Goal: Information Seeking & Learning: Learn about a topic

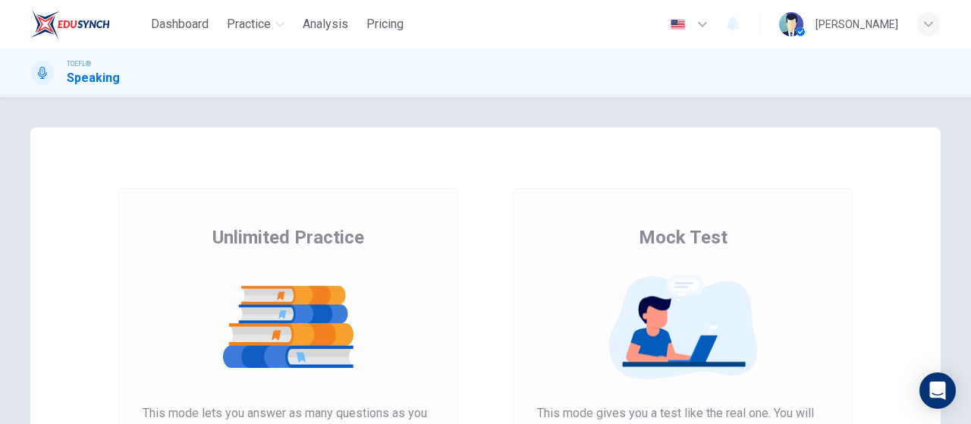
scroll to position [228, 0]
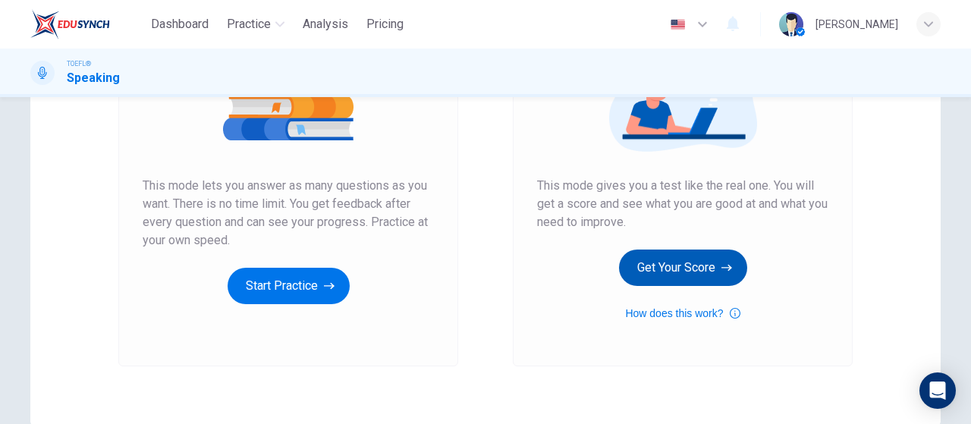
click at [705, 275] on button "Get Your Score" at bounding box center [683, 268] width 128 height 36
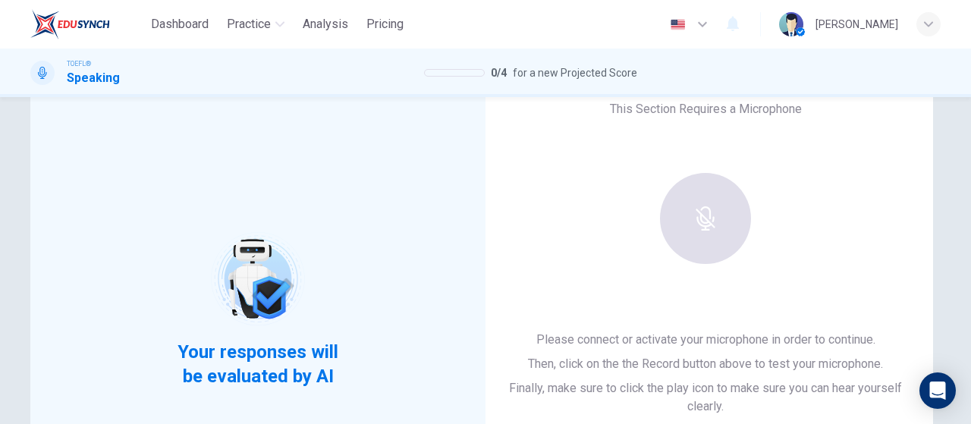
scroll to position [76, 0]
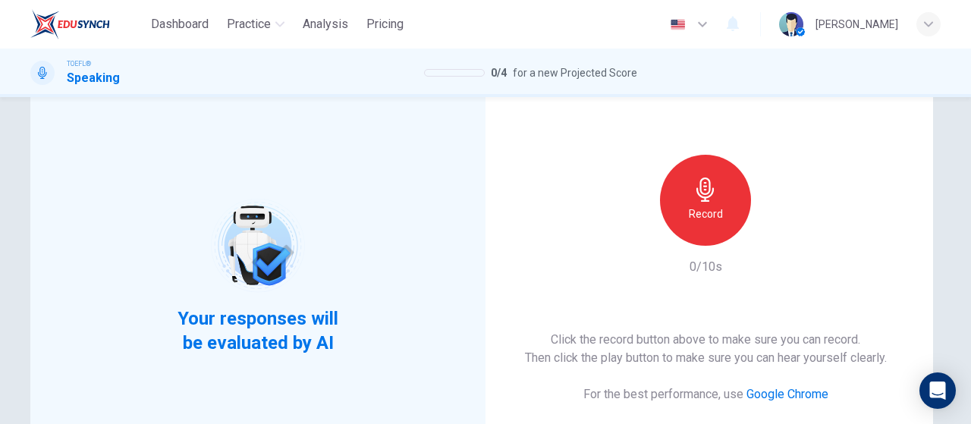
click at [736, 210] on div "Record" at bounding box center [705, 200] width 91 height 91
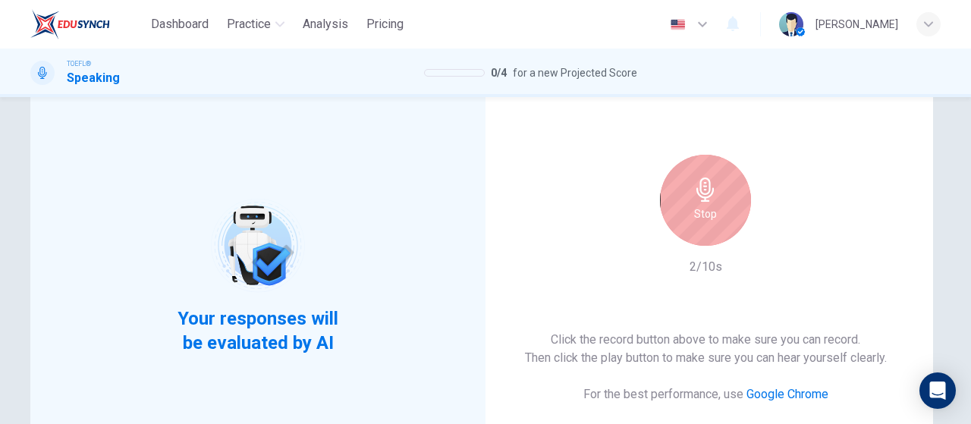
click at [702, 221] on h6 "Stop" at bounding box center [705, 214] width 23 height 18
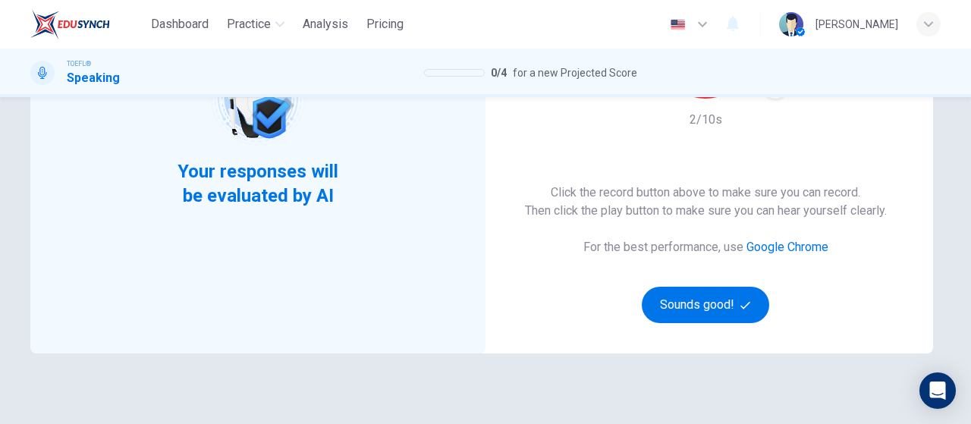
scroll to position [228, 0]
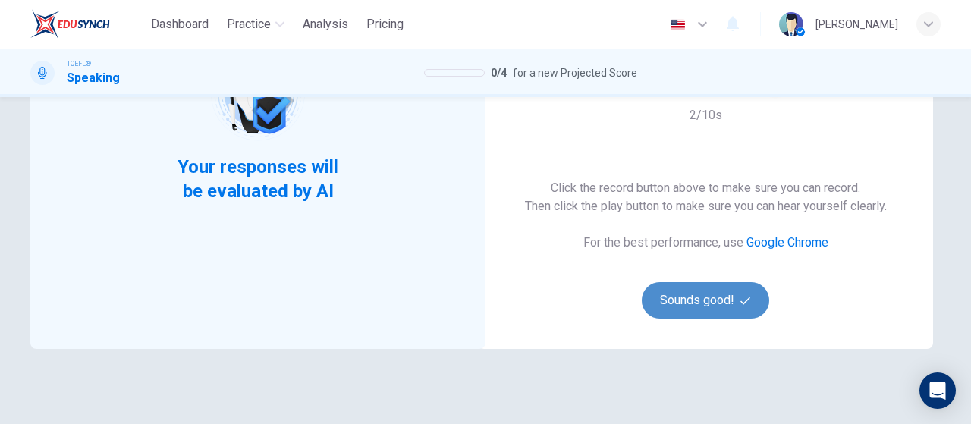
click at [679, 298] on button "Sounds good!" at bounding box center [705, 300] width 127 height 36
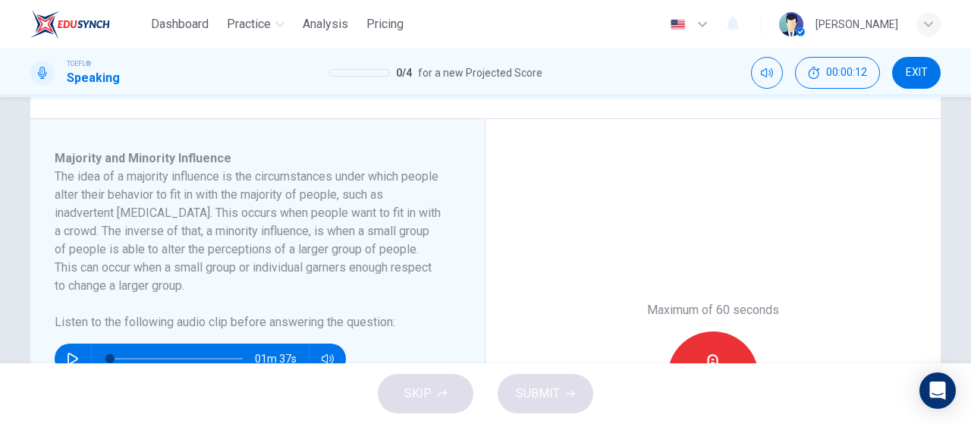
click at [926, 77] on span "EXIT" at bounding box center [917, 73] width 22 height 12
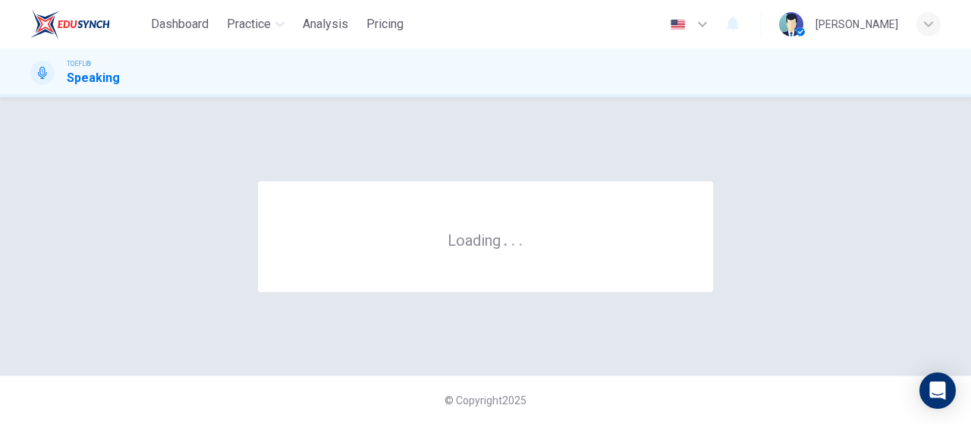
scroll to position [0, 0]
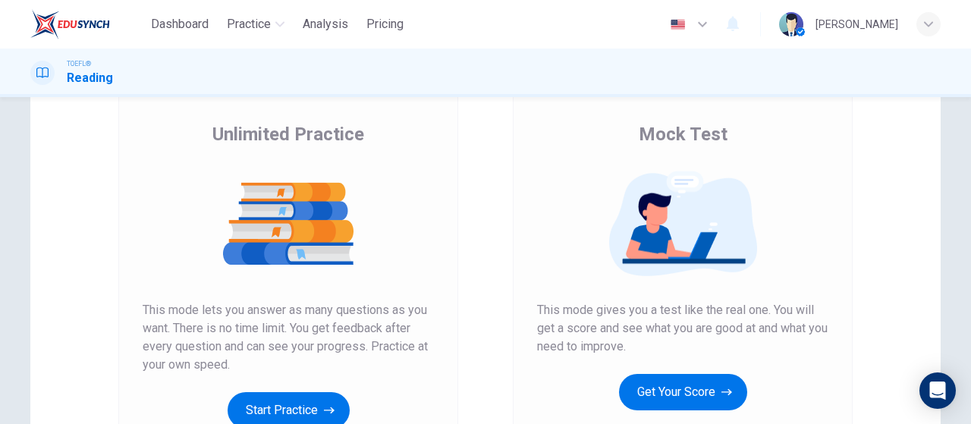
scroll to position [152, 0]
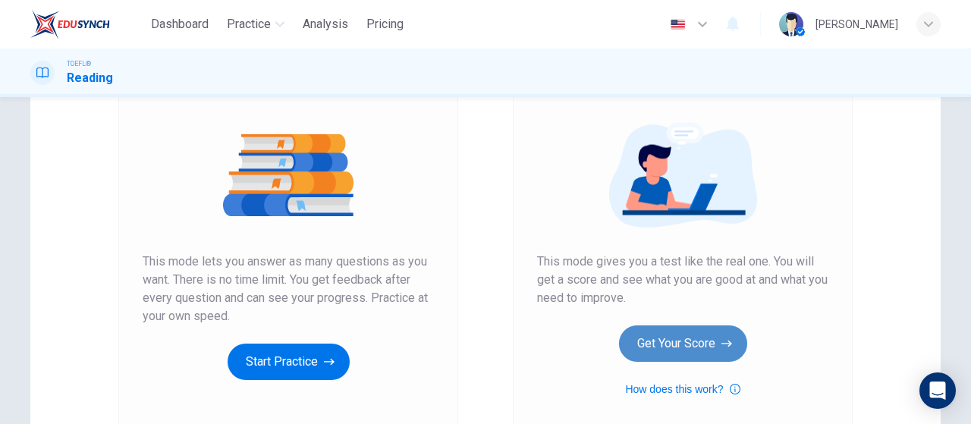
click at [696, 344] on button "Get Your Score" at bounding box center [683, 343] width 128 height 36
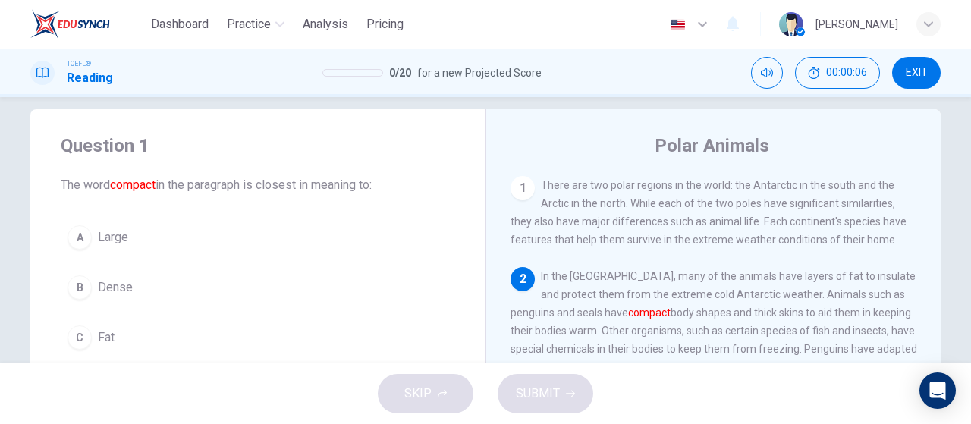
scroll to position [94, 0]
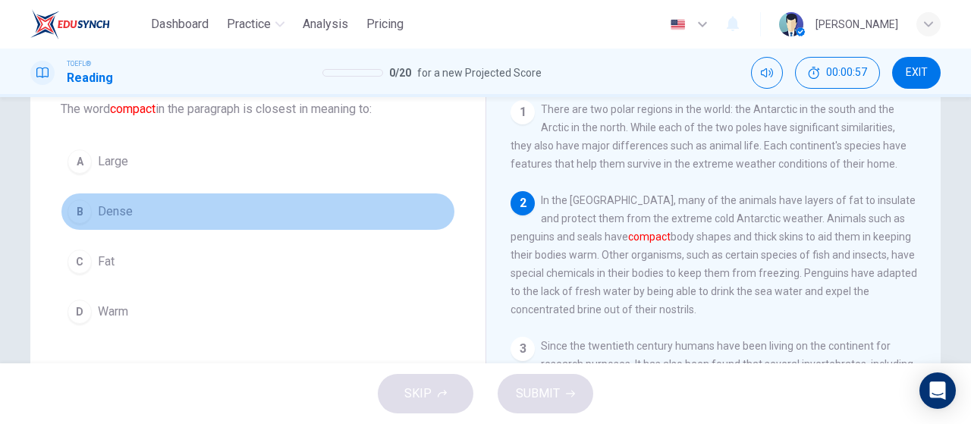
click at [120, 211] on span "Dense" at bounding box center [115, 212] width 35 height 18
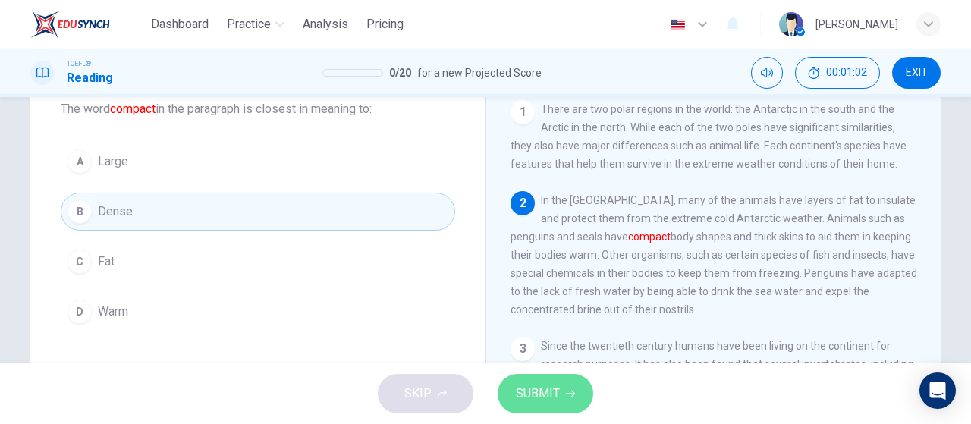
click at [534, 387] on span "SUBMIT" at bounding box center [538, 393] width 44 height 21
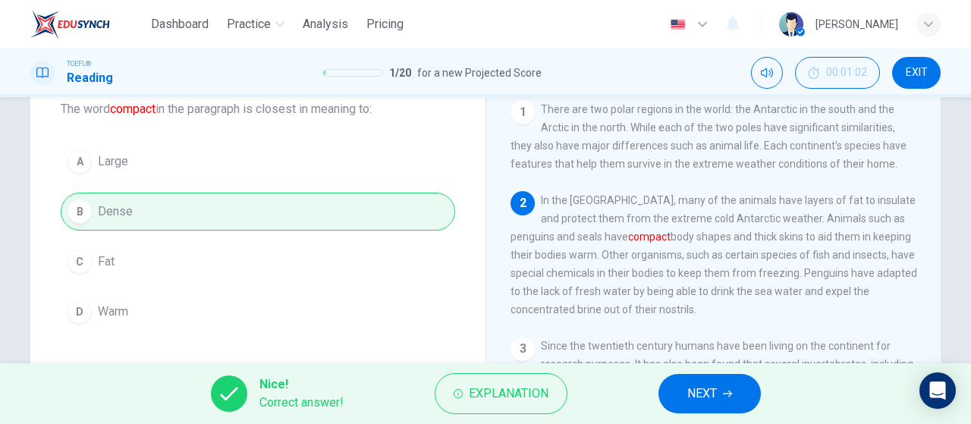
click at [691, 395] on span "NEXT" at bounding box center [702, 393] width 30 height 21
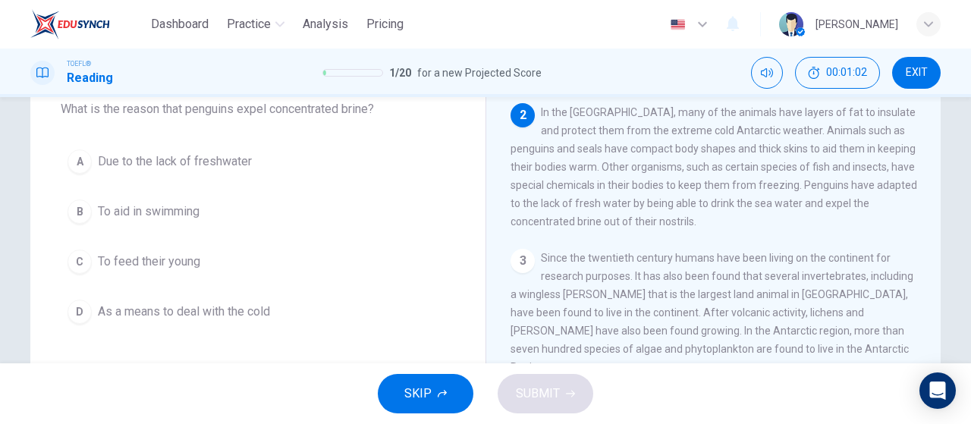
scroll to position [93, 0]
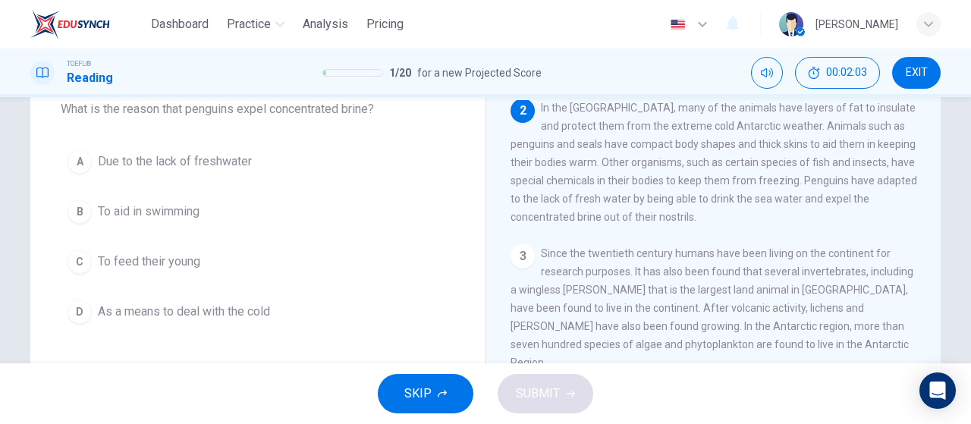
click at [186, 164] on span "Due to the lack of freshwater" at bounding box center [175, 161] width 154 height 18
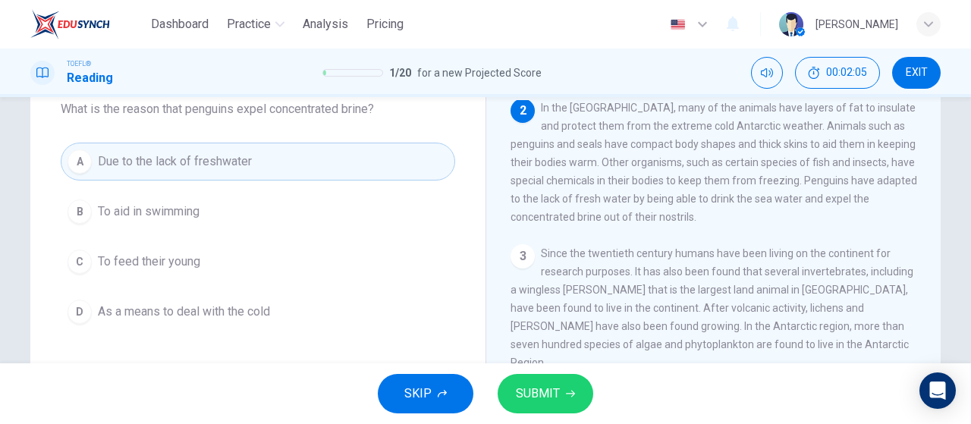
click at [567, 388] on button "SUBMIT" at bounding box center [546, 393] width 96 height 39
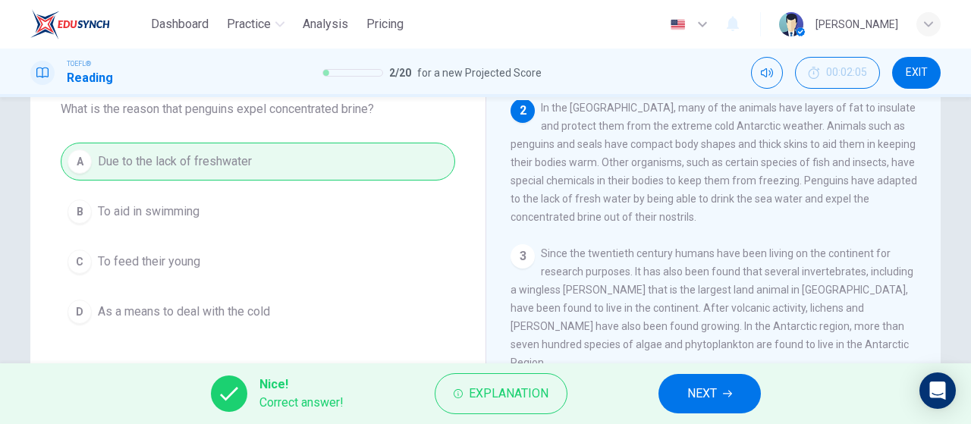
click at [708, 398] on span "NEXT" at bounding box center [702, 393] width 30 height 21
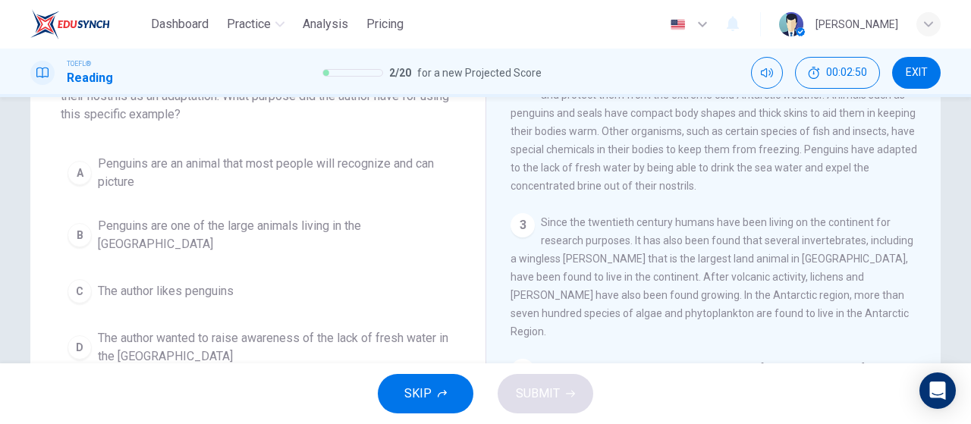
scroll to position [94, 0]
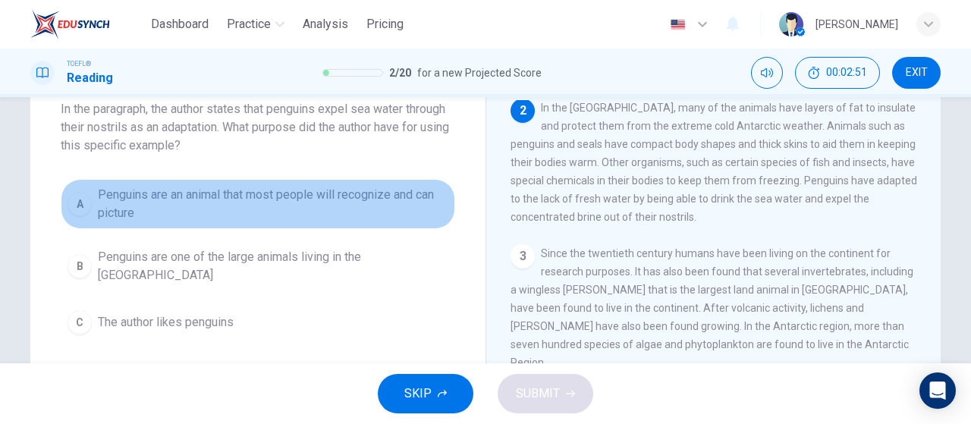
click at [330, 195] on span "Penguins are an animal that most people will recognize and can picture" at bounding box center [273, 204] width 350 height 36
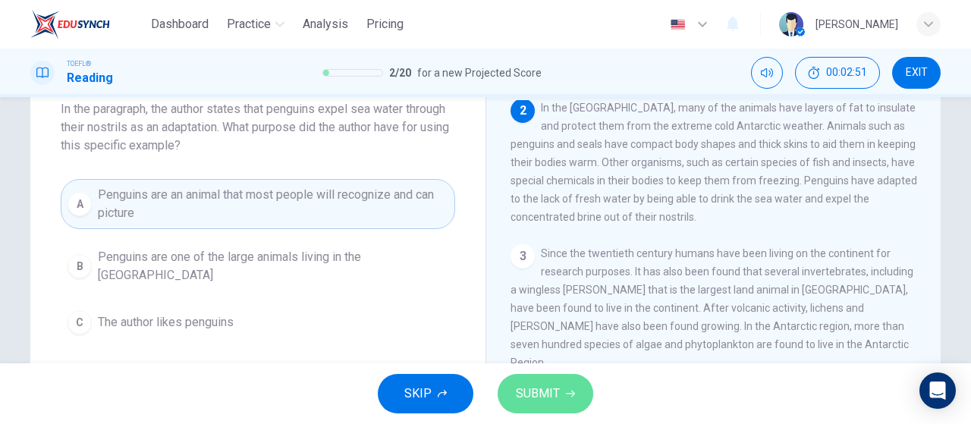
click at [536, 390] on span "SUBMIT" at bounding box center [538, 393] width 44 height 21
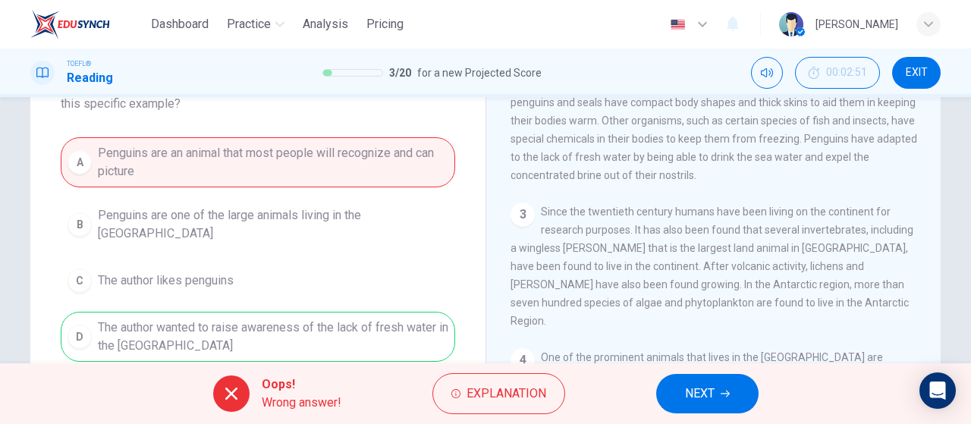
scroll to position [170, 0]
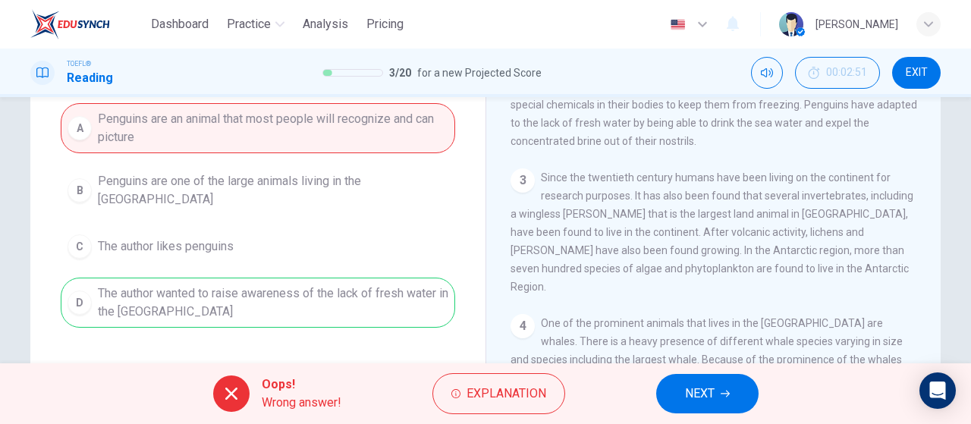
click at [687, 388] on span "NEXT" at bounding box center [700, 393] width 30 height 21
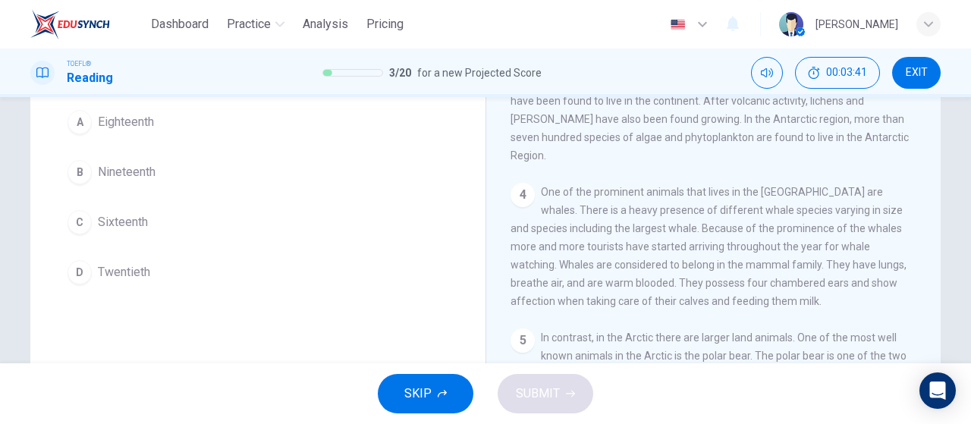
scroll to position [166, 0]
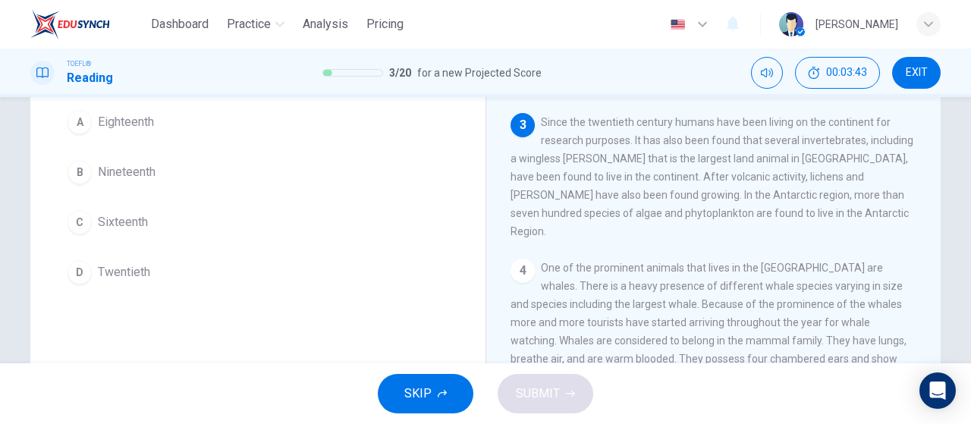
click at [108, 269] on span "Twentieth" at bounding box center [124, 272] width 52 height 18
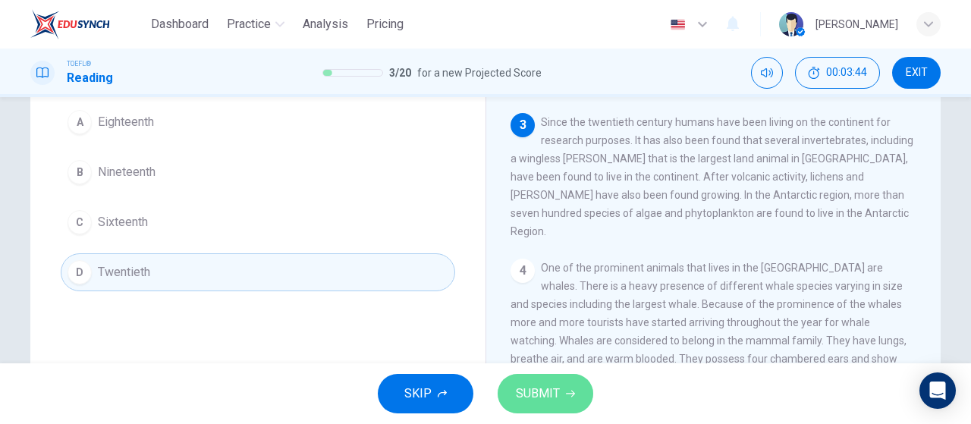
click at [533, 398] on span "SUBMIT" at bounding box center [538, 393] width 44 height 21
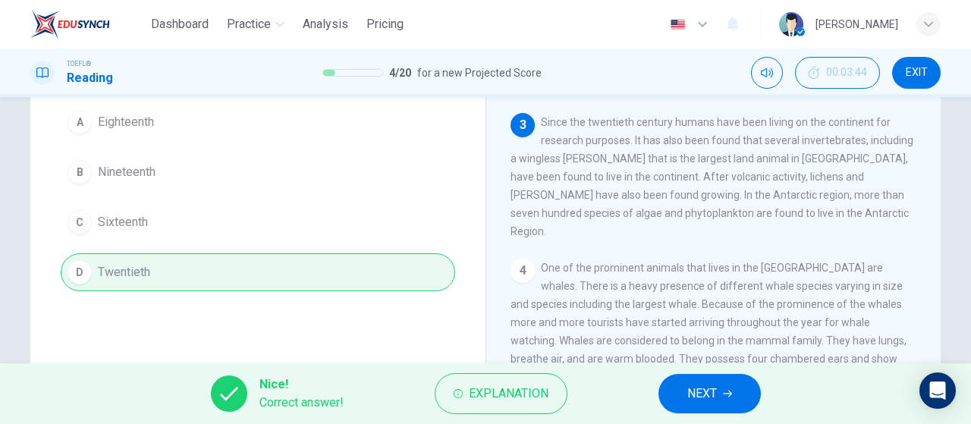
click at [713, 395] on span "NEXT" at bounding box center [702, 393] width 30 height 21
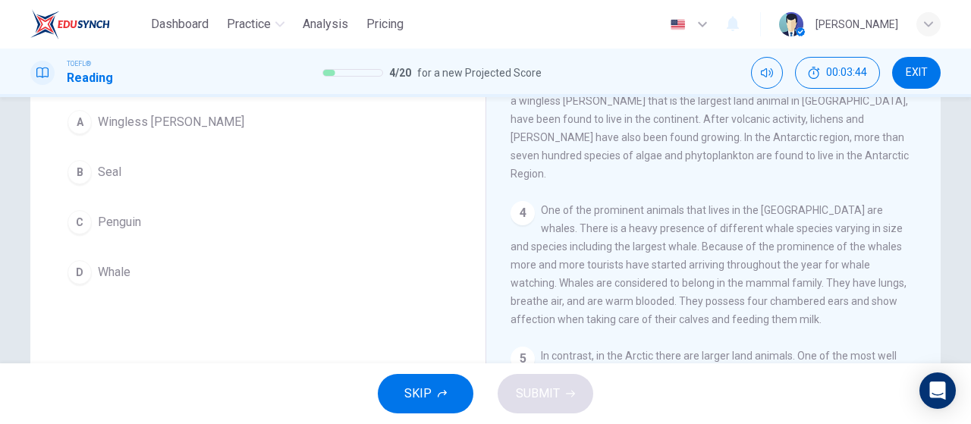
scroll to position [58, 0]
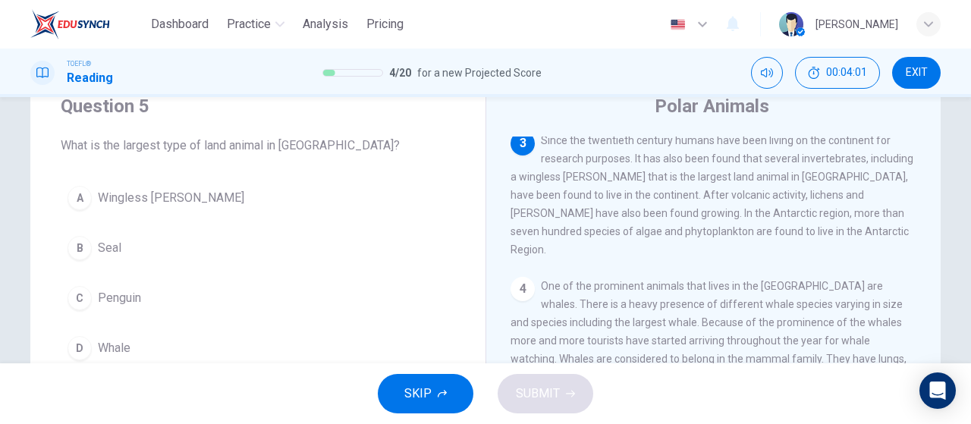
click at [161, 200] on span "Wingless midge" at bounding box center [171, 198] width 146 height 18
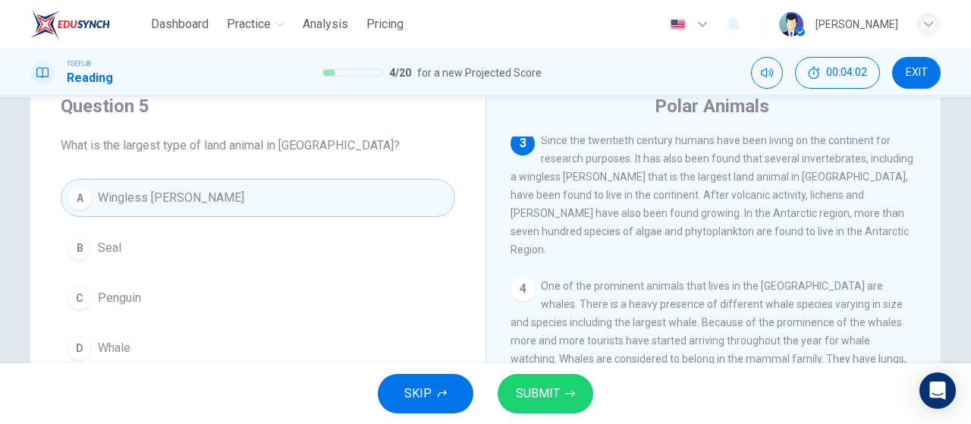
click at [555, 389] on span "SUBMIT" at bounding box center [538, 393] width 44 height 21
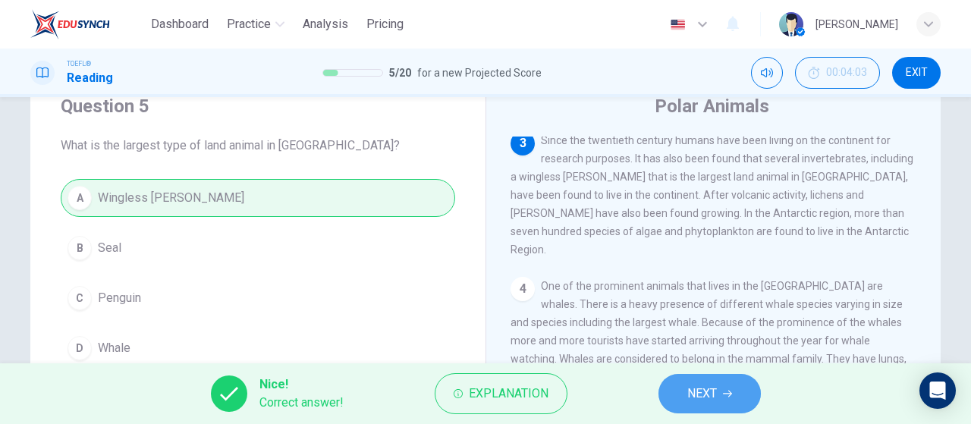
click at [722, 406] on button "NEXT" at bounding box center [709, 393] width 102 height 39
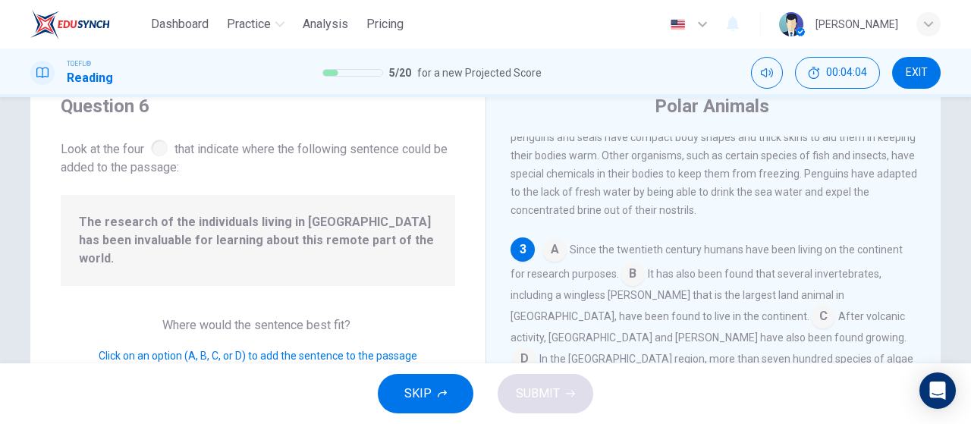
scroll to position [167, 0]
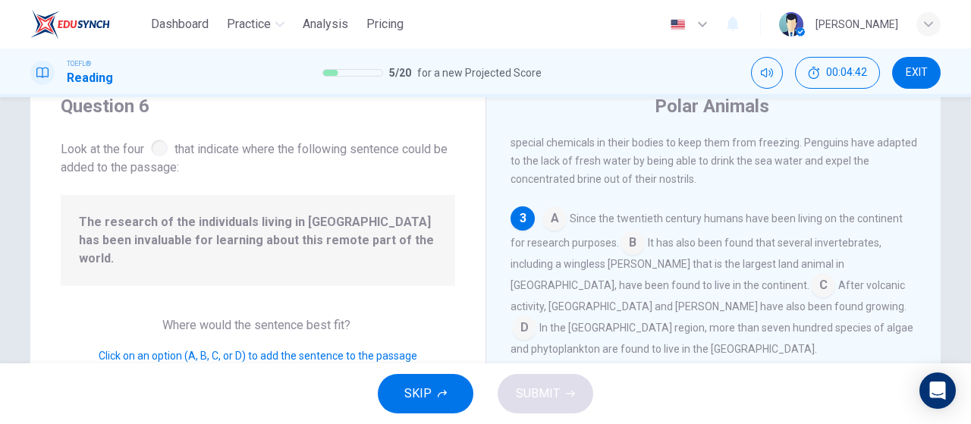
click at [630, 243] on input at bounding box center [632, 244] width 24 height 24
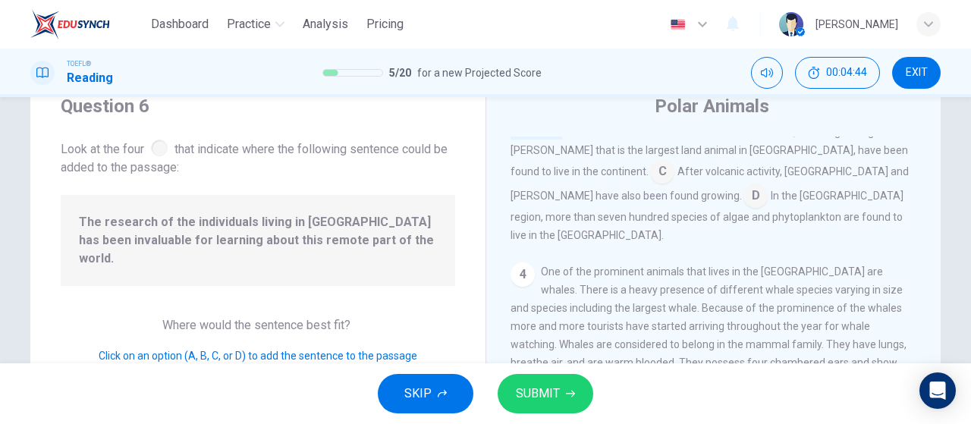
scroll to position [319, 0]
click at [768, 187] on input at bounding box center [755, 196] width 24 height 24
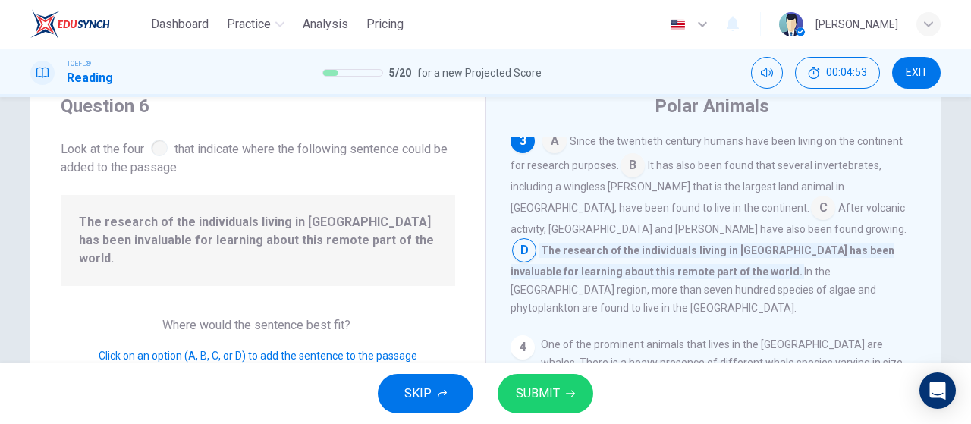
scroll to position [222, 0]
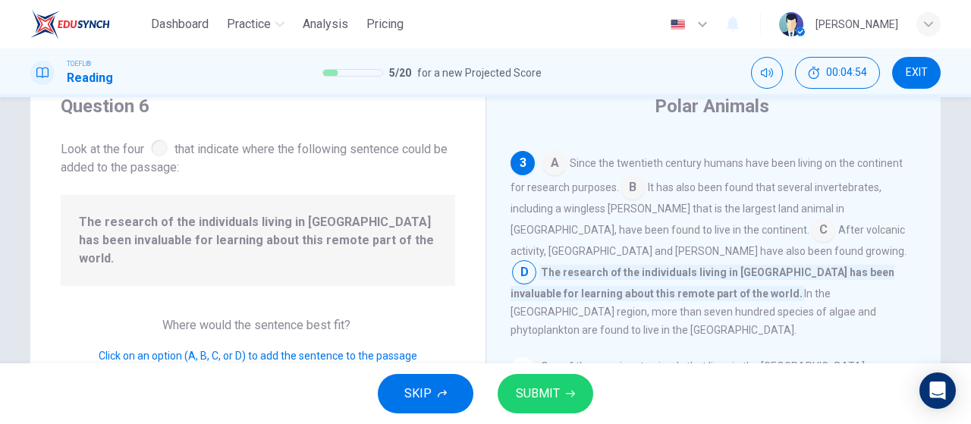
click at [627, 199] on input at bounding box center [632, 189] width 24 height 24
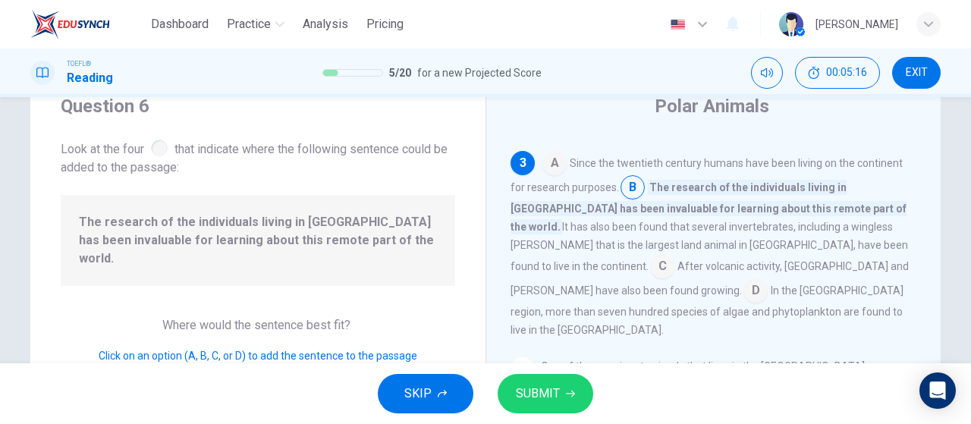
click at [561, 159] on input at bounding box center [554, 164] width 24 height 24
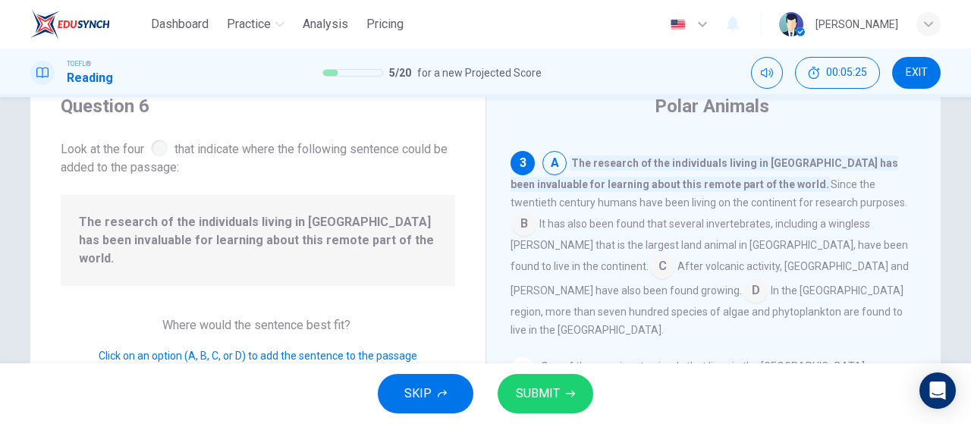
click at [557, 391] on span "SUBMIT" at bounding box center [538, 393] width 44 height 21
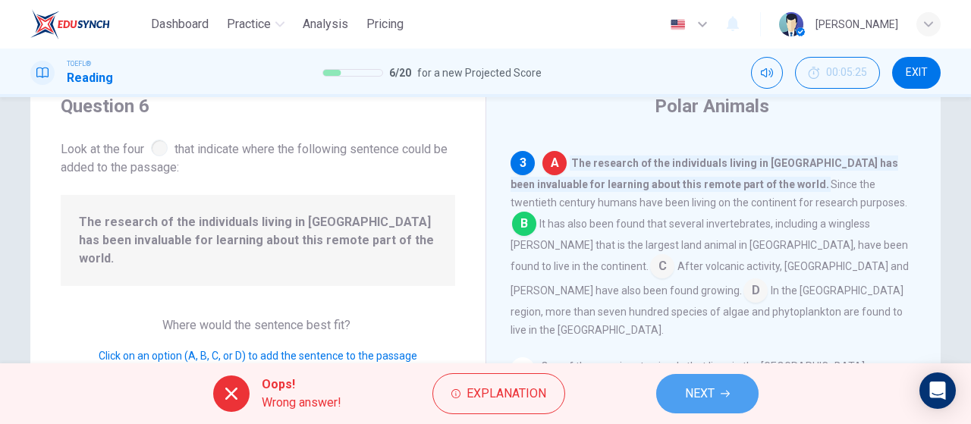
click at [699, 387] on span "NEXT" at bounding box center [700, 393] width 30 height 21
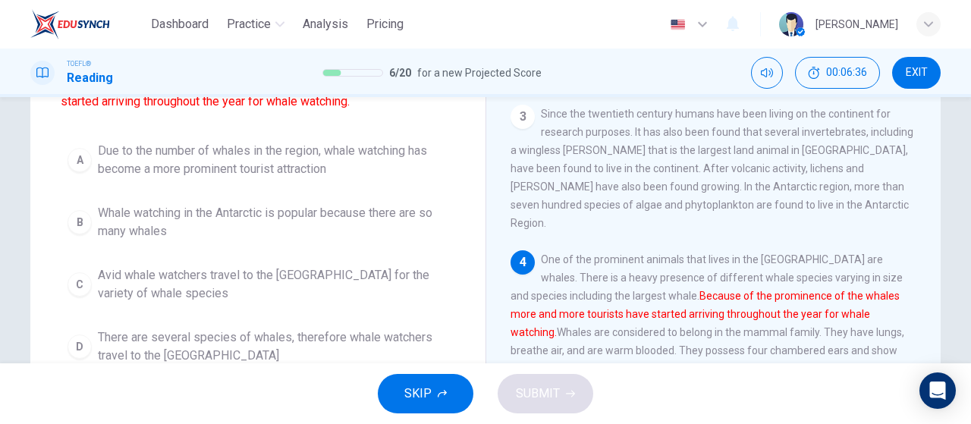
scroll to position [209, 0]
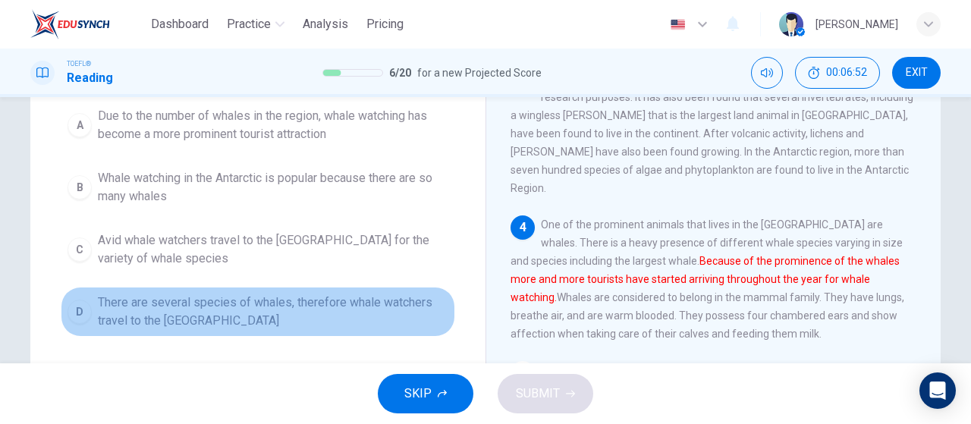
click at [247, 319] on span "There are several species of whales, therefore whale watchers travel to the Ant…" at bounding box center [273, 312] width 350 height 36
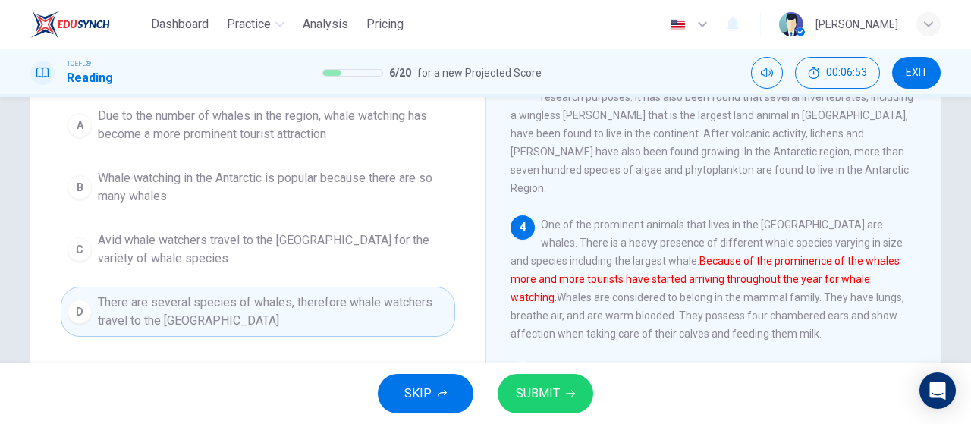
click at [536, 391] on span "SUBMIT" at bounding box center [538, 393] width 44 height 21
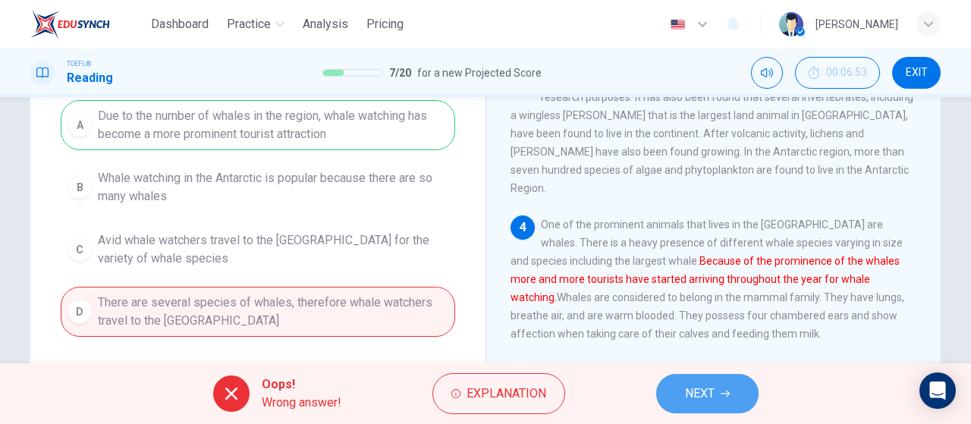
drag, startPoint x: 715, startPoint y: 391, endPoint x: 718, endPoint y: 409, distance: 18.5
click at [714, 391] on span "NEXT" at bounding box center [700, 393] width 30 height 21
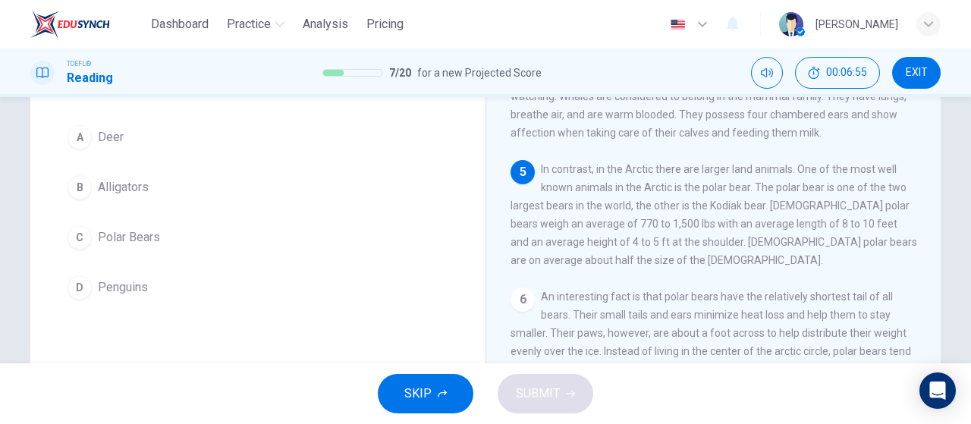
scroll to position [61, 0]
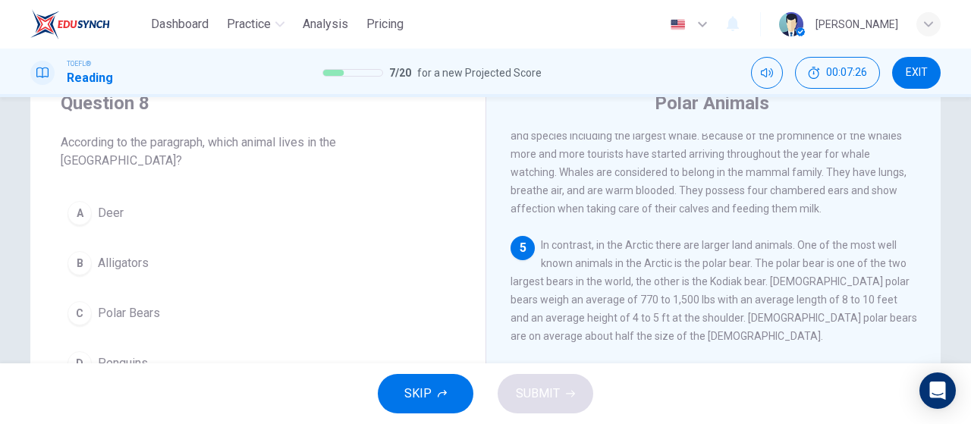
click at [149, 304] on span "Polar Bears" at bounding box center [129, 313] width 62 height 18
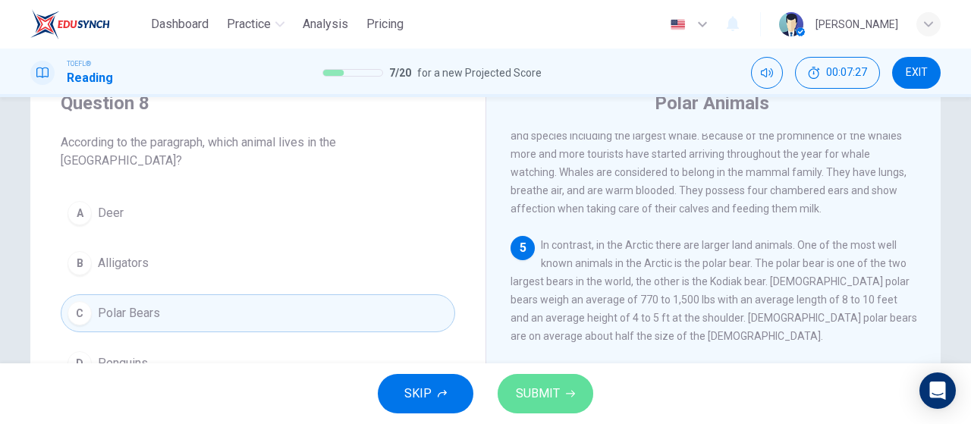
click at [556, 394] on span "SUBMIT" at bounding box center [538, 393] width 44 height 21
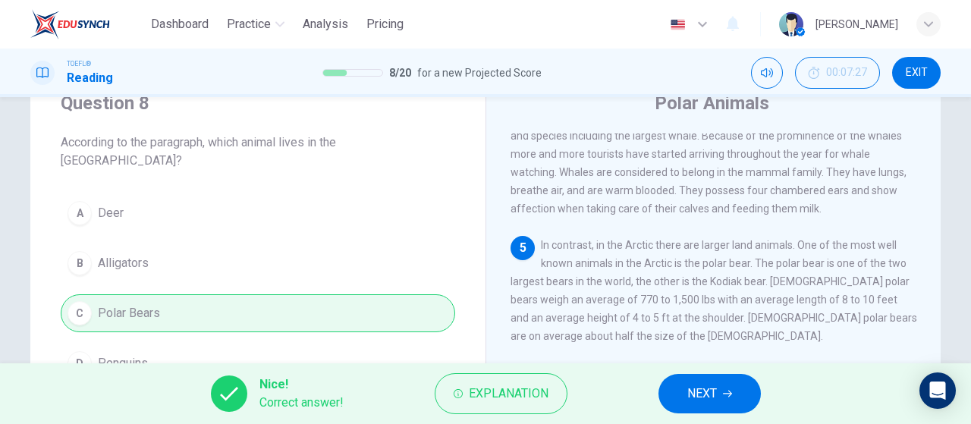
click at [711, 401] on span "NEXT" at bounding box center [702, 393] width 30 height 21
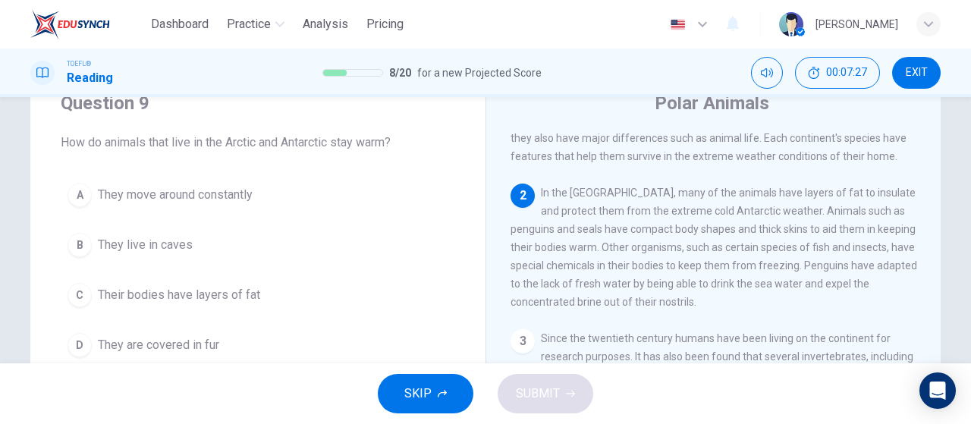
scroll to position [17, 0]
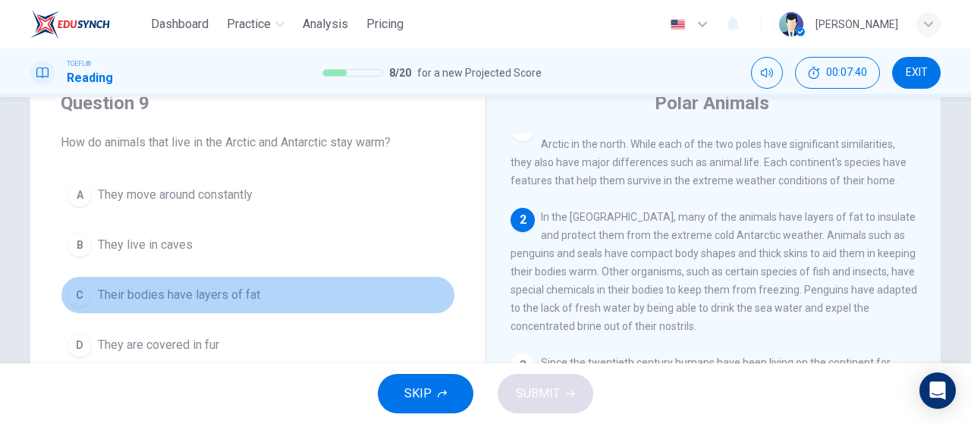
drag, startPoint x: 159, startPoint y: 281, endPoint x: 174, endPoint y: 303, distance: 27.8
click at [159, 280] on button "C Their bodies have layers of fat" at bounding box center [258, 295] width 394 height 38
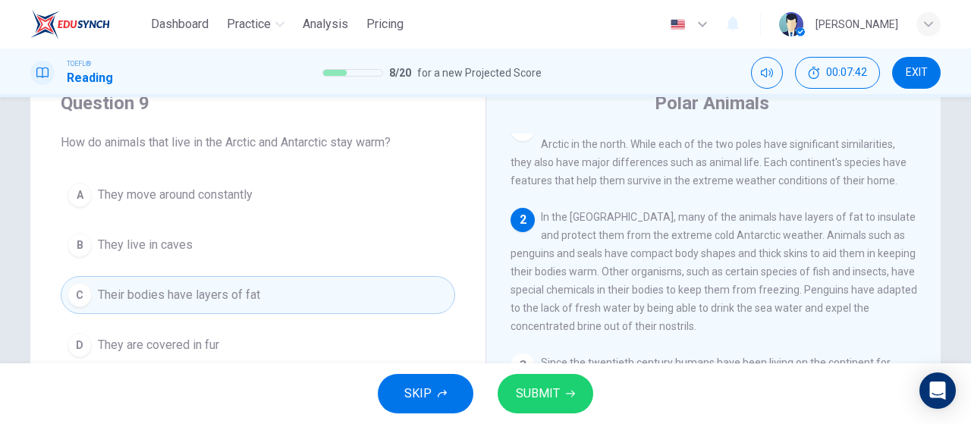
click at [526, 394] on span "SUBMIT" at bounding box center [538, 393] width 44 height 21
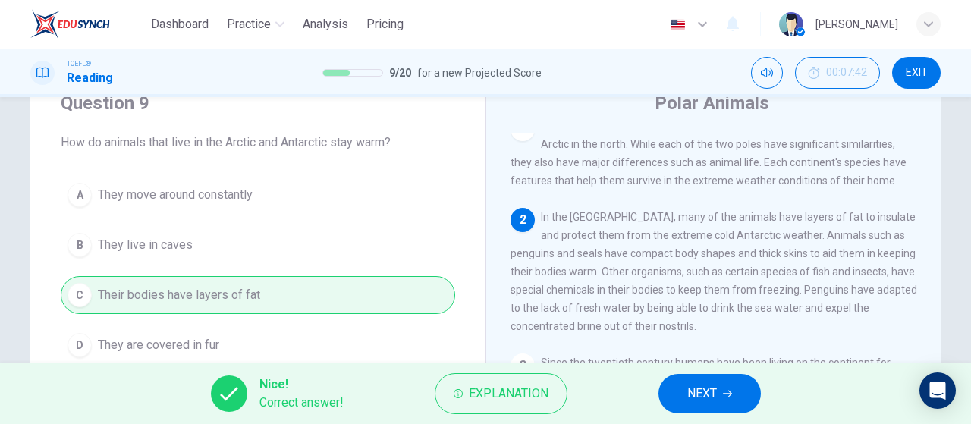
click at [739, 391] on button "NEXT" at bounding box center [709, 393] width 102 height 39
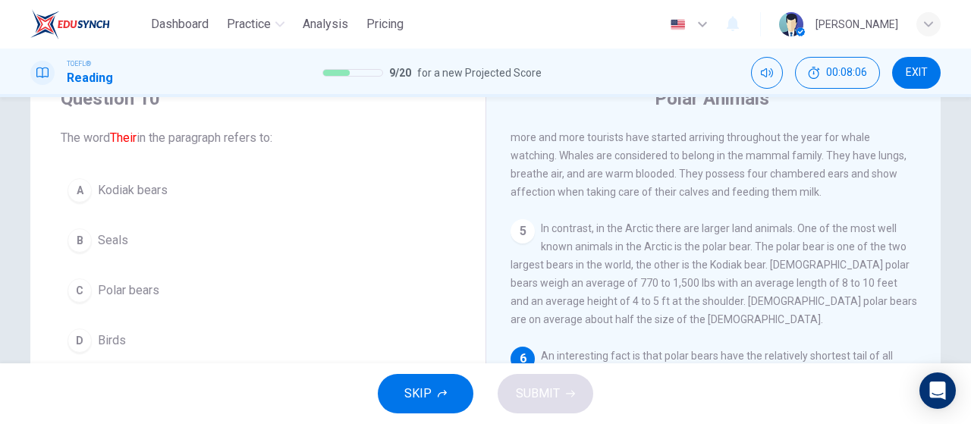
scroll to position [61, 0]
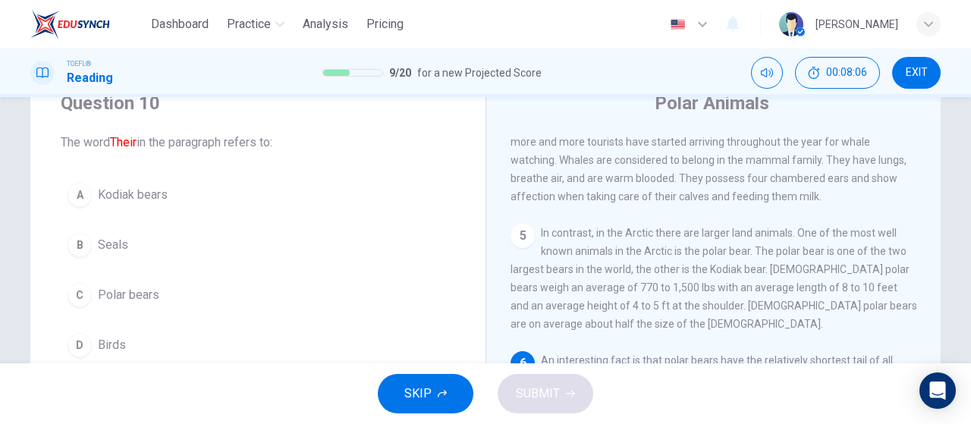
click at [145, 306] on button "C Polar bears" at bounding box center [258, 295] width 394 height 38
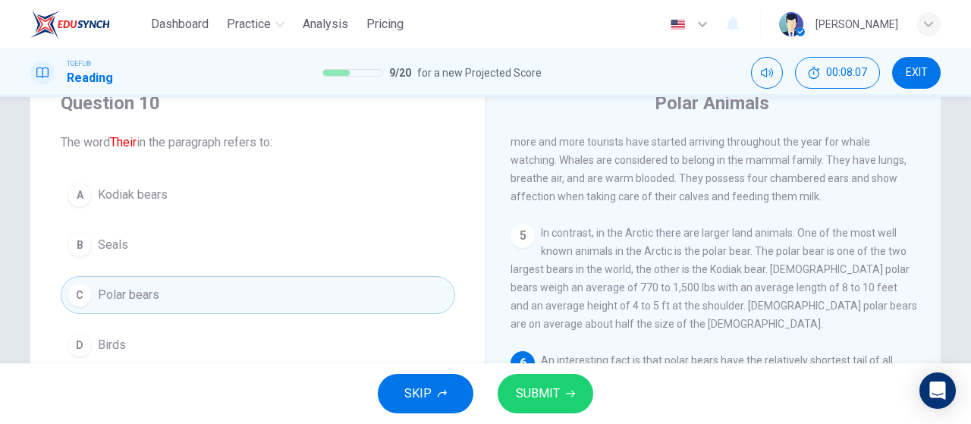
click at [538, 391] on span "SUBMIT" at bounding box center [538, 393] width 44 height 21
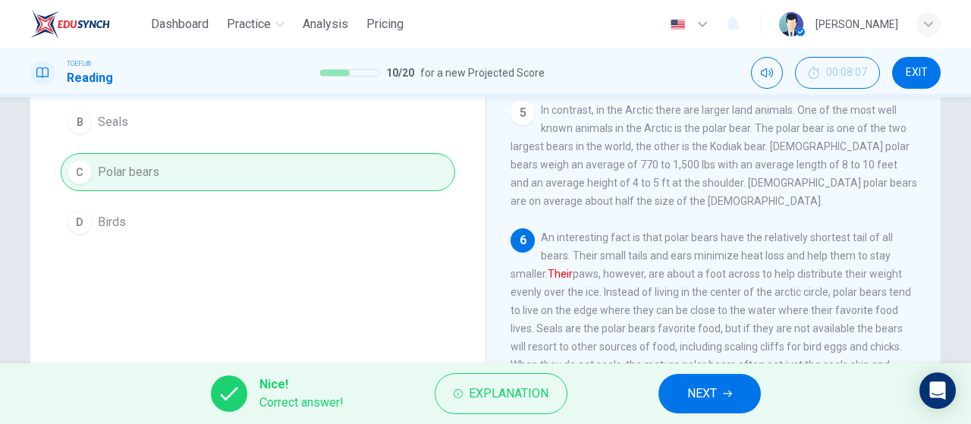
scroll to position [212, 0]
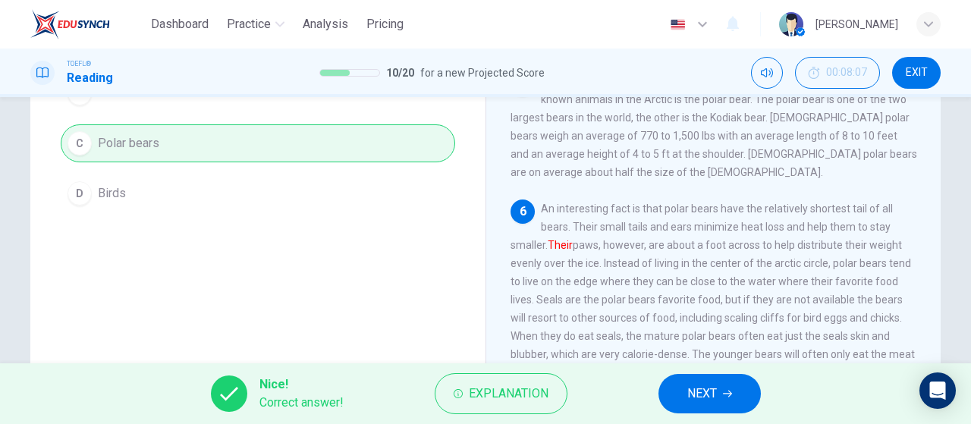
click at [711, 389] on span "NEXT" at bounding box center [702, 393] width 30 height 21
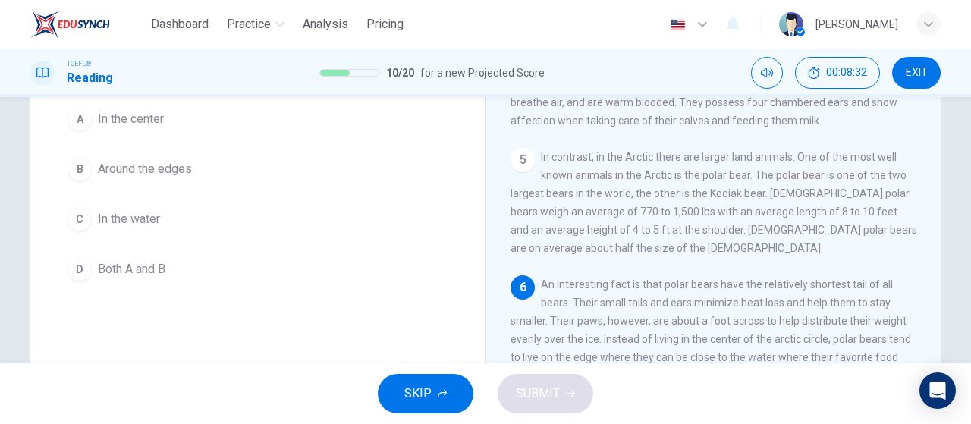
scroll to position [61, 0]
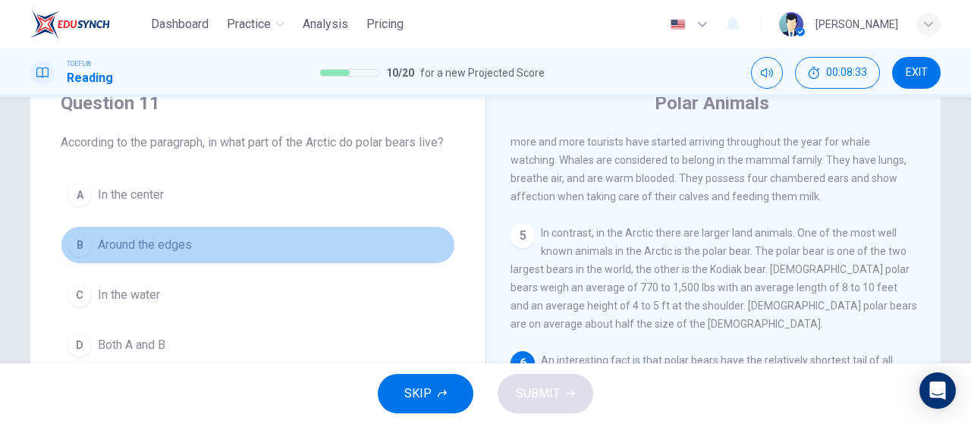
click at [193, 243] on button "B Around the edges" at bounding box center [258, 245] width 394 height 38
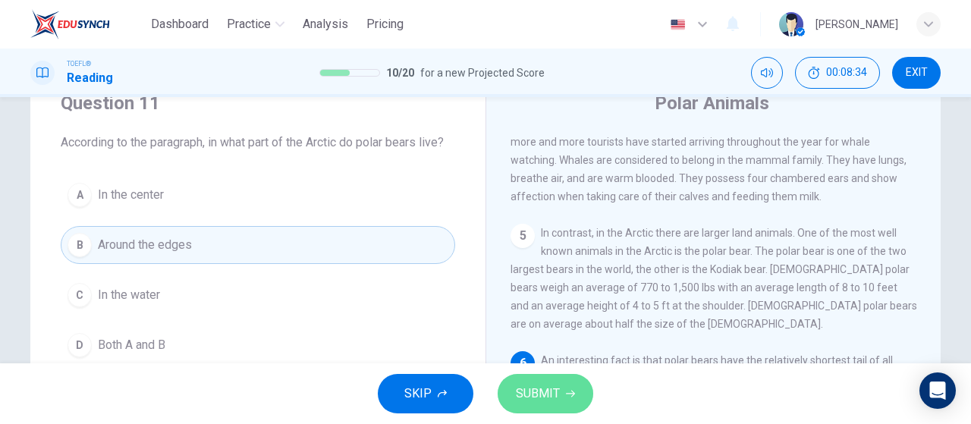
click at [572, 385] on button "SUBMIT" at bounding box center [546, 393] width 96 height 39
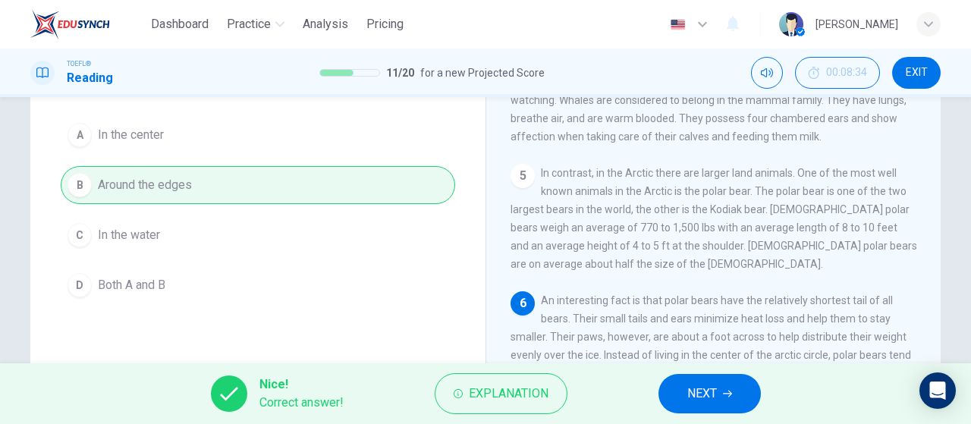
scroll to position [212, 0]
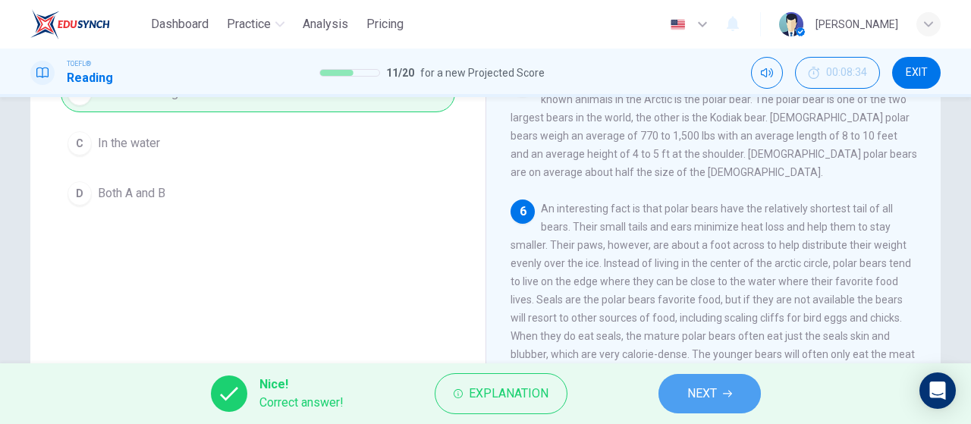
click at [737, 398] on button "NEXT" at bounding box center [709, 393] width 102 height 39
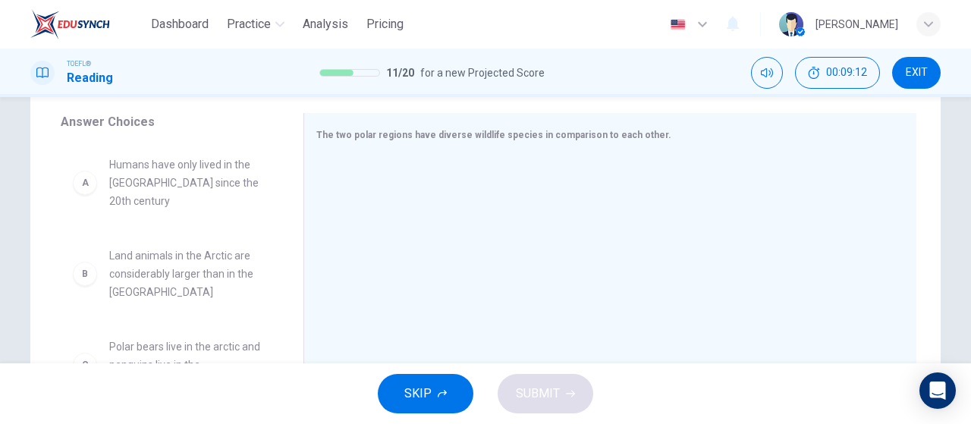
scroll to position [76, 0]
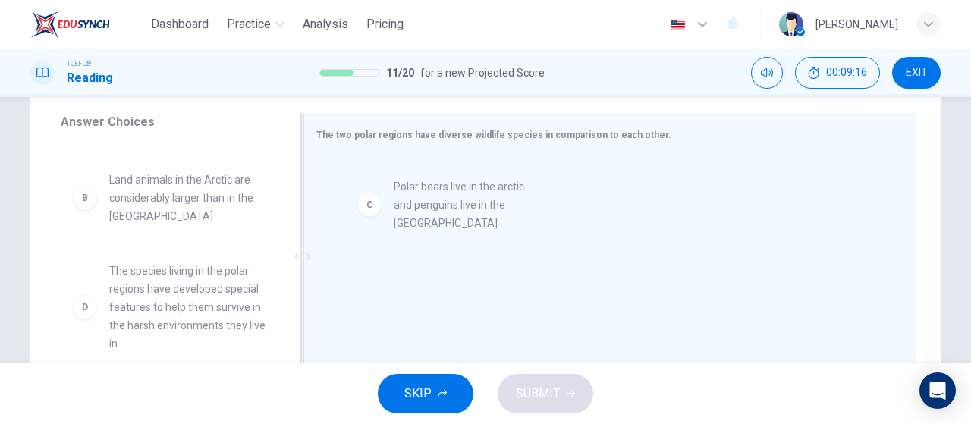
drag, startPoint x: 173, startPoint y: 284, endPoint x: 466, endPoint y: 218, distance: 300.3
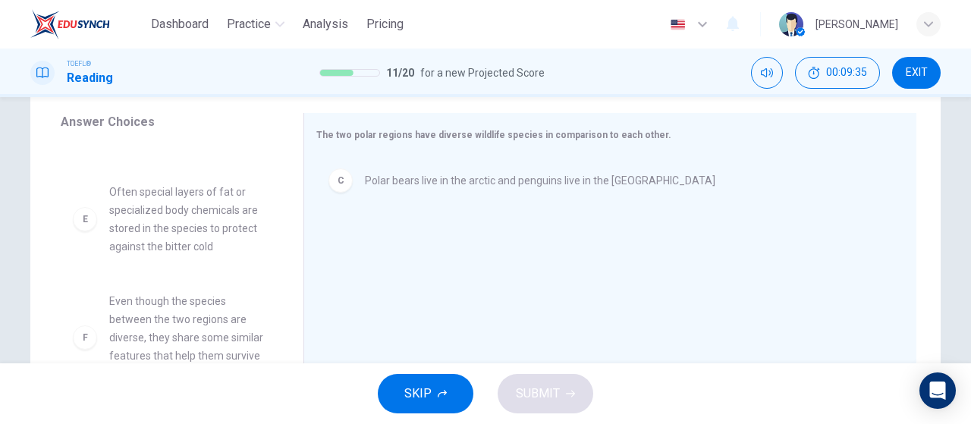
scroll to position [322, 0]
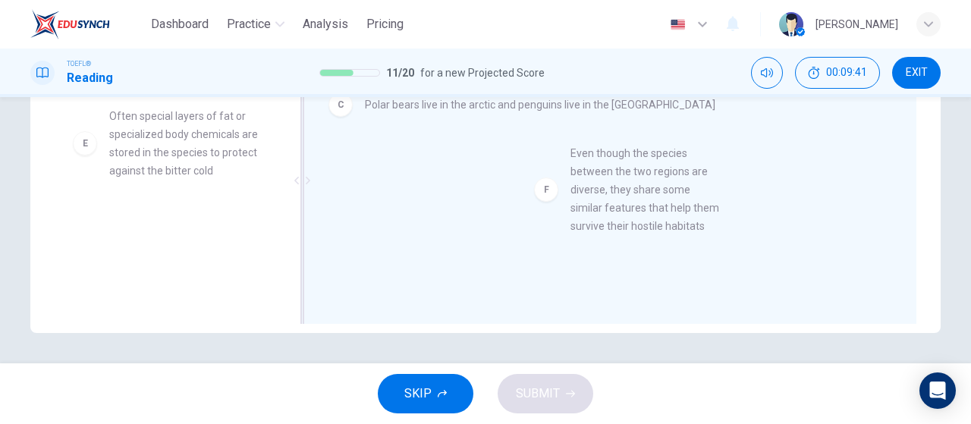
drag, startPoint x: 163, startPoint y: 245, endPoint x: 627, endPoint y: 191, distance: 466.6
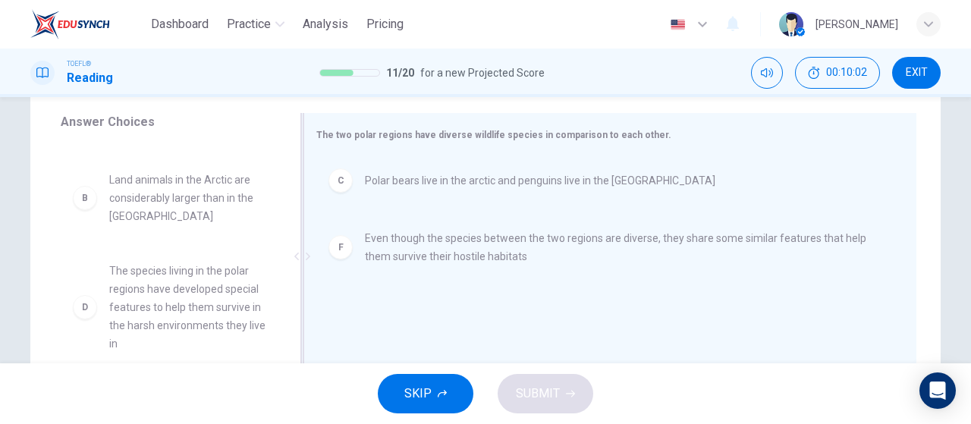
scroll to position [73, 0]
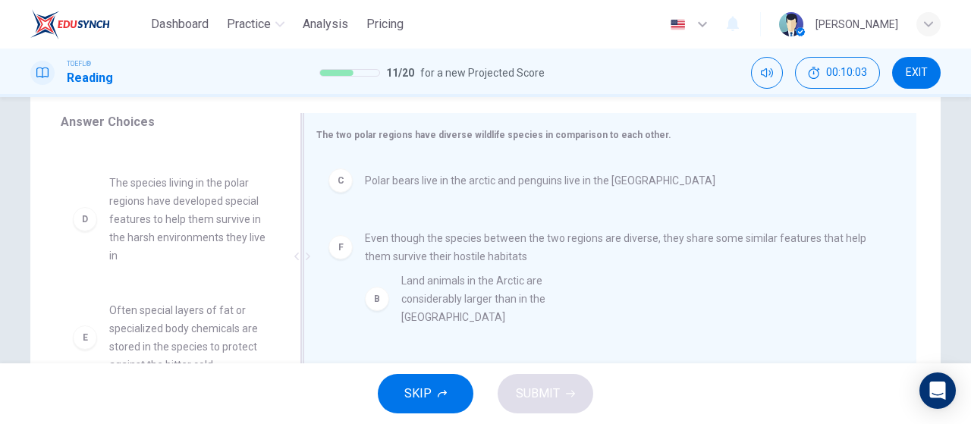
drag, startPoint x: 164, startPoint y: 190, endPoint x: 464, endPoint y: 313, distance: 324.5
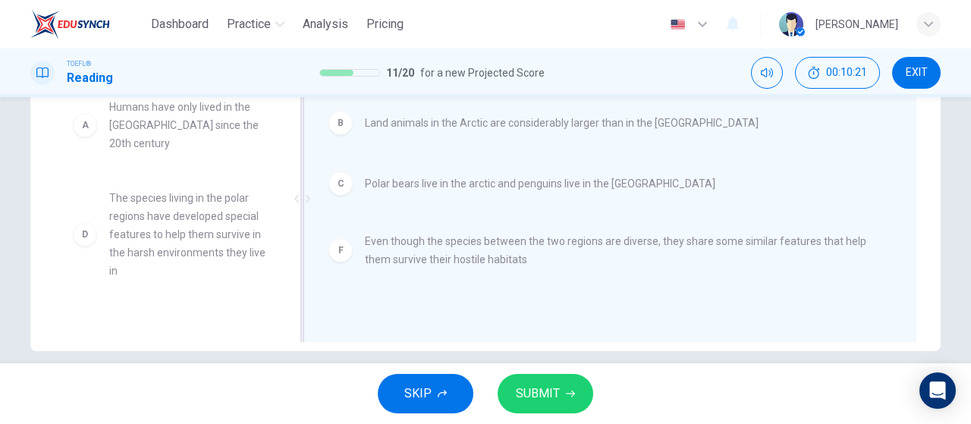
scroll to position [322, 0]
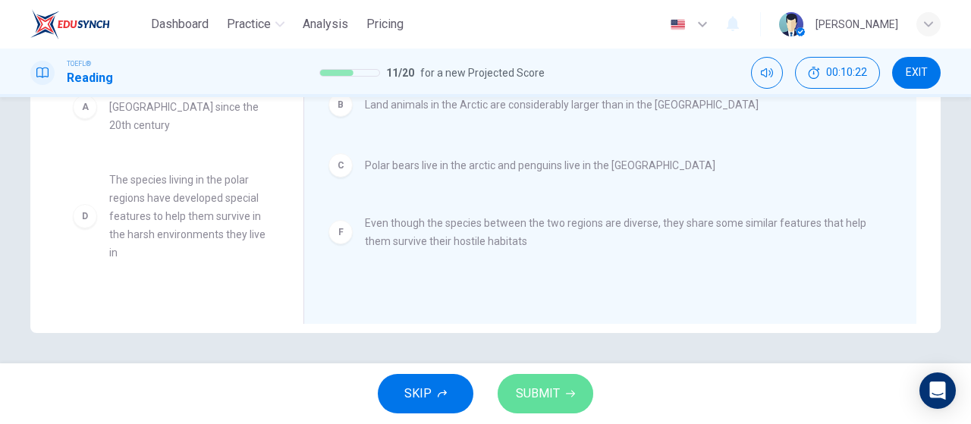
click at [548, 395] on span "SUBMIT" at bounding box center [538, 393] width 44 height 21
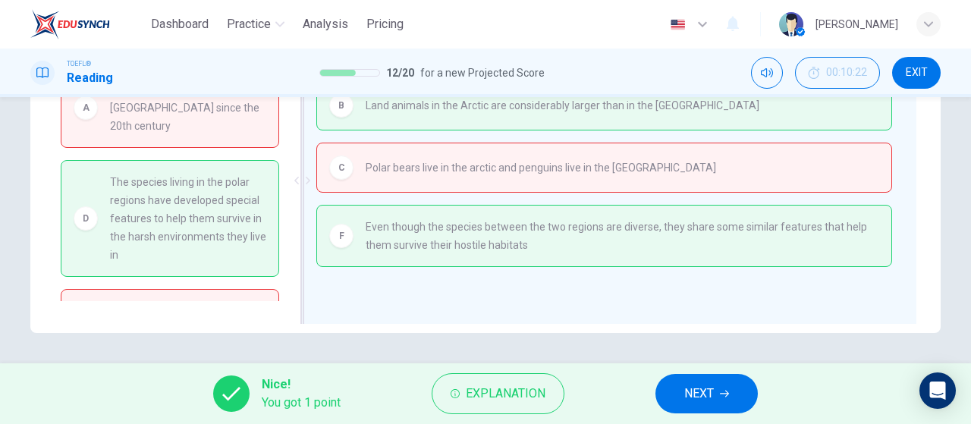
scroll to position [246, 0]
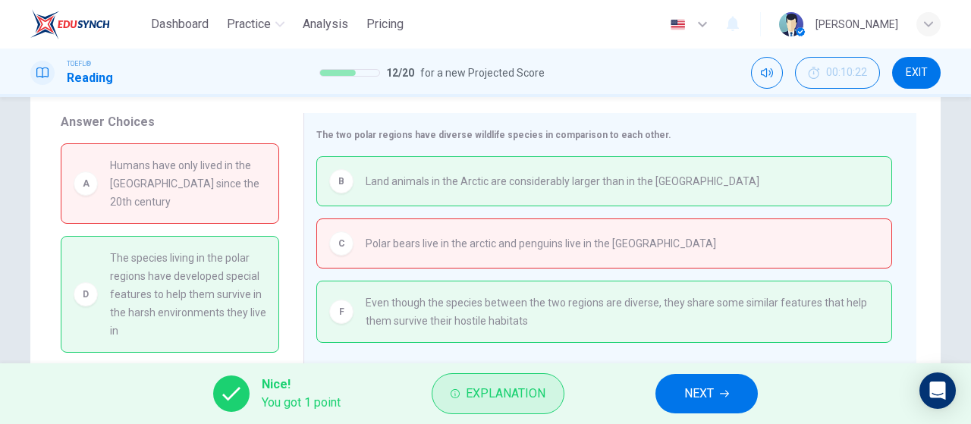
click at [487, 406] on button "Explanation" at bounding box center [498, 393] width 133 height 41
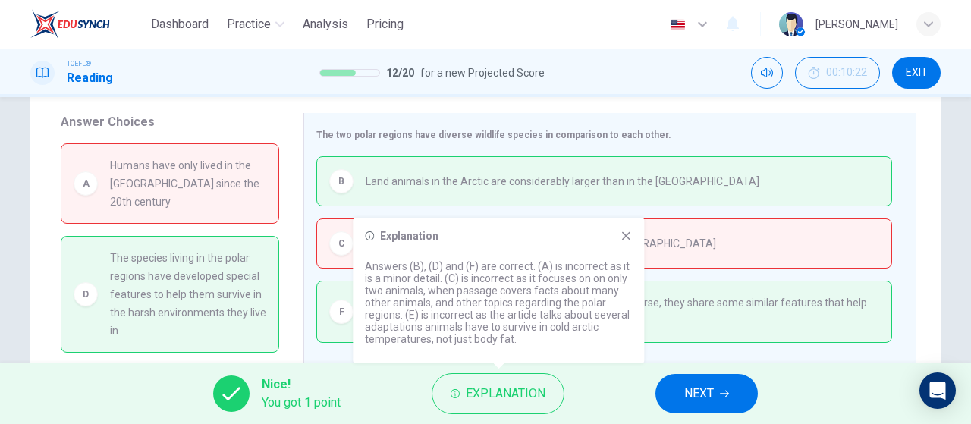
click at [624, 228] on div "Explanation Answers (B), (D) and (F) are correct. (A) is incorrect as it is a m…" at bounding box center [498, 291] width 291 height 146
click at [622, 236] on icon at bounding box center [626, 236] width 12 height 12
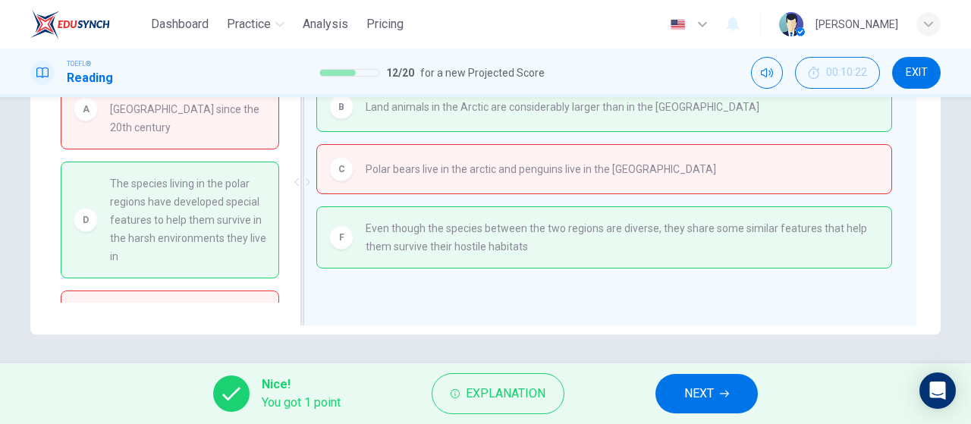
scroll to position [322, 0]
click at [708, 391] on span "NEXT" at bounding box center [699, 393] width 30 height 21
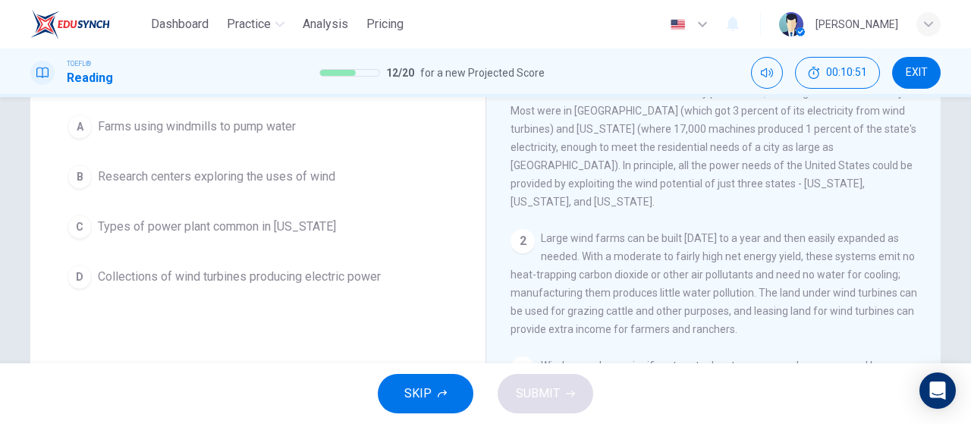
scroll to position [152, 0]
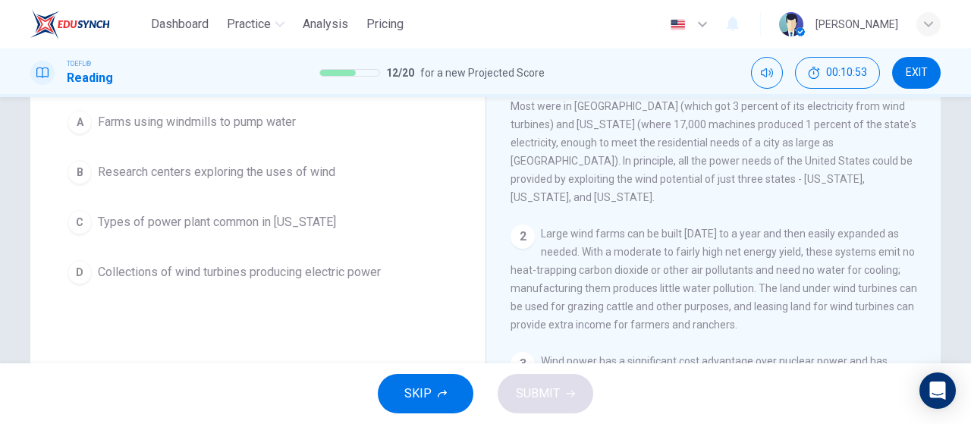
click at [236, 272] on span "Collections of wind turbines producing electric power" at bounding box center [239, 272] width 283 height 18
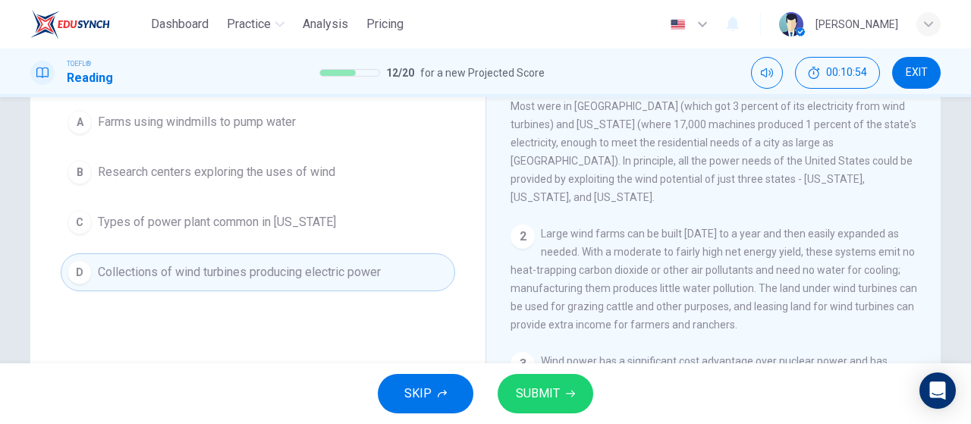
click at [548, 381] on button "SUBMIT" at bounding box center [546, 393] width 96 height 39
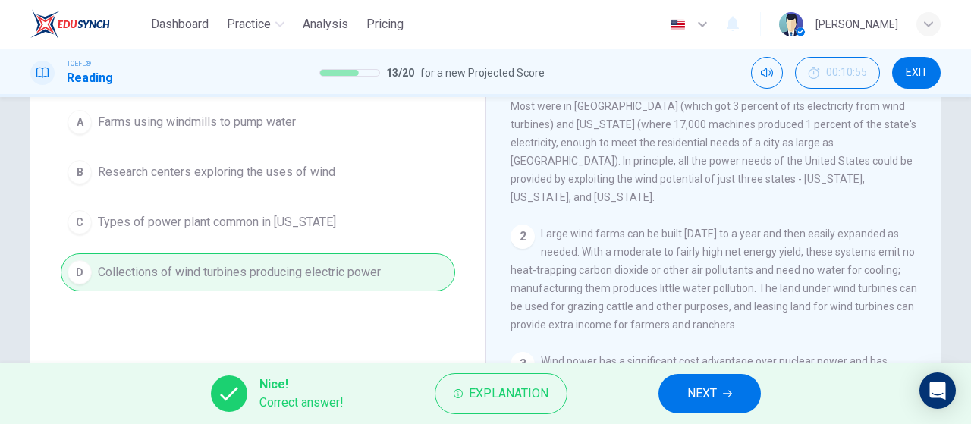
click at [733, 379] on button "NEXT" at bounding box center [709, 393] width 102 height 39
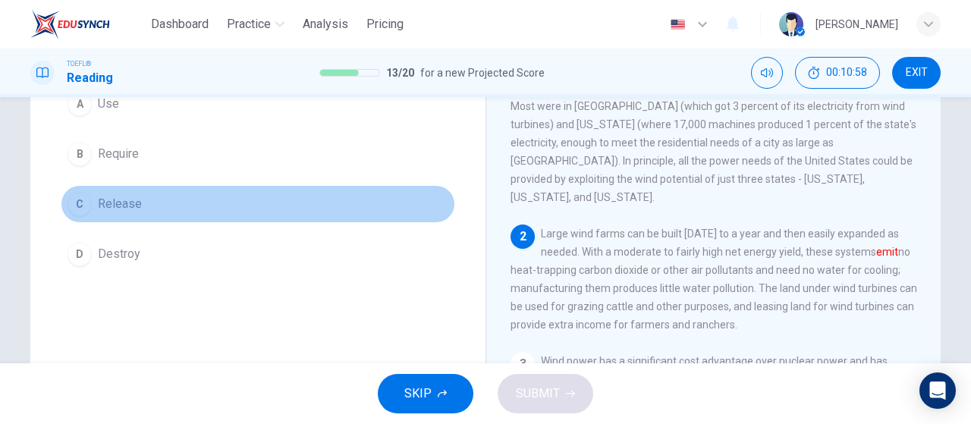
click at [120, 210] on span "Release" at bounding box center [120, 204] width 44 height 18
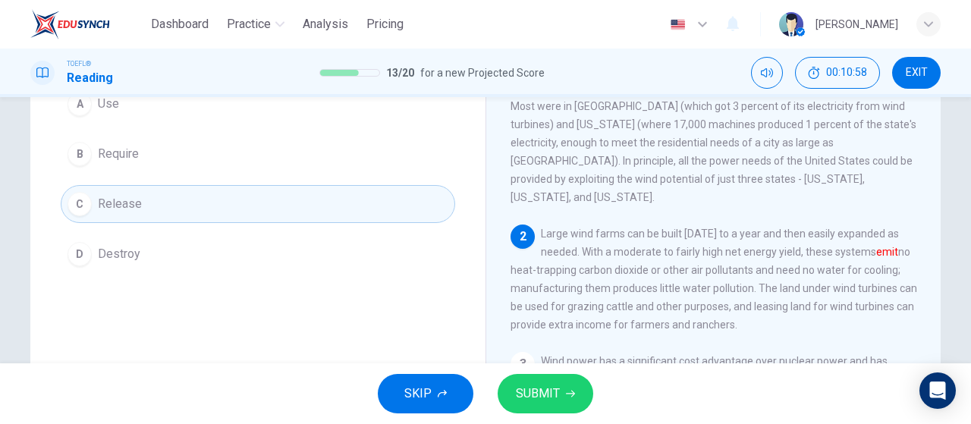
click at [570, 395] on icon "button" at bounding box center [570, 393] width 9 height 9
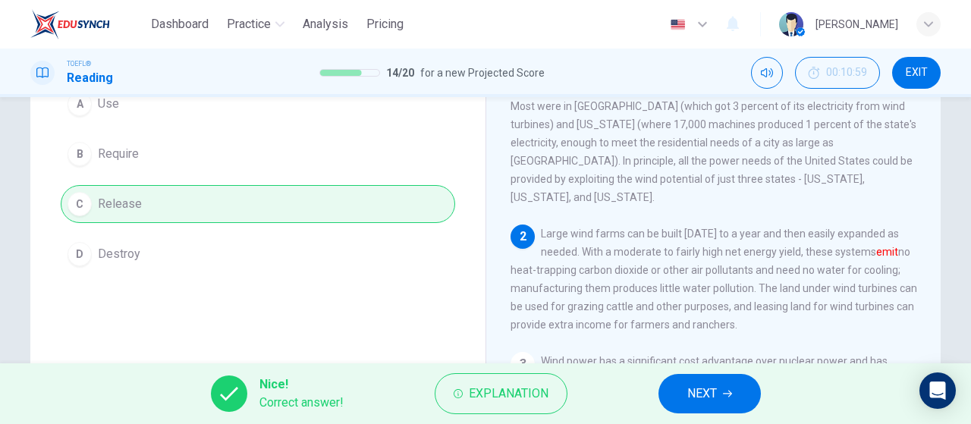
click at [713, 392] on span "NEXT" at bounding box center [702, 393] width 30 height 21
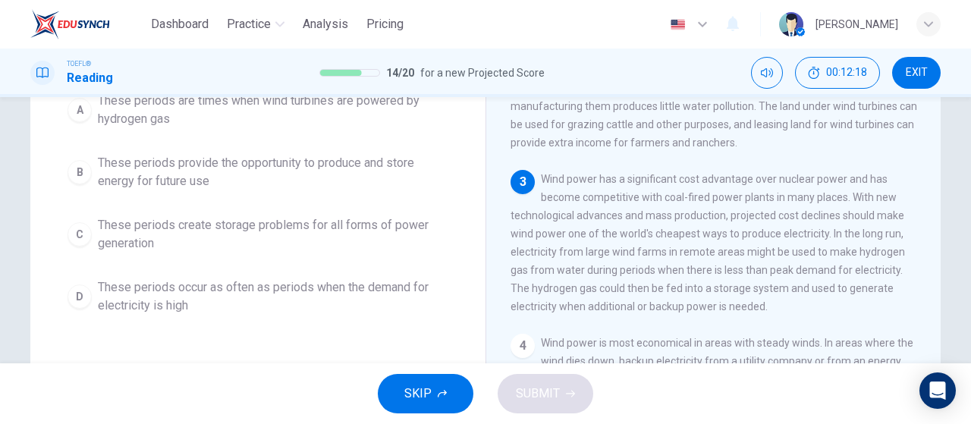
scroll to position [94, 0]
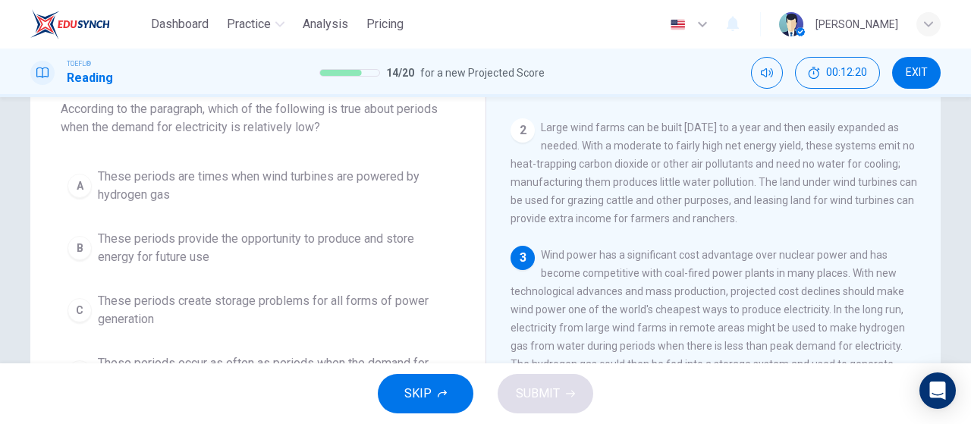
click at [341, 196] on span "These periods are times when wind turbines are powered by hydrogen gas" at bounding box center [273, 186] width 350 height 36
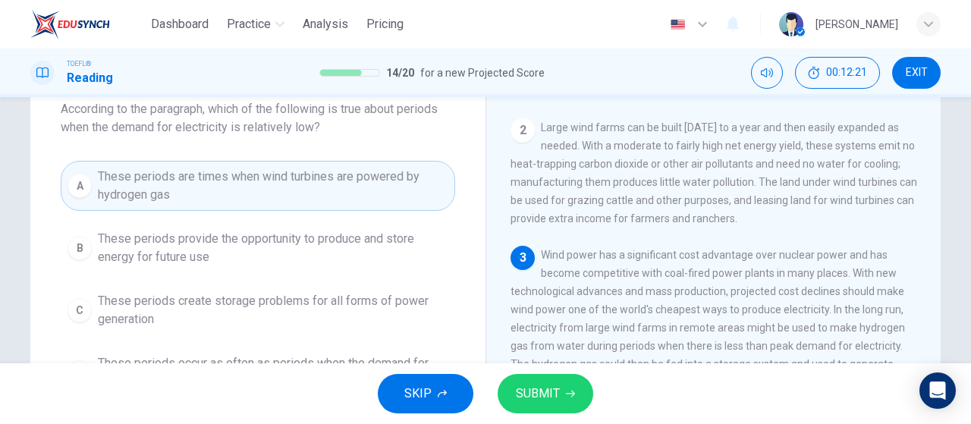
click at [533, 389] on span "SUBMIT" at bounding box center [538, 393] width 44 height 21
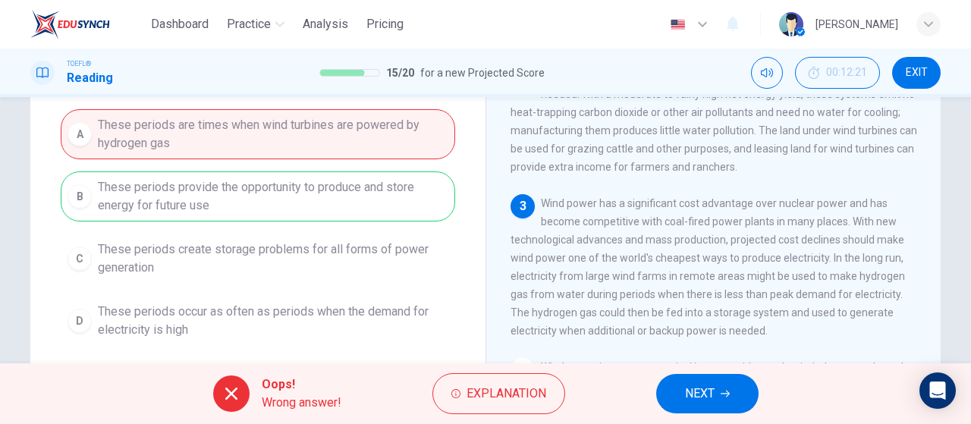
scroll to position [170, 0]
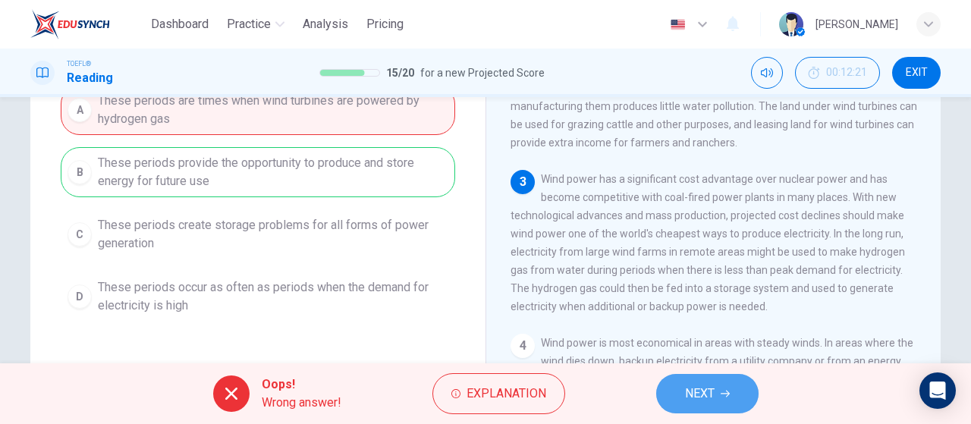
click at [676, 380] on button "NEXT" at bounding box center [707, 393] width 102 height 39
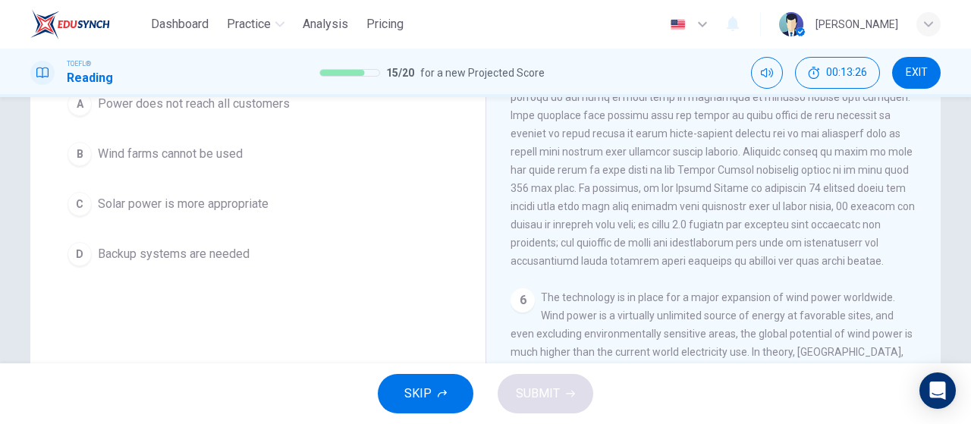
drag, startPoint x: 906, startPoint y: 76, endPoint x: 540, endPoint y: 74, distance: 365.6
click at [906, 78] on span "EXIT" at bounding box center [917, 73] width 22 height 12
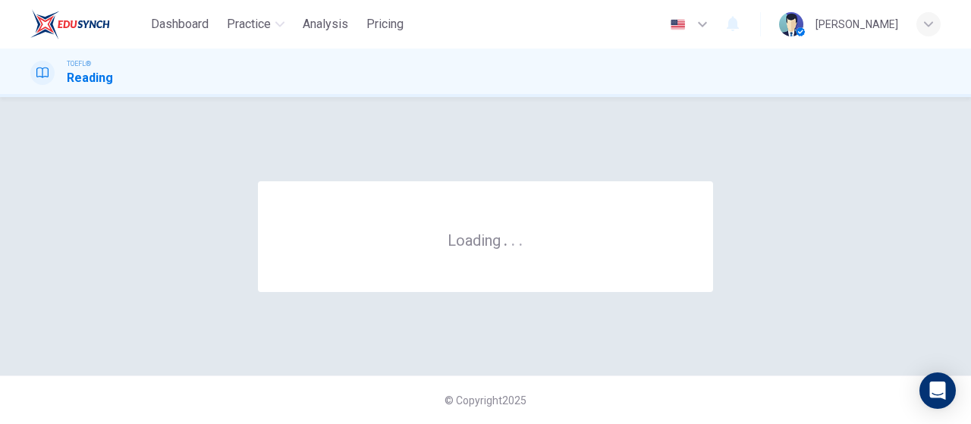
scroll to position [0, 0]
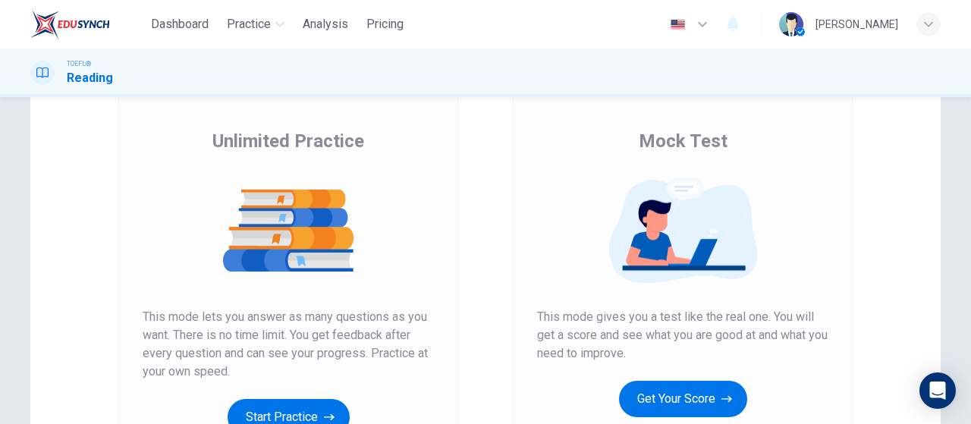
scroll to position [152, 0]
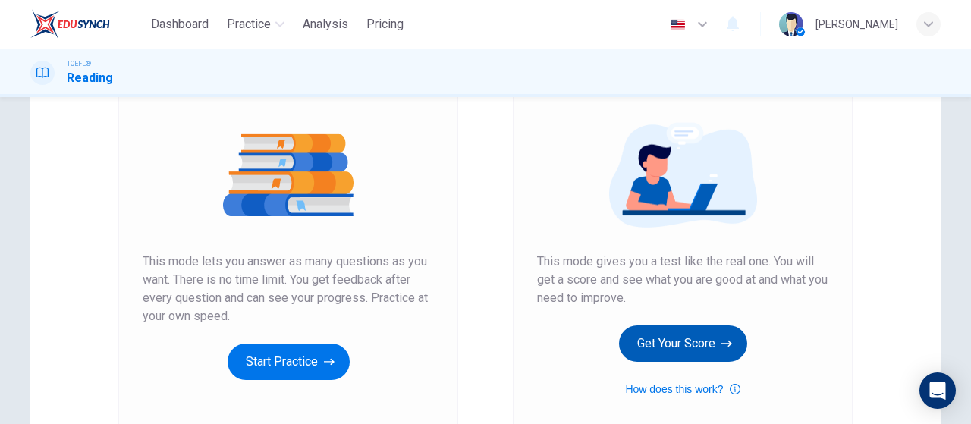
click at [719, 360] on button "Get Your Score" at bounding box center [683, 343] width 128 height 36
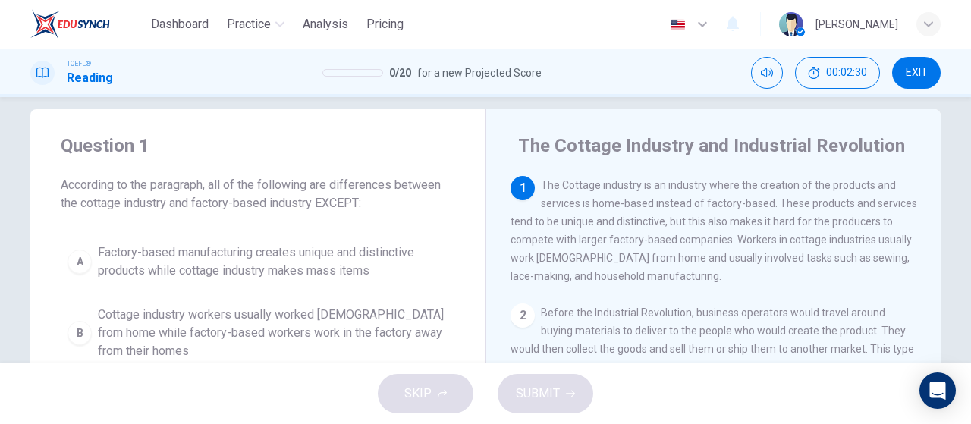
scroll to position [94, 0]
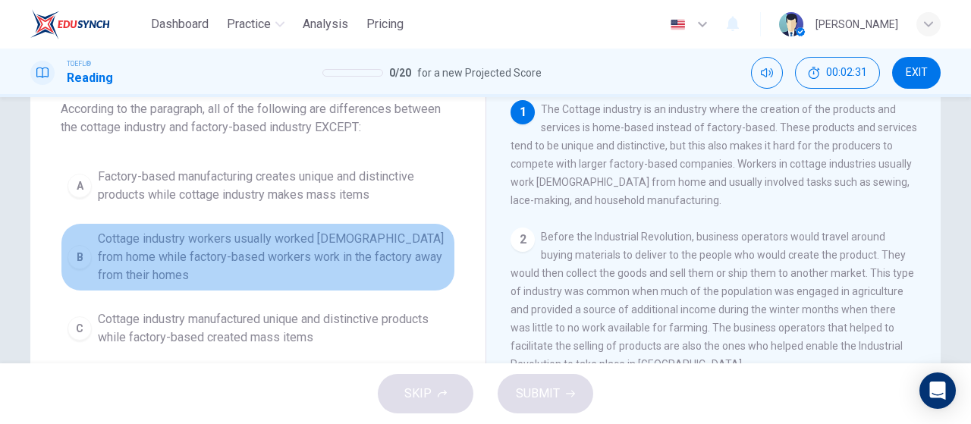
click at [265, 256] on span "Cottage industry workers usually worked part-time from home while factory-based…" at bounding box center [273, 257] width 350 height 55
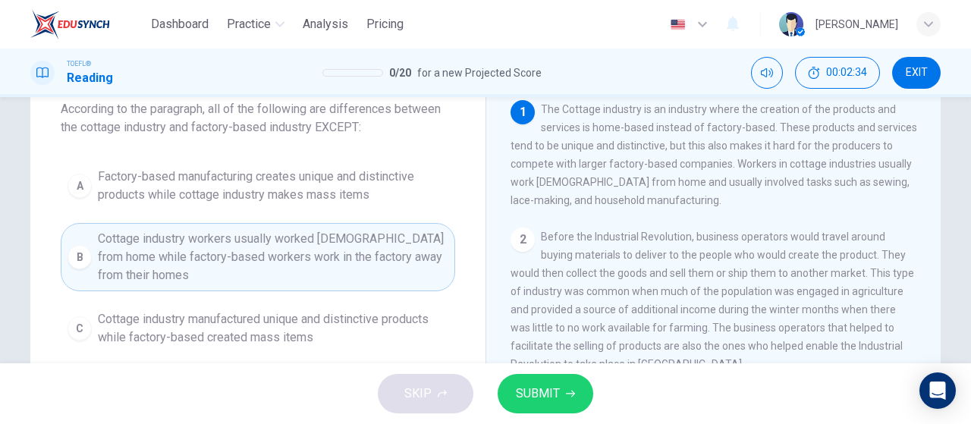
click at [538, 400] on span "SUBMIT" at bounding box center [538, 393] width 44 height 21
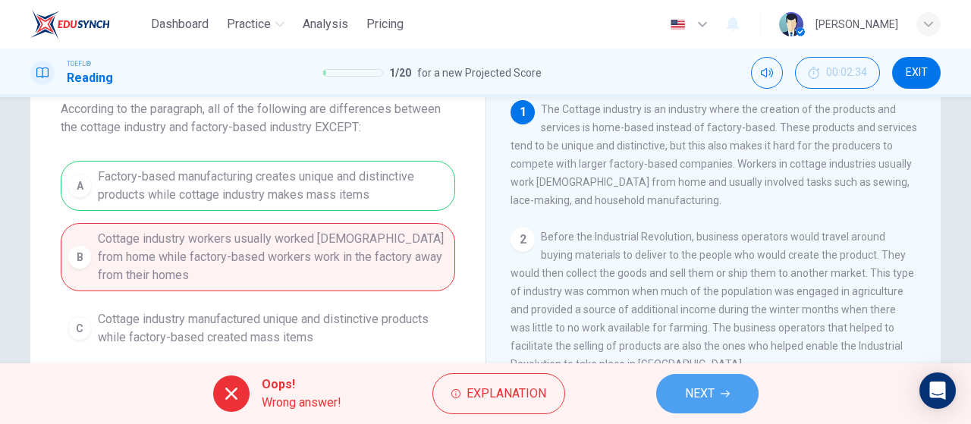
click at [699, 395] on span "NEXT" at bounding box center [700, 393] width 30 height 21
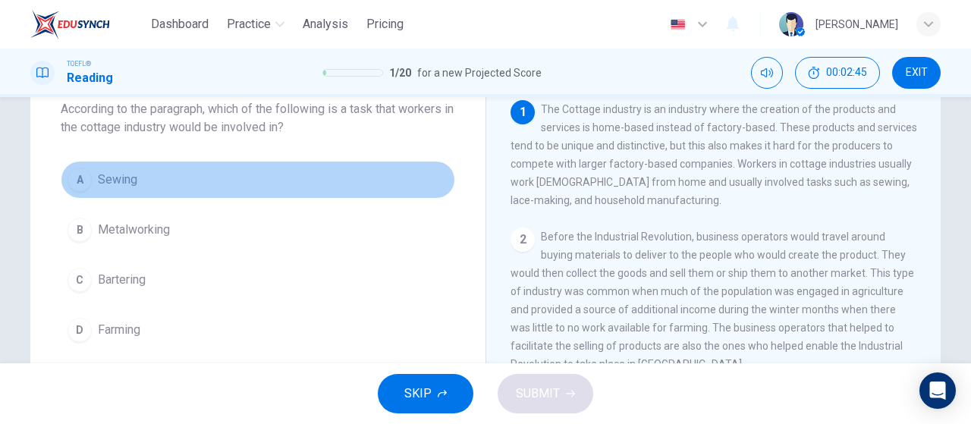
click at [133, 187] on span "Sewing" at bounding box center [117, 180] width 39 height 18
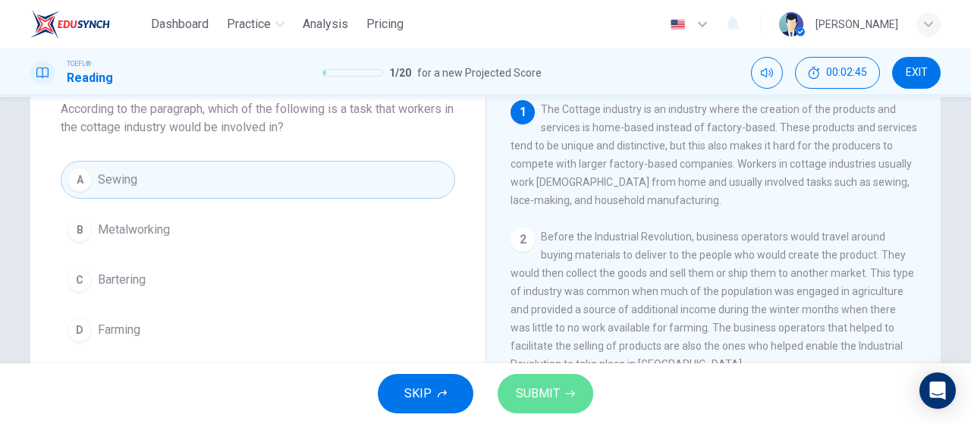
click at [538, 400] on span "SUBMIT" at bounding box center [538, 393] width 44 height 21
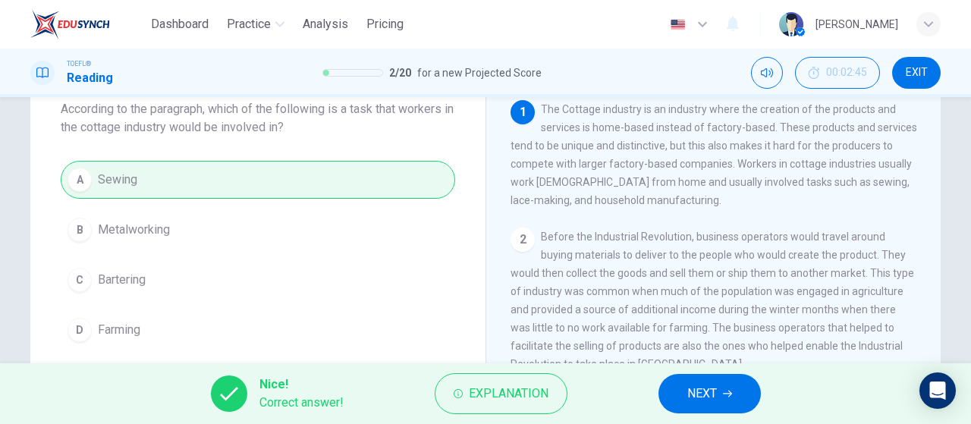
click at [699, 383] on span "NEXT" at bounding box center [702, 393] width 30 height 21
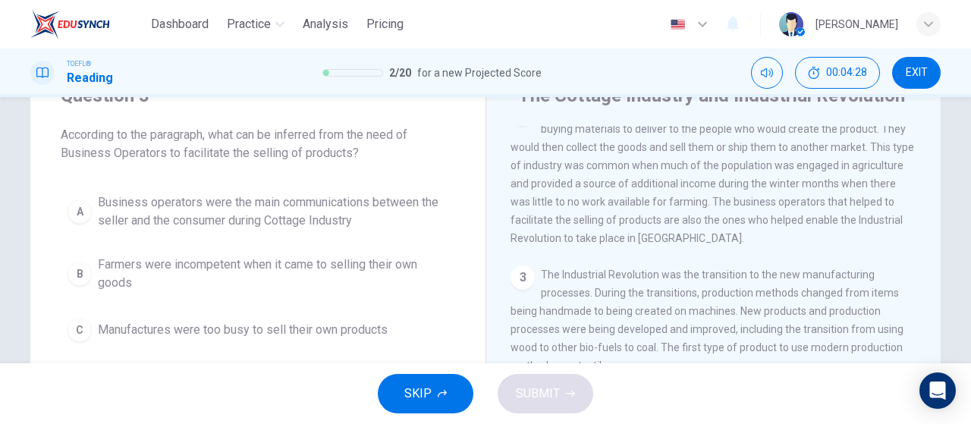
scroll to position [0, 0]
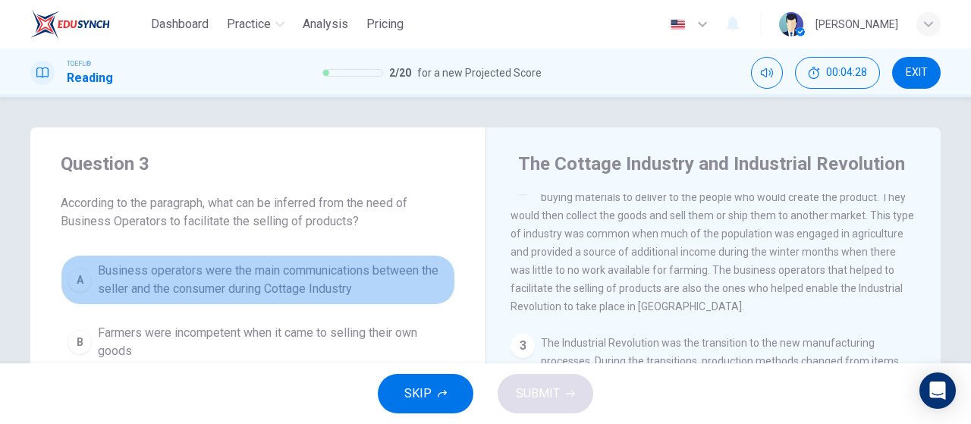
click at [262, 258] on button "A Business operators were the main communications between the seller and the co…" at bounding box center [258, 280] width 394 height 50
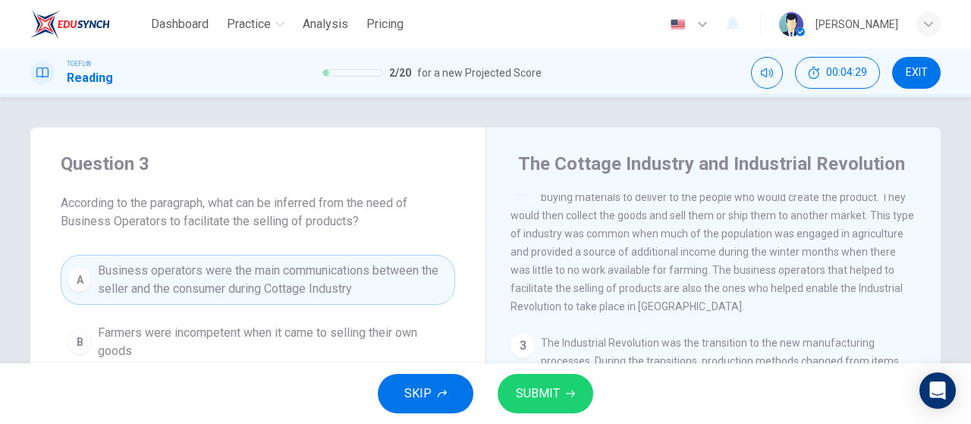
click at [548, 397] on span "SUBMIT" at bounding box center [538, 393] width 44 height 21
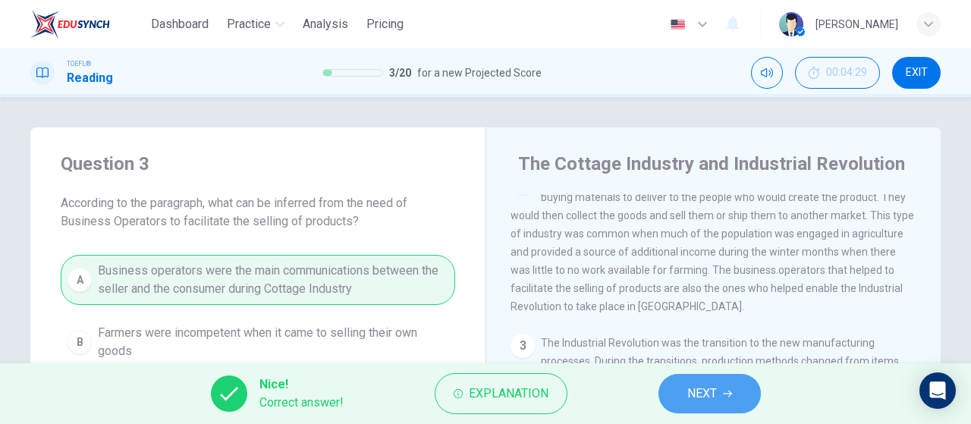
click at [699, 386] on span "NEXT" at bounding box center [702, 393] width 30 height 21
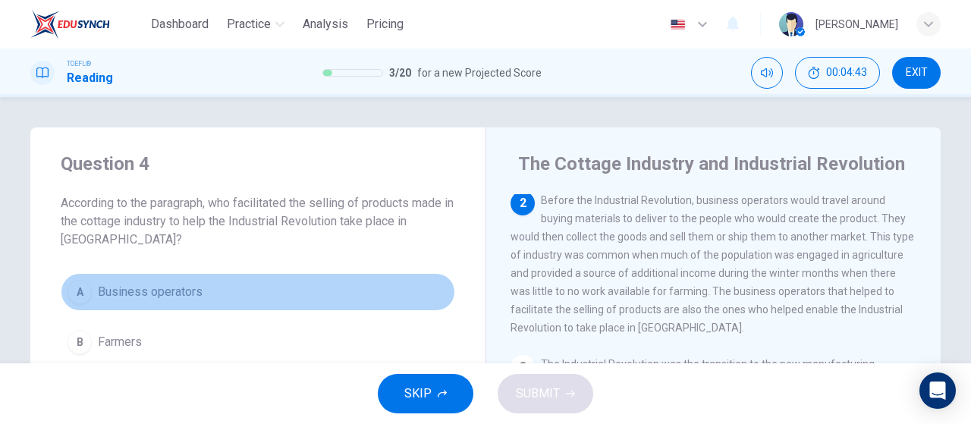
click at [140, 307] on button "A Business operators" at bounding box center [258, 292] width 394 height 38
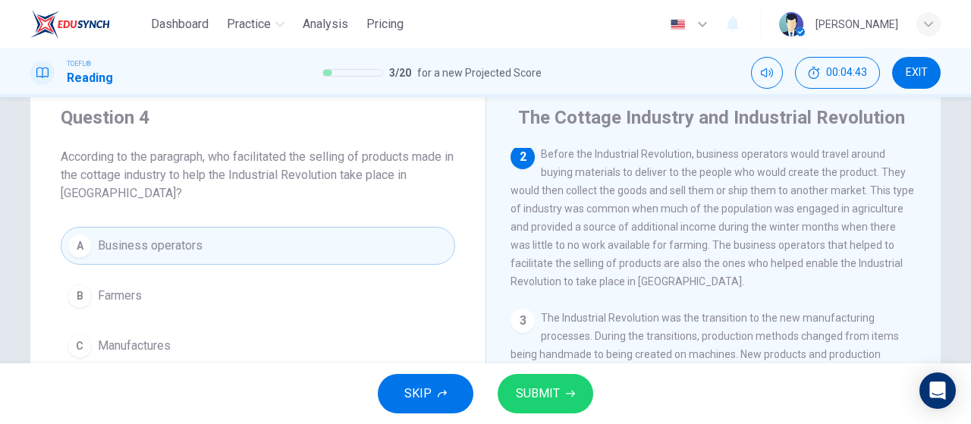
scroll to position [152, 0]
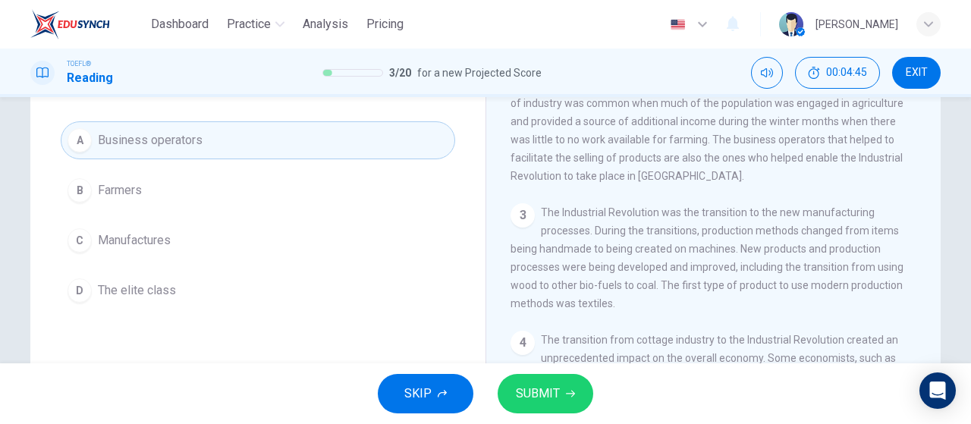
click at [534, 393] on span "SUBMIT" at bounding box center [538, 393] width 44 height 21
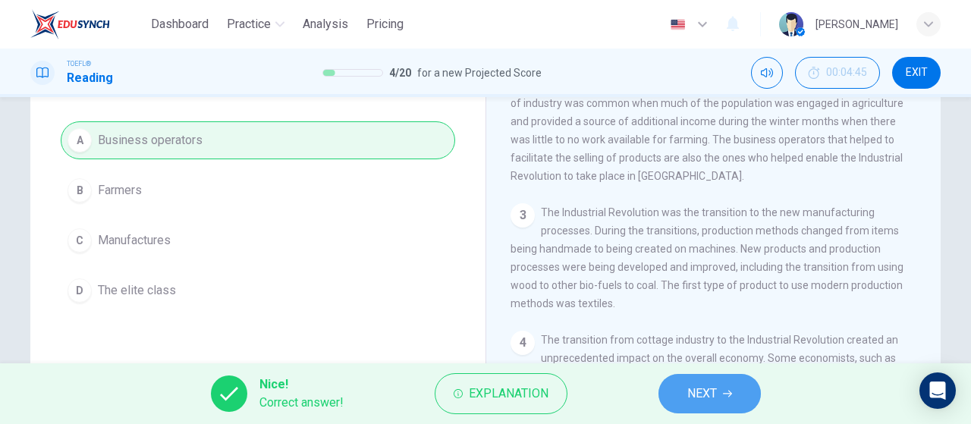
click at [680, 394] on button "NEXT" at bounding box center [709, 393] width 102 height 39
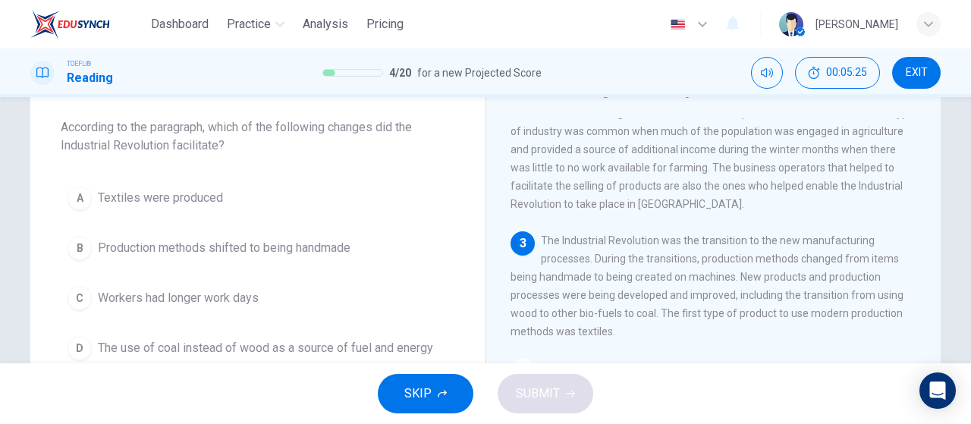
scroll to position [202, 0]
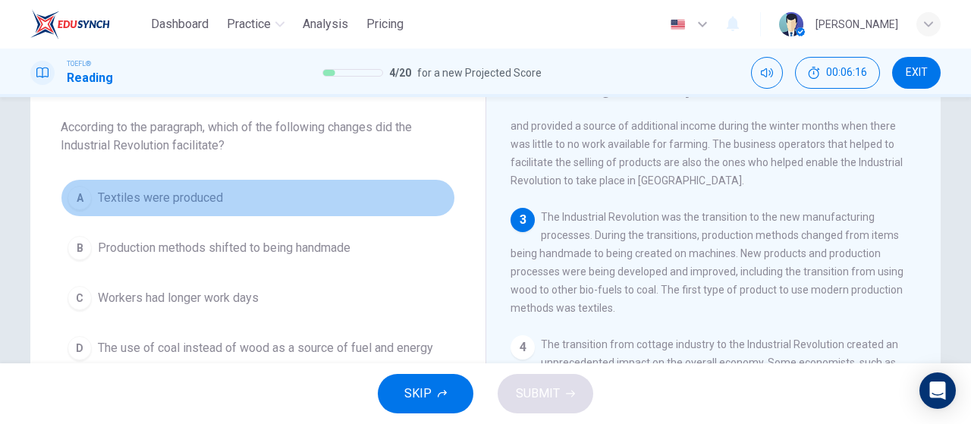
click at [161, 193] on span "Textiles were produced" at bounding box center [160, 198] width 125 height 18
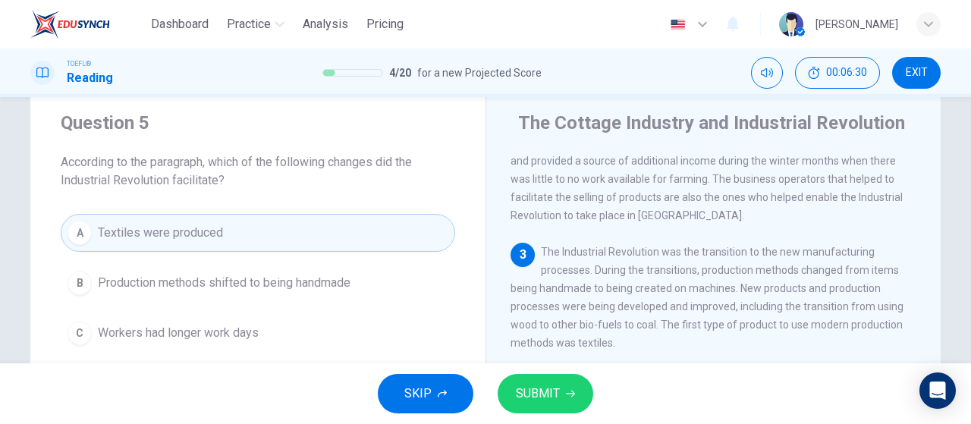
scroll to position [76, 0]
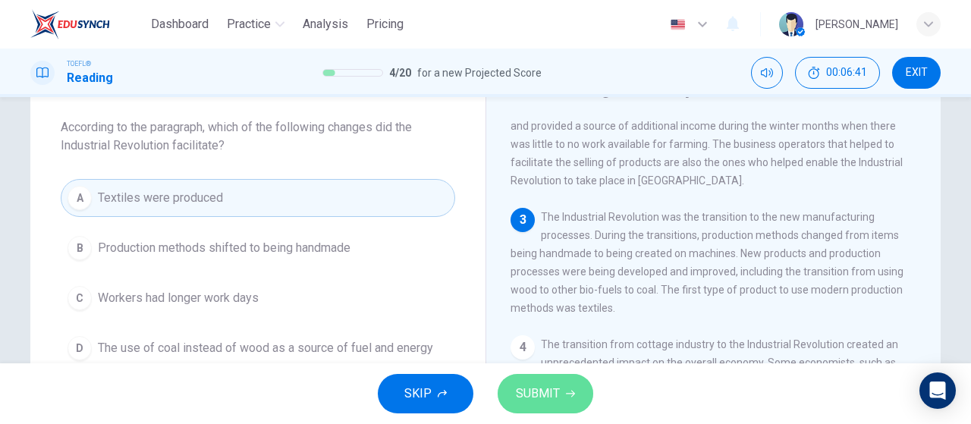
click at [511, 394] on button "SUBMIT" at bounding box center [546, 393] width 96 height 39
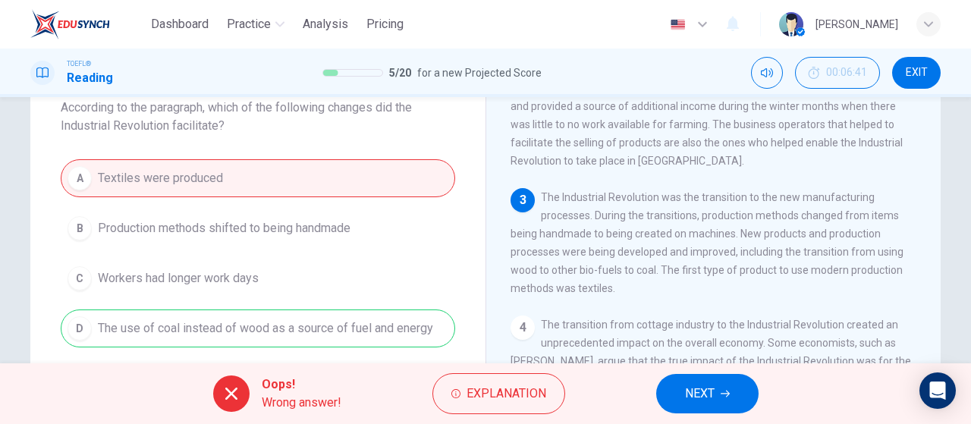
scroll to position [152, 0]
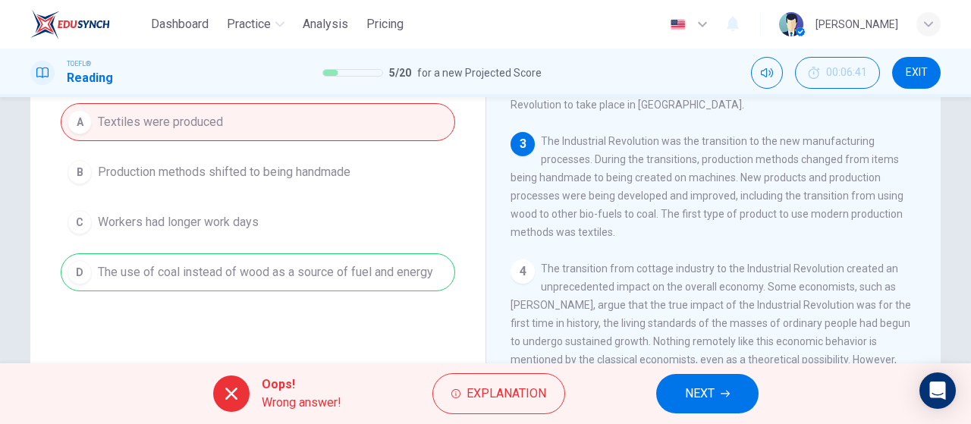
click at [680, 385] on button "NEXT" at bounding box center [707, 393] width 102 height 39
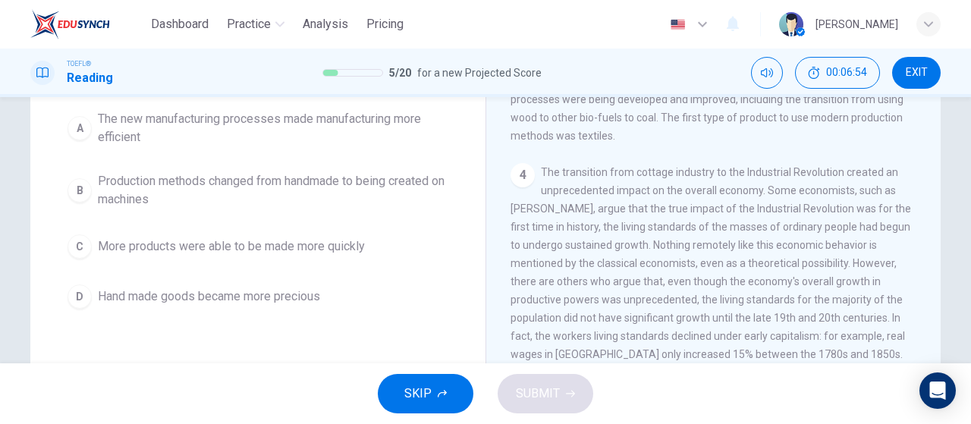
click at [279, 206] on span "Production methods changed from handmade to being created on machines" at bounding box center [273, 190] width 350 height 36
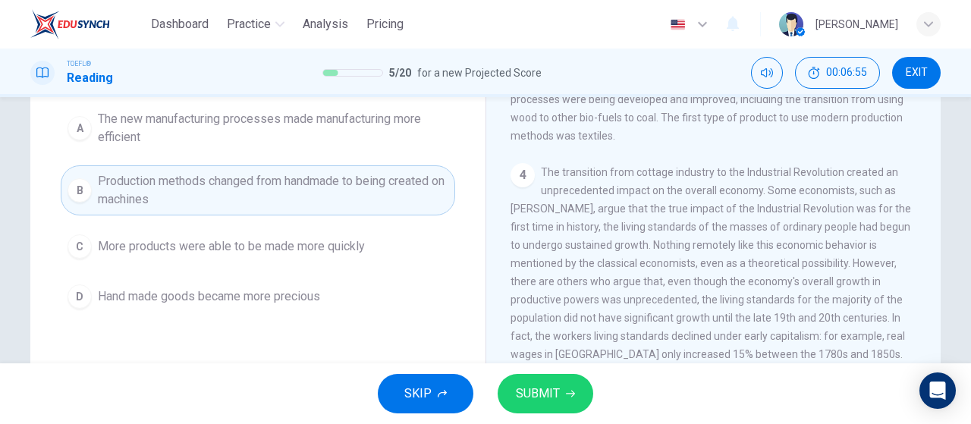
click at [538, 388] on span "SUBMIT" at bounding box center [538, 393] width 44 height 21
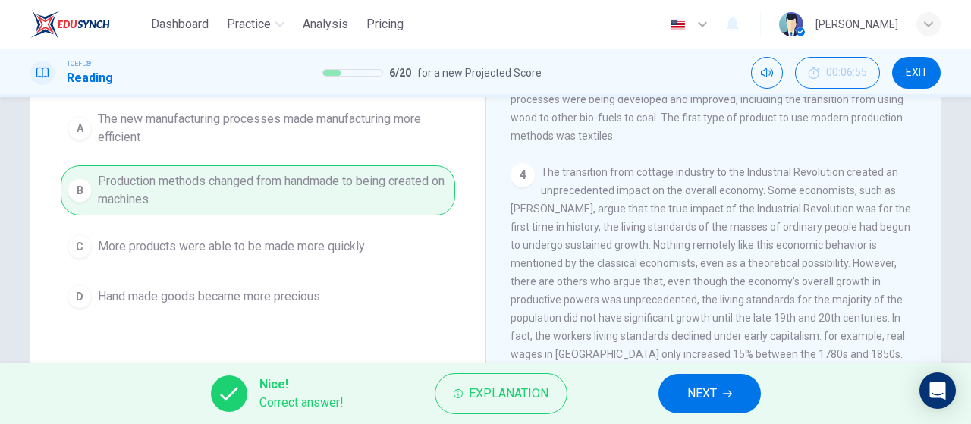
click at [715, 400] on span "NEXT" at bounding box center [702, 393] width 30 height 21
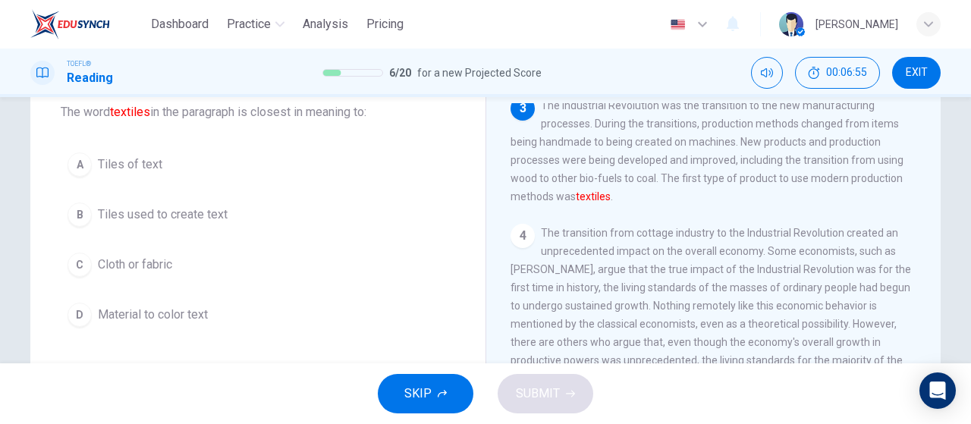
scroll to position [58, 0]
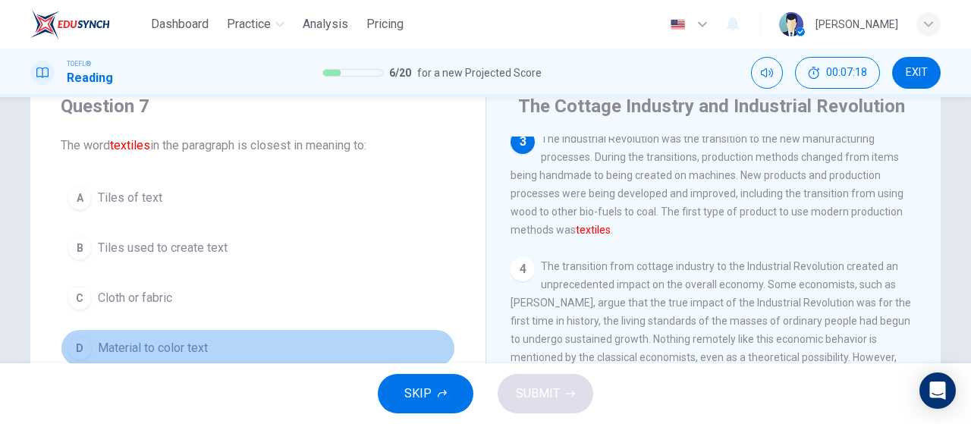
click at [311, 343] on button "D Material to color text" at bounding box center [258, 348] width 394 height 38
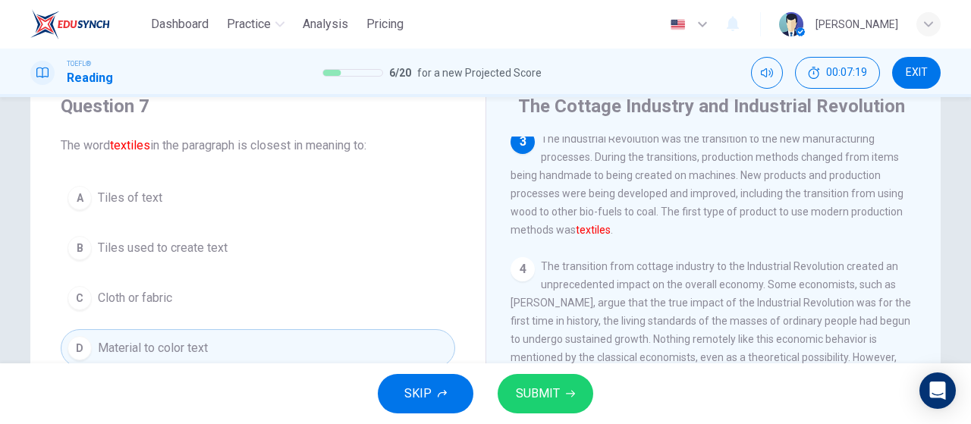
click at [525, 379] on button "SUBMIT" at bounding box center [546, 393] width 96 height 39
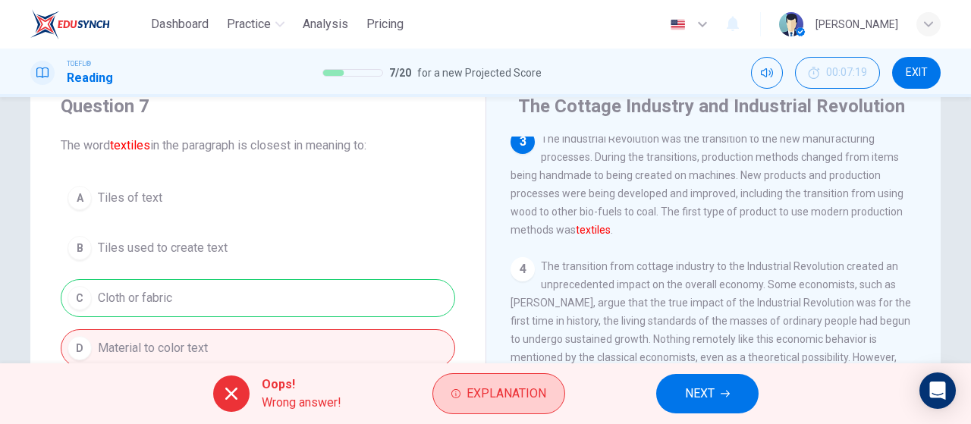
click at [472, 407] on button "Explanation" at bounding box center [498, 393] width 133 height 41
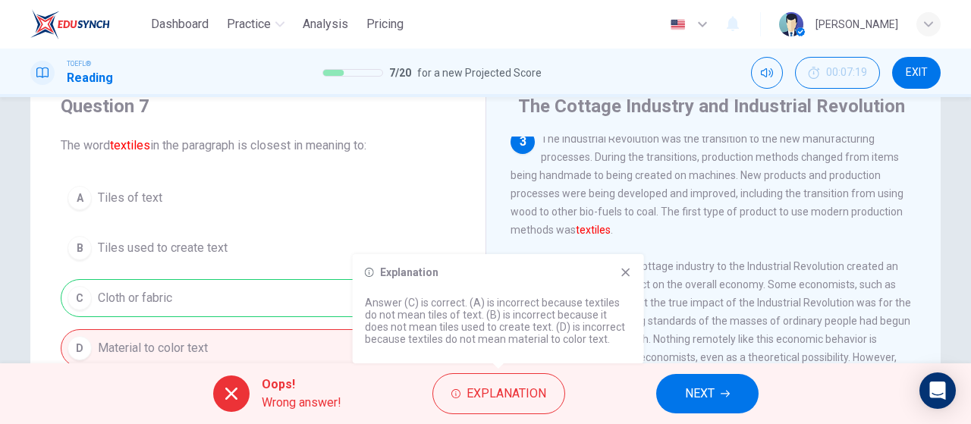
click at [694, 392] on span "NEXT" at bounding box center [700, 393] width 30 height 21
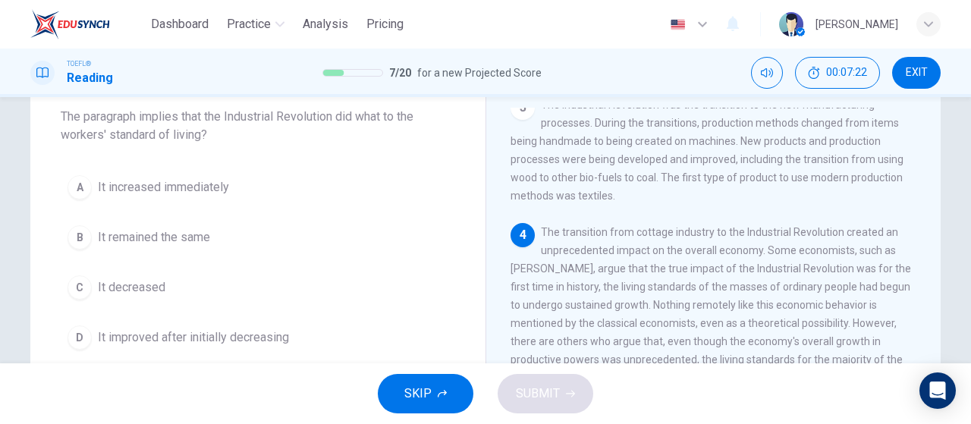
scroll to position [76, 0]
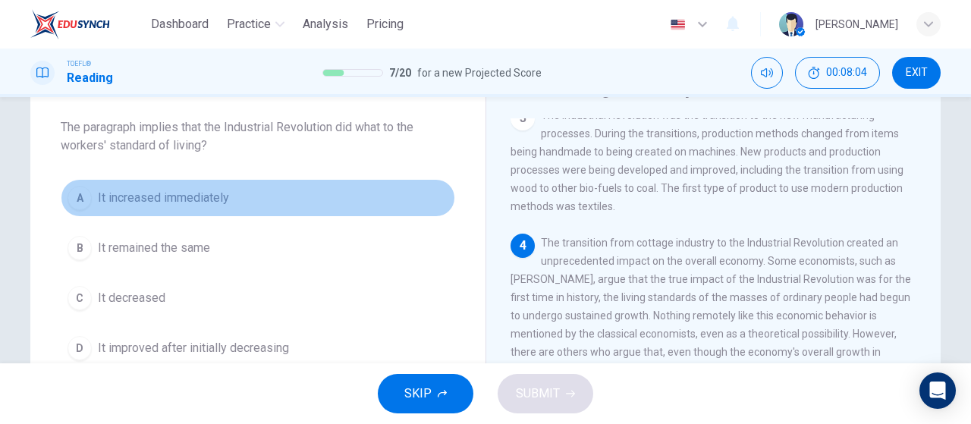
click at [225, 192] on span "It increased immediately" at bounding box center [163, 198] width 131 height 18
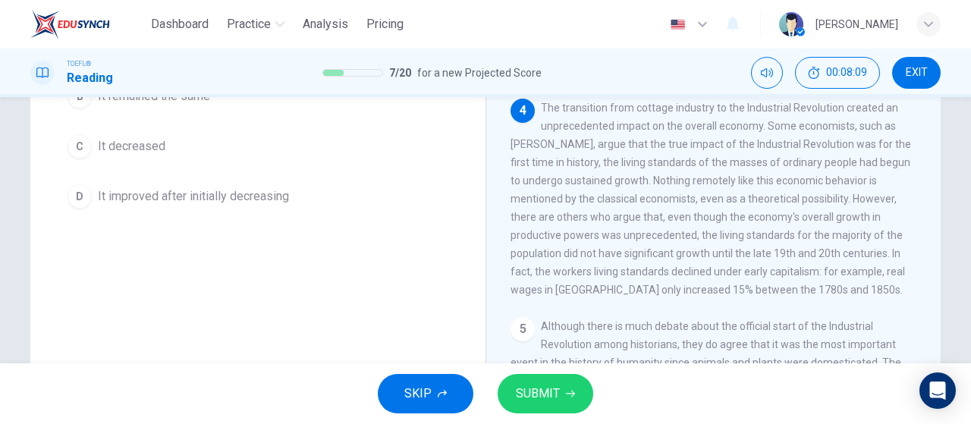
scroll to position [252, 0]
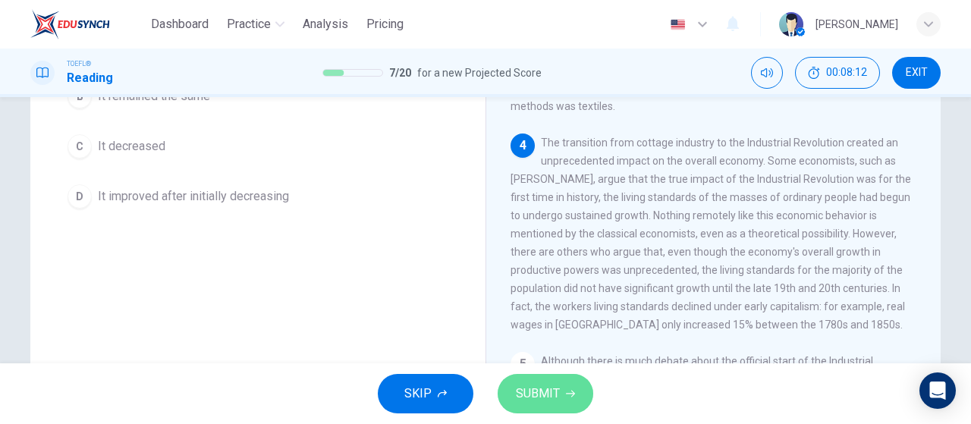
click at [535, 377] on button "SUBMIT" at bounding box center [546, 393] width 96 height 39
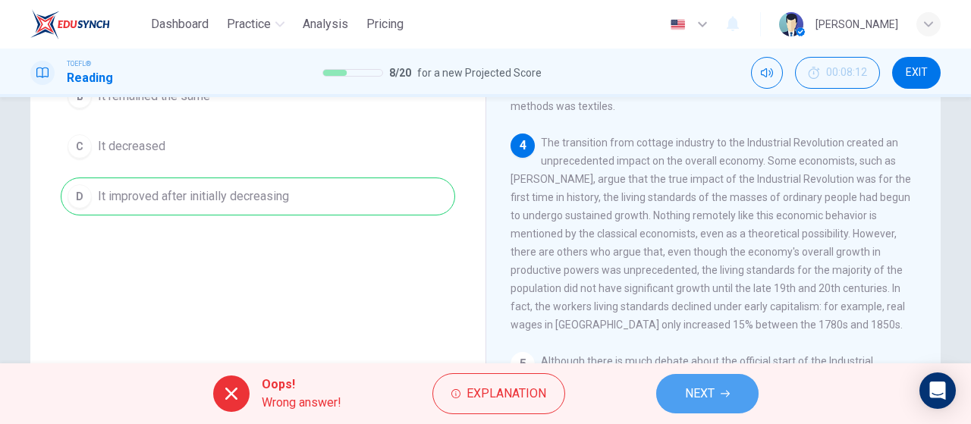
click at [689, 396] on span "NEXT" at bounding box center [700, 393] width 30 height 21
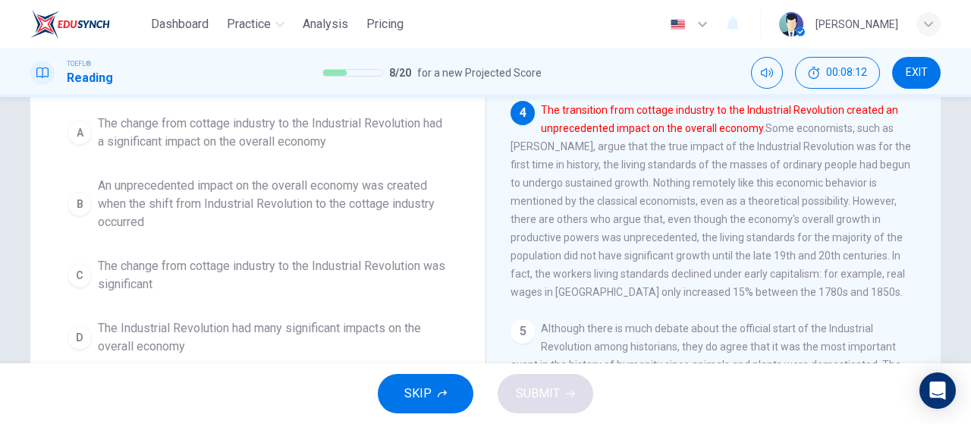
scroll to position [55, 0]
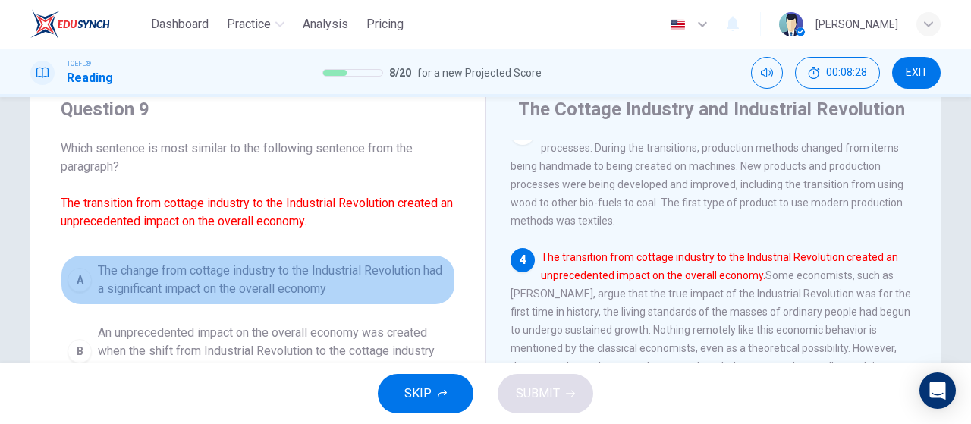
click at [128, 297] on span "The change from cottage industry to the Industrial Revolution had a significant…" at bounding box center [273, 280] width 350 height 36
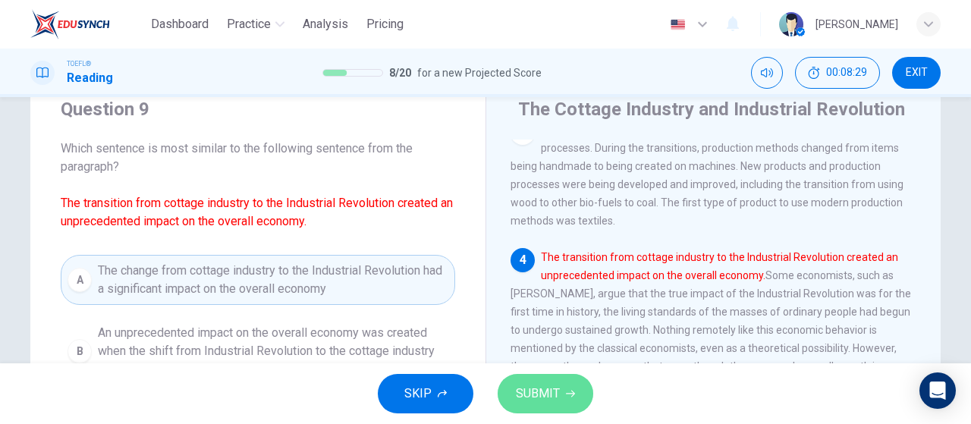
click at [538, 404] on button "SUBMIT" at bounding box center [546, 393] width 96 height 39
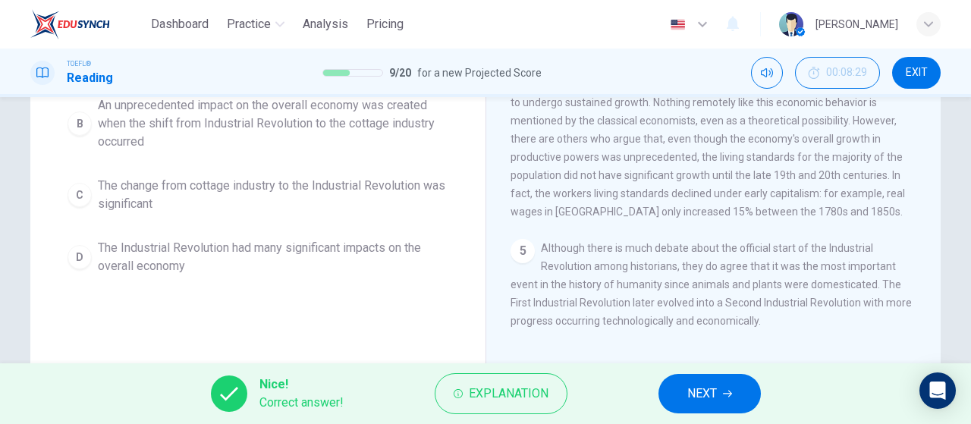
click at [683, 396] on button "NEXT" at bounding box center [709, 393] width 102 height 39
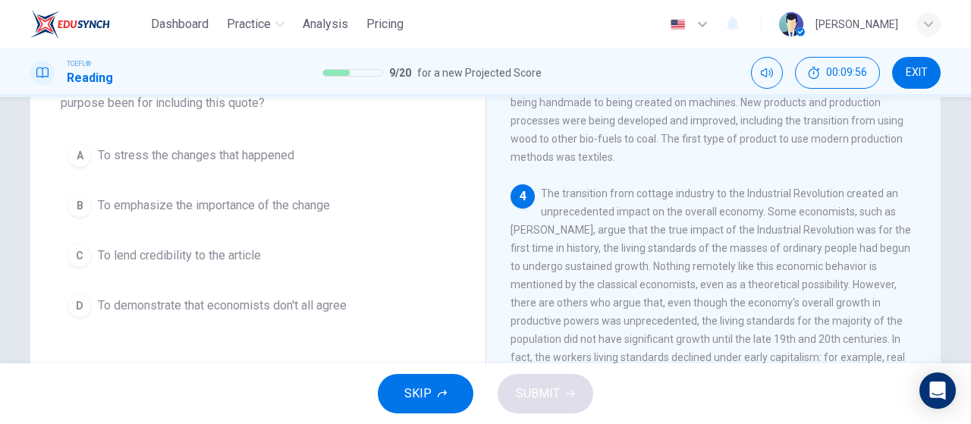
scroll to position [152, 0]
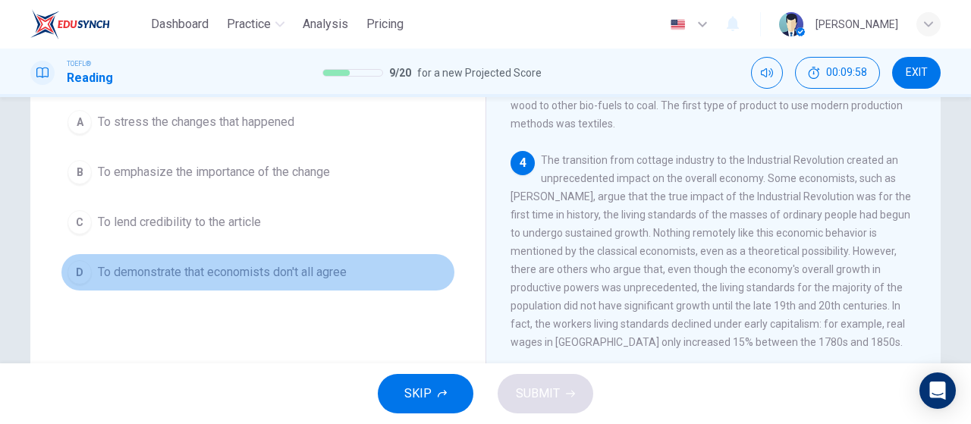
drag, startPoint x: 291, startPoint y: 271, endPoint x: 371, endPoint y: 327, distance: 98.1
click at [291, 272] on span "To demonstrate that economists don't all agree" at bounding box center [222, 272] width 249 height 18
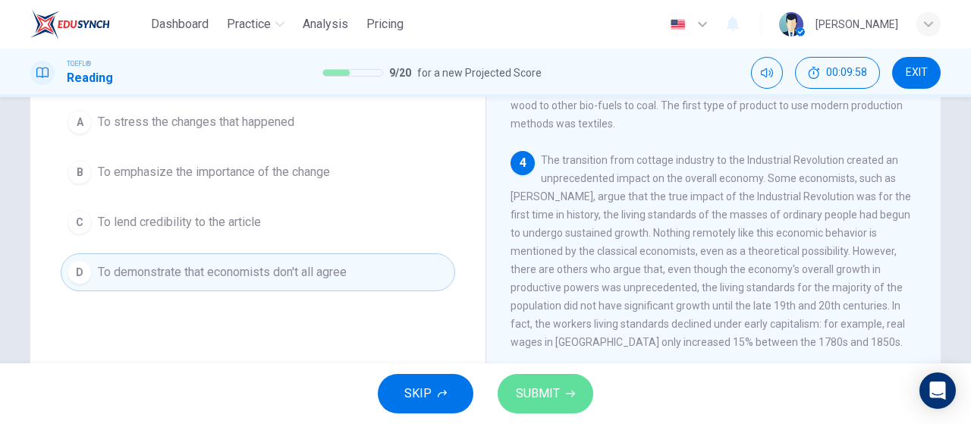
click at [526, 395] on span "SUBMIT" at bounding box center [538, 393] width 44 height 21
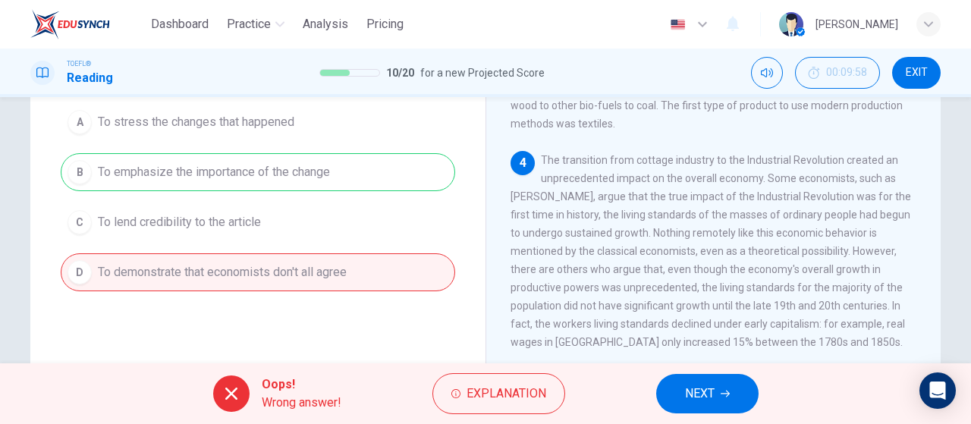
click at [686, 410] on button "NEXT" at bounding box center [707, 393] width 102 height 39
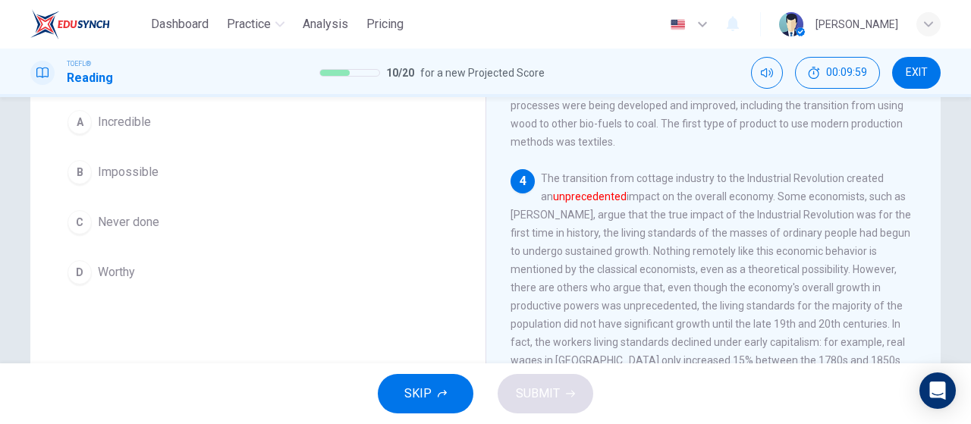
scroll to position [58, 0]
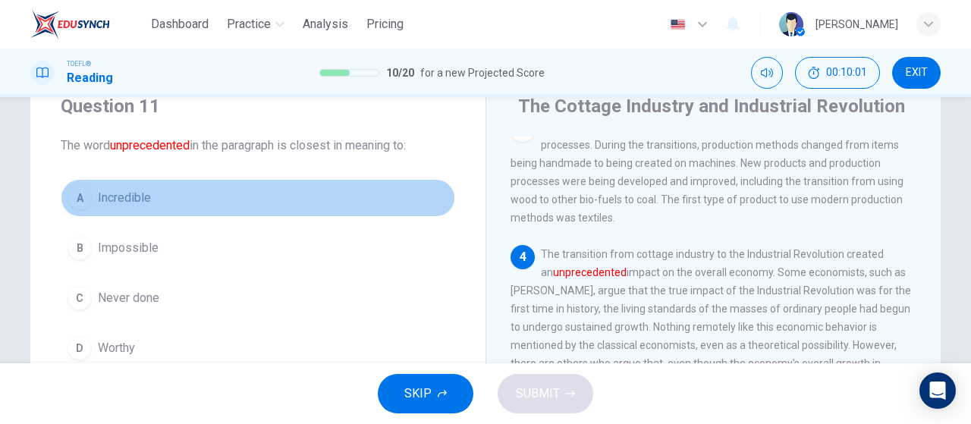
click at [167, 191] on button "A Incredible" at bounding box center [258, 198] width 394 height 38
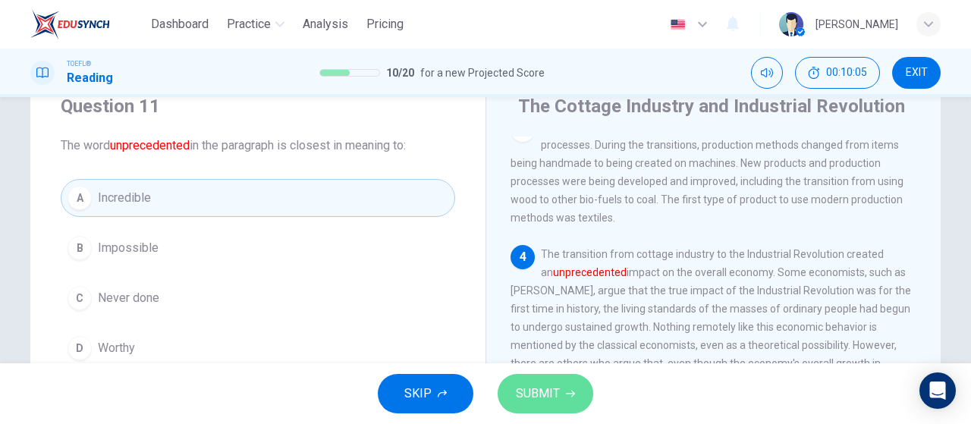
click at [531, 386] on span "SUBMIT" at bounding box center [538, 393] width 44 height 21
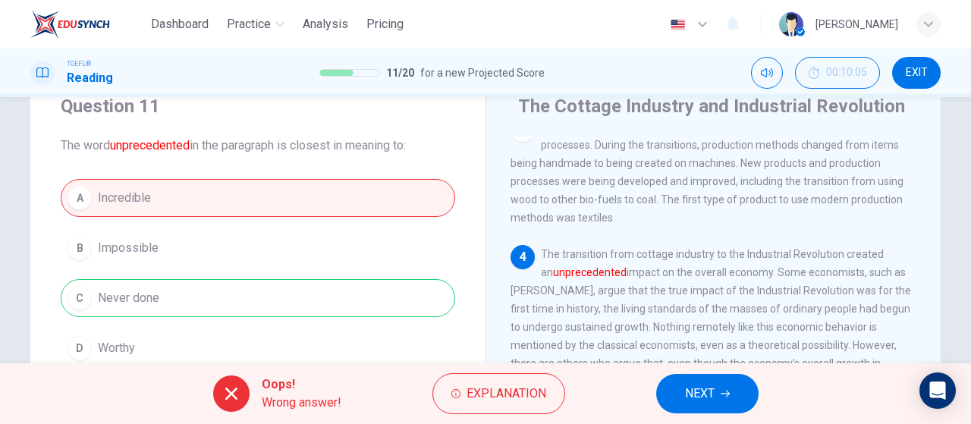
click at [686, 395] on span "NEXT" at bounding box center [700, 393] width 30 height 21
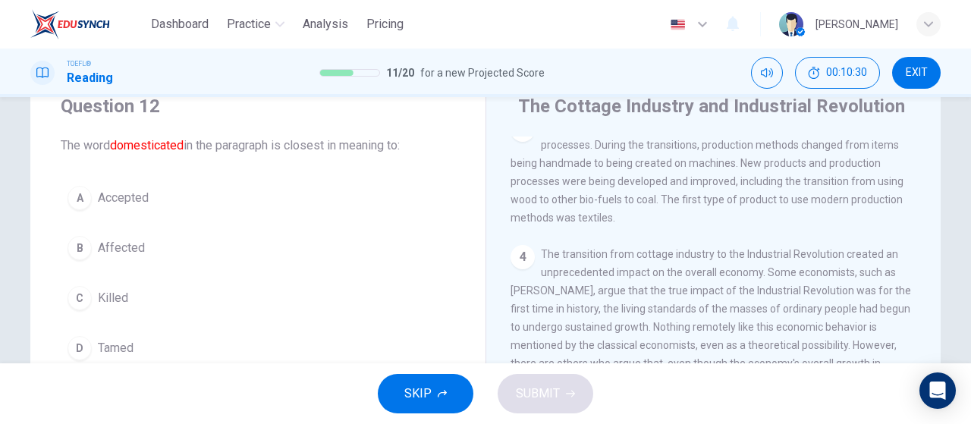
click at [125, 300] on button "C Killed" at bounding box center [258, 298] width 394 height 38
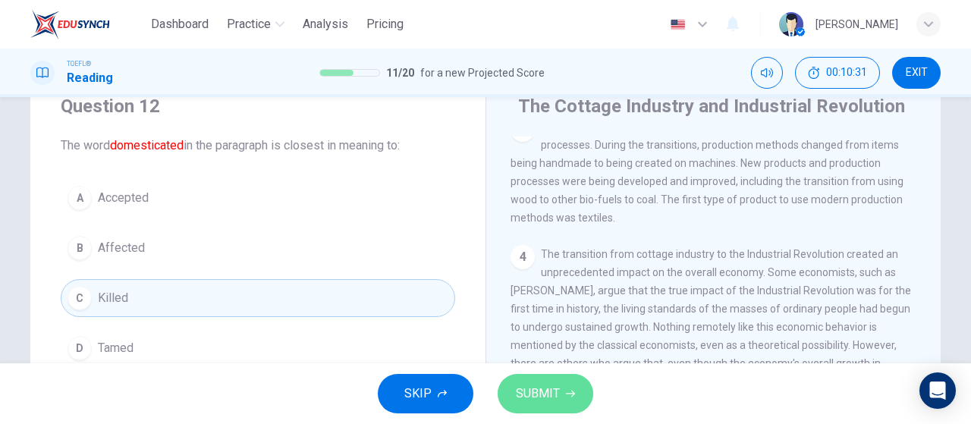
click at [514, 386] on button "SUBMIT" at bounding box center [546, 393] width 96 height 39
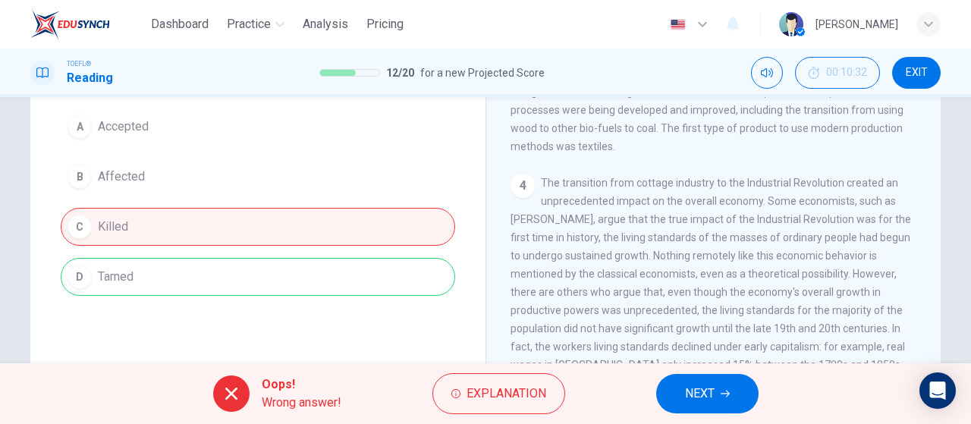
scroll to position [209, 0]
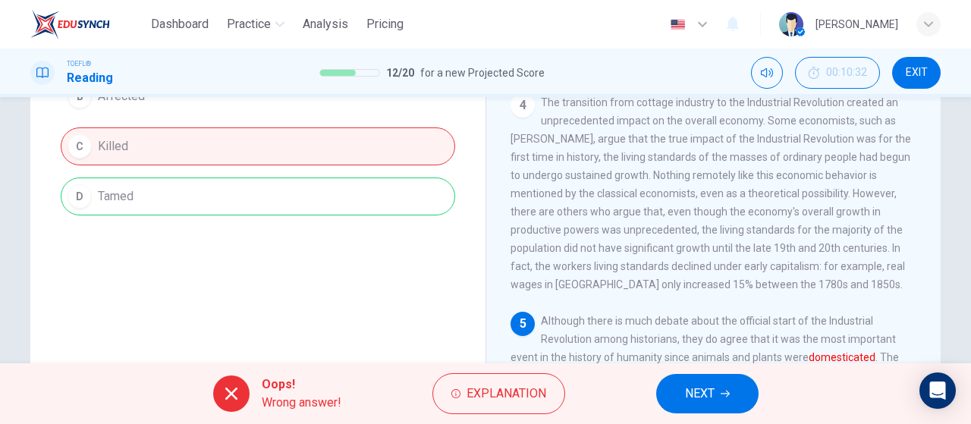
click at [690, 388] on span "NEXT" at bounding box center [700, 393] width 30 height 21
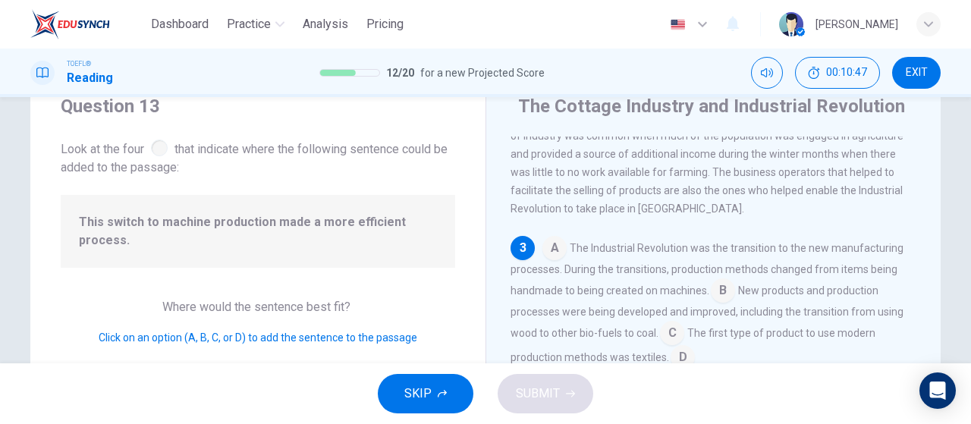
scroll to position [223, 0]
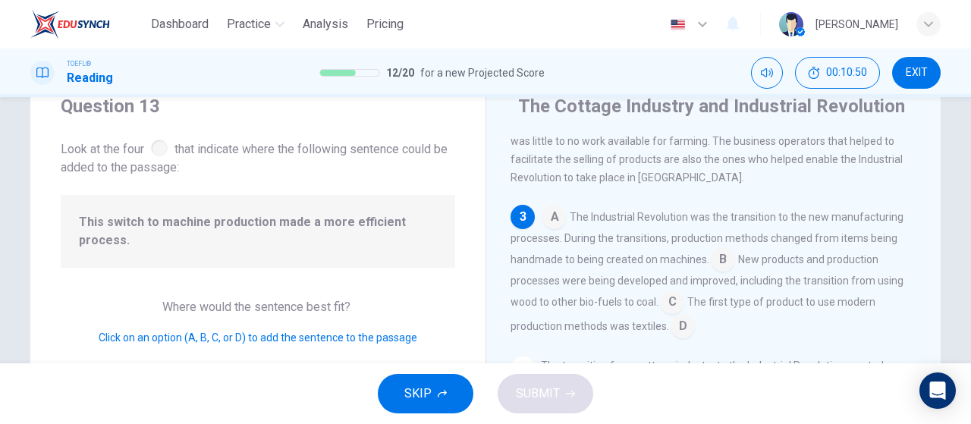
click at [715, 266] on input at bounding box center [723, 261] width 24 height 24
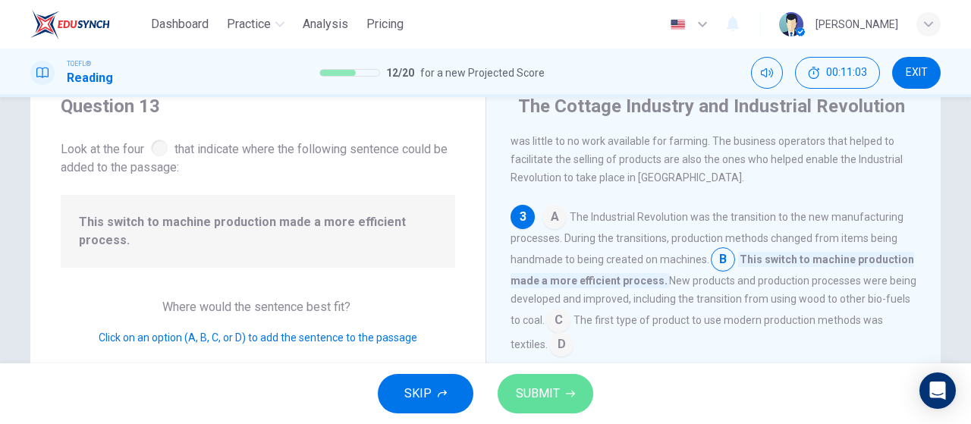
click at [562, 383] on button "SUBMIT" at bounding box center [546, 393] width 96 height 39
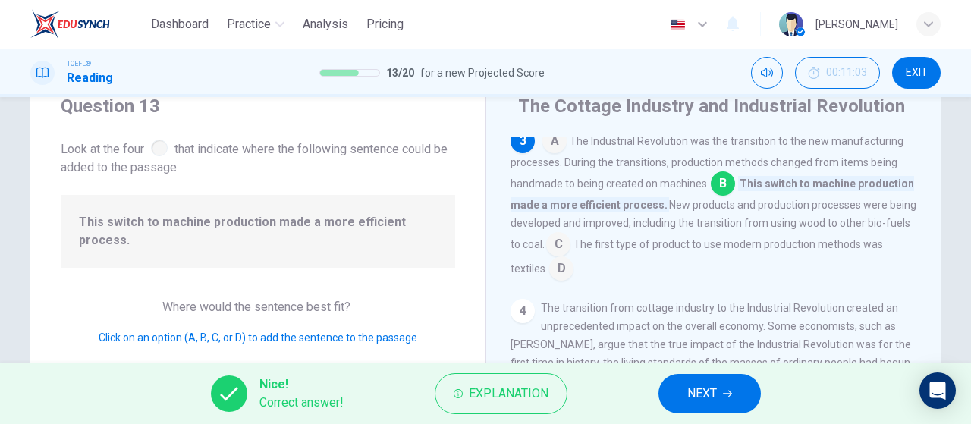
scroll to position [299, 0]
click at [704, 383] on span "NEXT" at bounding box center [702, 393] width 30 height 21
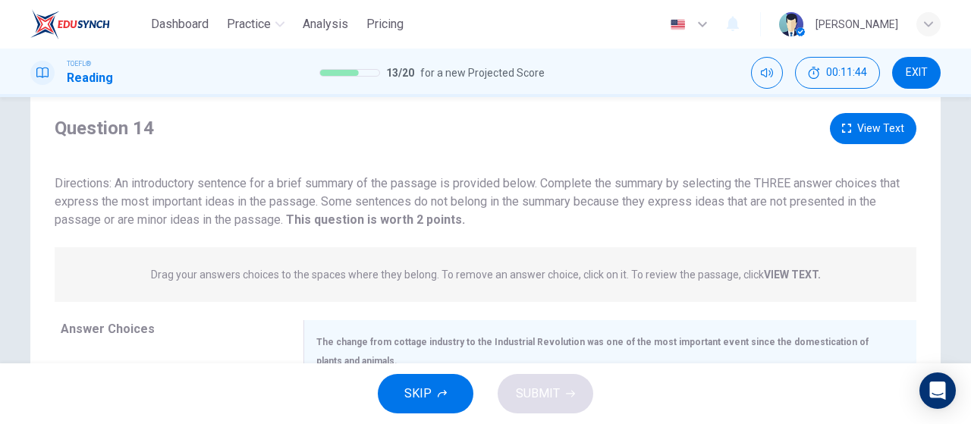
scroll to position [0, 0]
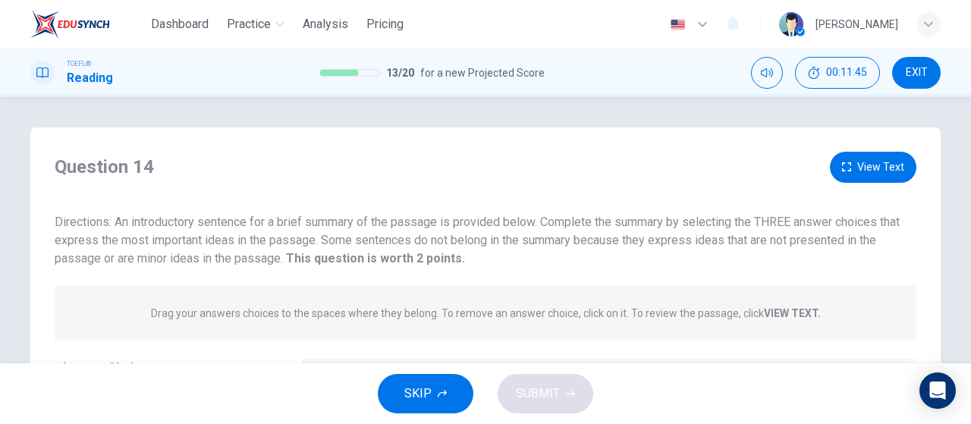
click at [872, 162] on button "View Text" at bounding box center [873, 167] width 86 height 31
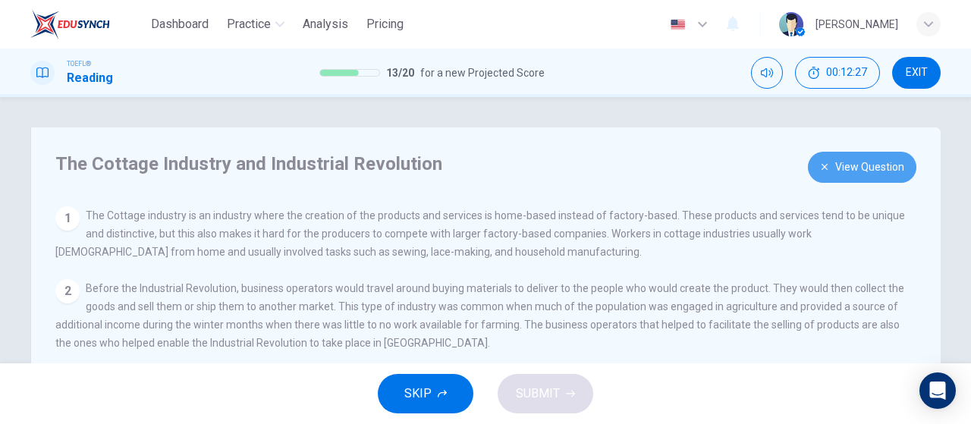
click at [868, 175] on button "View Question" at bounding box center [862, 167] width 108 height 31
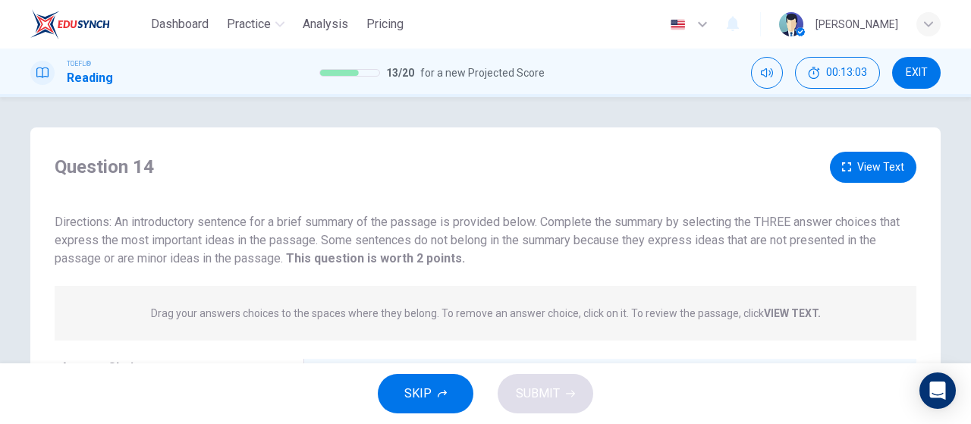
click at [873, 171] on button "View Text" at bounding box center [873, 167] width 86 height 31
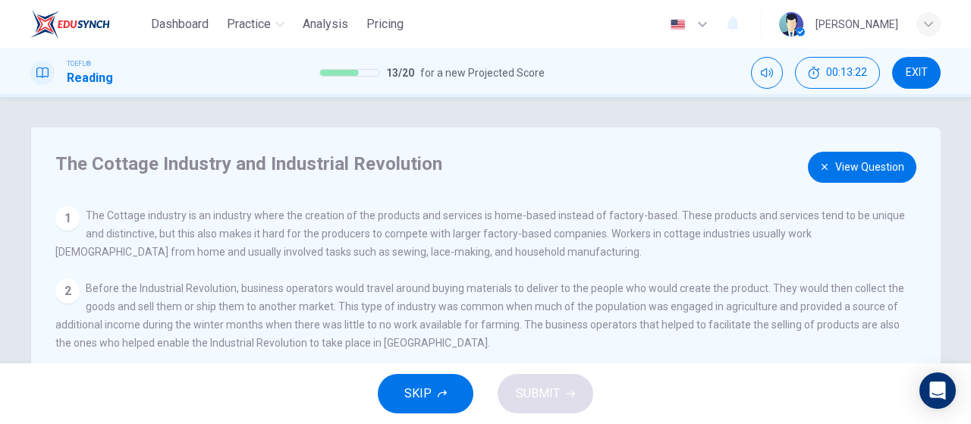
click at [892, 156] on button "View Question" at bounding box center [862, 167] width 108 height 31
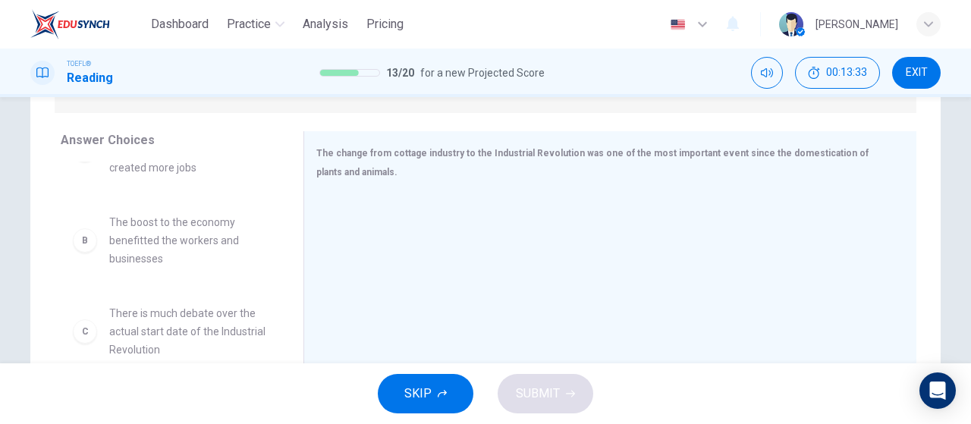
scroll to position [76, 0]
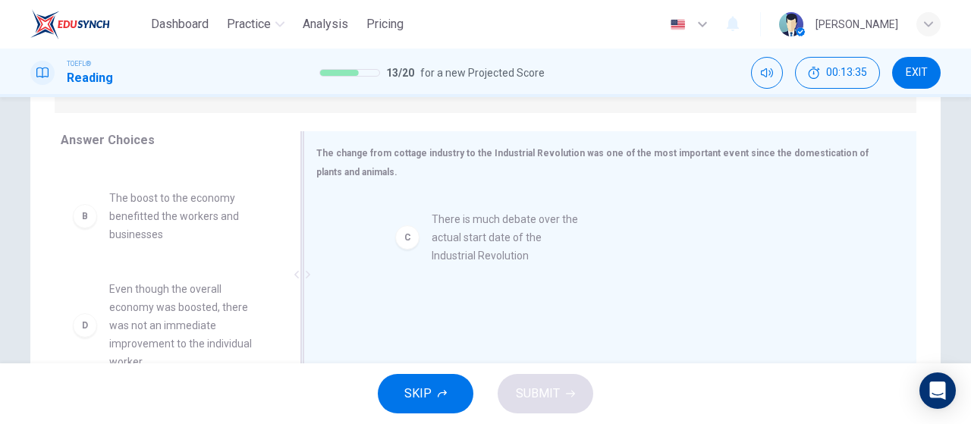
drag, startPoint x: 230, startPoint y: 299, endPoint x: 533, endPoint y: 235, distance: 310.0
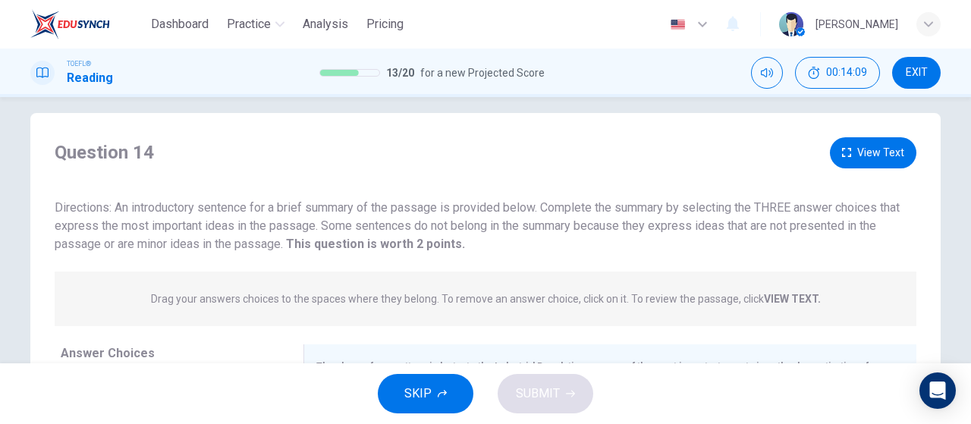
scroll to position [0, 0]
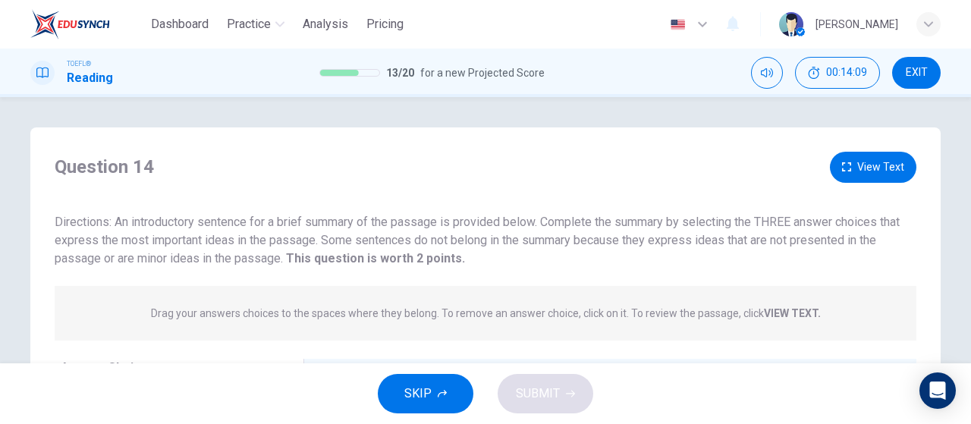
click at [856, 171] on button "View Text" at bounding box center [873, 167] width 86 height 31
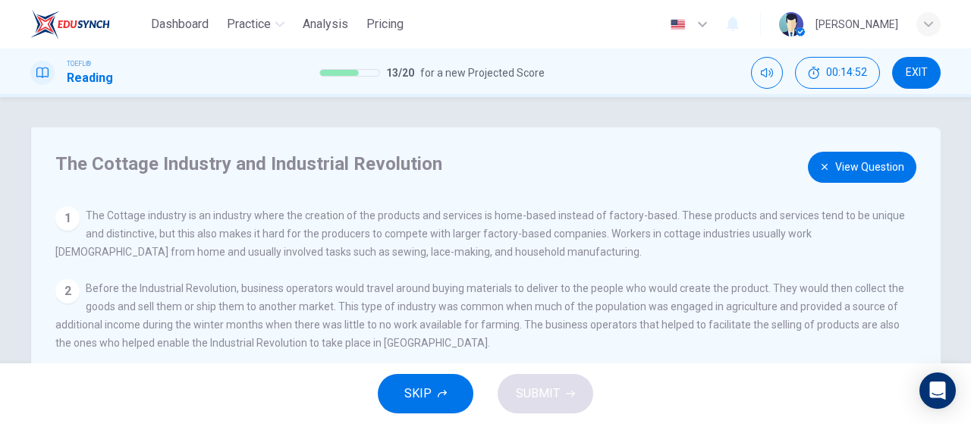
click at [847, 165] on button "View Question" at bounding box center [862, 167] width 108 height 31
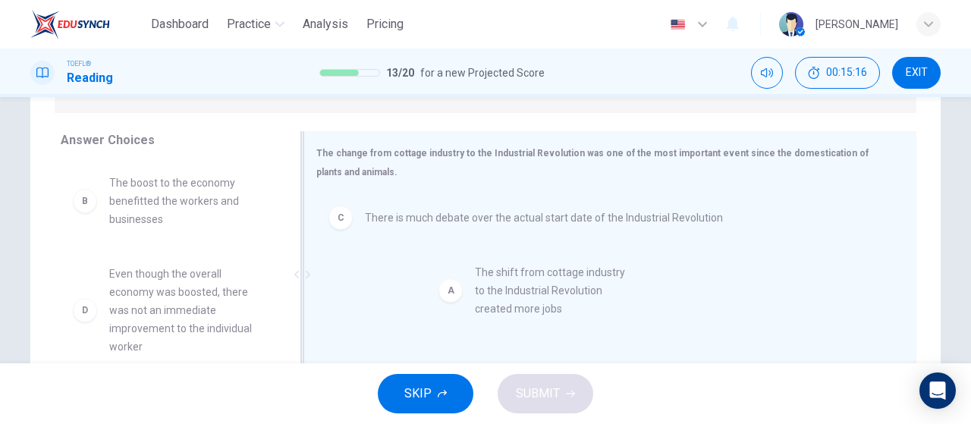
drag, startPoint x: 155, startPoint y: 209, endPoint x: 488, endPoint y: 287, distance: 342.9
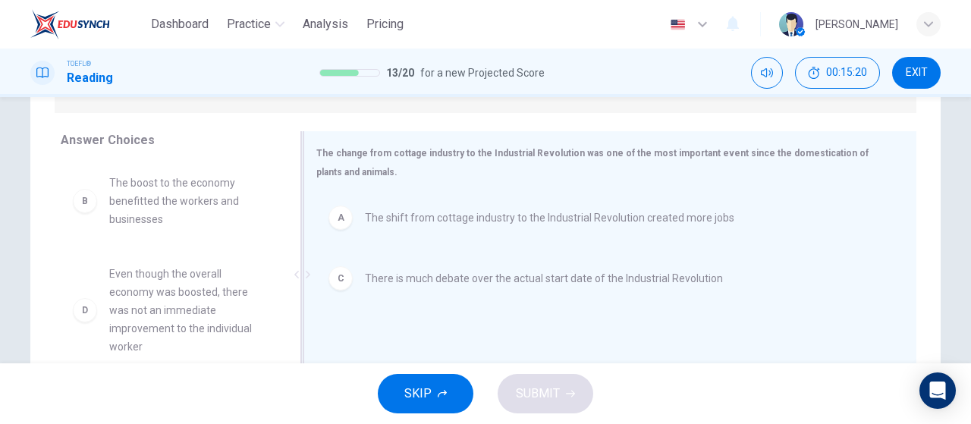
click at [341, 282] on div "C" at bounding box center [340, 278] width 24 height 24
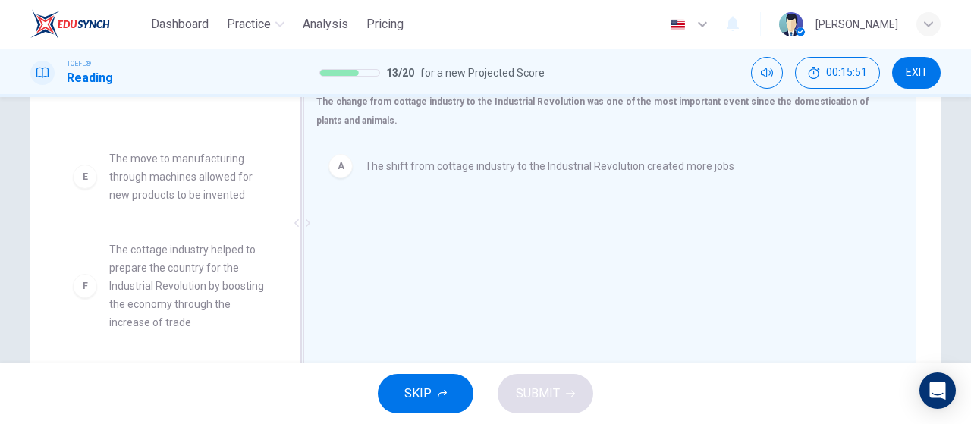
scroll to position [303, 0]
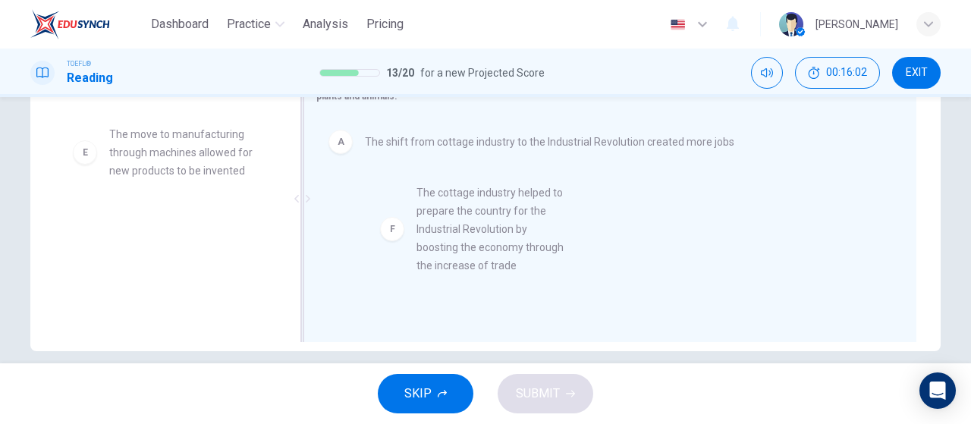
drag, startPoint x: 184, startPoint y: 272, endPoint x: 476, endPoint y: 238, distance: 293.9
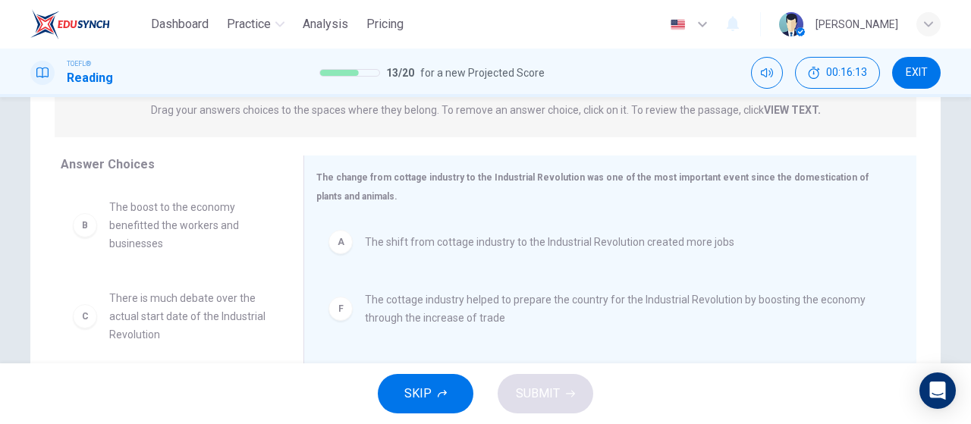
scroll to position [228, 0]
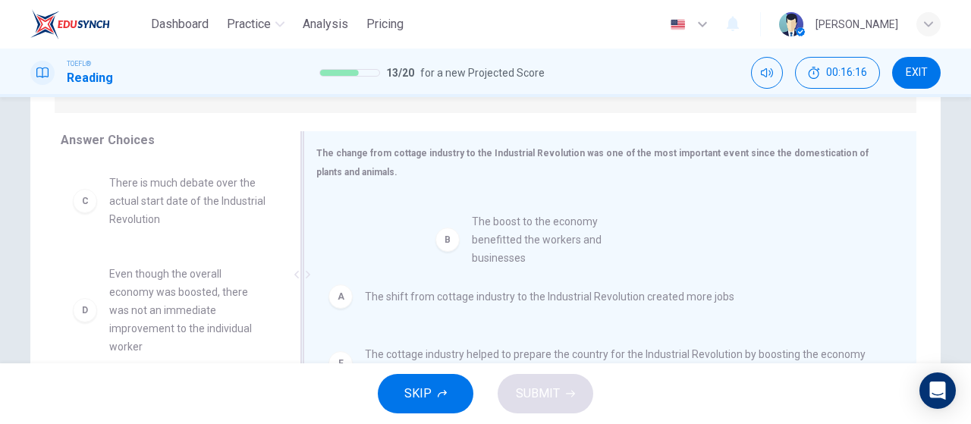
drag, startPoint x: 171, startPoint y: 210, endPoint x: 509, endPoint y: 250, distance: 340.7
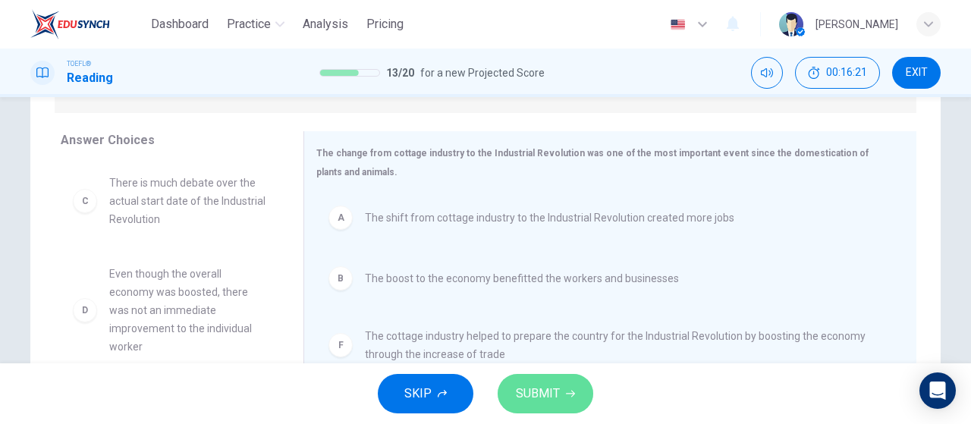
click at [539, 388] on span "SUBMIT" at bounding box center [538, 393] width 44 height 21
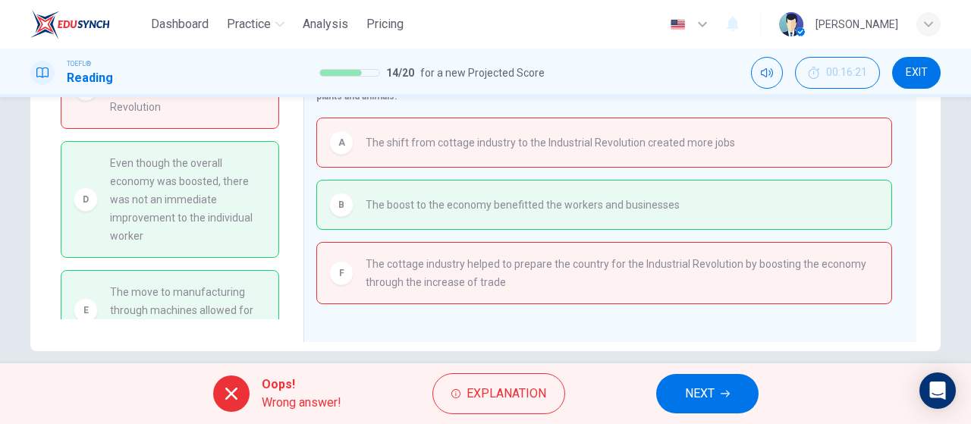
scroll to position [67, 0]
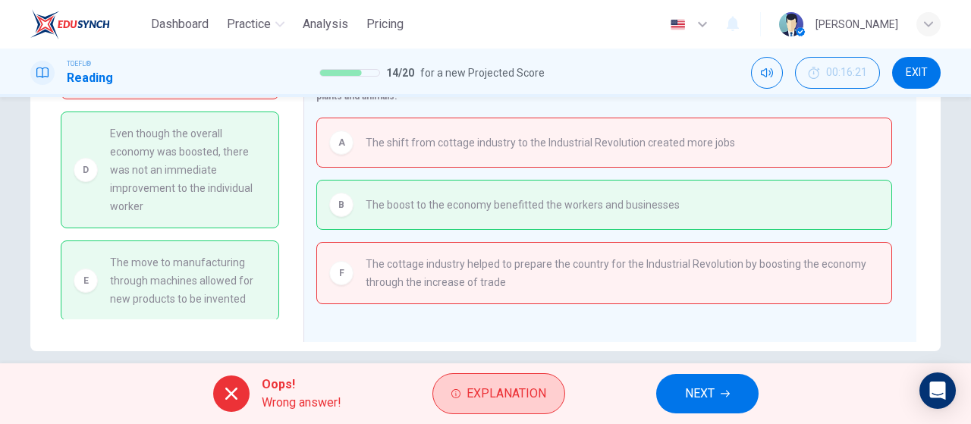
click at [514, 388] on span "Explanation" at bounding box center [506, 393] width 80 height 21
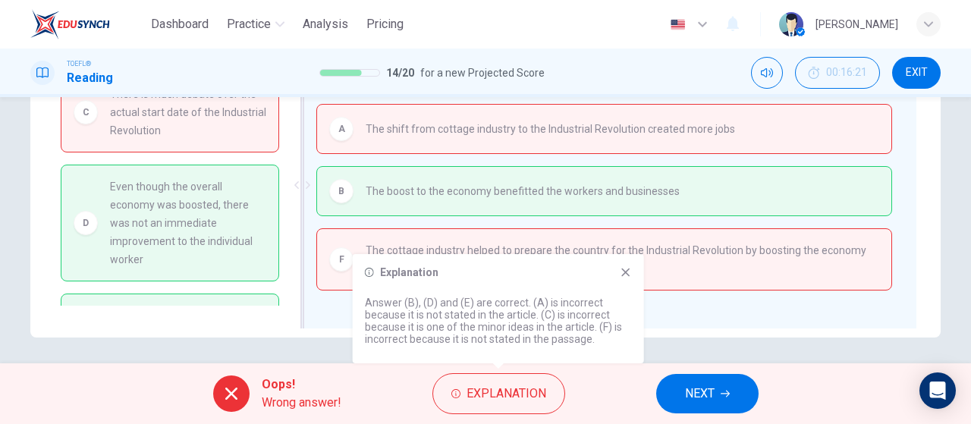
scroll to position [322, 0]
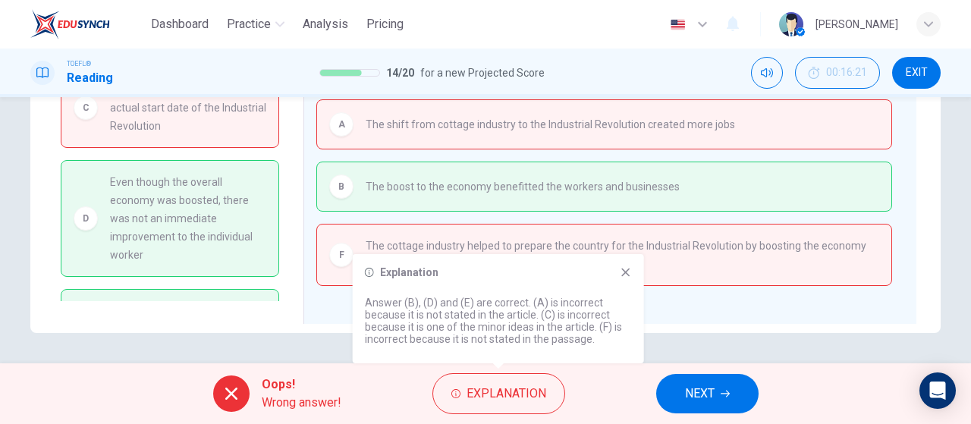
click at [629, 271] on icon at bounding box center [626, 272] width 12 height 12
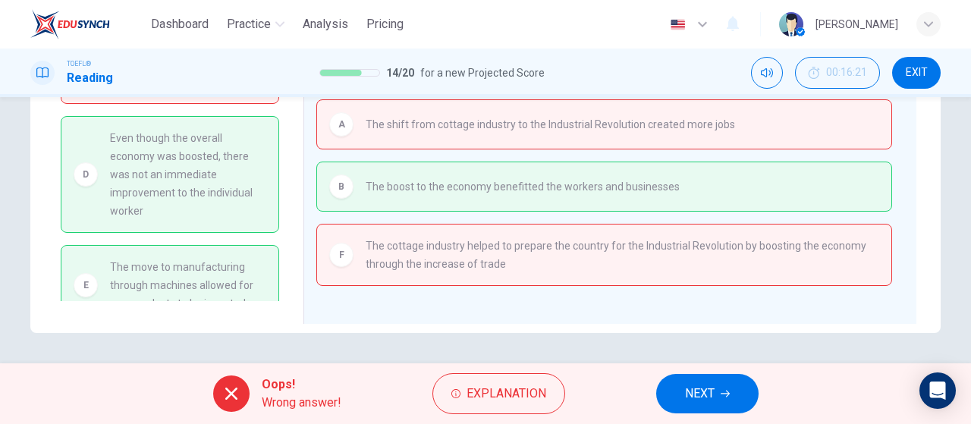
scroll to position [67, 0]
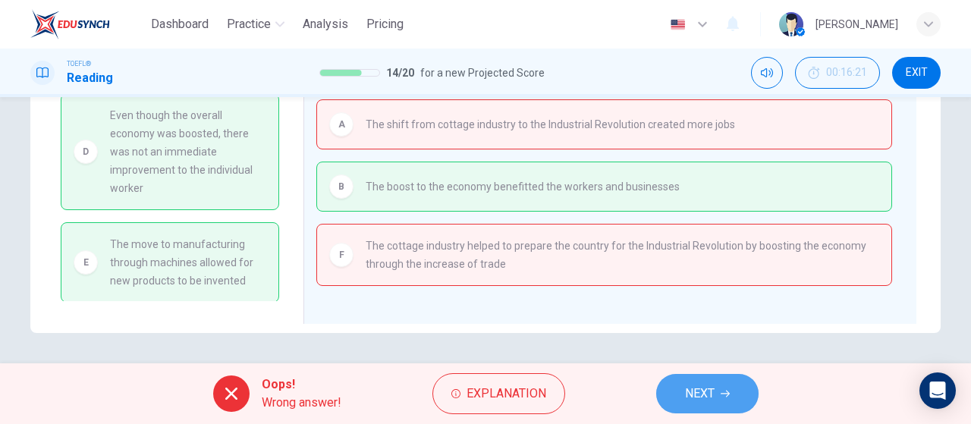
click at [749, 400] on button "NEXT" at bounding box center [707, 393] width 102 height 39
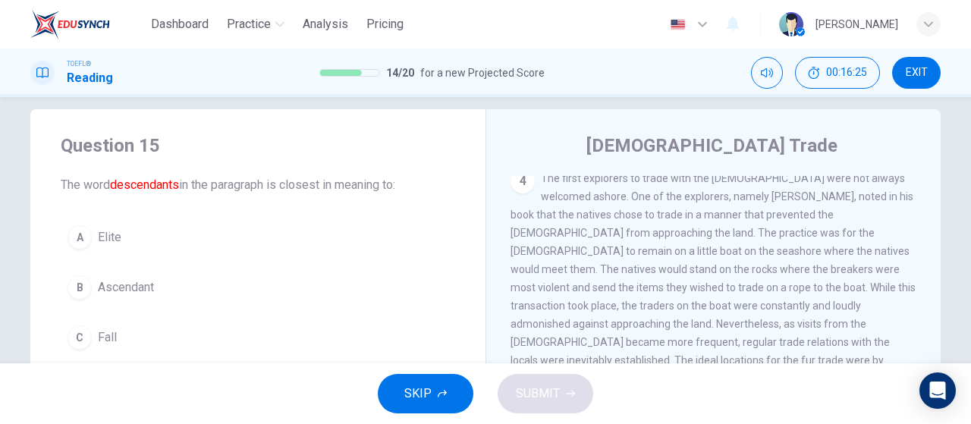
scroll to position [777, 0]
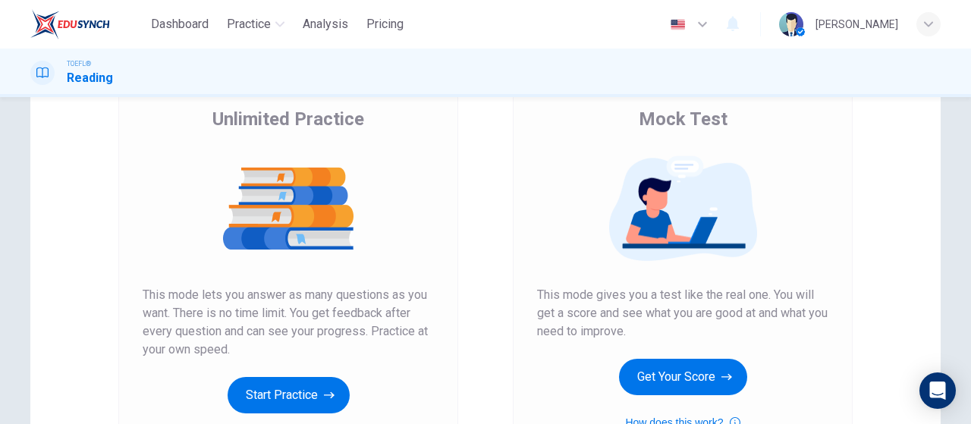
scroll to position [228, 0]
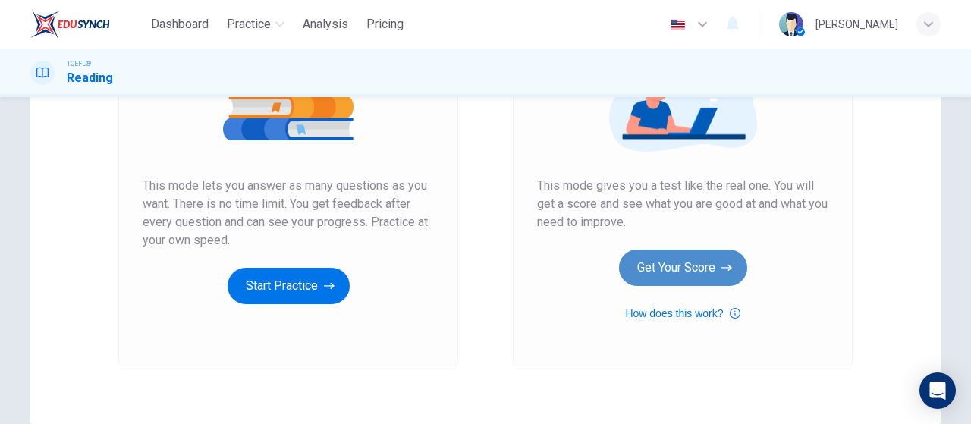
click at [715, 254] on button "Get Your Score" at bounding box center [683, 268] width 128 height 36
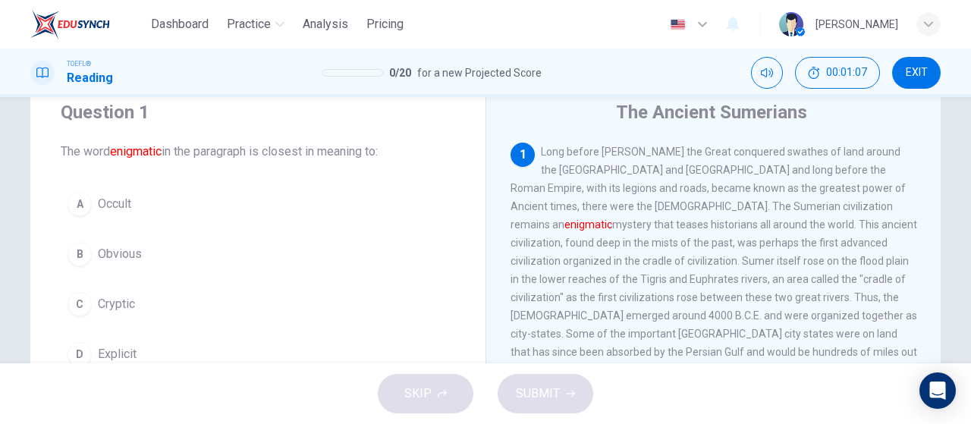
scroll to position [76, 0]
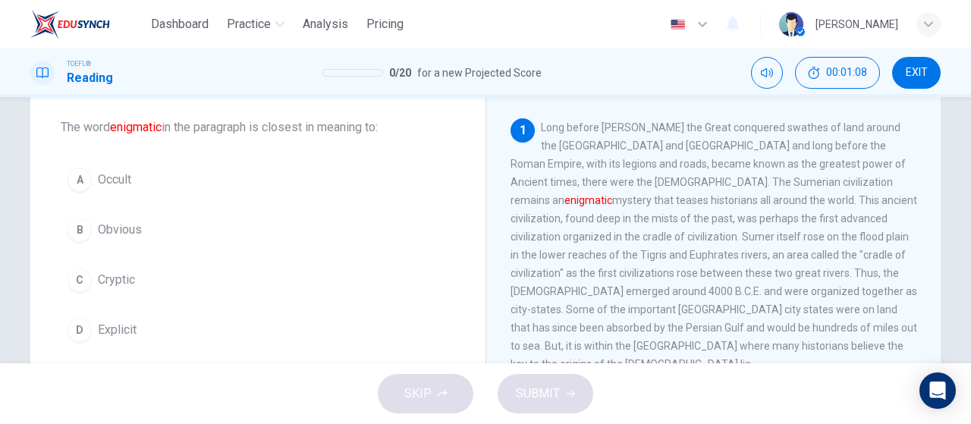
click at [184, 277] on button "C Cryptic" at bounding box center [258, 280] width 394 height 38
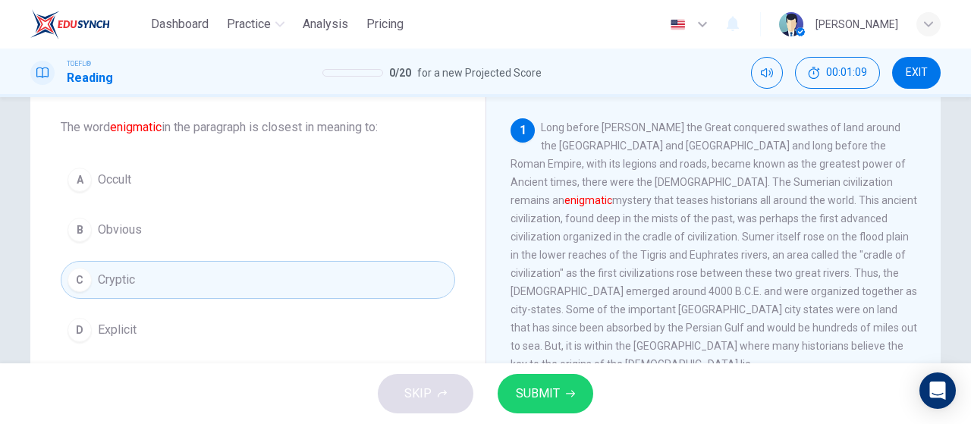
click at [526, 388] on span "SUBMIT" at bounding box center [538, 393] width 44 height 21
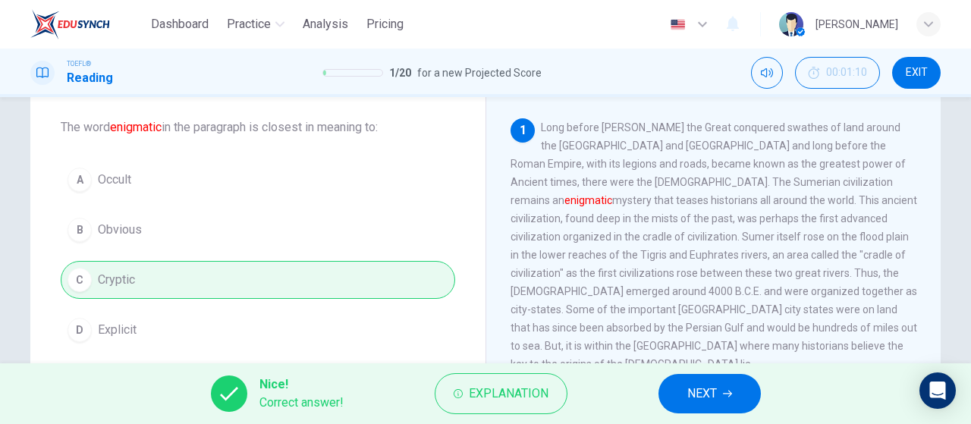
click at [753, 385] on button "NEXT" at bounding box center [709, 393] width 102 height 39
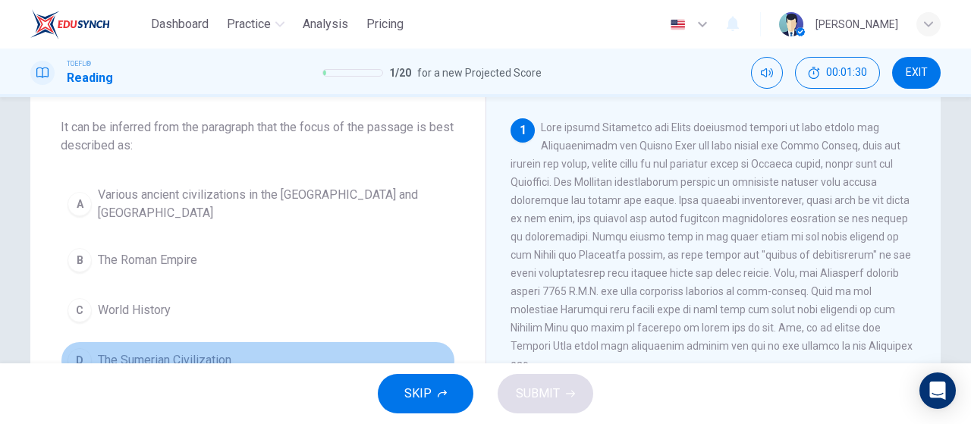
click at [141, 353] on span "The Sumerian Civilization" at bounding box center [165, 360] width 134 height 18
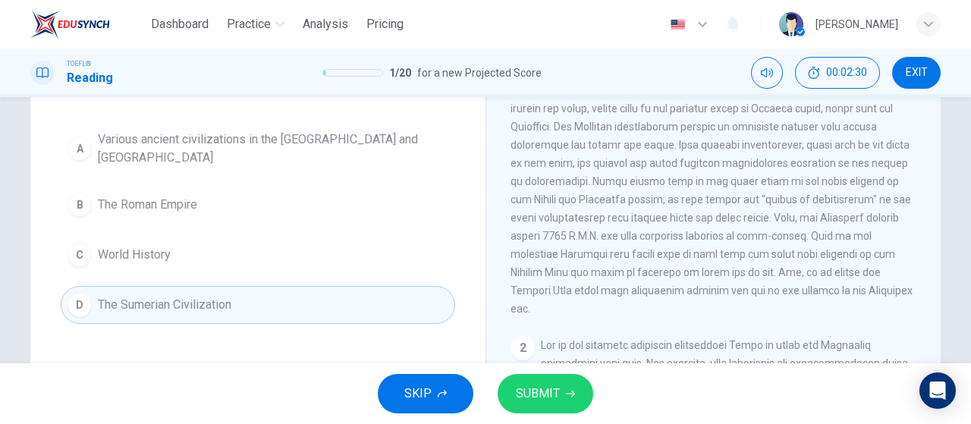
scroll to position [152, 0]
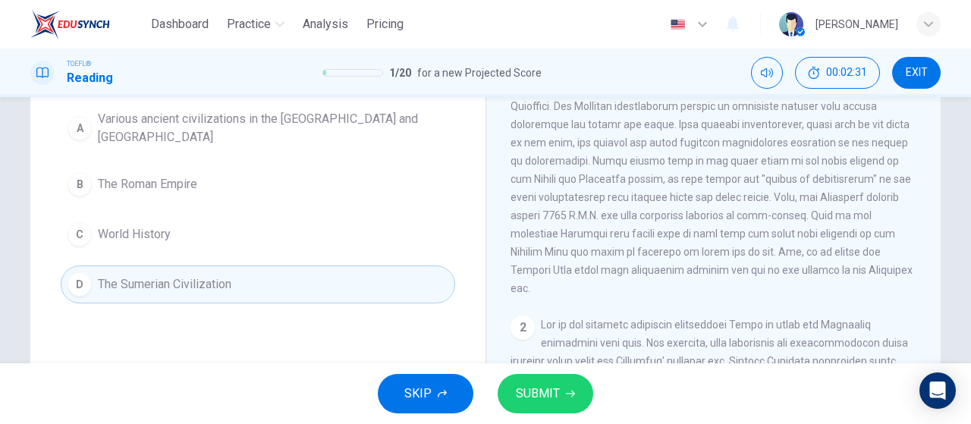
click at [551, 398] on span "SUBMIT" at bounding box center [538, 393] width 44 height 21
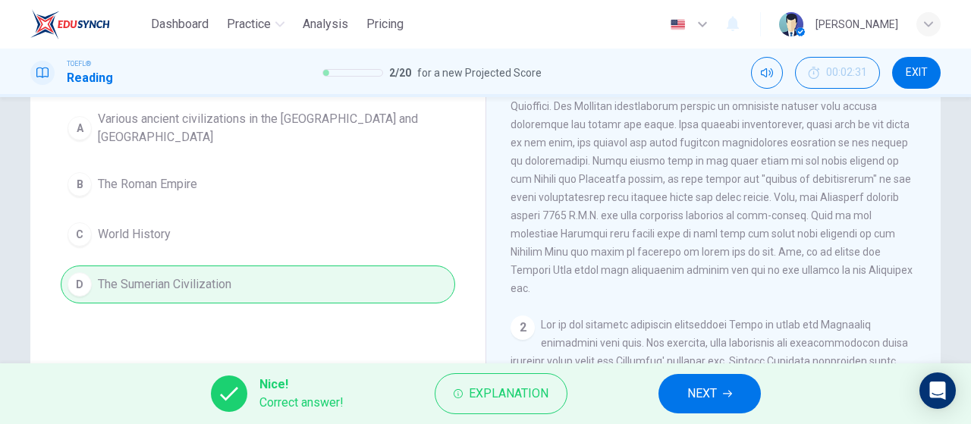
click at [728, 393] on icon "button" at bounding box center [727, 393] width 9 height 9
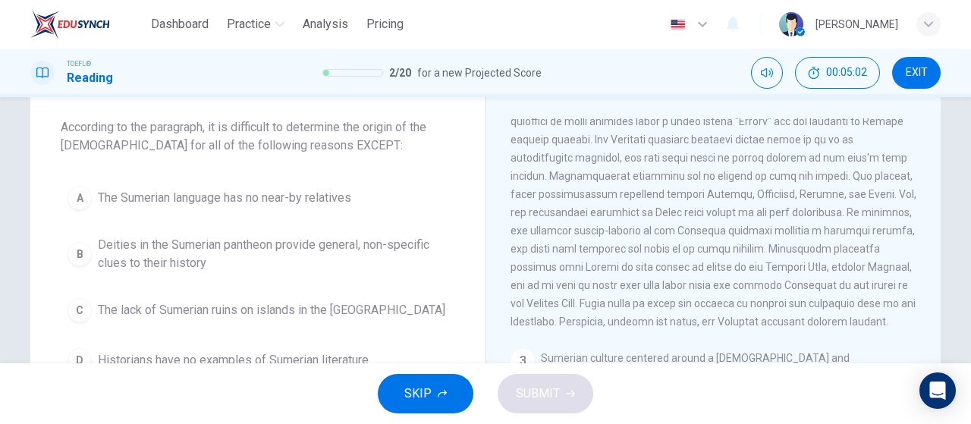
scroll to position [258, 0]
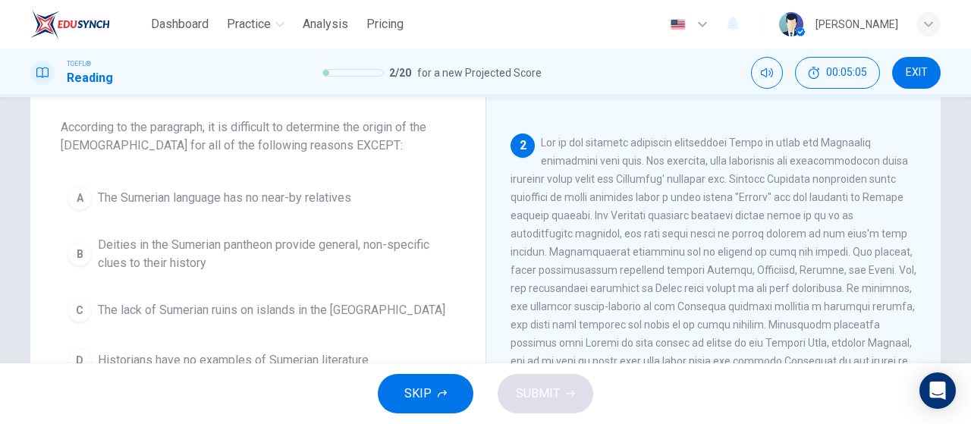
drag, startPoint x: 762, startPoint y: 168, endPoint x: 478, endPoint y: 181, distance: 284.0
click at [473, 183] on div "Question 3 According to the paragraph, it is difficult to determine the origin …" at bounding box center [485, 315] width 910 height 527
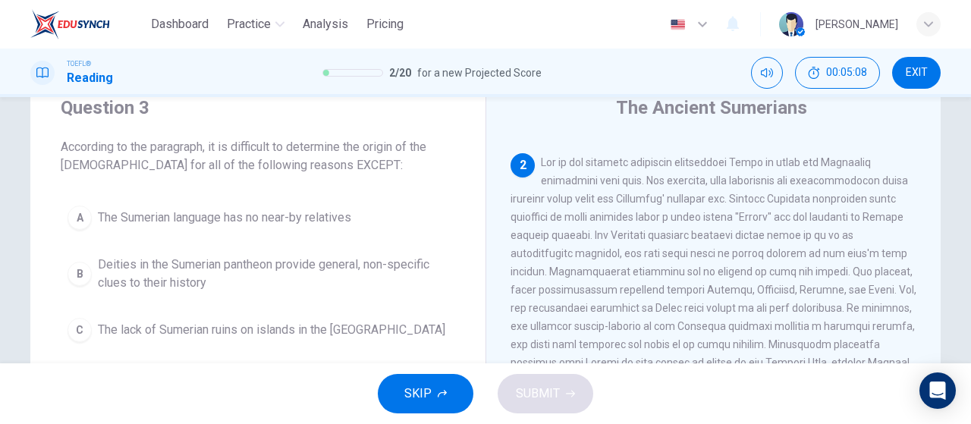
scroll to position [76, 0]
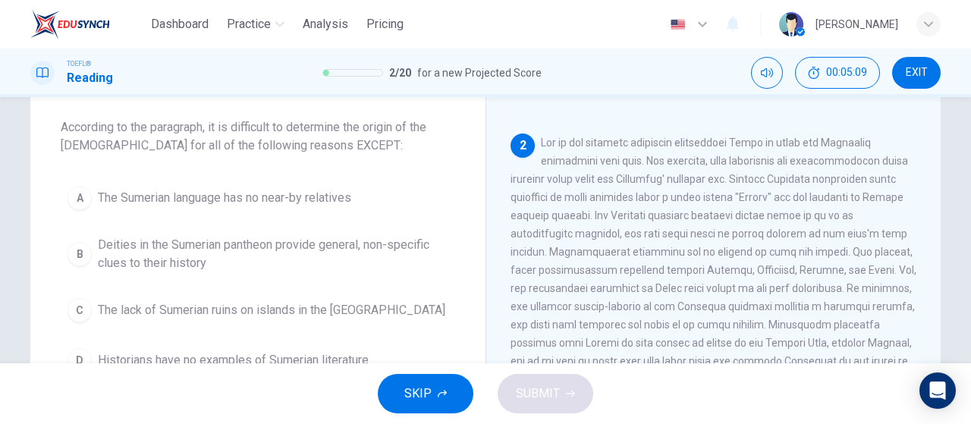
drag, startPoint x: 200, startPoint y: 202, endPoint x: 209, endPoint y: 203, distance: 8.5
click at [201, 202] on span "The Sumerian language has no near-by relatives" at bounding box center [224, 198] width 253 height 18
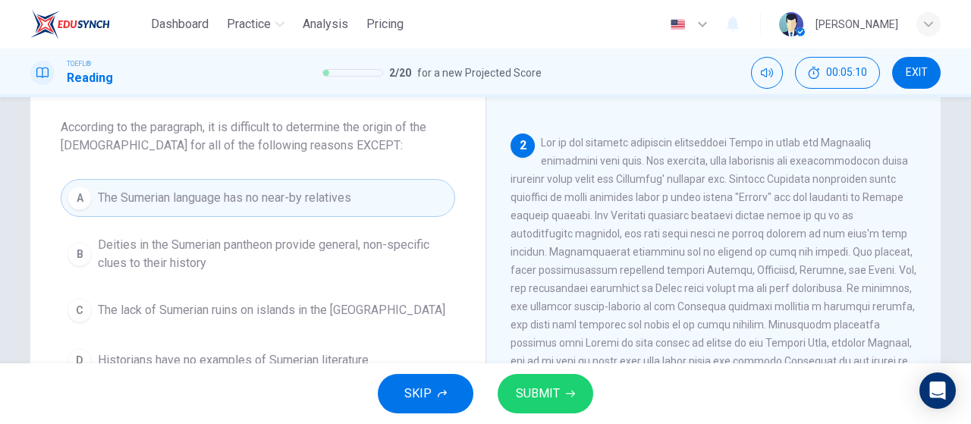
click at [549, 389] on span "SUBMIT" at bounding box center [538, 393] width 44 height 21
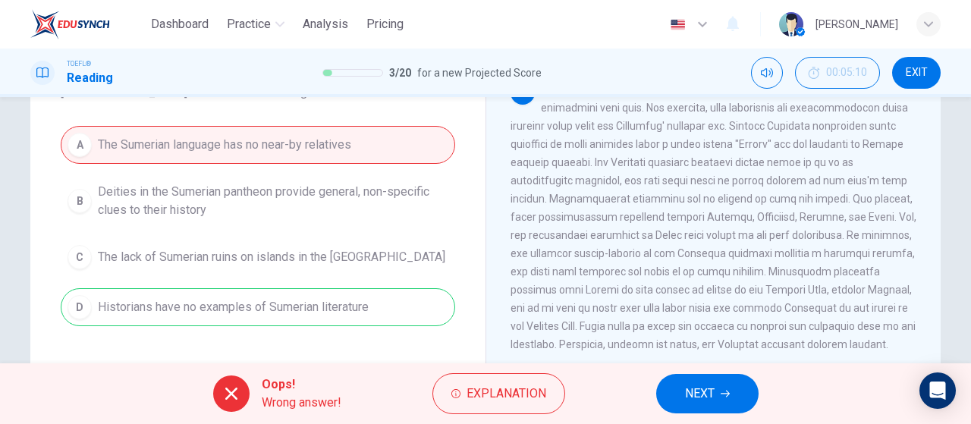
scroll to position [152, 0]
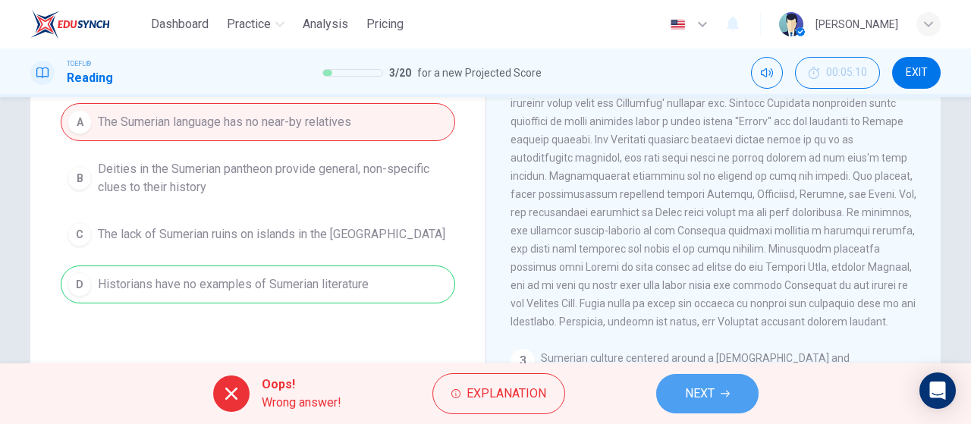
click at [714, 397] on span "NEXT" at bounding box center [700, 393] width 30 height 21
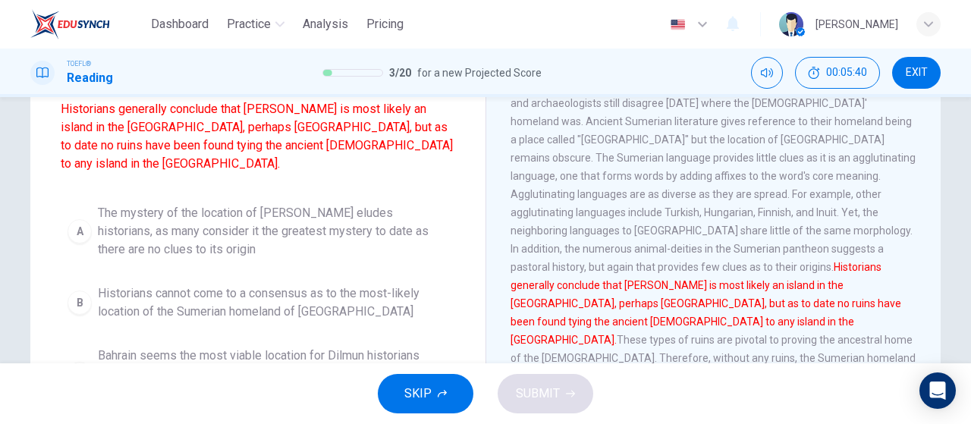
scroll to position [225, 0]
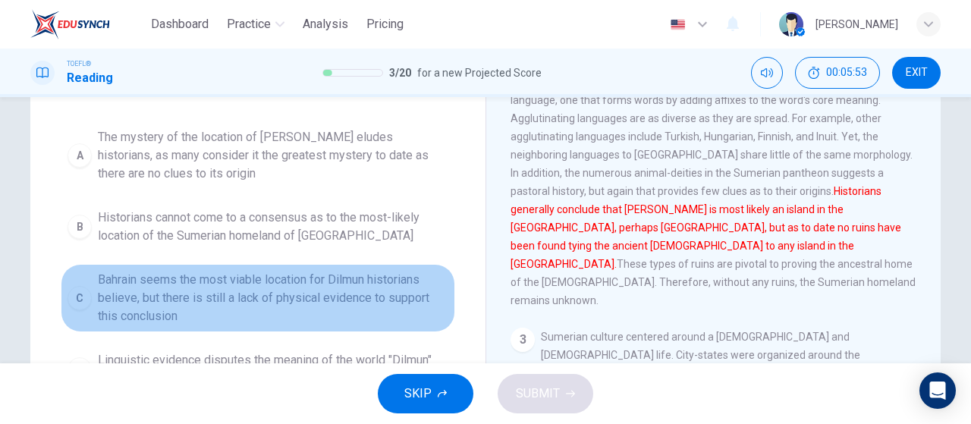
click at [287, 306] on span "Bahrain seems the most viable location for Dilmun historians believe, but there…" at bounding box center [273, 298] width 350 height 55
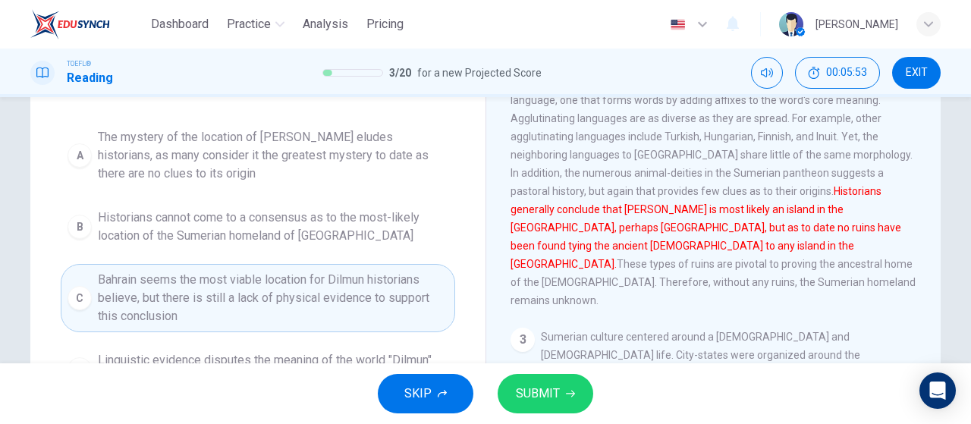
scroll to position [300, 0]
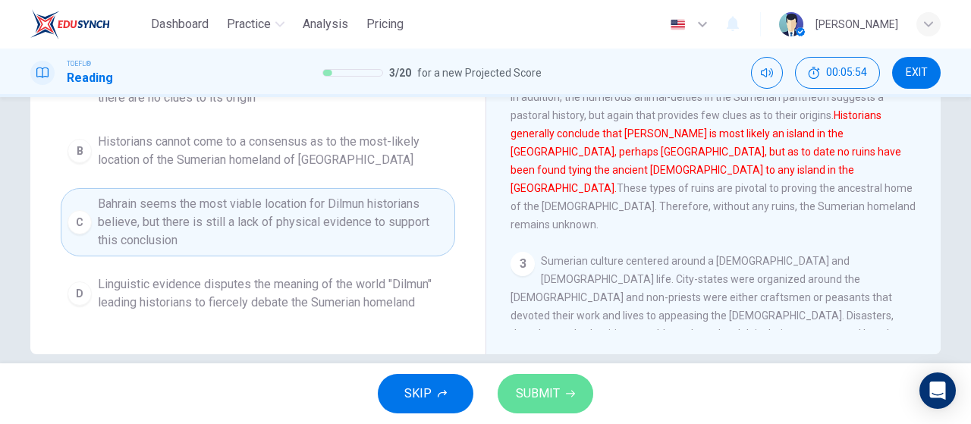
click at [572, 403] on button "SUBMIT" at bounding box center [546, 393] width 96 height 39
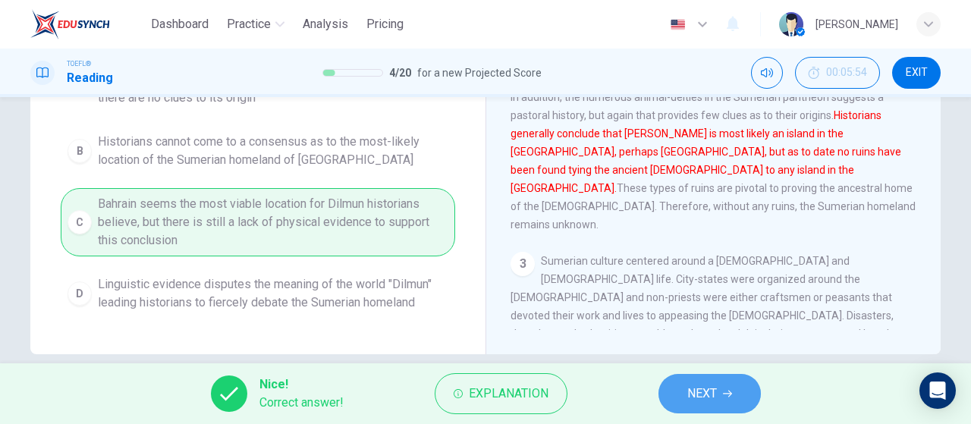
click at [738, 391] on button "NEXT" at bounding box center [709, 393] width 102 height 39
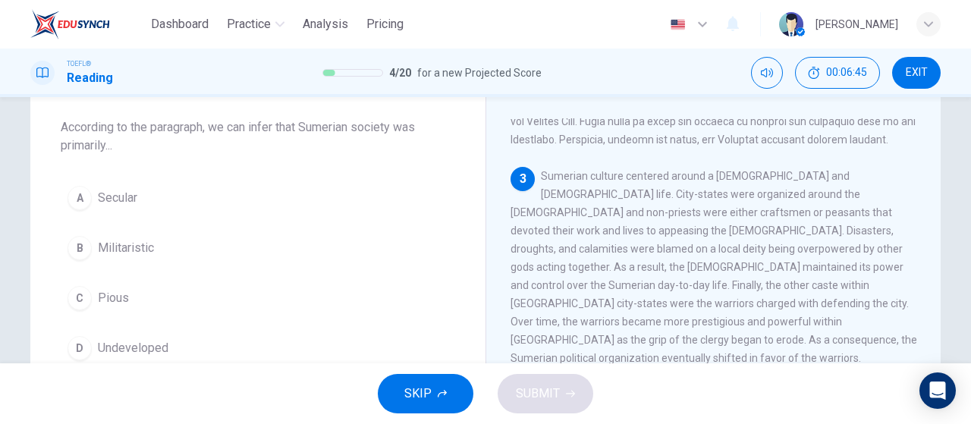
scroll to position [539, 0]
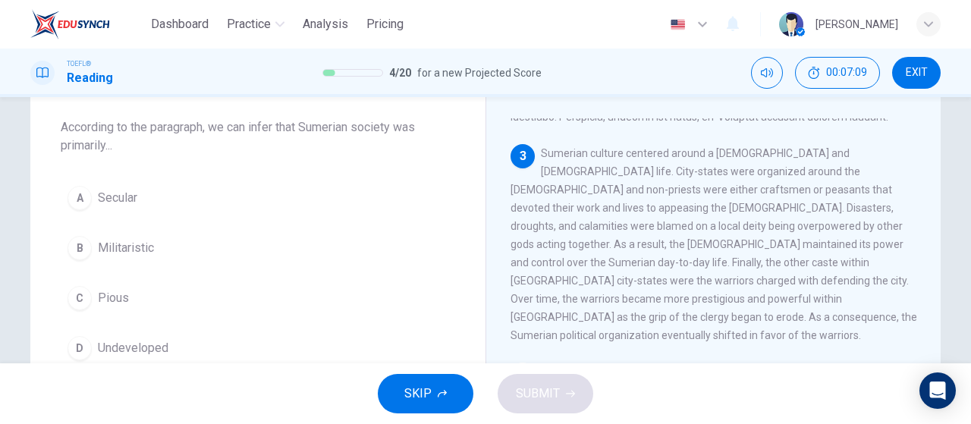
drag, startPoint x: 130, startPoint y: 247, endPoint x: 135, endPoint y: 253, distance: 8.1
click at [132, 250] on span "Militaristic" at bounding box center [126, 248] width 56 height 18
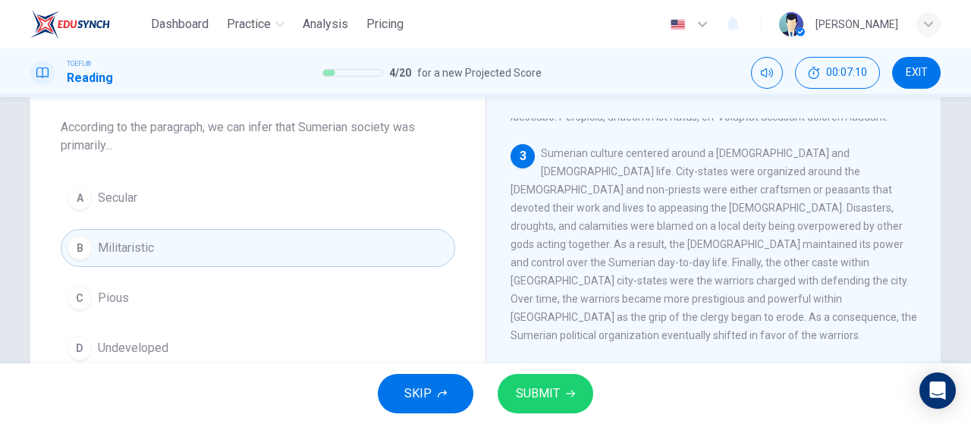
click at [521, 394] on span "SUBMIT" at bounding box center [538, 393] width 44 height 21
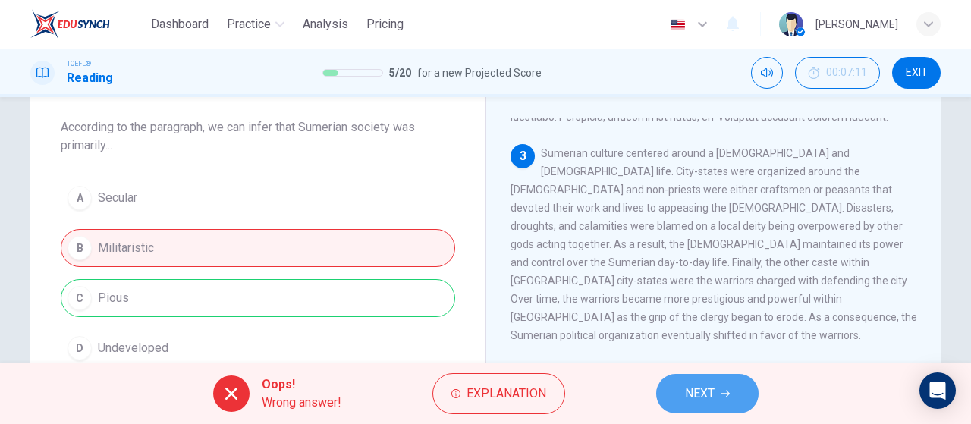
click at [664, 383] on button "NEXT" at bounding box center [707, 393] width 102 height 39
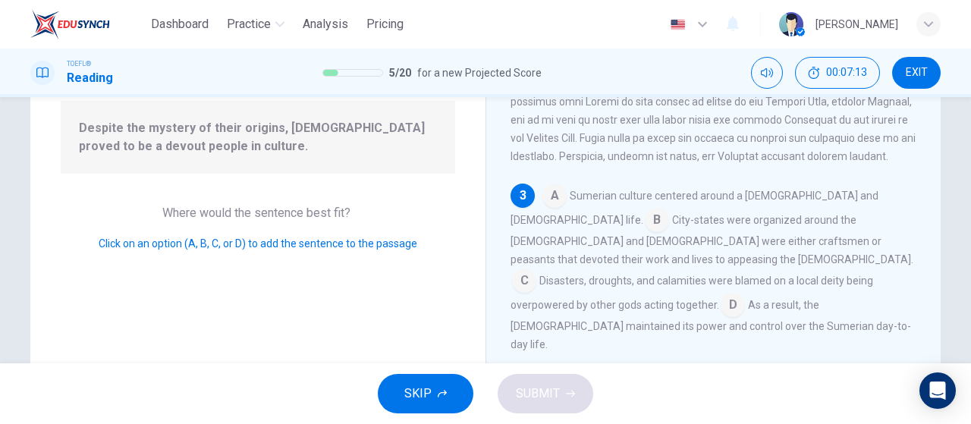
scroll to position [404, 0]
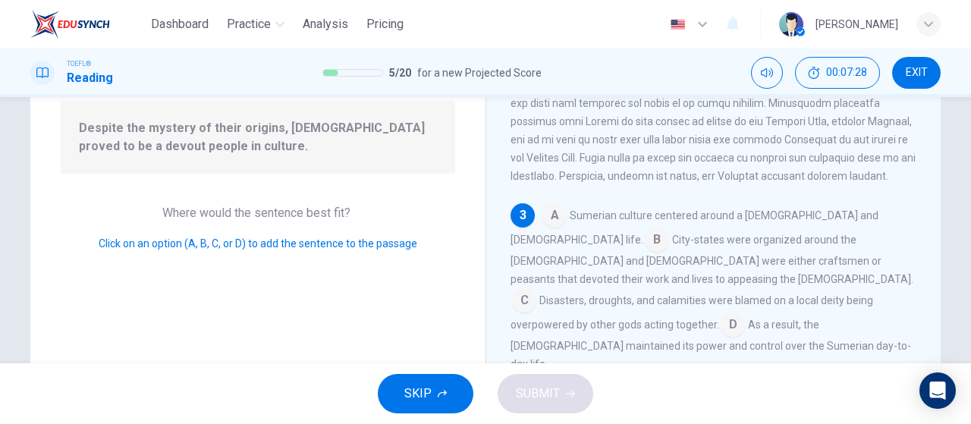
click at [559, 217] on input at bounding box center [554, 217] width 24 height 24
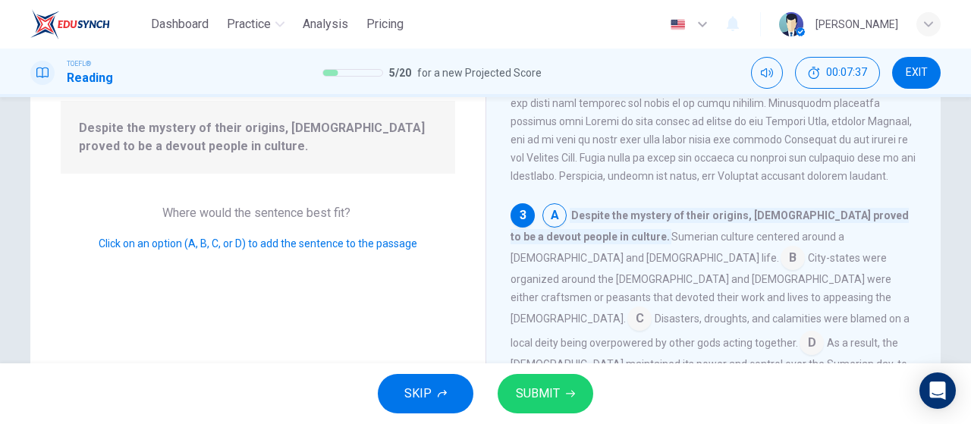
drag, startPoint x: 523, startPoint y: 247, endPoint x: 523, endPoint y: 259, distance: 11.4
click at [781, 257] on input at bounding box center [793, 259] width 24 height 24
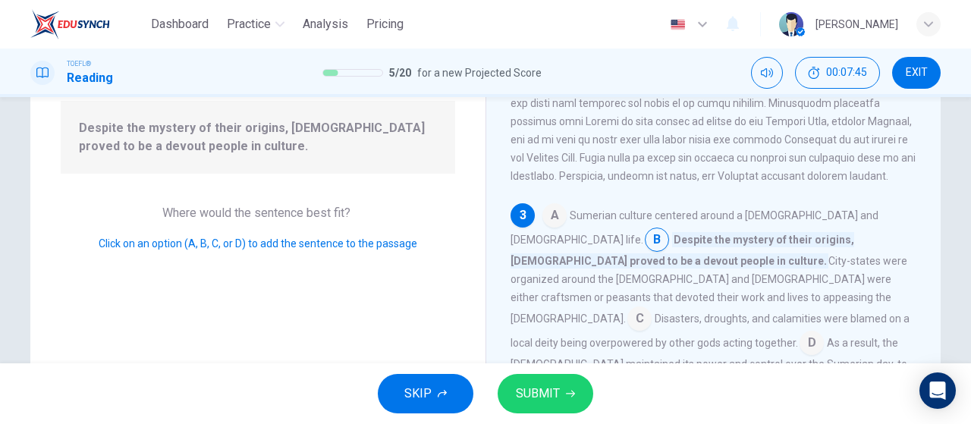
click at [564, 403] on button "SUBMIT" at bounding box center [546, 393] width 96 height 39
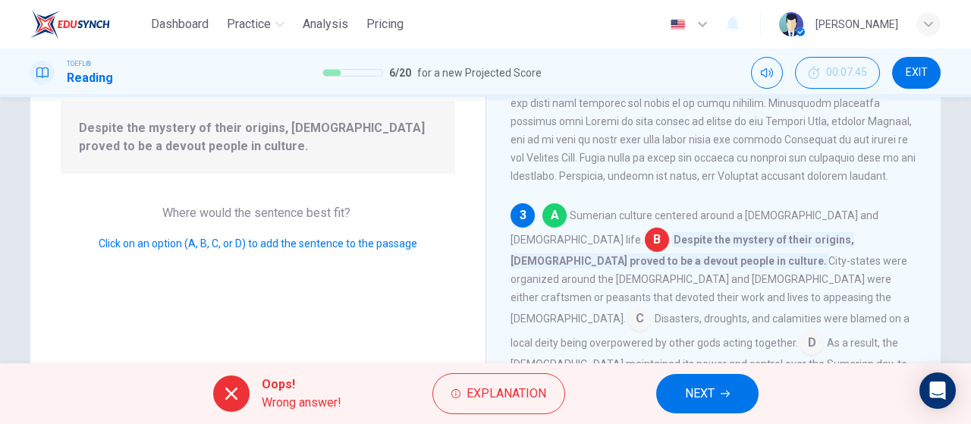
click at [688, 382] on button "NEXT" at bounding box center [707, 393] width 102 height 39
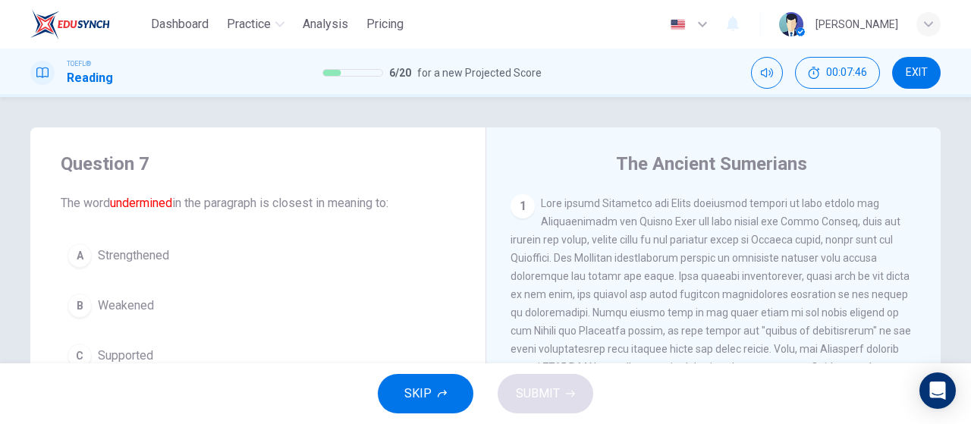
scroll to position [76, 0]
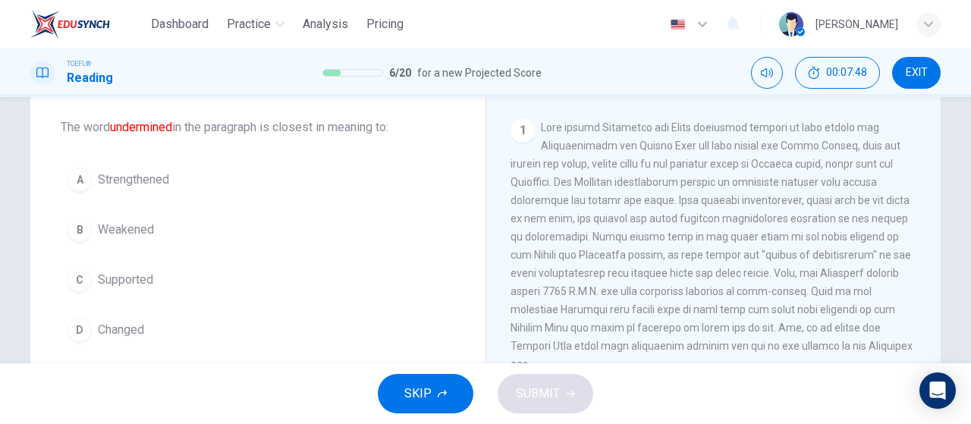
click at [146, 224] on span "Weakened" at bounding box center [126, 230] width 56 height 18
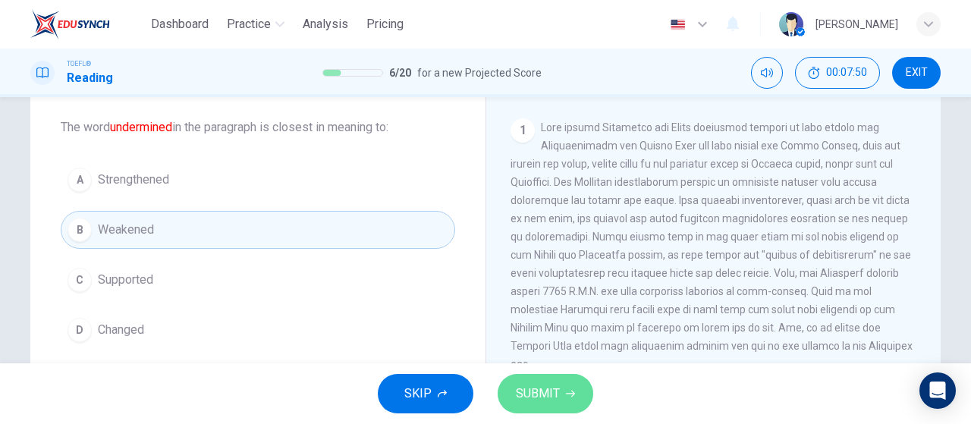
click at [520, 397] on span "SUBMIT" at bounding box center [538, 393] width 44 height 21
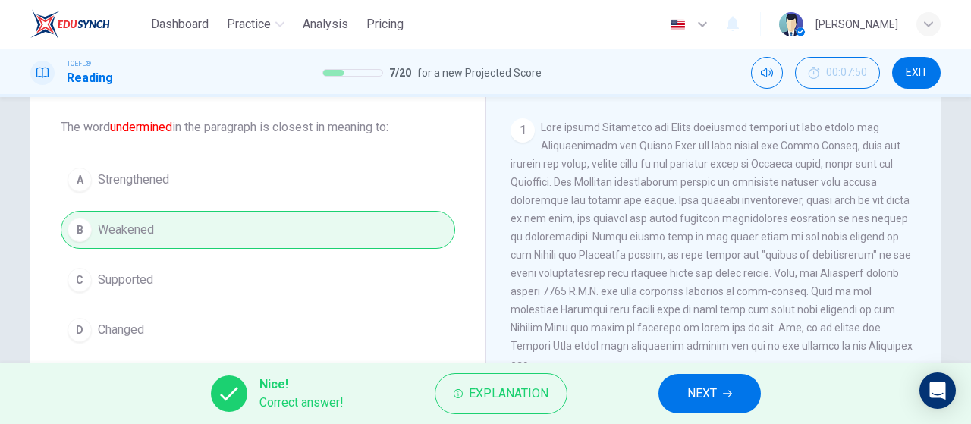
click at [747, 396] on button "NEXT" at bounding box center [709, 393] width 102 height 39
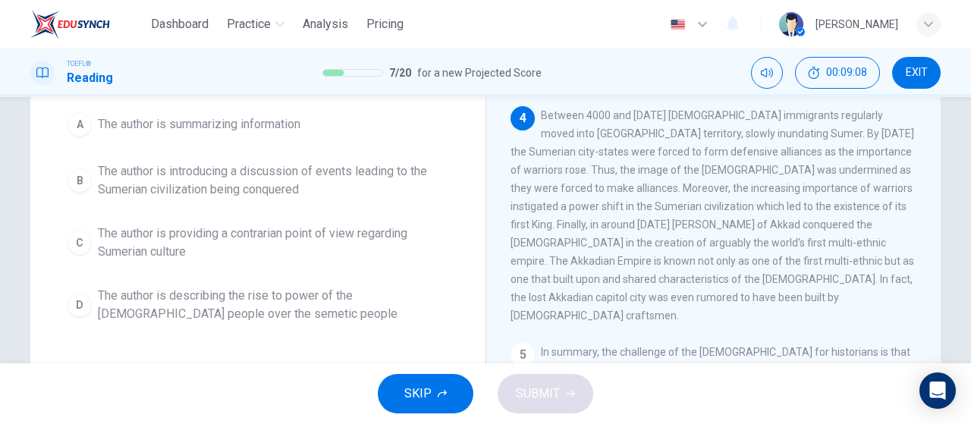
scroll to position [152, 0]
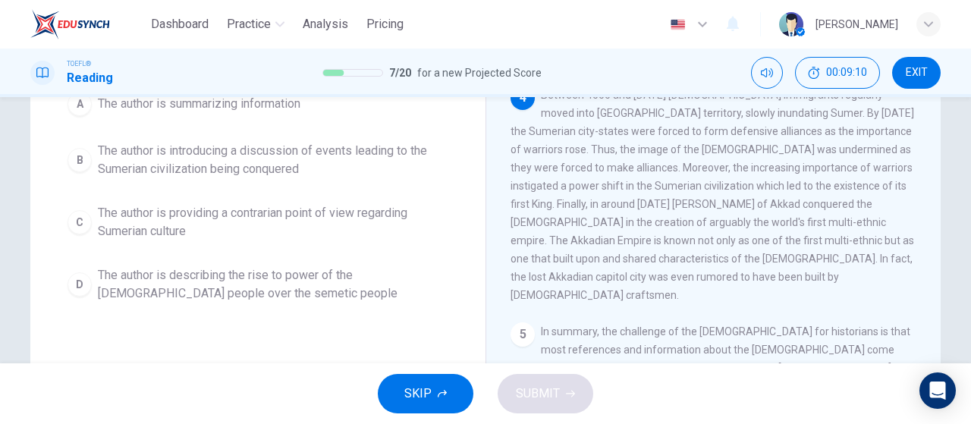
click at [234, 169] on span "The author is introducing a discussion of events leading to the Sumerian civili…" at bounding box center [273, 160] width 350 height 36
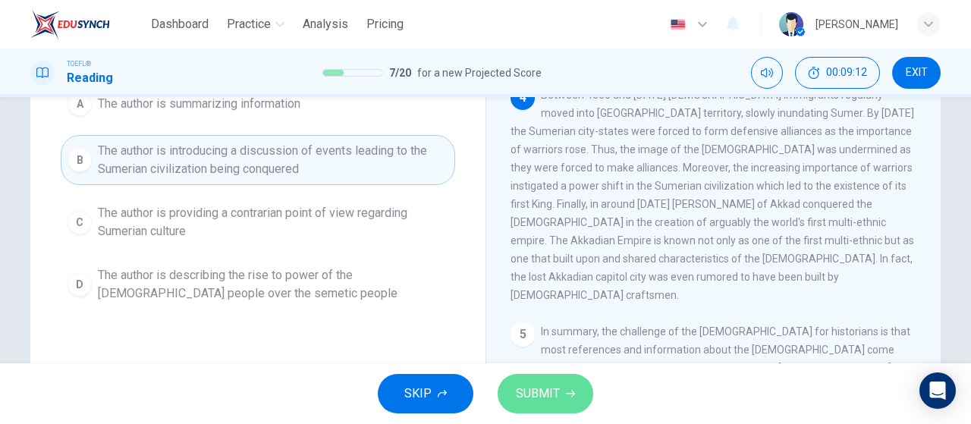
click at [542, 391] on span "SUBMIT" at bounding box center [538, 393] width 44 height 21
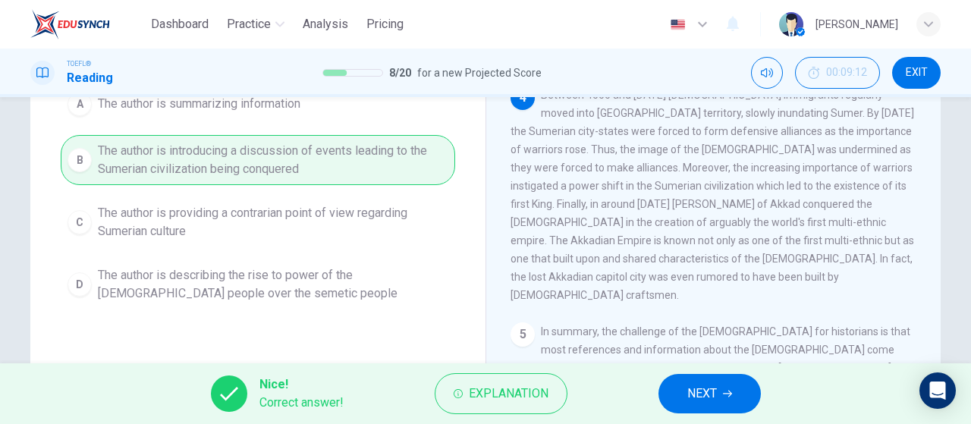
click at [724, 380] on button "NEXT" at bounding box center [709, 393] width 102 height 39
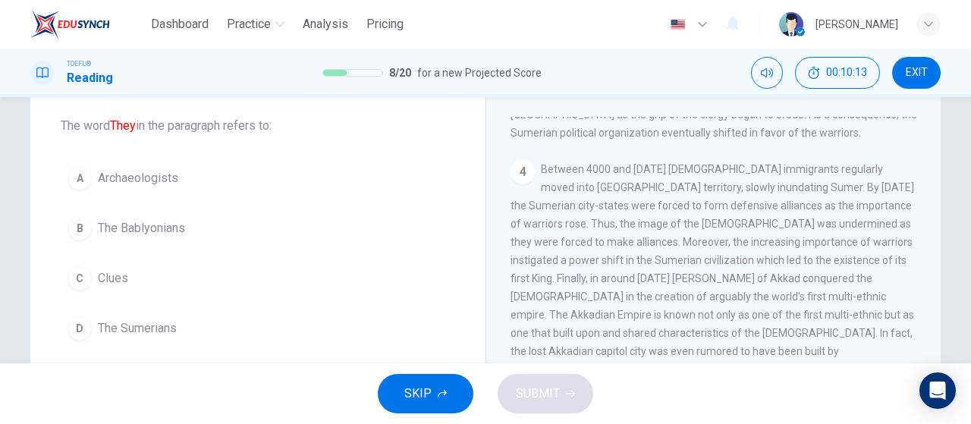
scroll to position [76, 0]
click at [146, 278] on button "C Clues" at bounding box center [258, 280] width 394 height 38
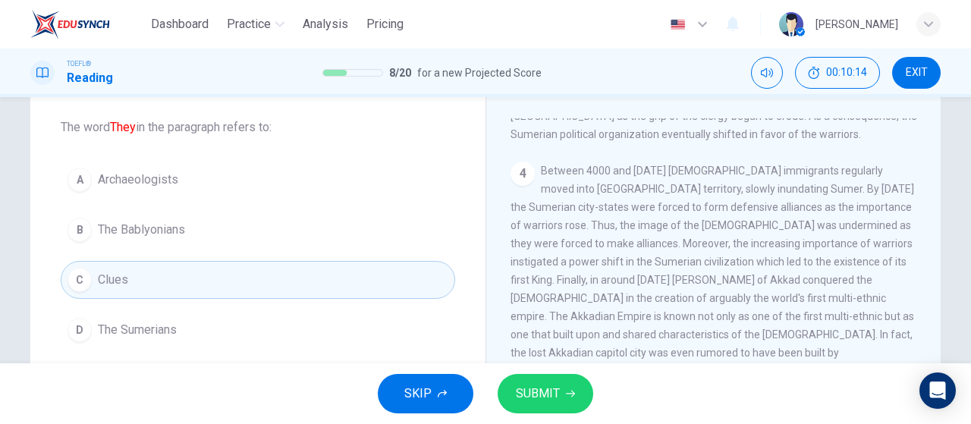
click at [545, 407] on button "SUBMIT" at bounding box center [546, 393] width 96 height 39
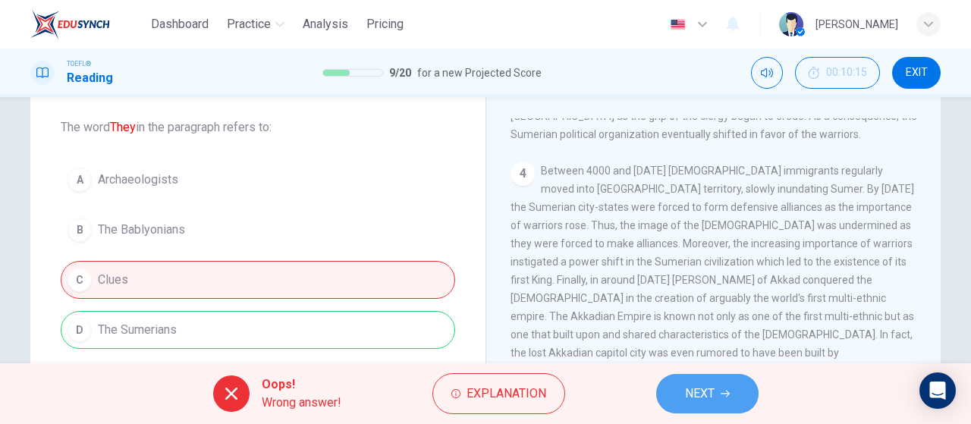
click at [726, 397] on icon "button" at bounding box center [725, 393] width 9 height 9
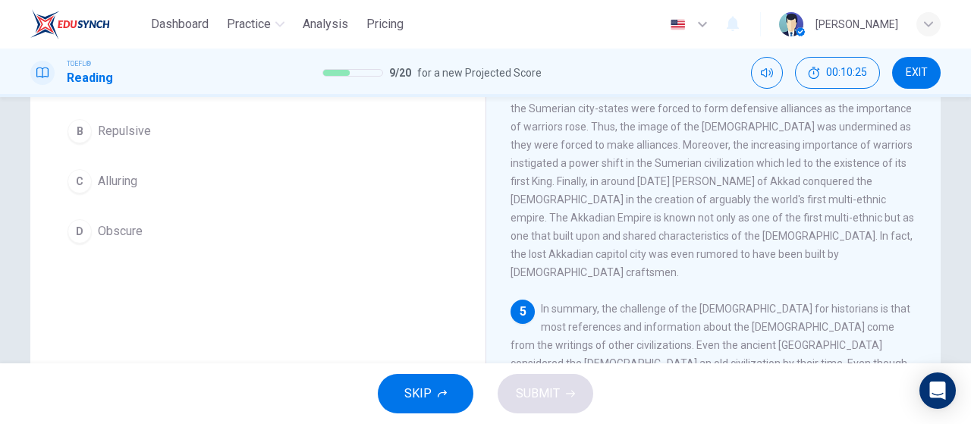
scroll to position [170, 0]
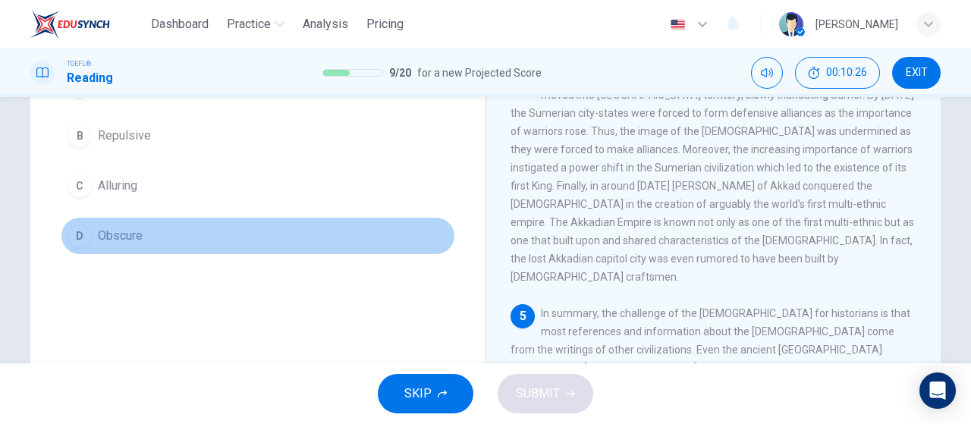
click at [205, 243] on button "D Obscure" at bounding box center [258, 236] width 394 height 38
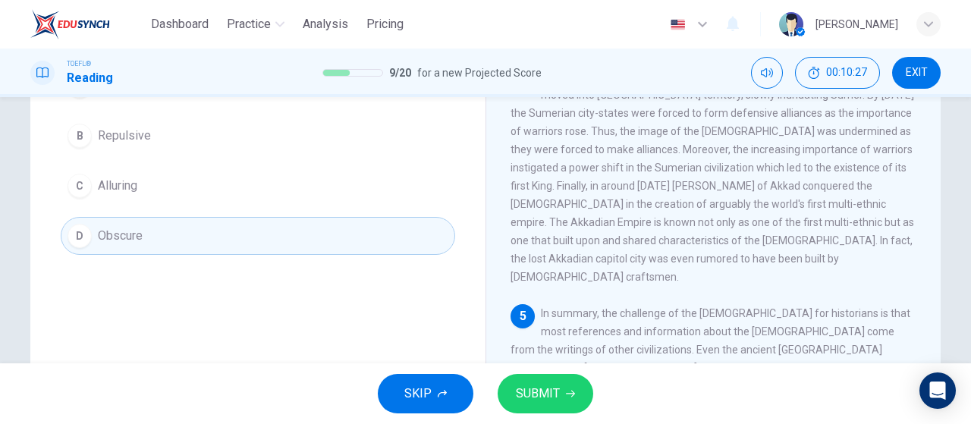
click at [539, 382] on button "SUBMIT" at bounding box center [546, 393] width 96 height 39
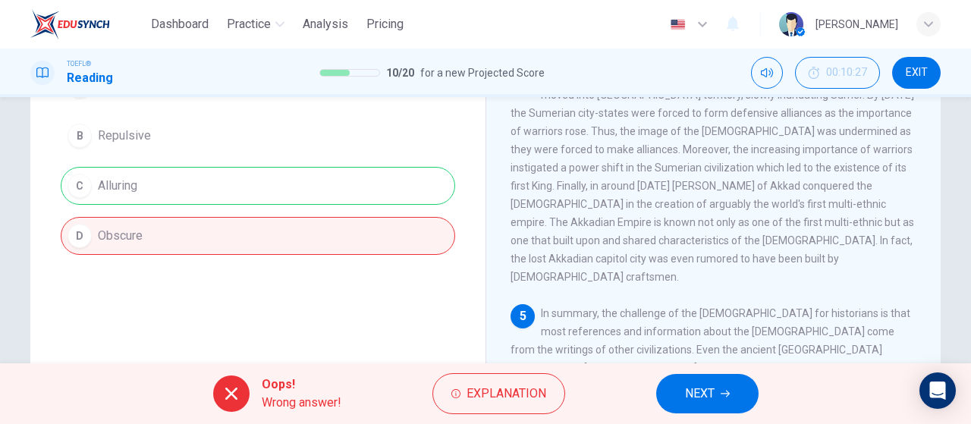
drag, startPoint x: 704, startPoint y: 395, endPoint x: 678, endPoint y: 382, distance: 28.8
click at [704, 396] on span "NEXT" at bounding box center [700, 393] width 30 height 21
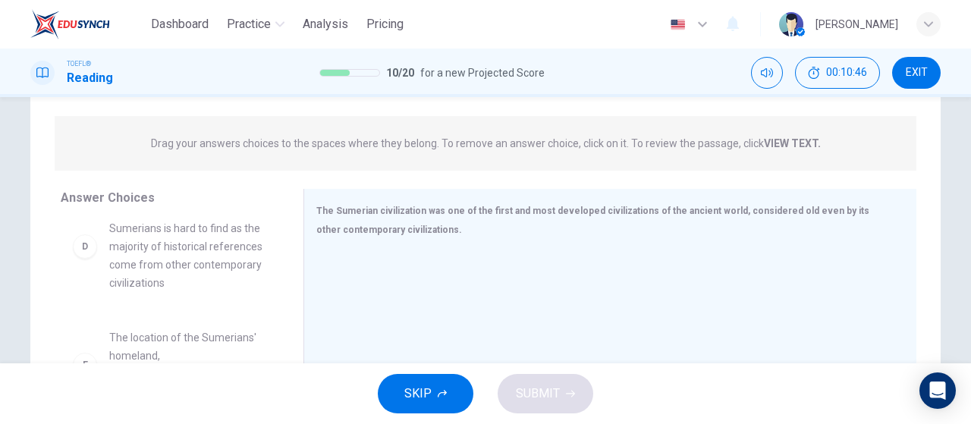
scroll to position [228, 0]
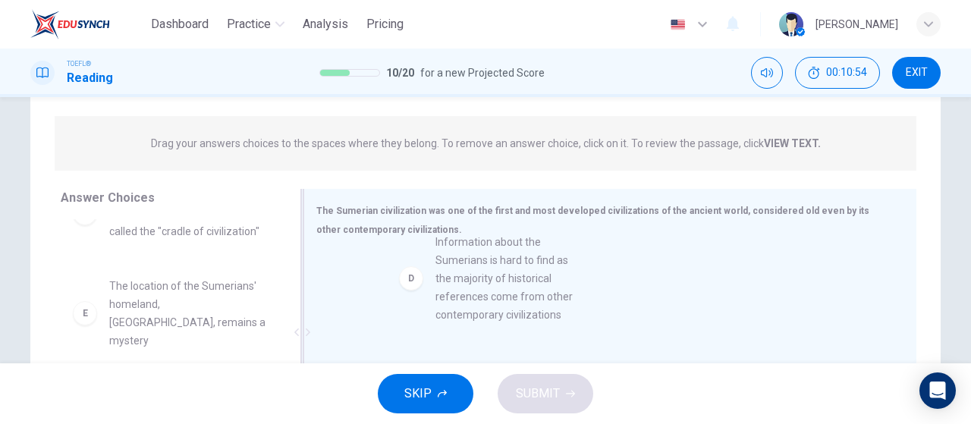
drag, startPoint x: 199, startPoint y: 285, endPoint x: 536, endPoint y: 260, distance: 337.7
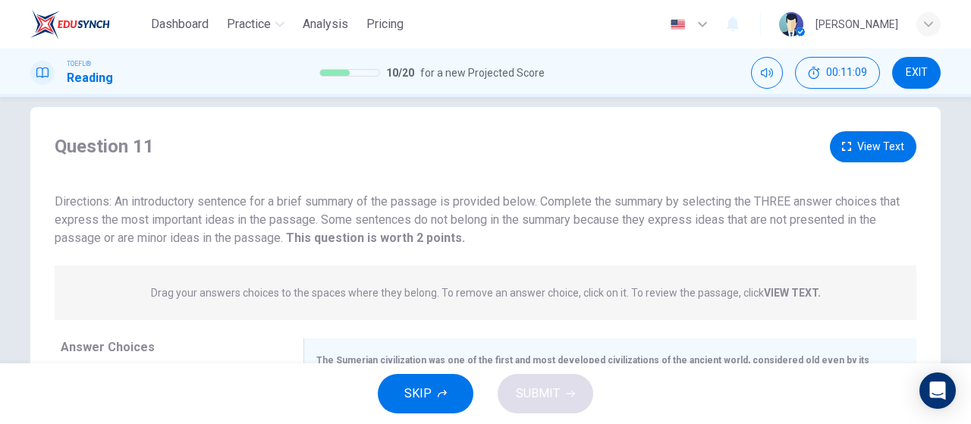
scroll to position [18, 0]
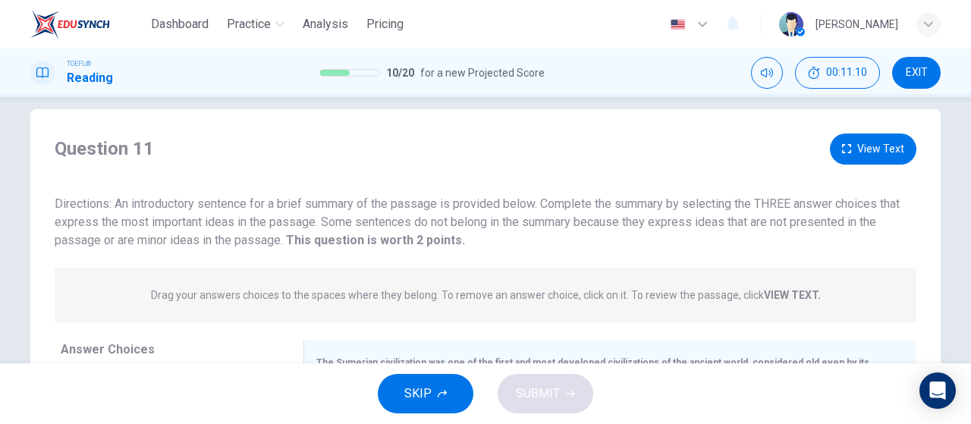
click at [845, 139] on button "View Text" at bounding box center [873, 149] width 86 height 31
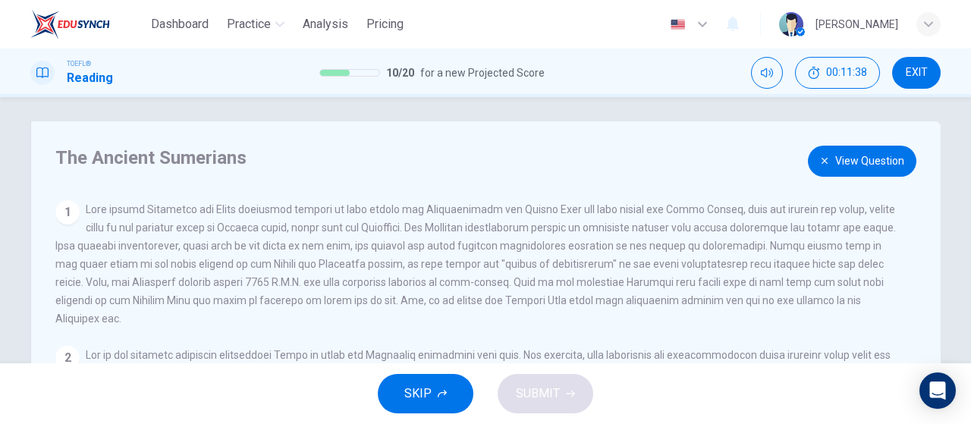
scroll to position [0, 0]
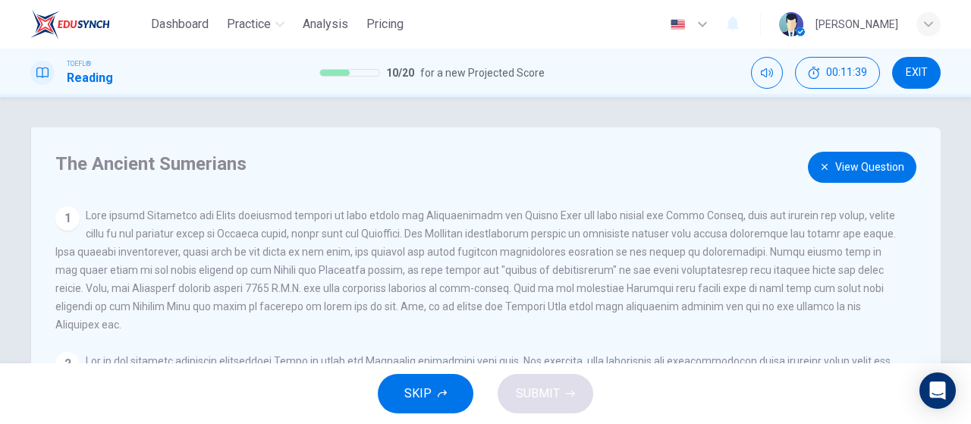
click at [850, 172] on button "View Question" at bounding box center [862, 167] width 108 height 31
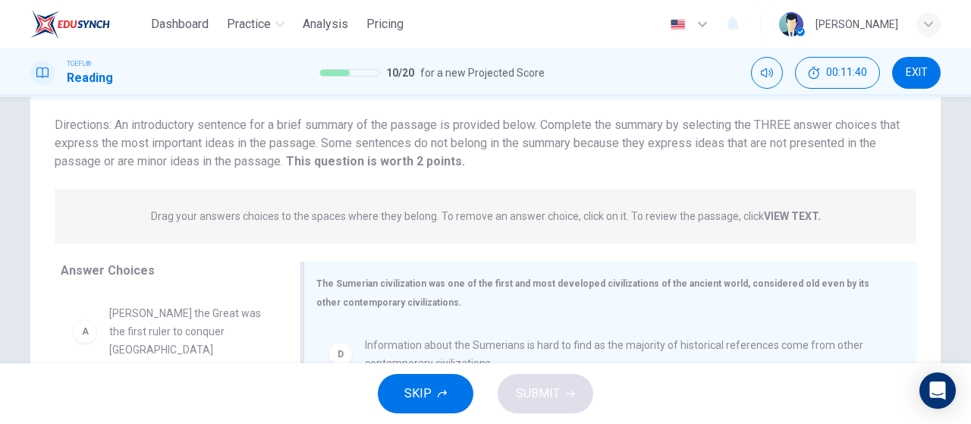
scroll to position [228, 0]
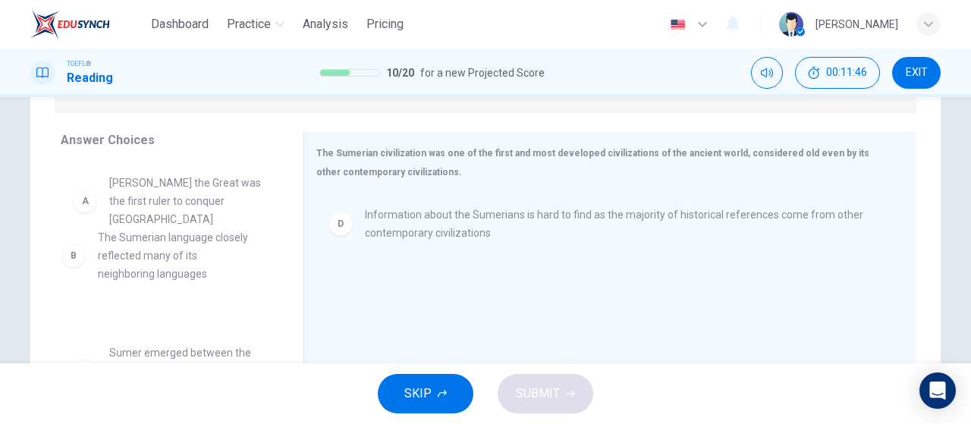
drag, startPoint x: 214, startPoint y: 284, endPoint x: 214, endPoint y: 266, distance: 18.2
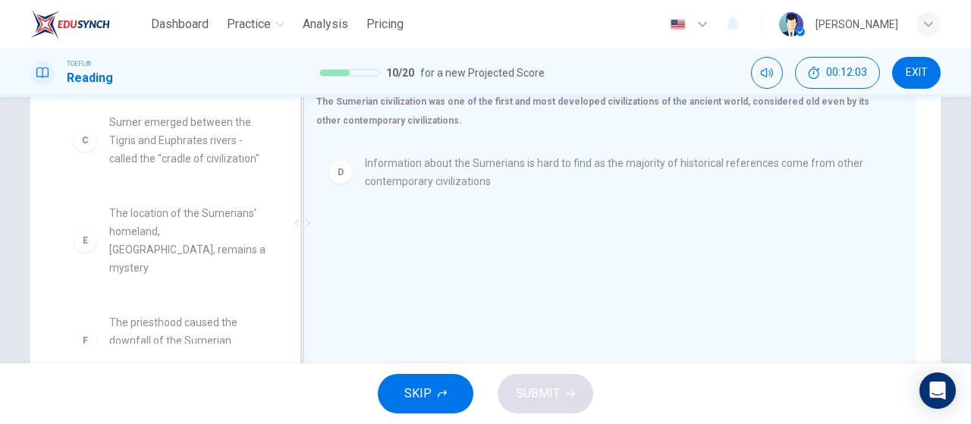
scroll to position [303, 0]
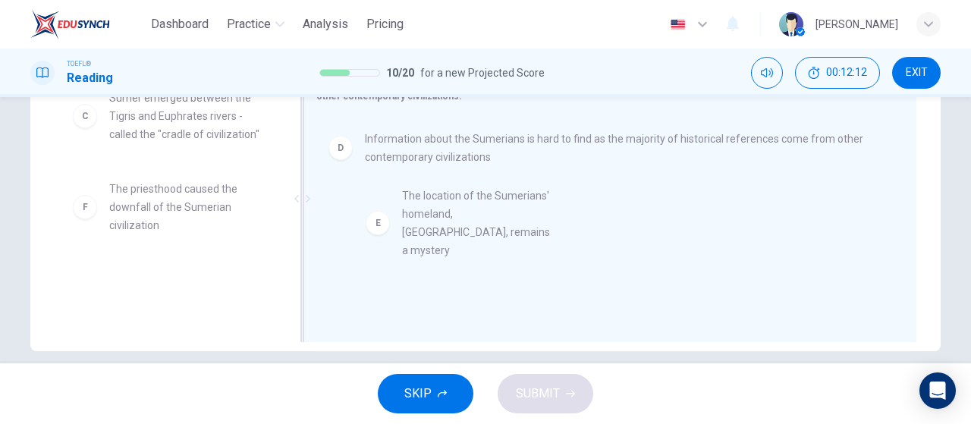
drag, startPoint x: 234, startPoint y: 181, endPoint x: 543, endPoint y: 206, distance: 309.7
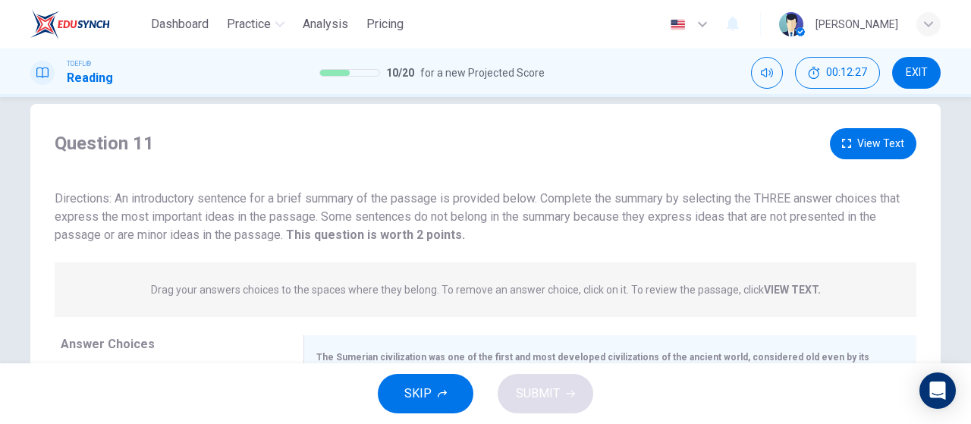
scroll to position [0, 0]
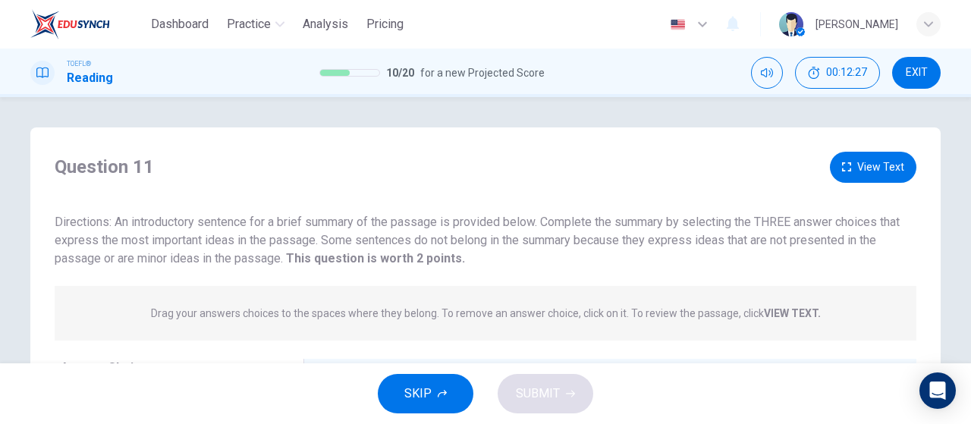
click at [897, 152] on button "View Text" at bounding box center [873, 167] width 86 height 31
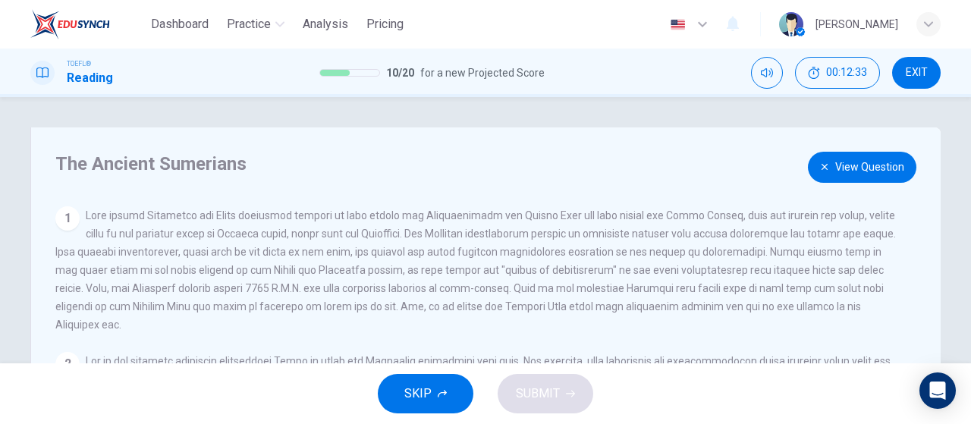
click at [837, 159] on button "View Question" at bounding box center [862, 167] width 108 height 31
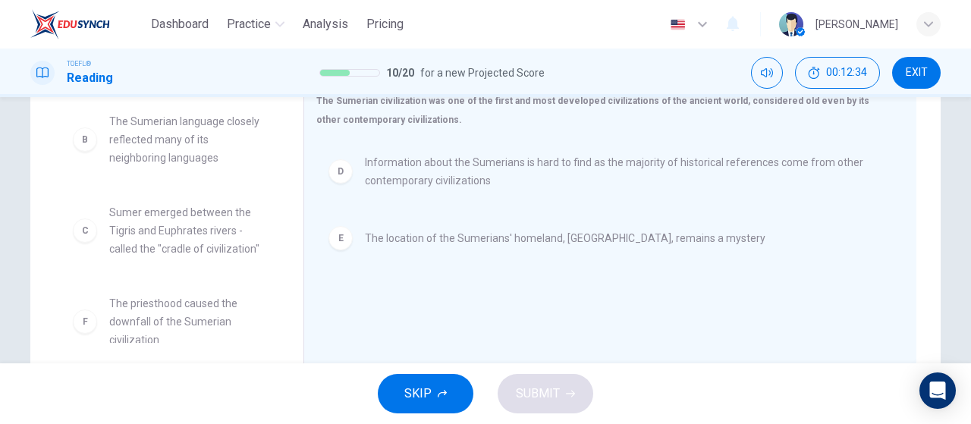
scroll to position [303, 0]
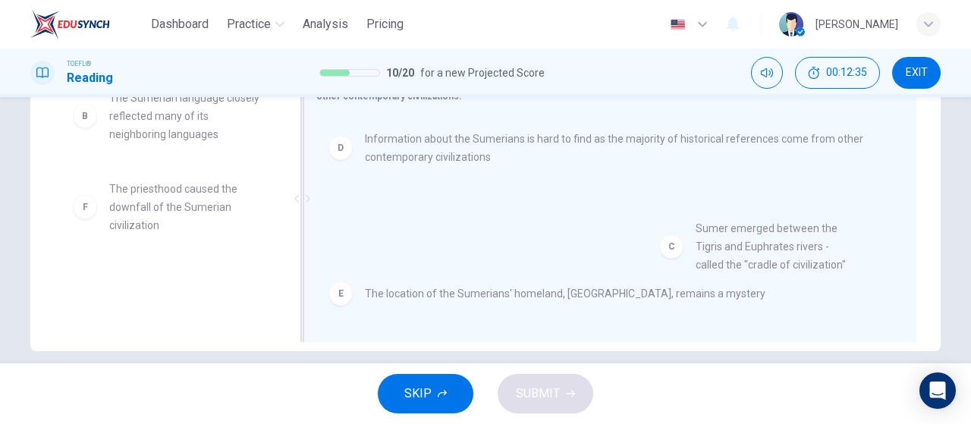
drag, startPoint x: 171, startPoint y: 206, endPoint x: 765, endPoint y: 263, distance: 596.0
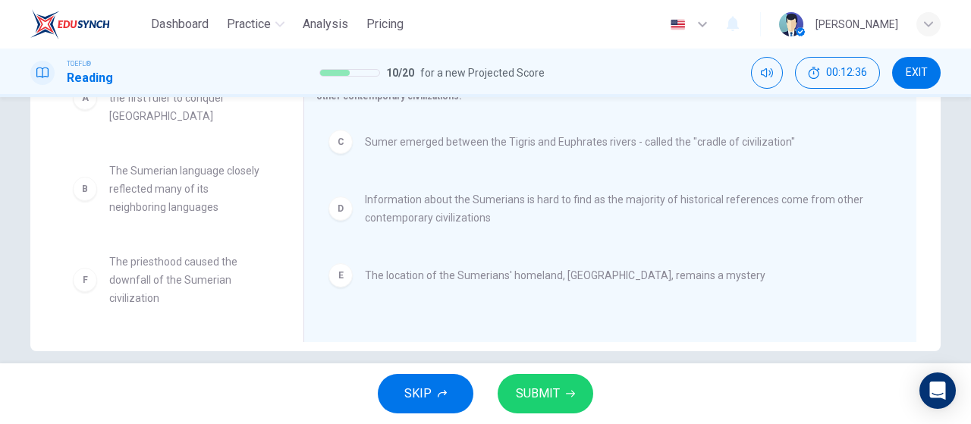
scroll to position [9, 0]
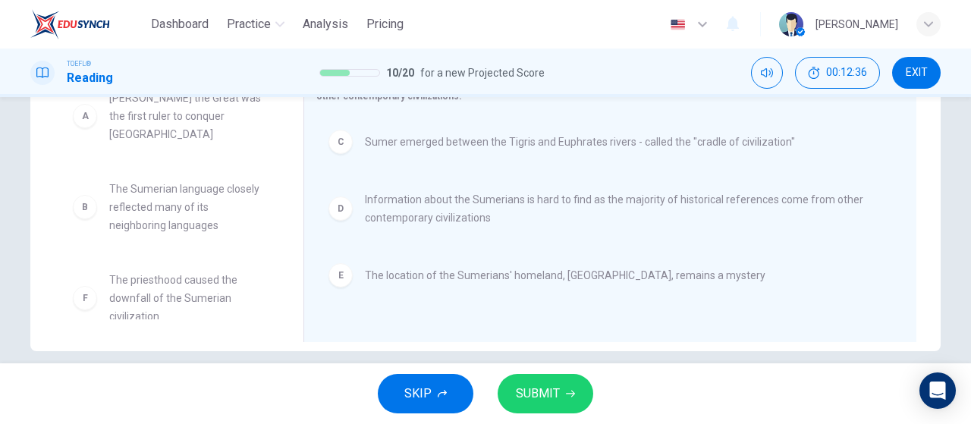
click at [529, 393] on span "SUBMIT" at bounding box center [538, 393] width 44 height 21
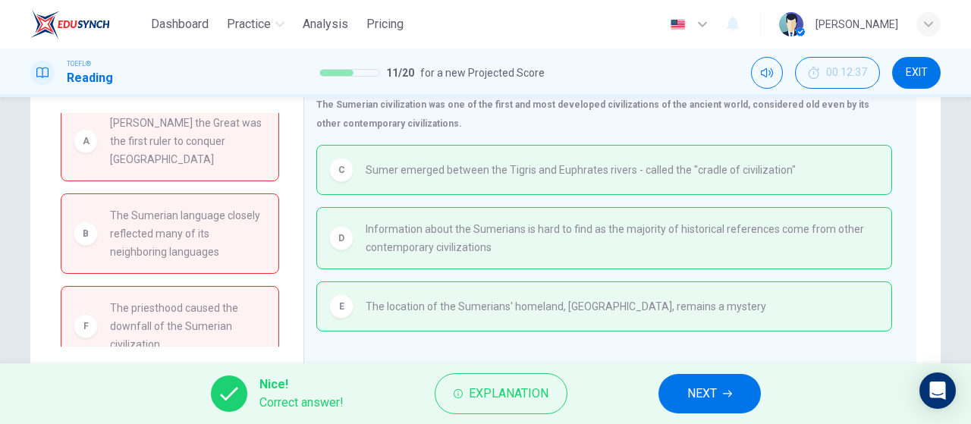
scroll to position [322, 0]
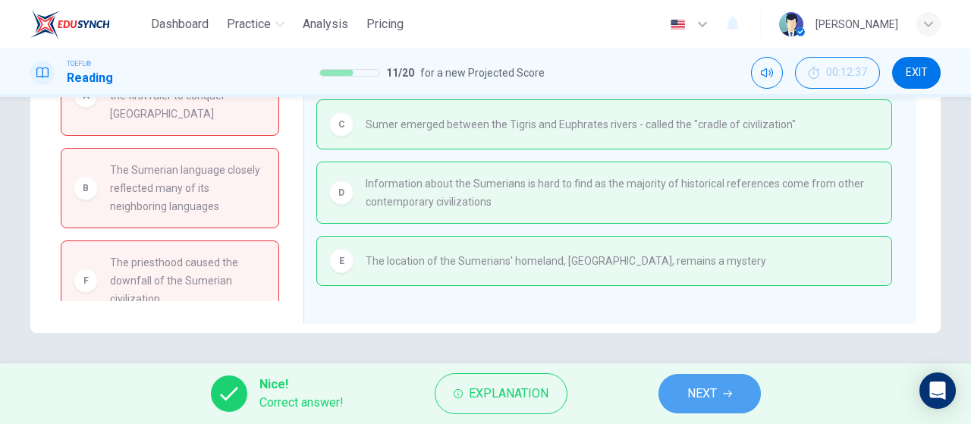
click at [688, 402] on span "NEXT" at bounding box center [702, 393] width 30 height 21
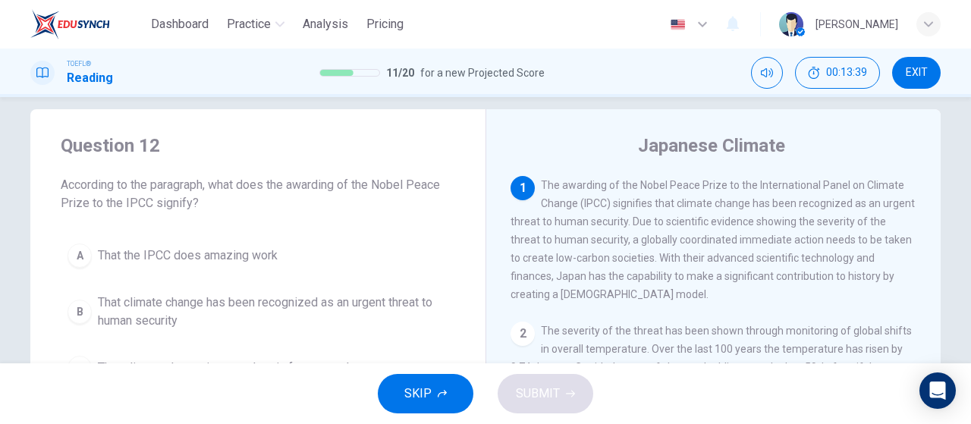
scroll to position [94, 0]
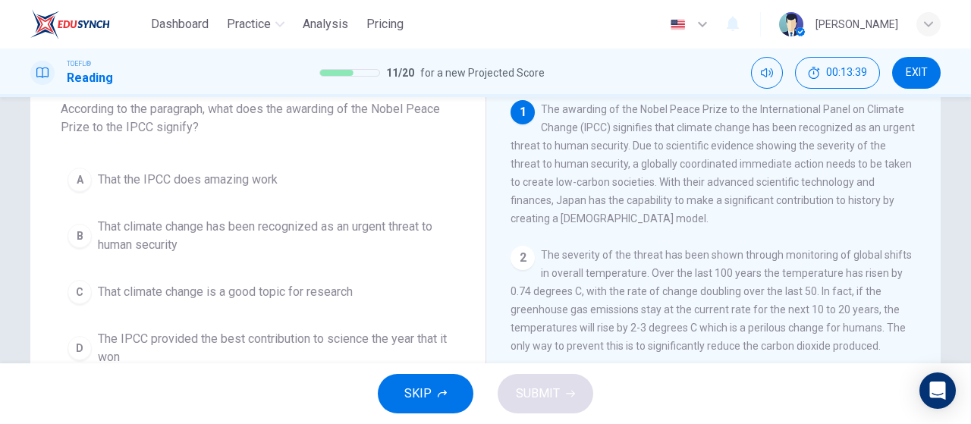
click at [237, 253] on span "That climate change has been recognized as an urgent threat to human security" at bounding box center [273, 236] width 350 height 36
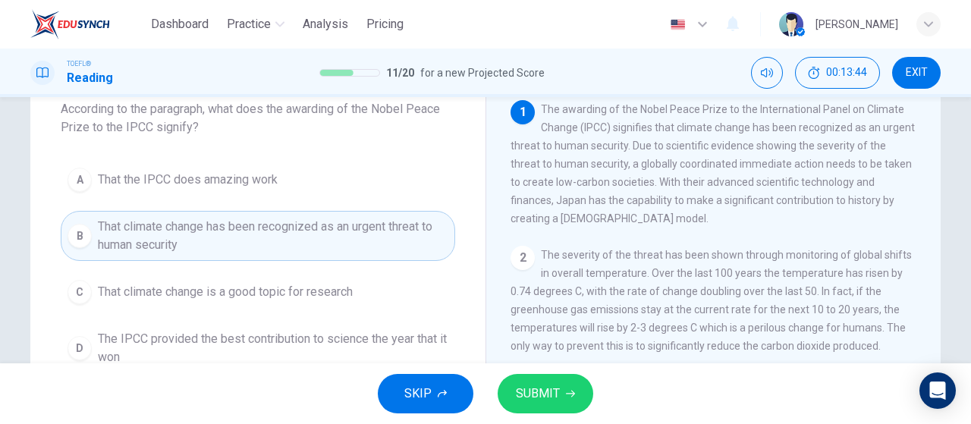
click at [533, 388] on span "SUBMIT" at bounding box center [538, 393] width 44 height 21
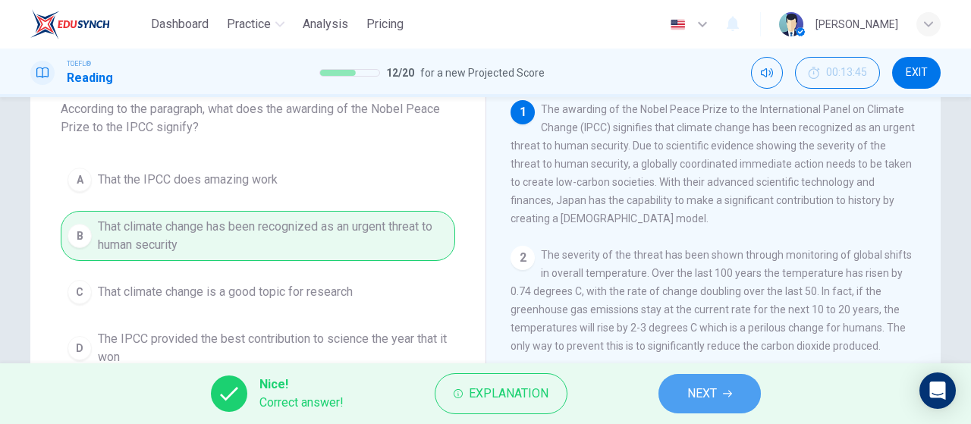
click at [714, 394] on span "NEXT" at bounding box center [702, 393] width 30 height 21
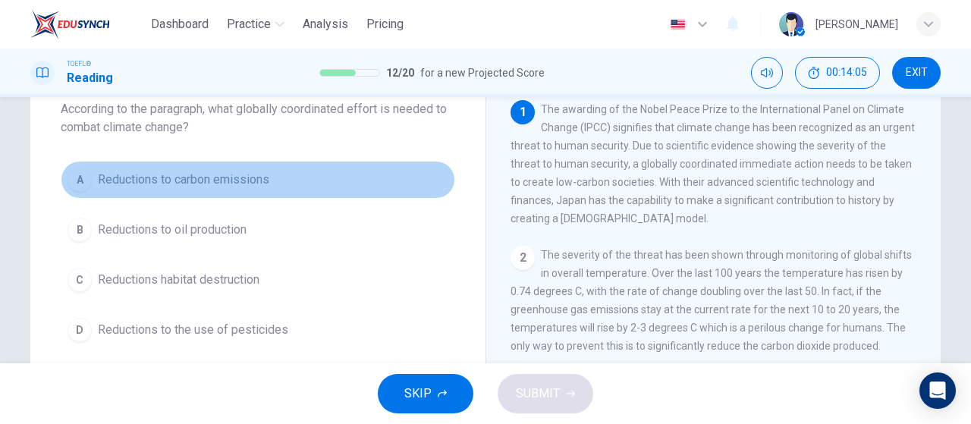
drag, startPoint x: 162, startPoint y: 183, endPoint x: 201, endPoint y: 203, distance: 43.4
click at [162, 183] on span "Reductions to carbon emissions" at bounding box center [183, 180] width 171 height 18
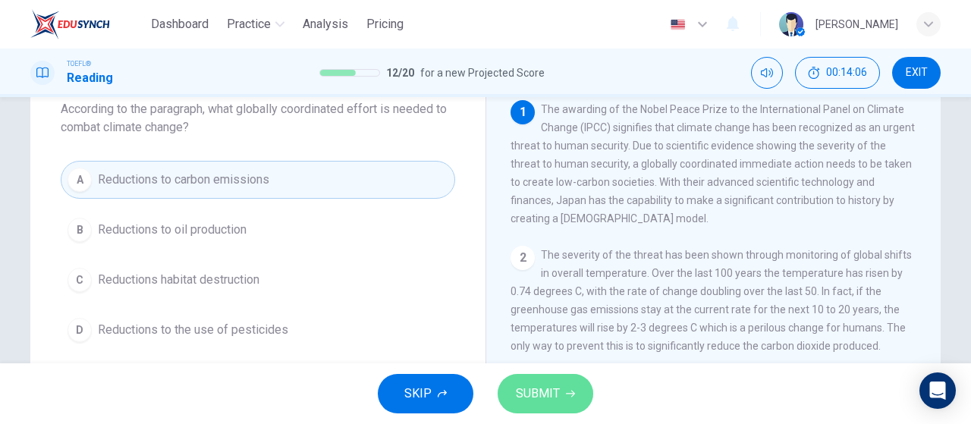
click at [544, 397] on span "SUBMIT" at bounding box center [538, 393] width 44 height 21
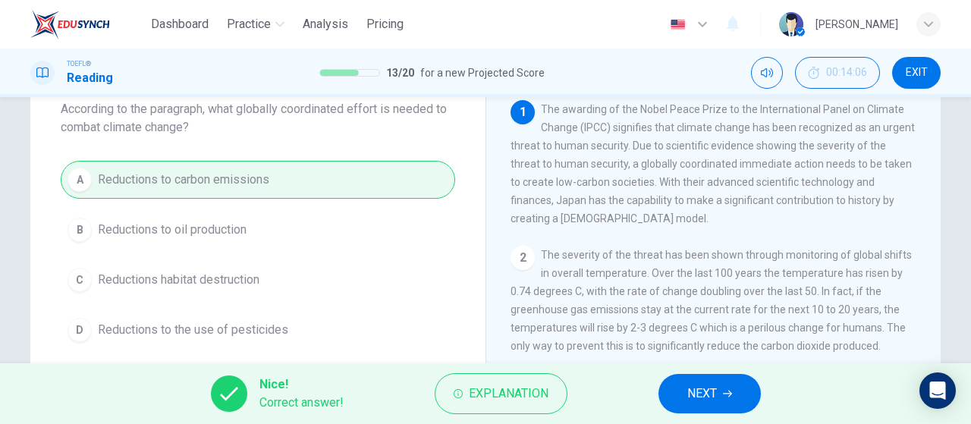
click at [699, 388] on span "NEXT" at bounding box center [702, 393] width 30 height 21
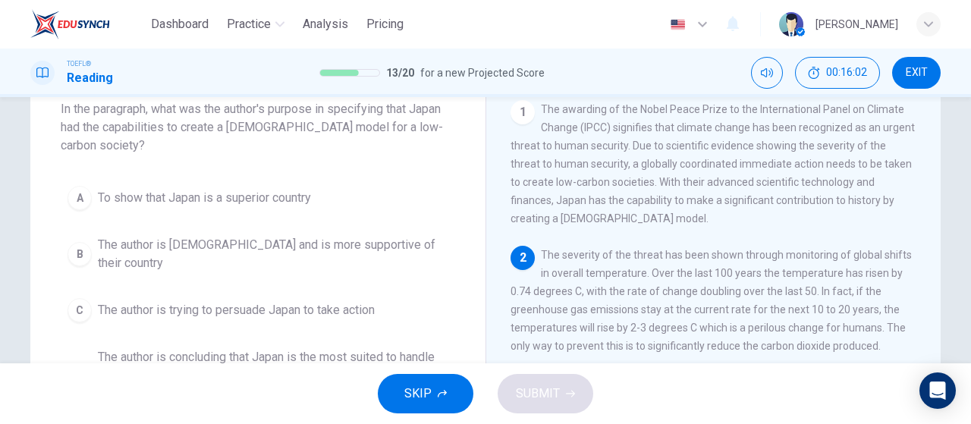
click at [255, 348] on span "The author is concluding that Japan is the most suited to handle the creation o…" at bounding box center [273, 375] width 350 height 55
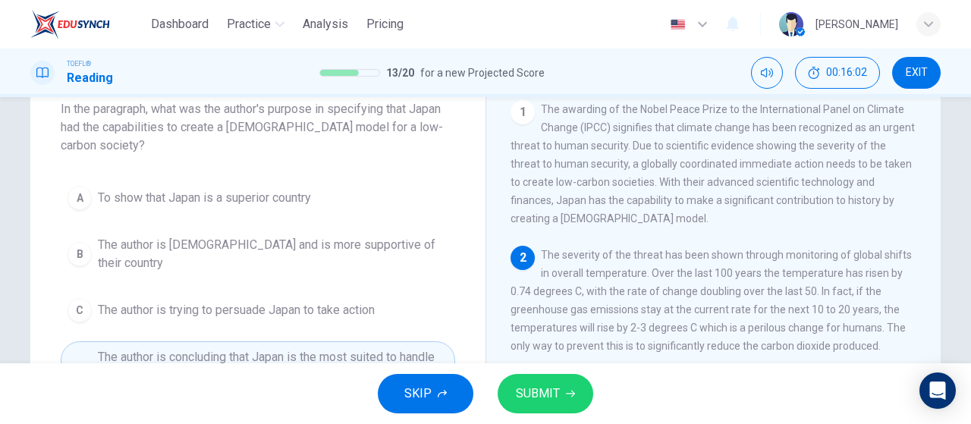
scroll to position [246, 0]
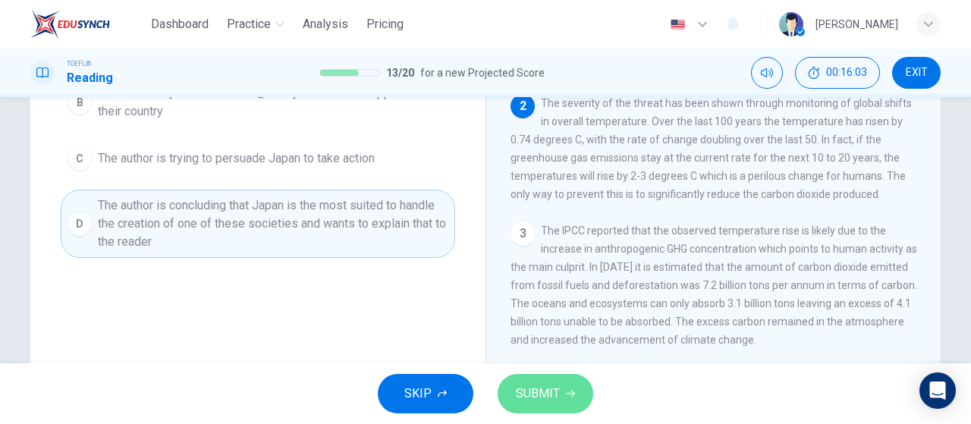
click at [531, 400] on span "SUBMIT" at bounding box center [538, 393] width 44 height 21
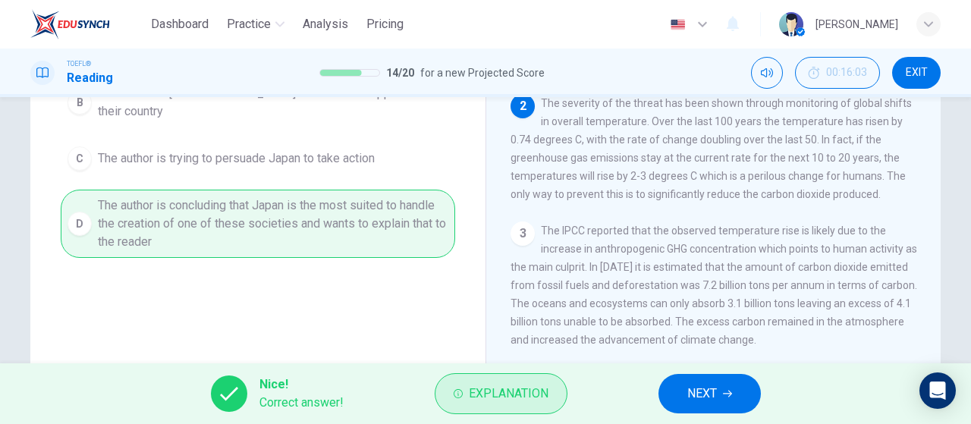
click at [520, 391] on span "Explanation" at bounding box center [509, 393] width 80 height 21
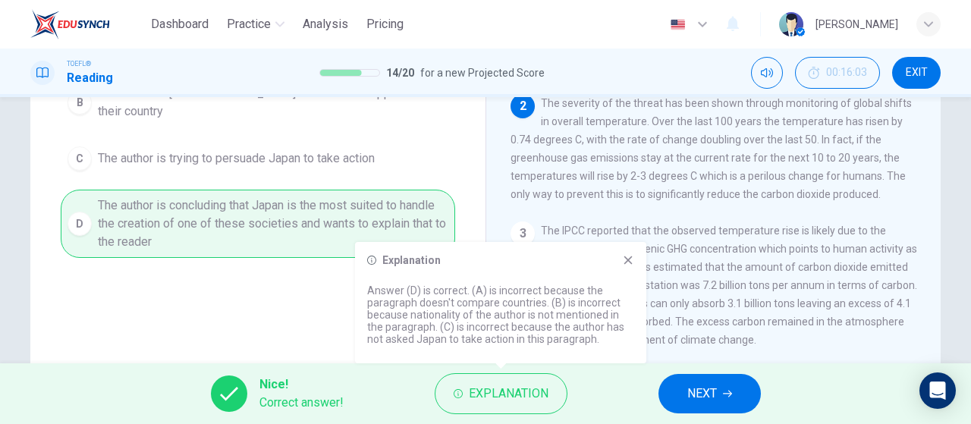
click at [630, 254] on icon at bounding box center [628, 260] width 12 height 12
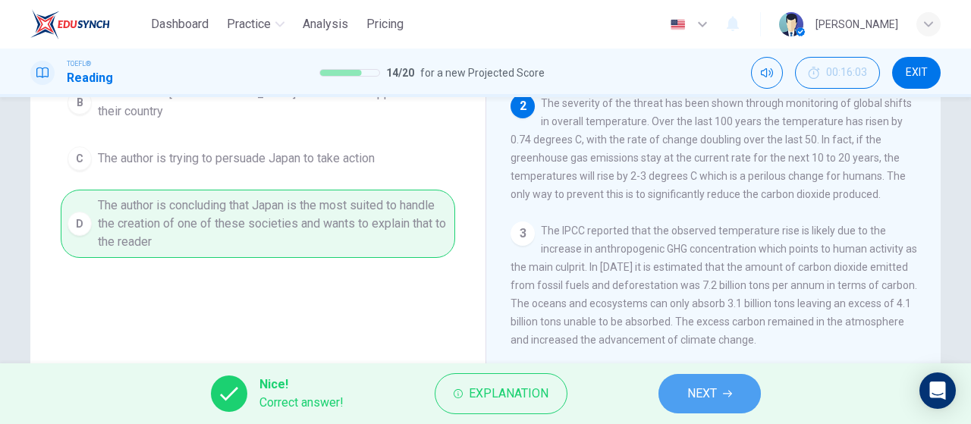
click at [697, 398] on span "NEXT" at bounding box center [702, 393] width 30 height 21
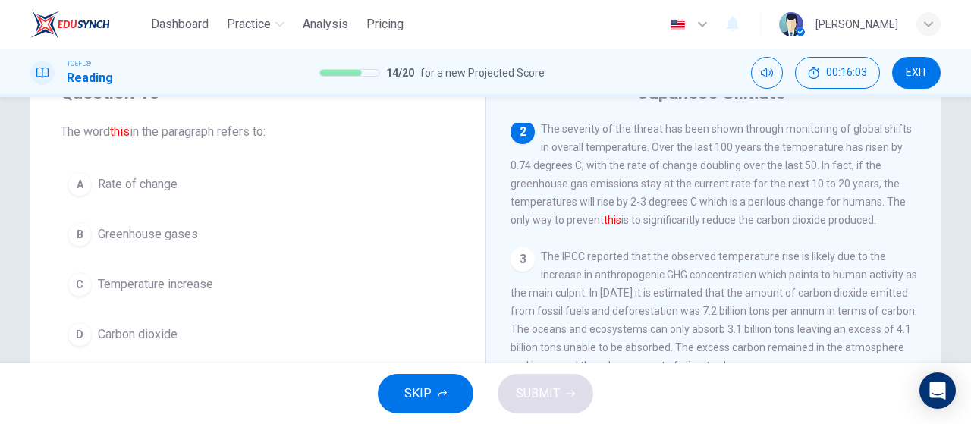
scroll to position [58, 0]
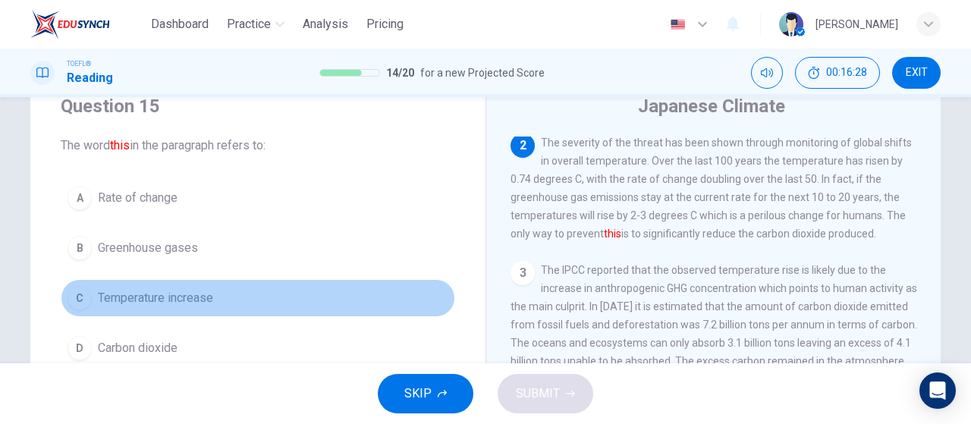
click at [143, 289] on span "Temperature increase" at bounding box center [155, 298] width 115 height 18
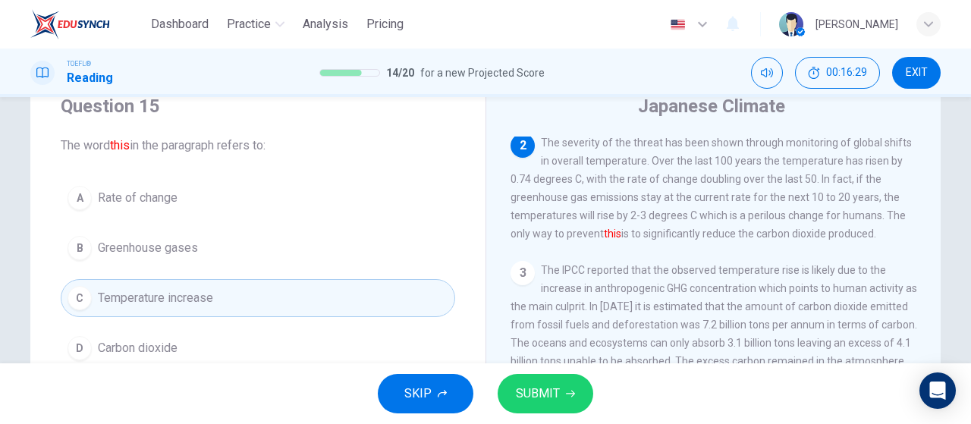
drag, startPoint x: 520, startPoint y: 389, endPoint x: 519, endPoint y: 375, distance: 13.7
click at [521, 389] on span "SUBMIT" at bounding box center [538, 393] width 44 height 21
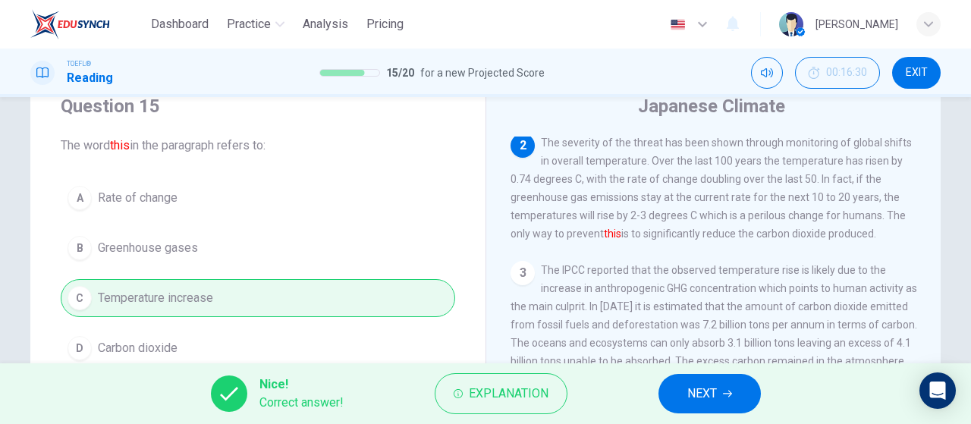
click at [739, 394] on button "NEXT" at bounding box center [709, 393] width 102 height 39
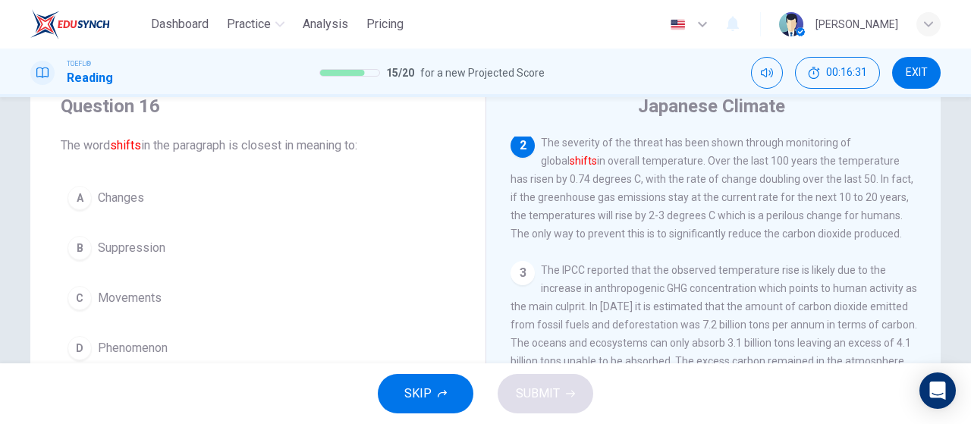
click at [162, 190] on button "A Changes" at bounding box center [258, 198] width 394 height 38
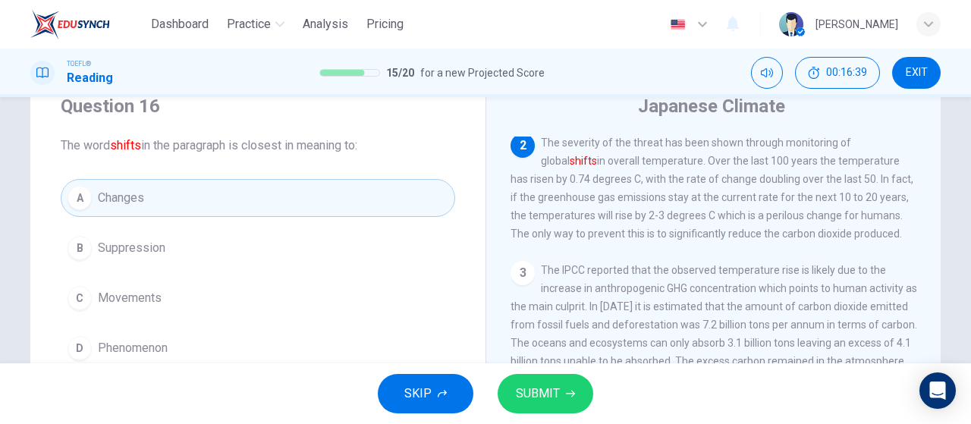
click at [526, 381] on button "SUBMIT" at bounding box center [546, 393] width 96 height 39
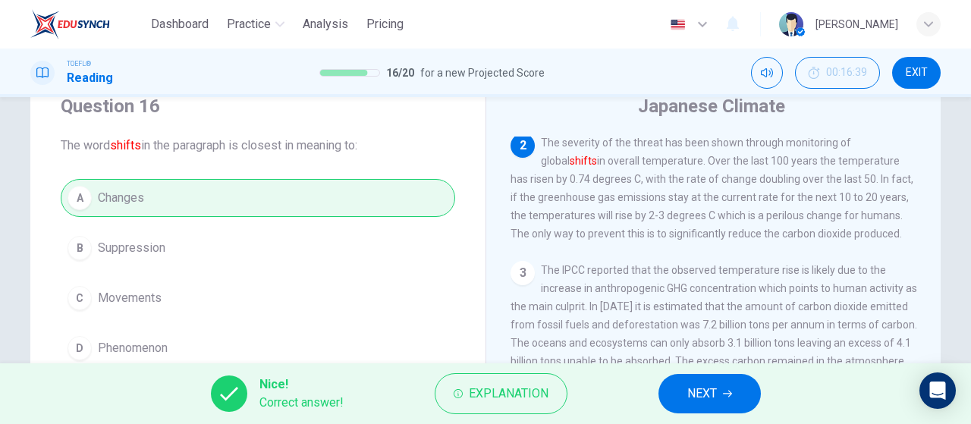
click at [707, 399] on span "NEXT" at bounding box center [702, 393] width 30 height 21
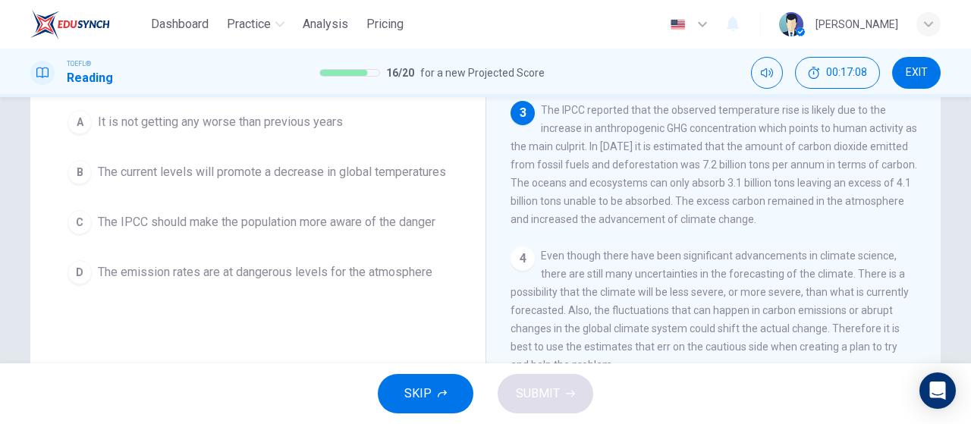
scroll to position [76, 0]
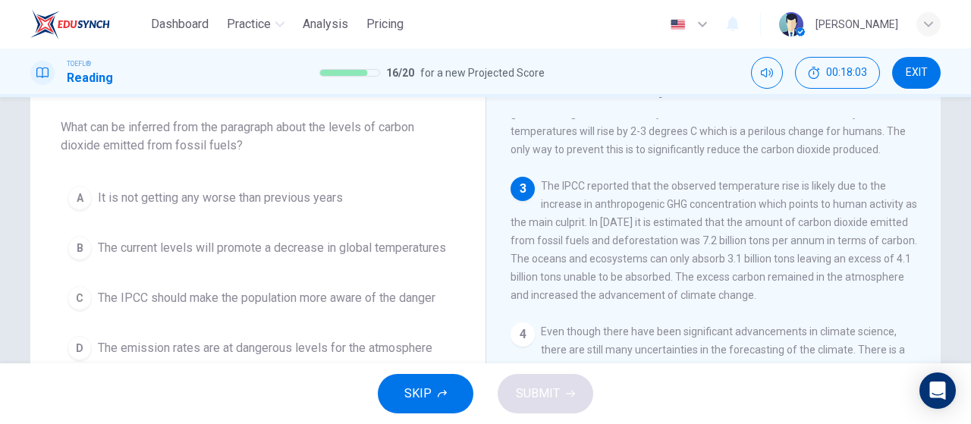
click at [184, 365] on div "SKIP SUBMIT" at bounding box center [485, 393] width 971 height 61
click at [190, 353] on span "The emission rates are at dangerous levels for the atmosphere" at bounding box center [265, 348] width 335 height 18
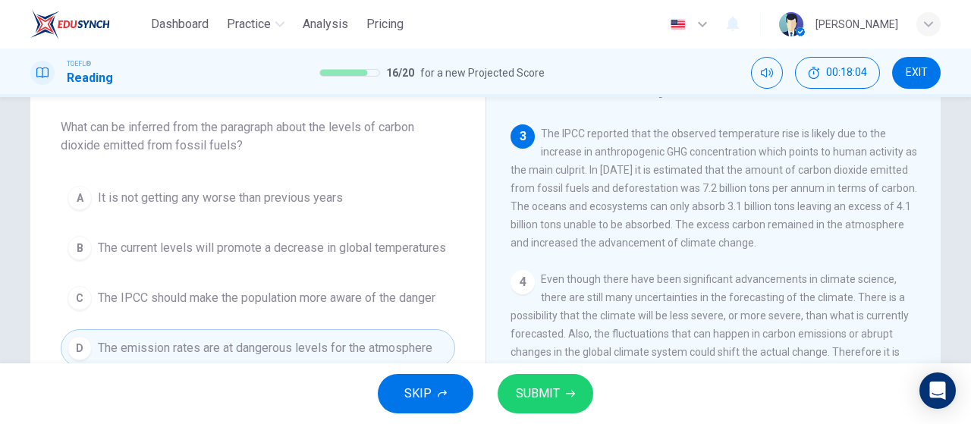
scroll to position [291, 0]
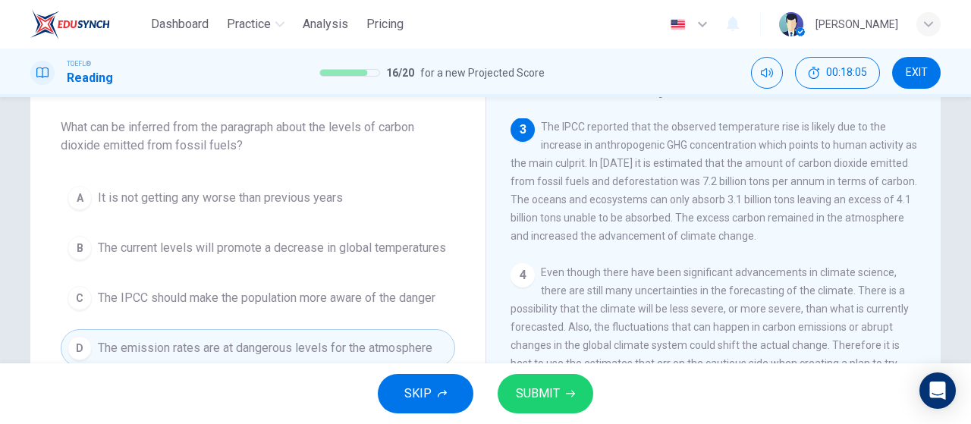
click at [558, 391] on span "SUBMIT" at bounding box center [538, 393] width 44 height 21
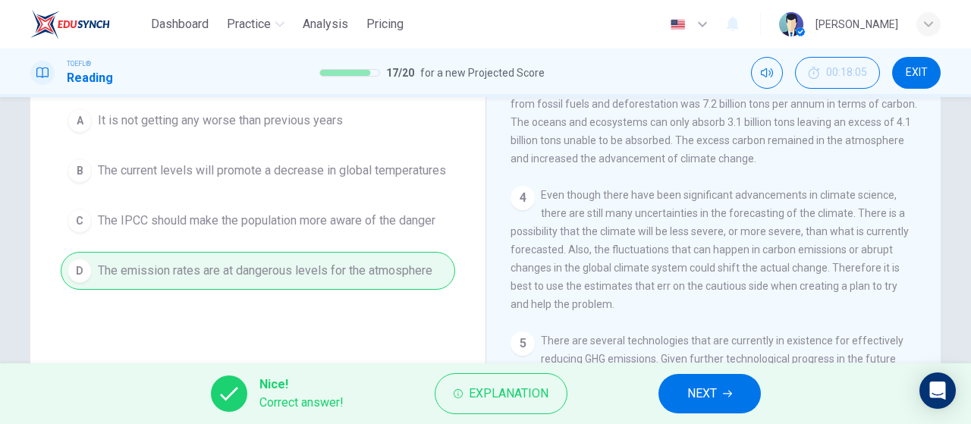
scroll to position [228, 0]
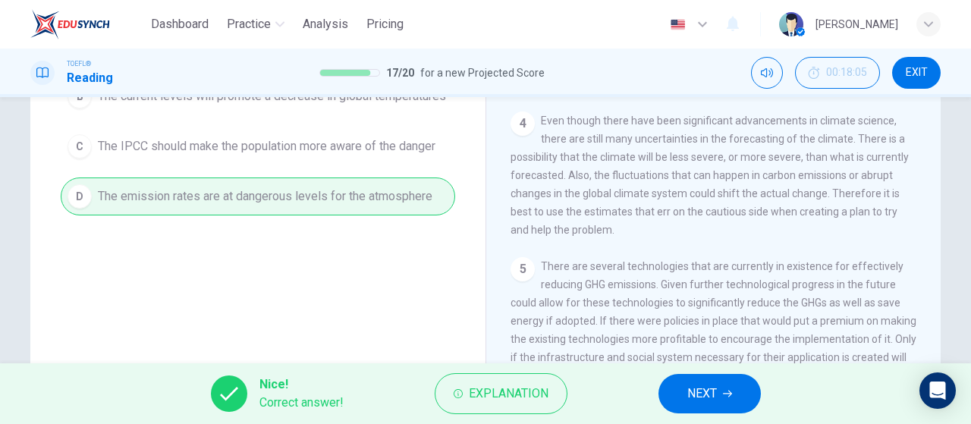
drag, startPoint x: 740, startPoint y: 397, endPoint x: 743, endPoint y: 377, distance: 20.1
click at [740, 399] on button "NEXT" at bounding box center [709, 393] width 102 height 39
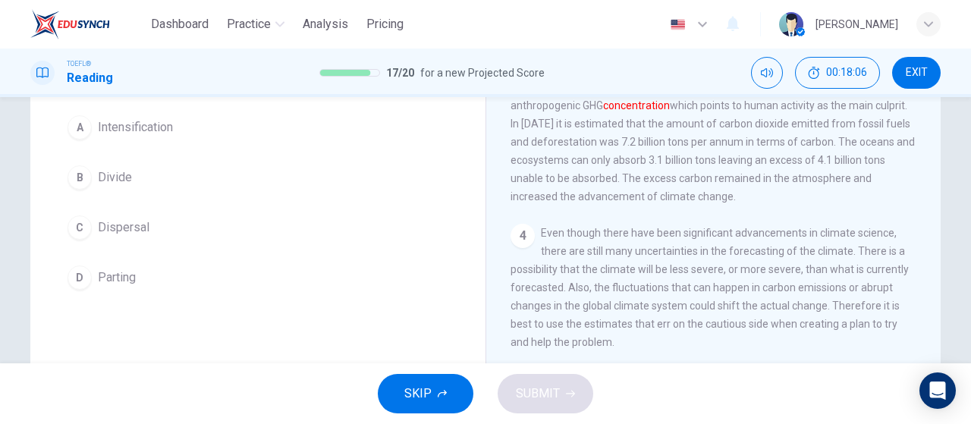
scroll to position [58, 0]
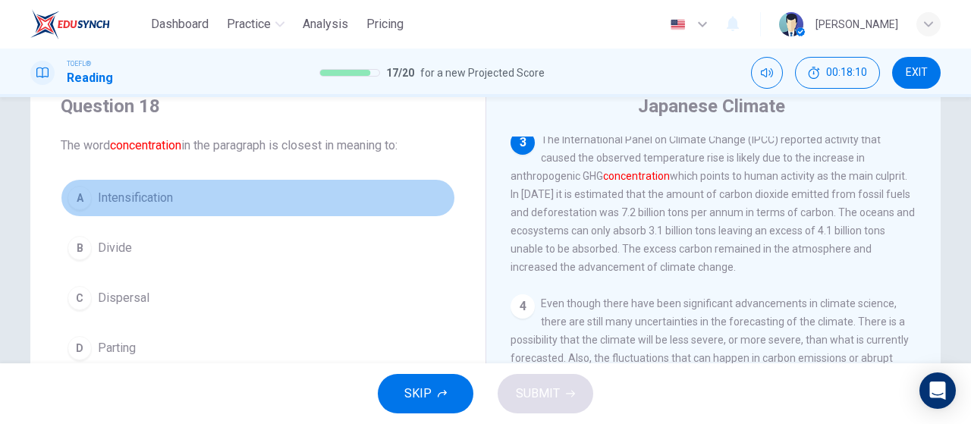
click at [267, 210] on button "A Intensification" at bounding box center [258, 198] width 394 height 38
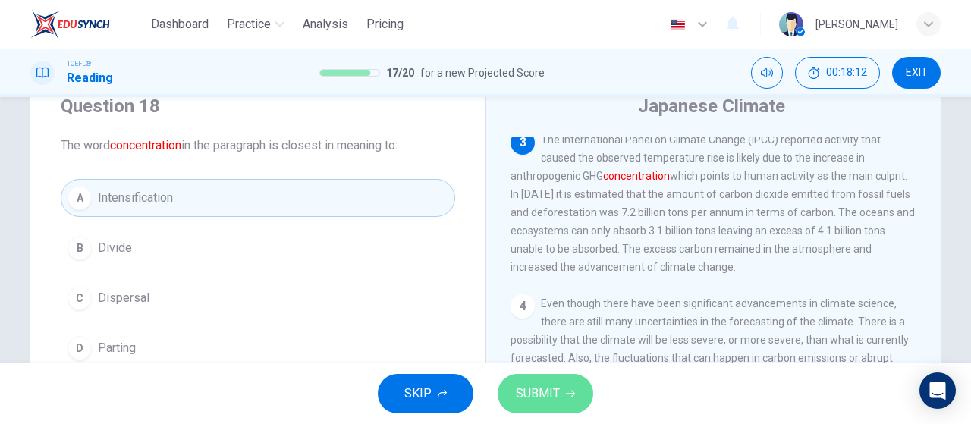
click at [549, 378] on button "SUBMIT" at bounding box center [546, 393] width 96 height 39
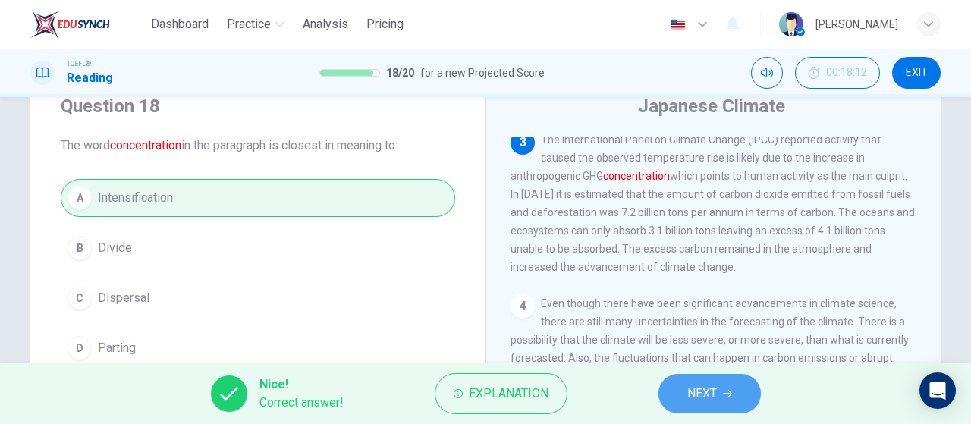
click at [711, 393] on span "NEXT" at bounding box center [702, 393] width 30 height 21
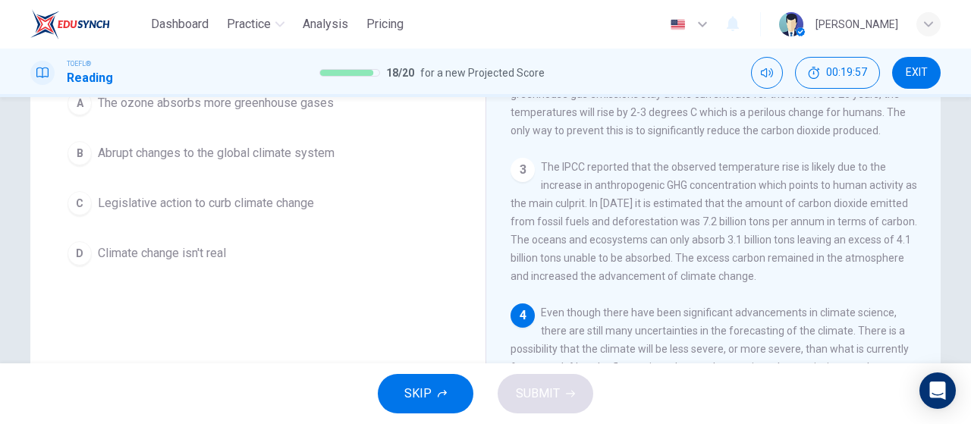
scroll to position [170, 0]
click at [264, 150] on span "Abrupt changes to the global climate system" at bounding box center [216, 154] width 237 height 18
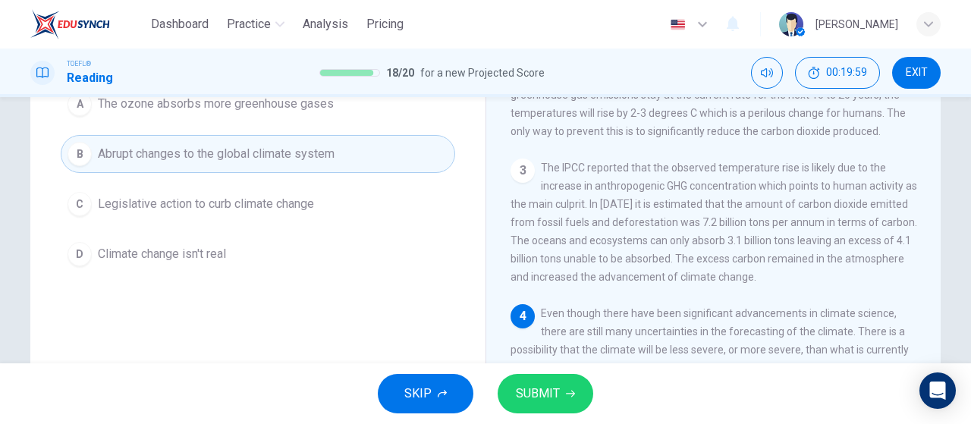
drag, startPoint x: 539, startPoint y: 391, endPoint x: 514, endPoint y: 297, distance: 97.3
click at [542, 384] on span "SUBMIT" at bounding box center [538, 393] width 44 height 21
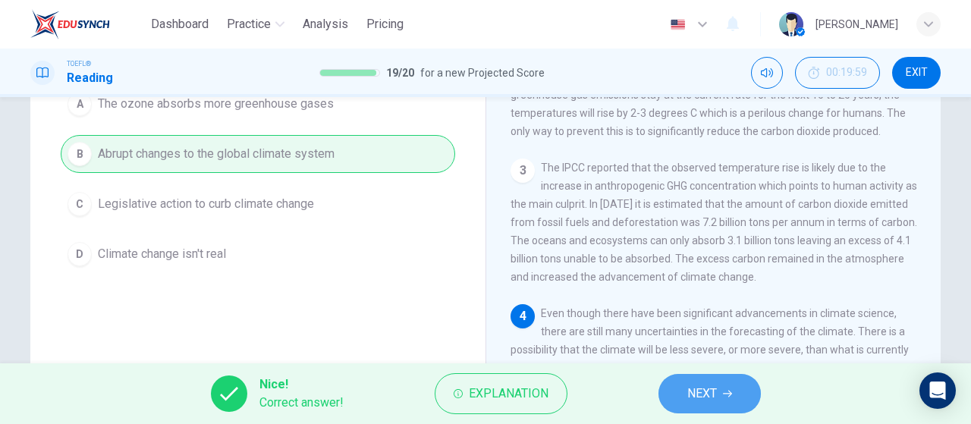
click at [724, 388] on button "NEXT" at bounding box center [709, 393] width 102 height 39
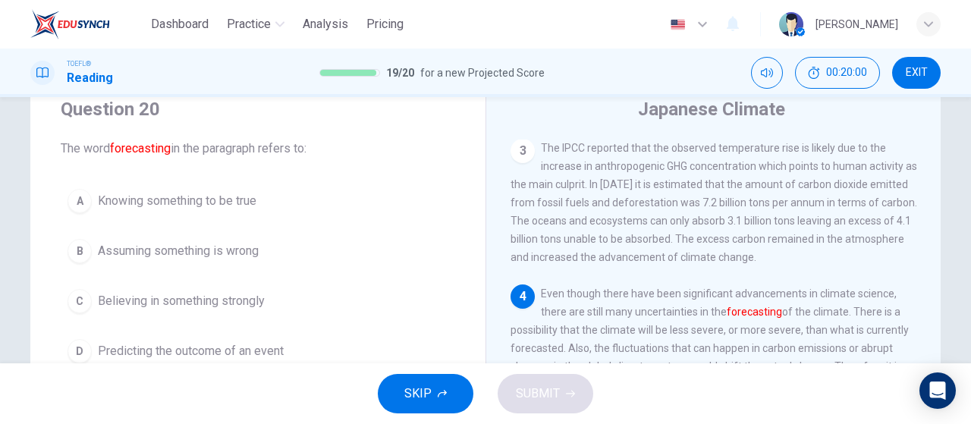
scroll to position [76, 0]
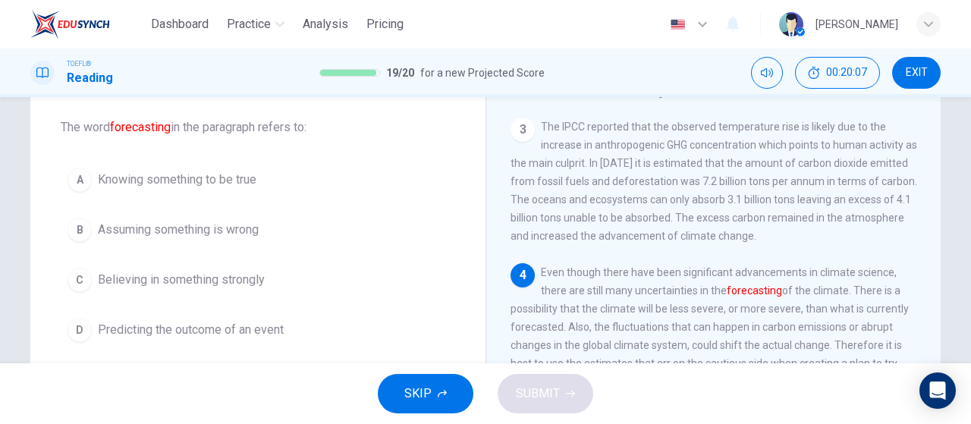
click at [353, 317] on button "D Predicting the outcome of an event" at bounding box center [258, 330] width 394 height 38
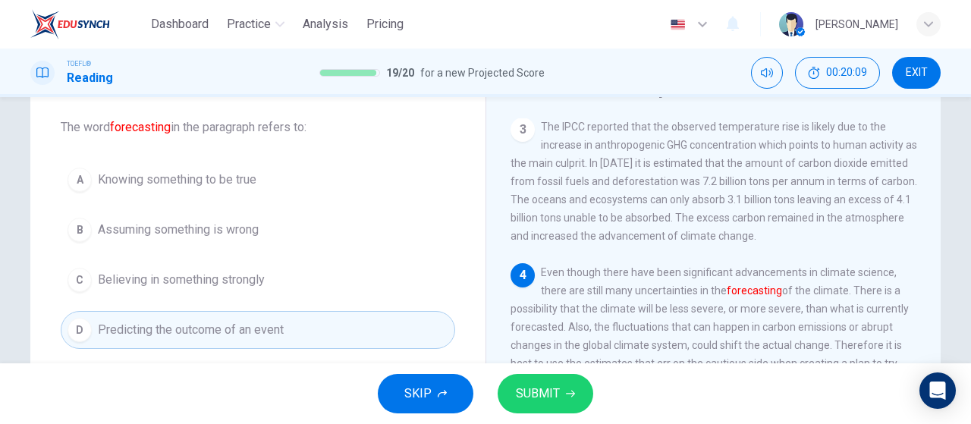
click at [545, 385] on span "SUBMIT" at bounding box center [538, 393] width 44 height 21
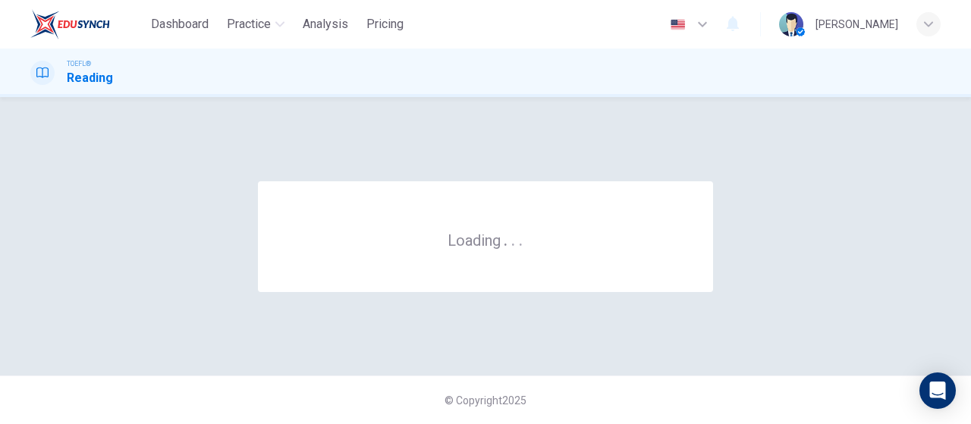
scroll to position [0, 0]
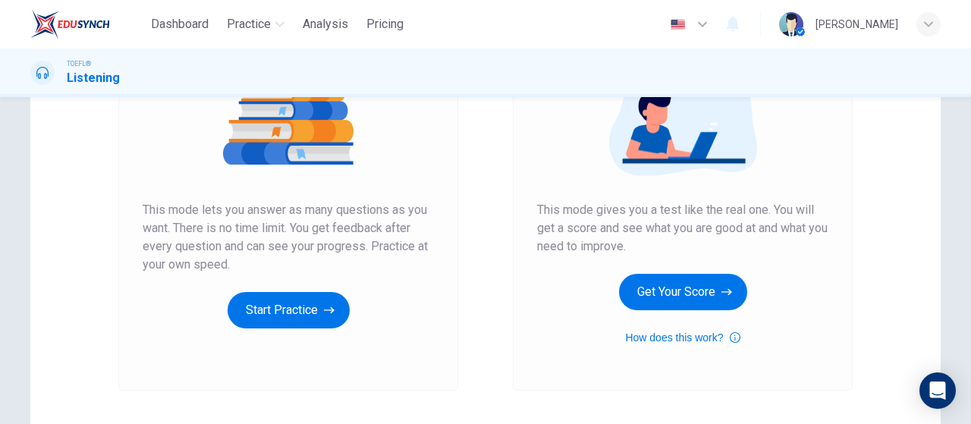
scroll to position [228, 0]
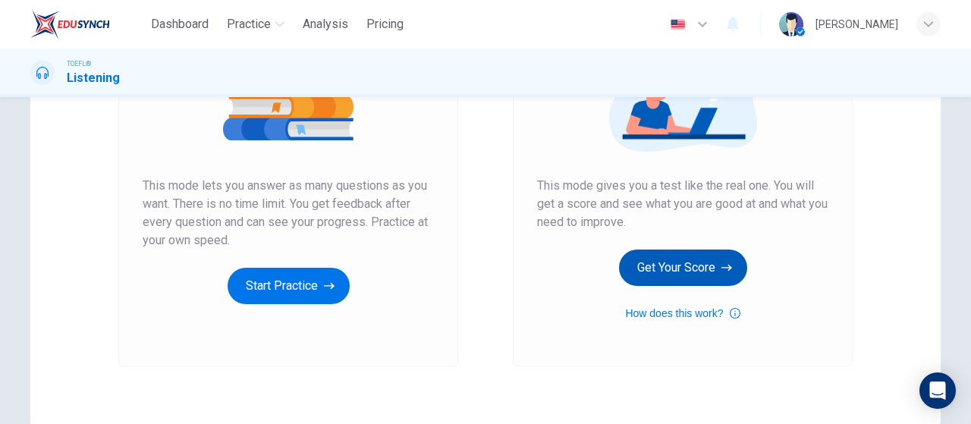
click at [727, 269] on icon "button" at bounding box center [726, 267] width 11 height 15
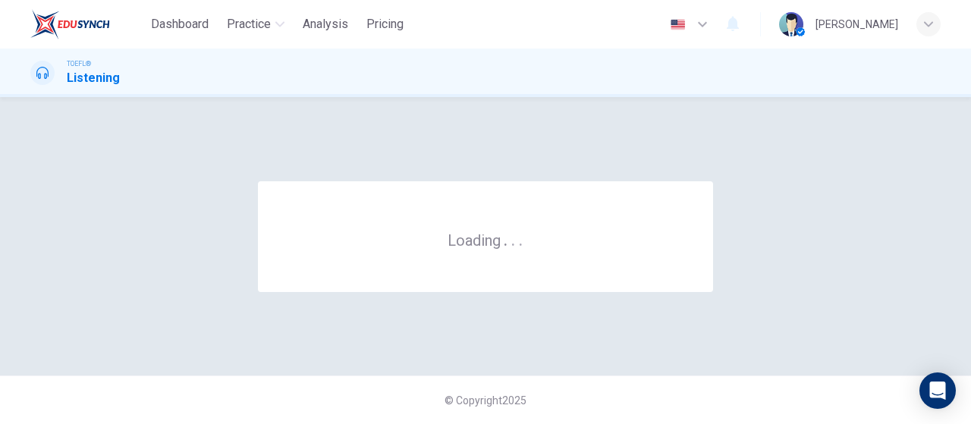
scroll to position [0, 0]
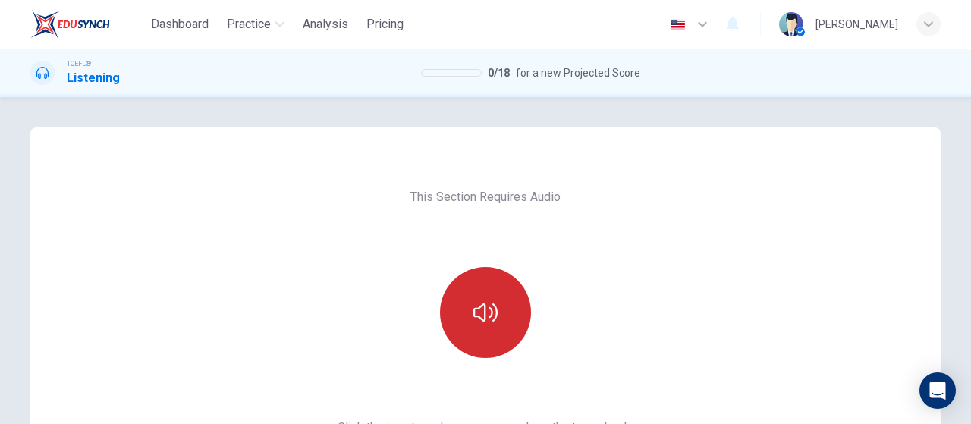
click at [479, 318] on icon "button" at bounding box center [485, 312] width 24 height 24
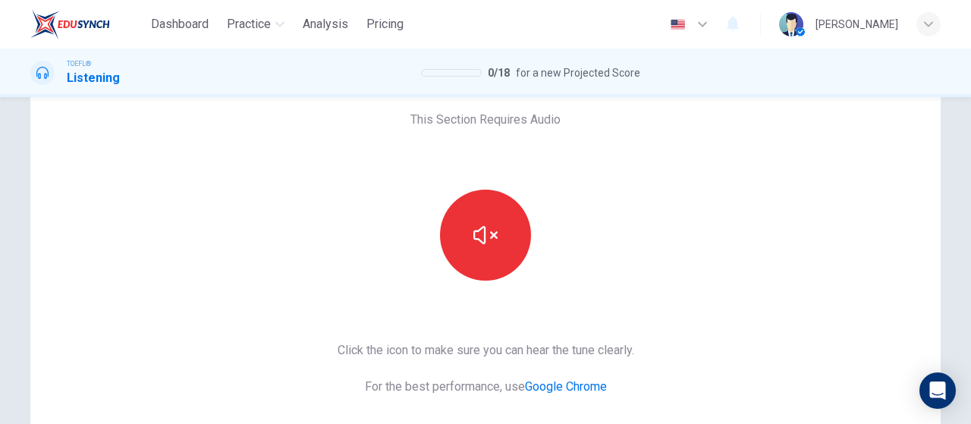
scroll to position [228, 0]
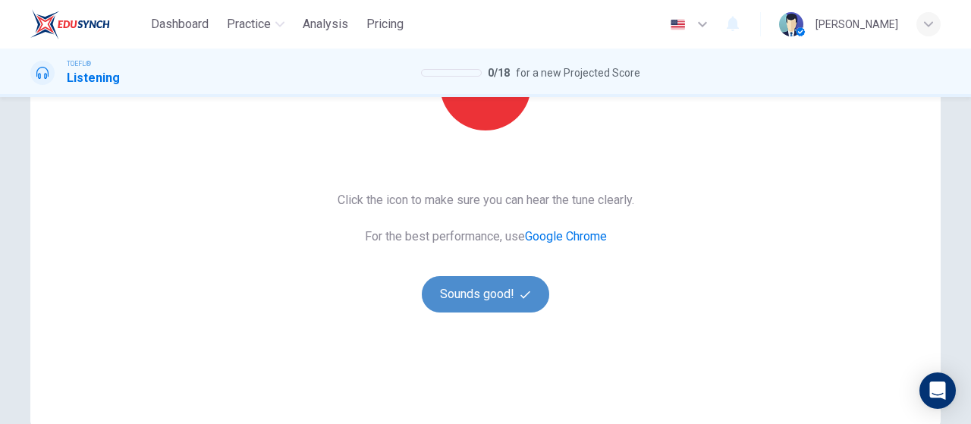
click at [472, 307] on button "Sounds good!" at bounding box center [485, 294] width 127 height 36
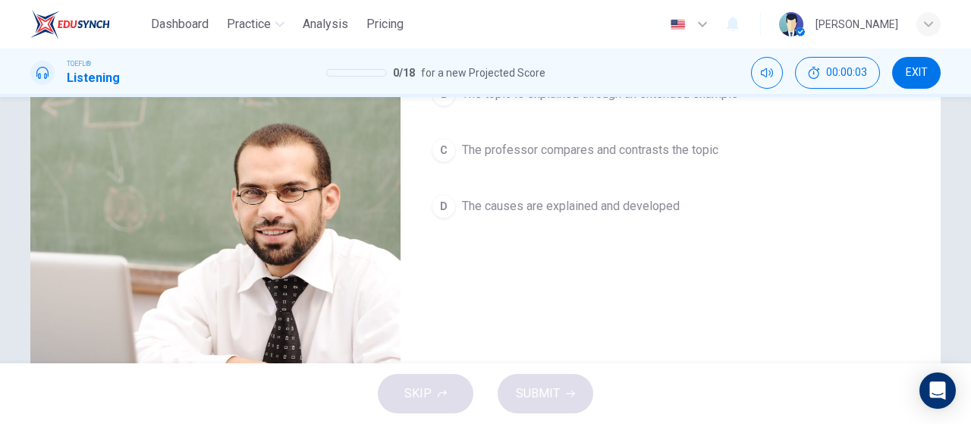
scroll to position [94, 0]
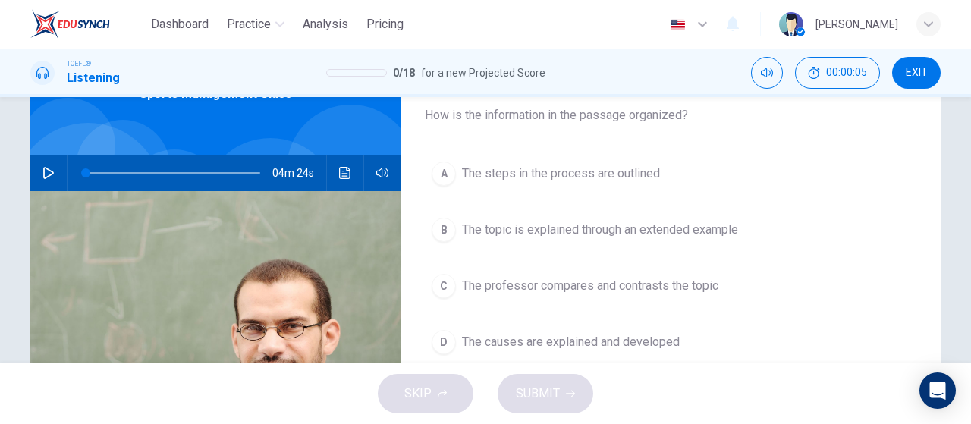
click at [42, 174] on icon "button" at bounding box center [48, 173] width 12 height 12
type input "0"
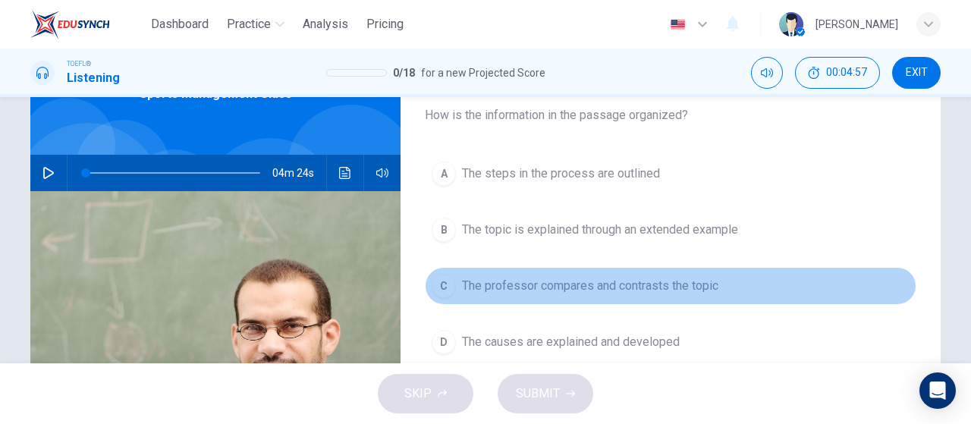
click at [566, 291] on span "The professor compares and contrasts the topic" at bounding box center [590, 286] width 256 height 18
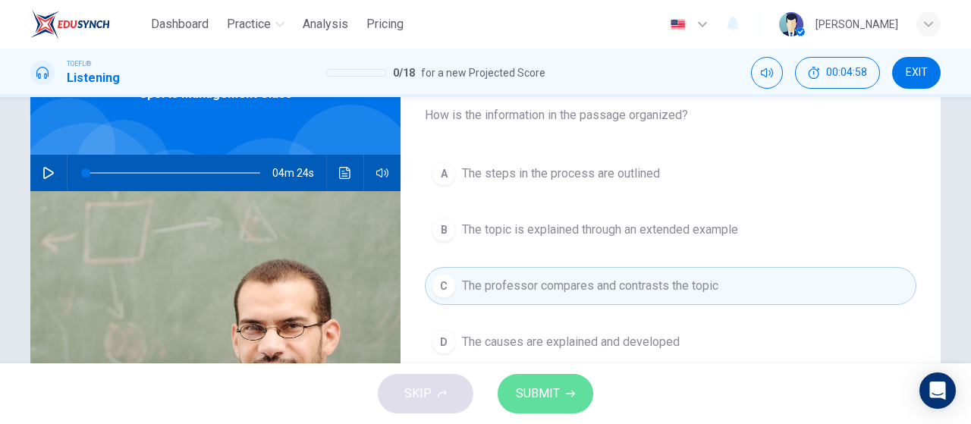
click at [569, 391] on icon "button" at bounding box center [570, 393] width 9 height 9
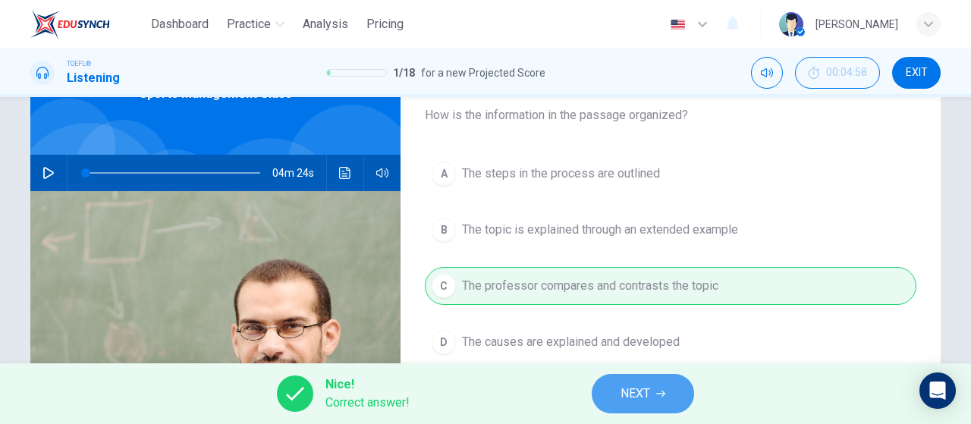
click at [622, 400] on span "NEXT" at bounding box center [635, 393] width 30 height 21
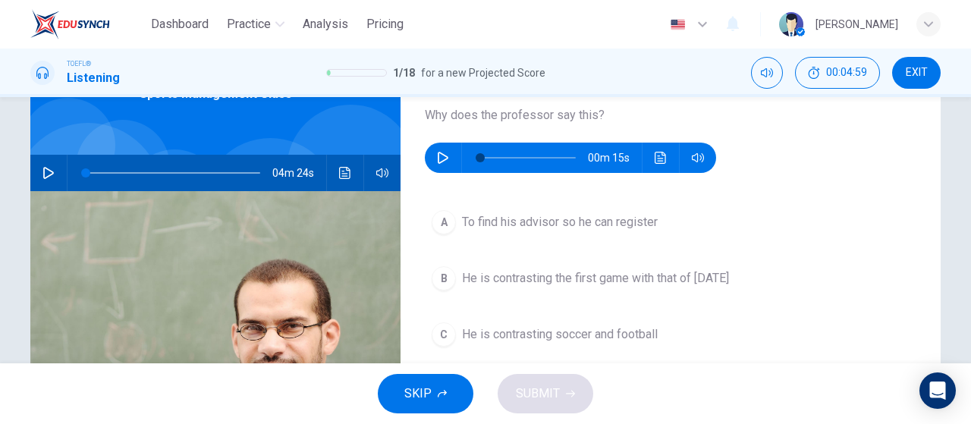
click at [444, 160] on icon "button" at bounding box center [443, 158] width 12 height 12
type input "0"
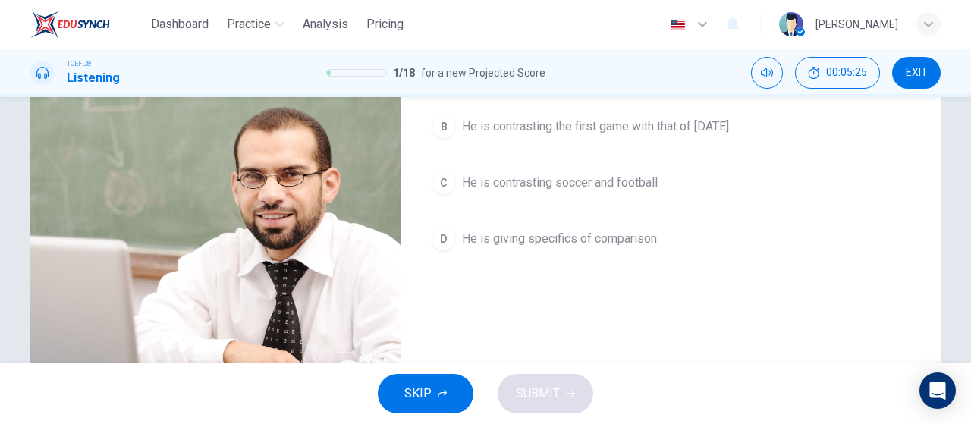
scroll to position [170, 0]
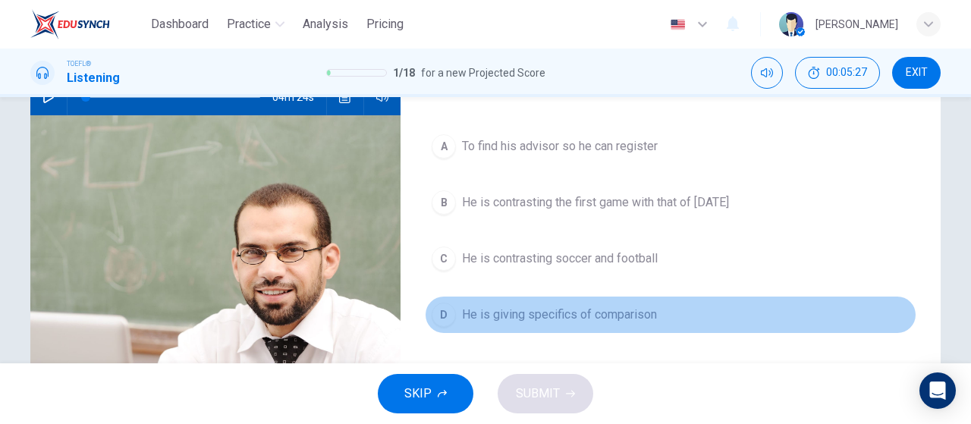
click at [572, 322] on button "D He is giving specifics of comparison" at bounding box center [671, 315] width 492 height 38
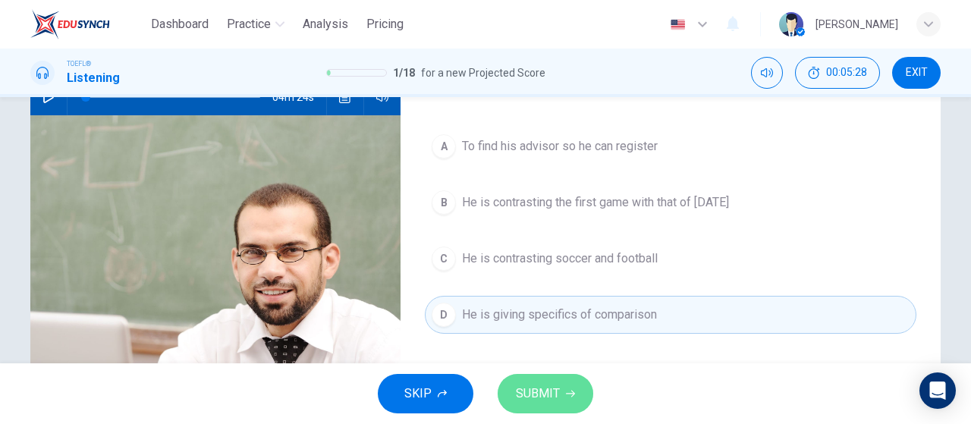
click at [563, 392] on button "SUBMIT" at bounding box center [546, 393] width 96 height 39
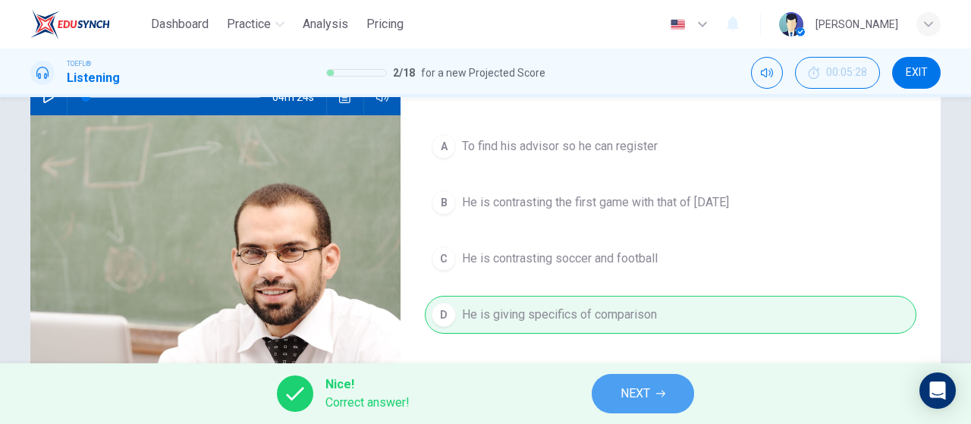
click at [630, 388] on span "NEXT" at bounding box center [635, 393] width 30 height 21
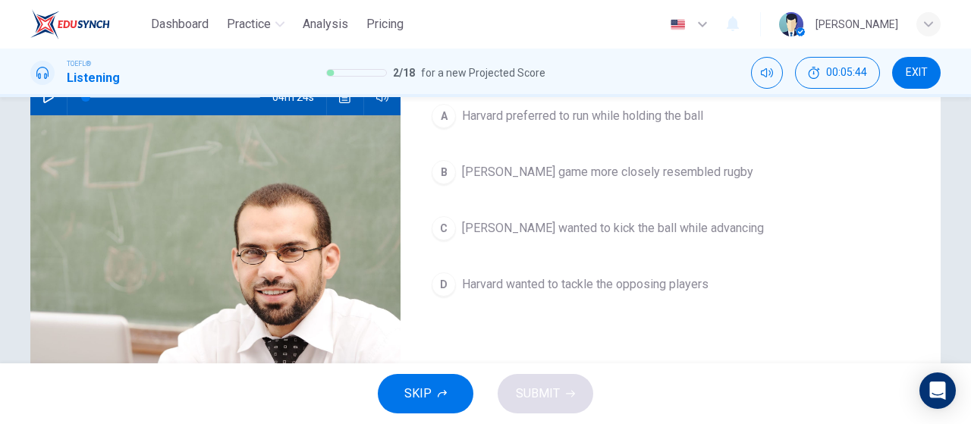
click at [654, 164] on span "[PERSON_NAME] game more closely resembled rugby" at bounding box center [607, 172] width 291 height 18
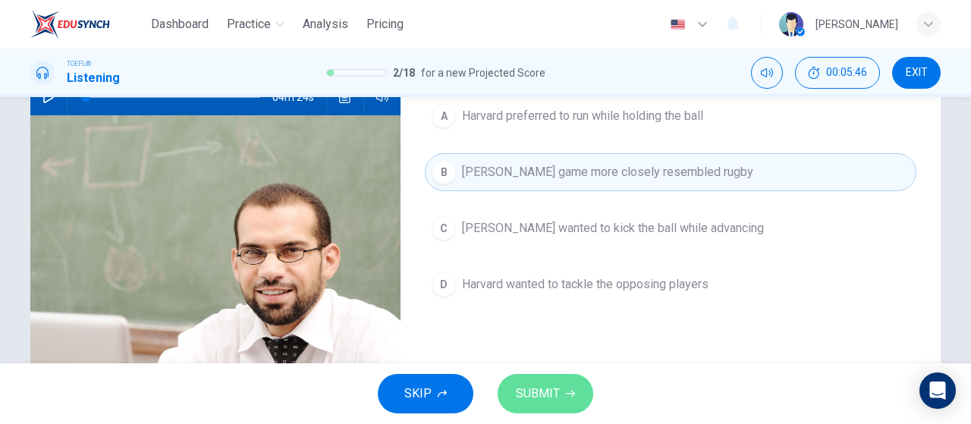
click at [571, 398] on button "SUBMIT" at bounding box center [546, 393] width 96 height 39
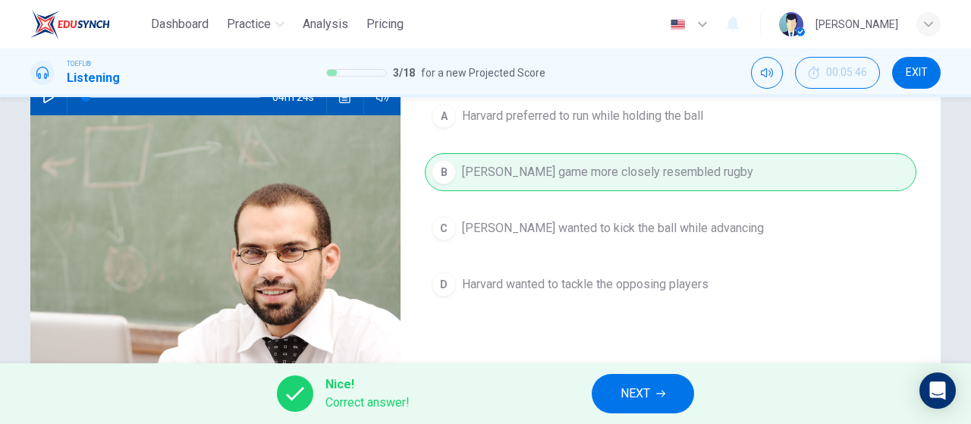
click at [650, 391] on span "NEXT" at bounding box center [635, 393] width 30 height 21
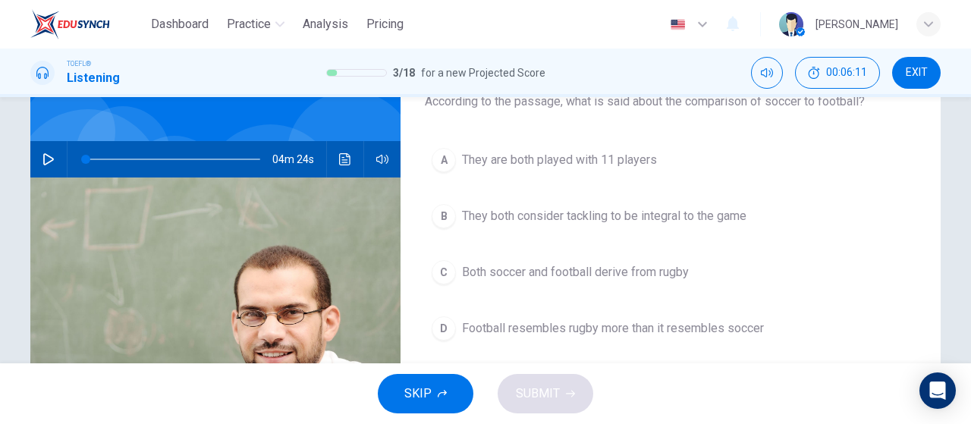
scroll to position [94, 0]
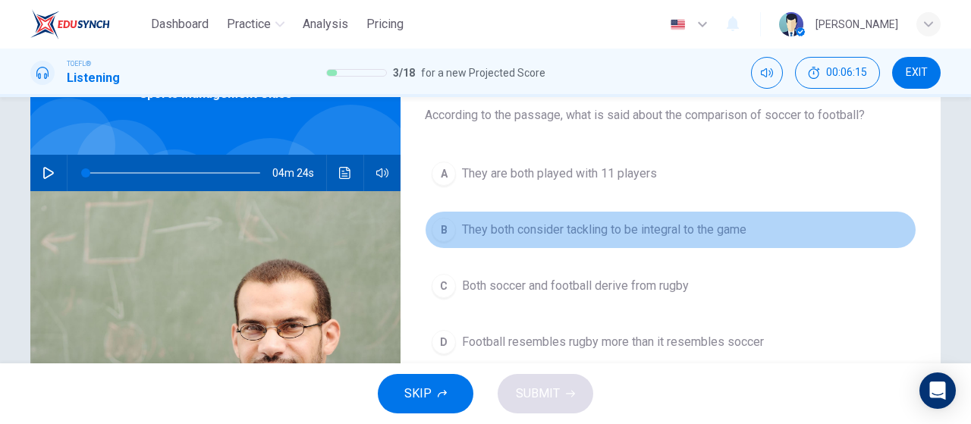
click at [599, 221] on span "They both consider tackling to be integral to the game" at bounding box center [604, 230] width 284 height 18
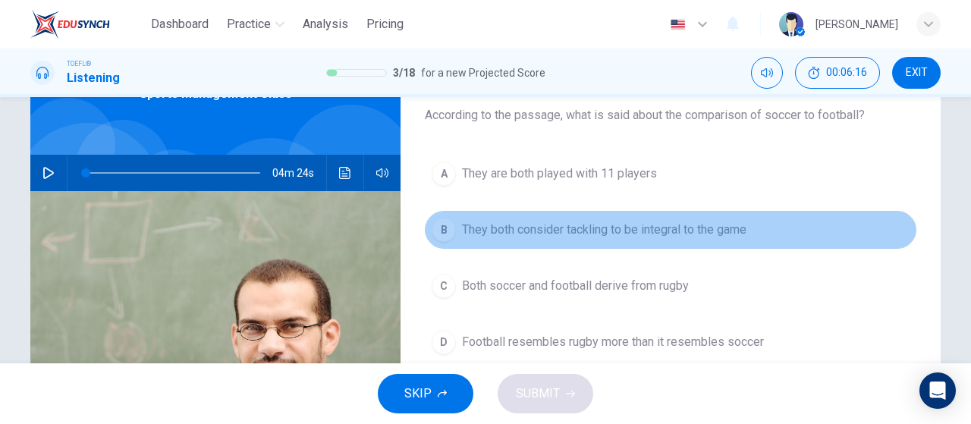
click at [611, 229] on span "They both consider tackling to be integral to the game" at bounding box center [604, 230] width 284 height 18
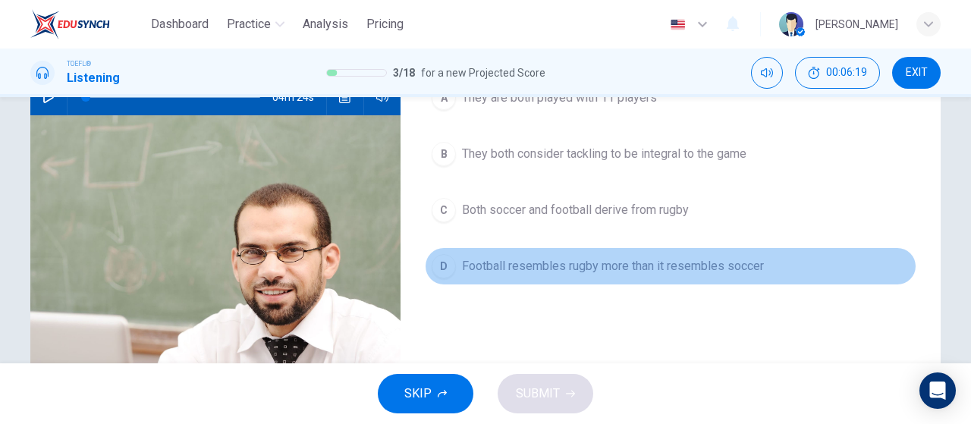
click at [522, 253] on button "D Football resembles rugby more than it resembles soccer" at bounding box center [671, 266] width 492 height 38
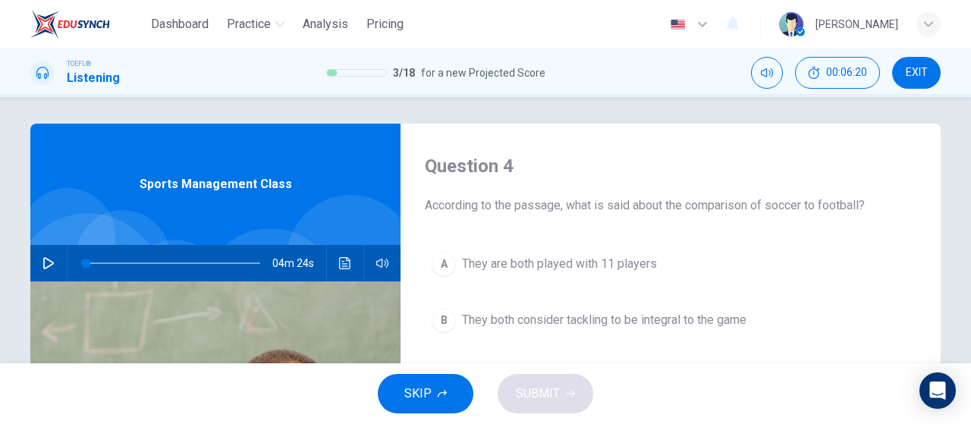
scroll to position [0, 0]
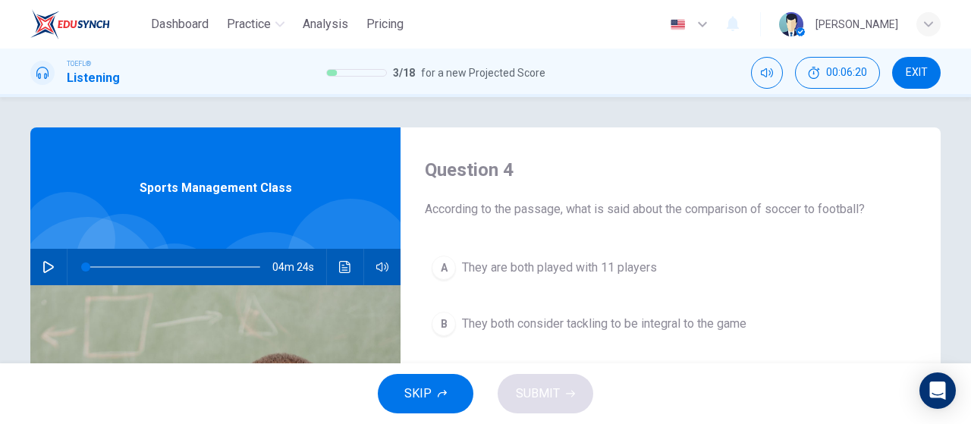
click at [576, 278] on button "A They are both played with 11 players" at bounding box center [671, 268] width 492 height 38
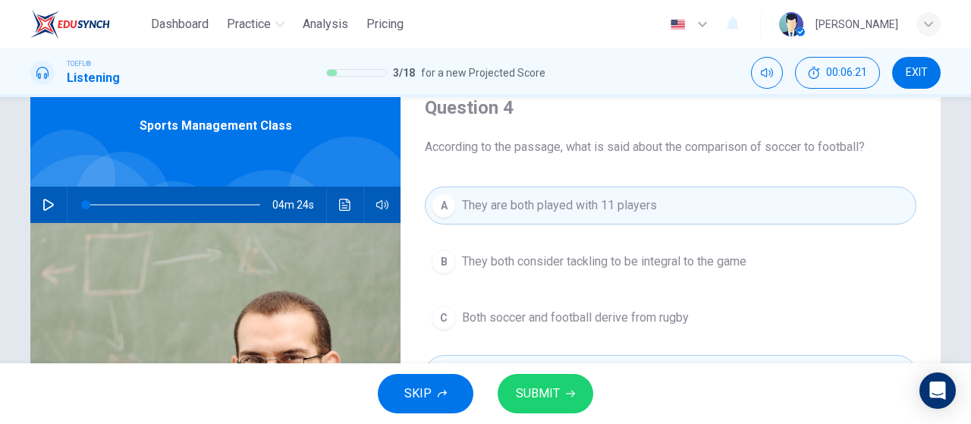
scroll to position [152, 0]
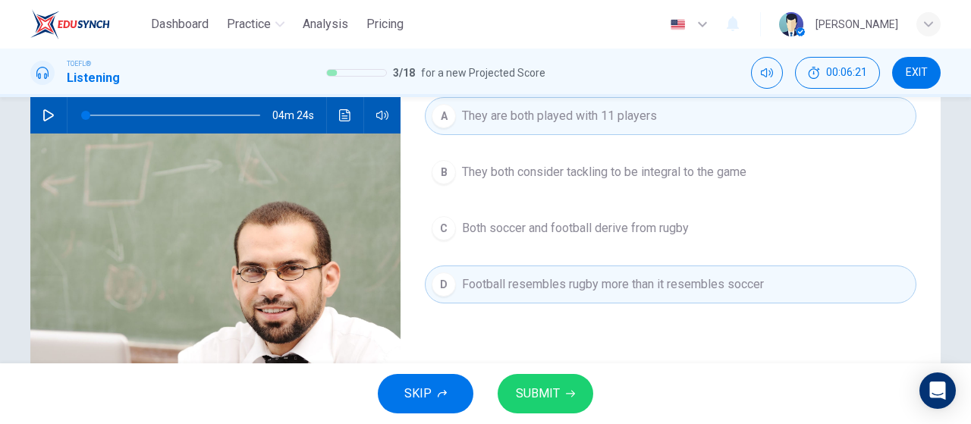
click at [608, 166] on span "They both consider tackling to be integral to the game" at bounding box center [604, 172] width 284 height 18
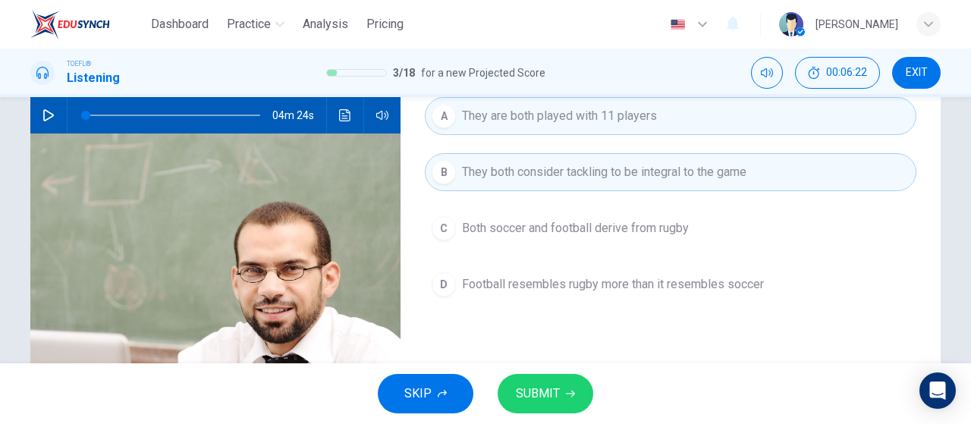
click at [602, 325] on div "A They are both played with 11 players B They both consider tackling to be inte…" at bounding box center [671, 215] width 492 height 237
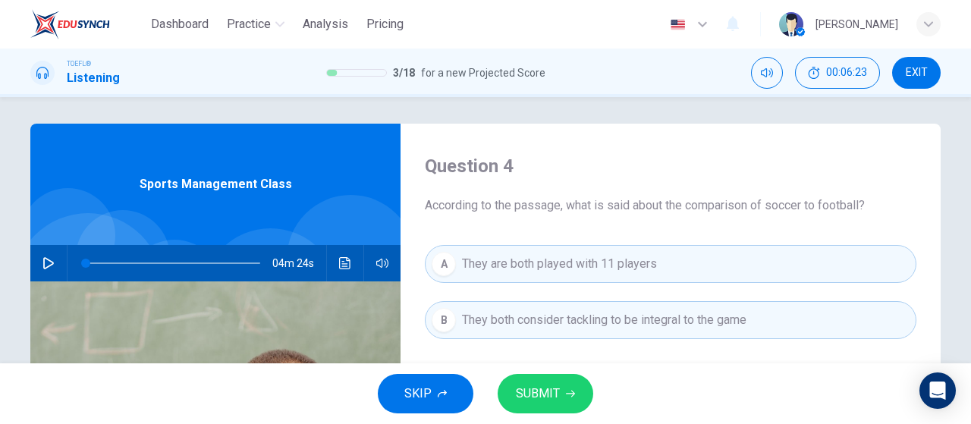
scroll to position [0, 0]
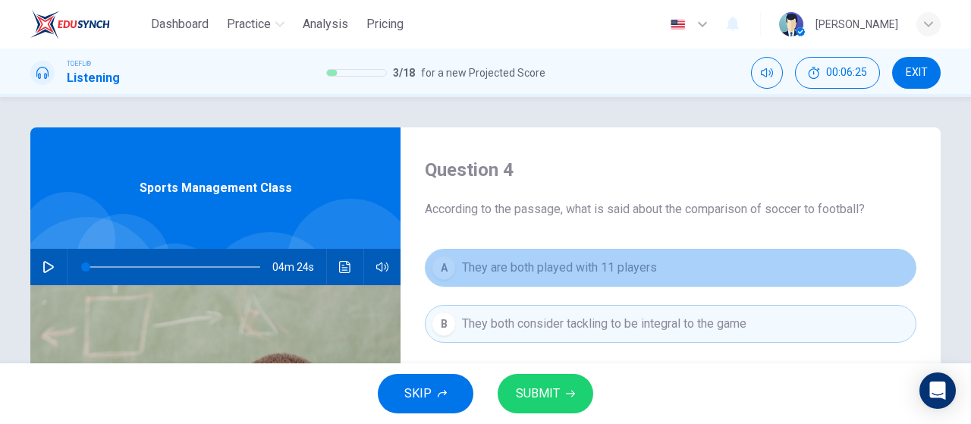
click at [602, 259] on span "They are both played with 11 players" at bounding box center [559, 268] width 195 height 18
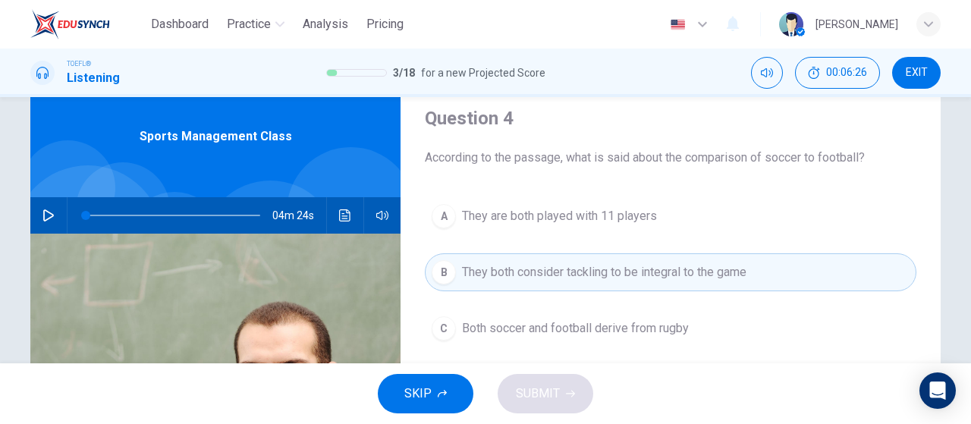
scroll to position [76, 0]
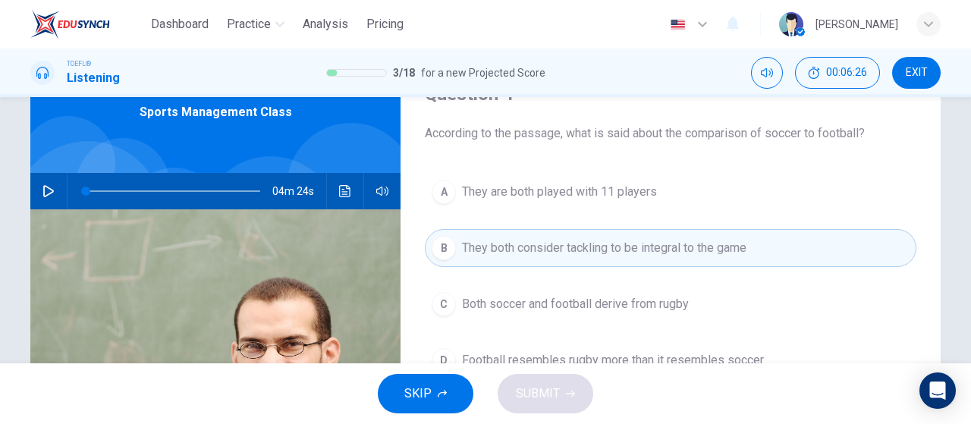
drag, startPoint x: 637, startPoint y: 243, endPoint x: 650, endPoint y: 234, distance: 15.8
click at [639, 243] on span "They both consider tackling to be integral to the game" at bounding box center [604, 248] width 284 height 18
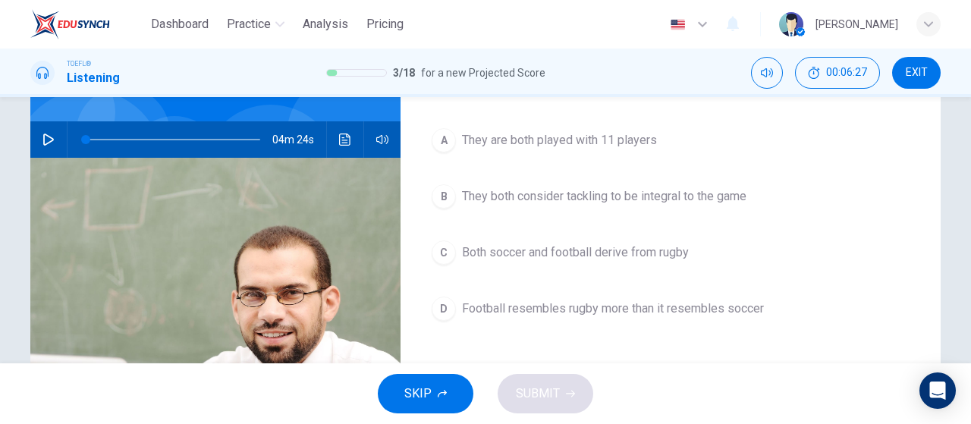
scroll to position [152, 0]
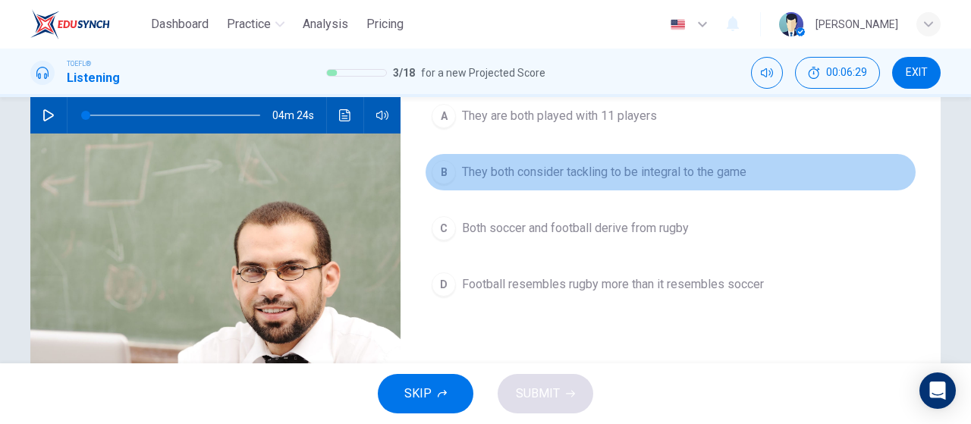
click at [680, 162] on button "B They both consider tackling to be integral to the game" at bounding box center [671, 172] width 492 height 38
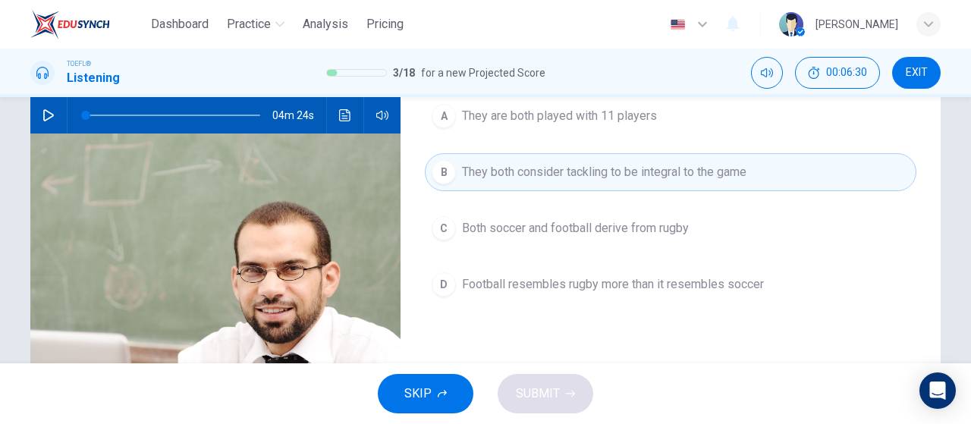
click at [632, 240] on button "C Both soccer and football derive from rugby" at bounding box center [671, 228] width 492 height 38
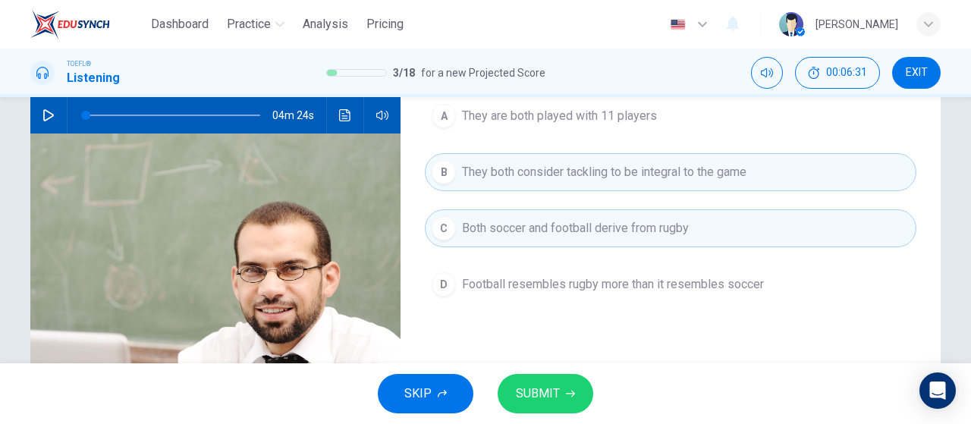
click at [628, 163] on span "They both consider tackling to be integral to the game" at bounding box center [604, 172] width 284 height 18
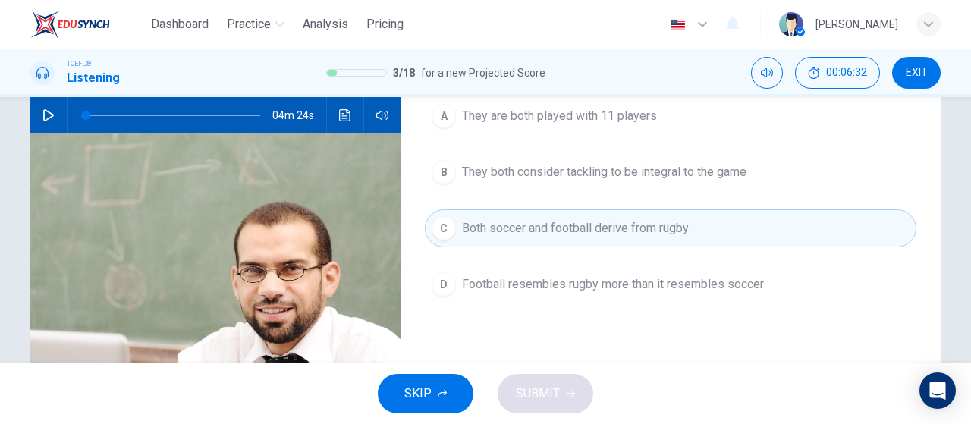
click at [630, 160] on button "B They both consider tackling to be integral to the game" at bounding box center [671, 172] width 492 height 38
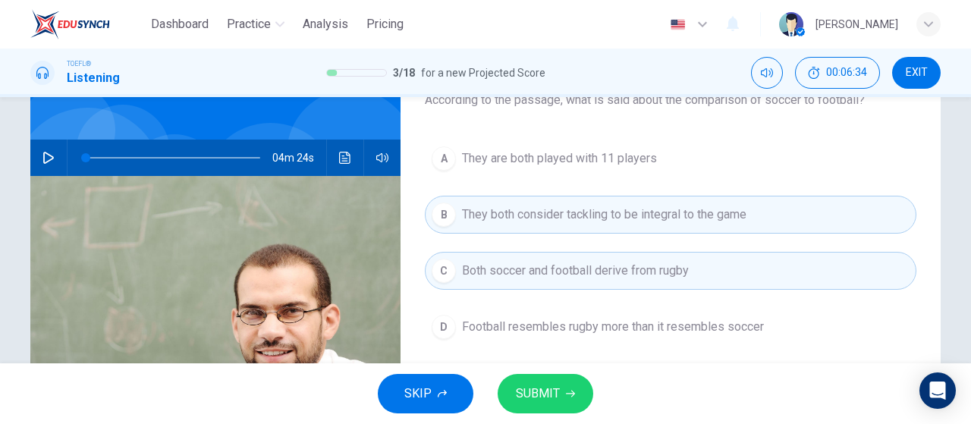
scroll to position [76, 0]
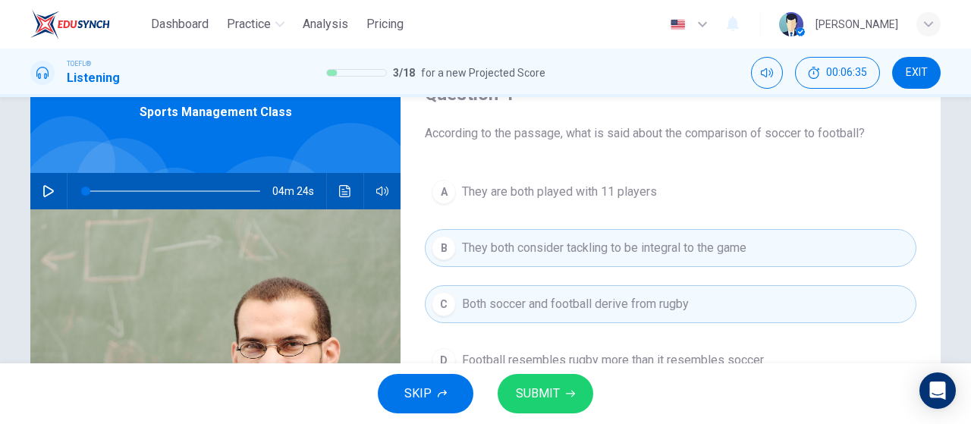
click at [524, 407] on button "SUBMIT" at bounding box center [546, 393] width 96 height 39
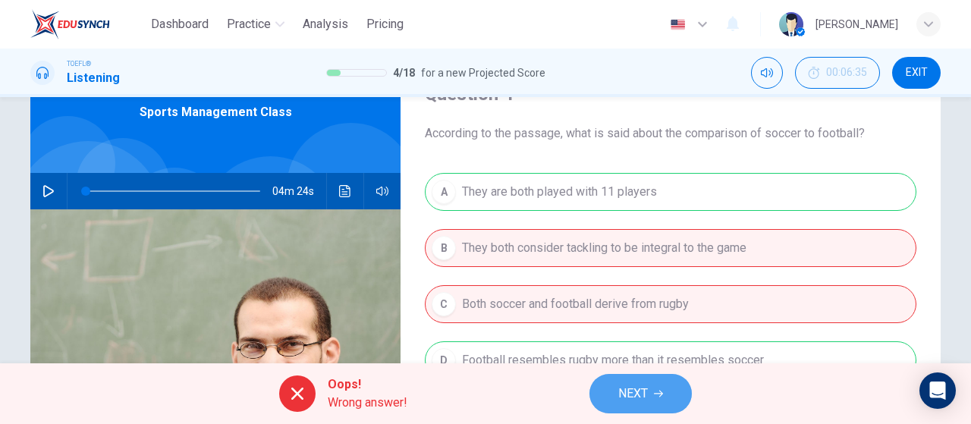
click at [614, 381] on button "NEXT" at bounding box center [640, 393] width 102 height 39
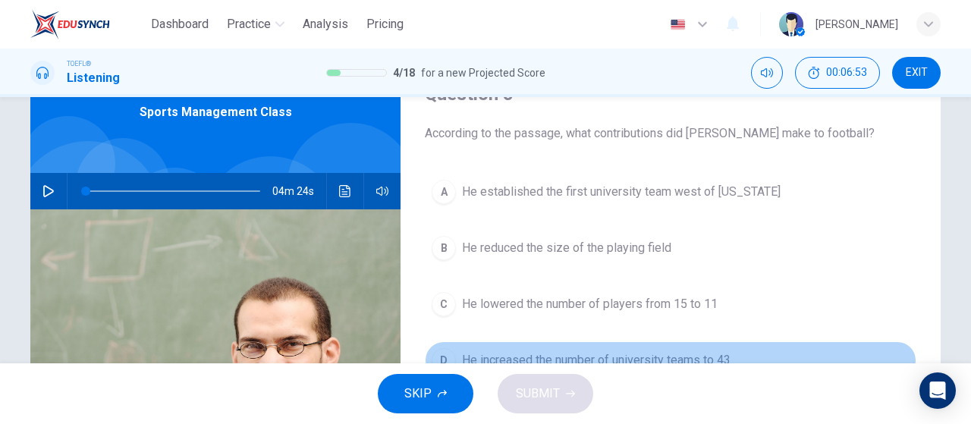
click at [632, 356] on span "He increased the number of university teams to 43" at bounding box center [596, 360] width 269 height 18
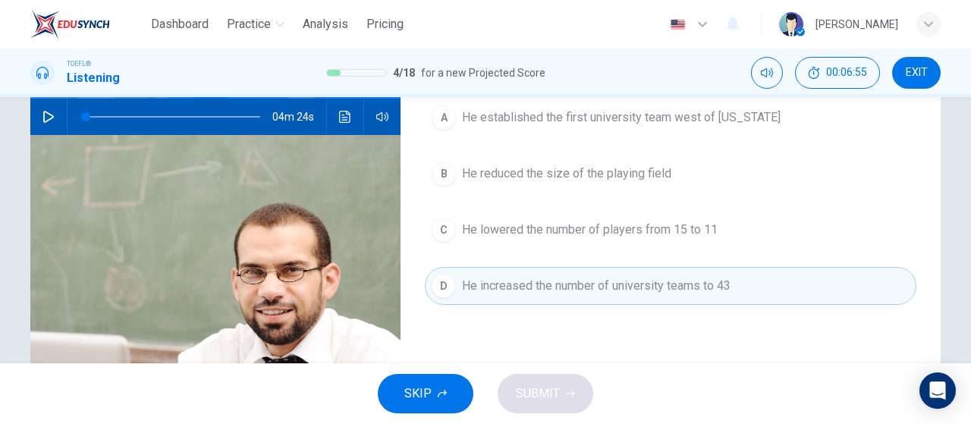
scroll to position [152, 0]
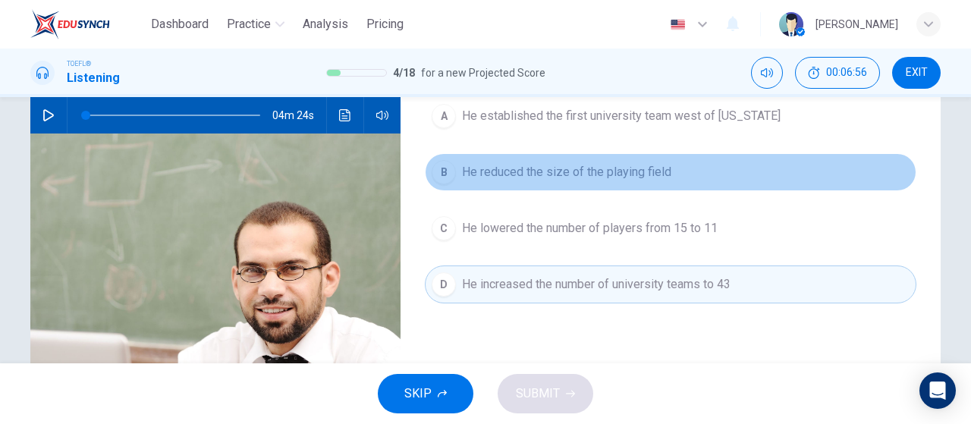
click at [659, 172] on span "He reduced the size of the playing field" at bounding box center [566, 172] width 209 height 18
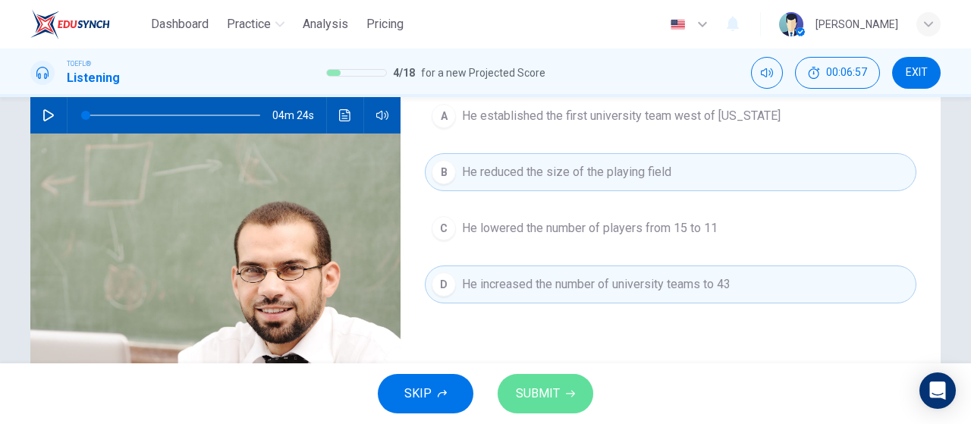
click at [534, 403] on button "SUBMIT" at bounding box center [546, 393] width 96 height 39
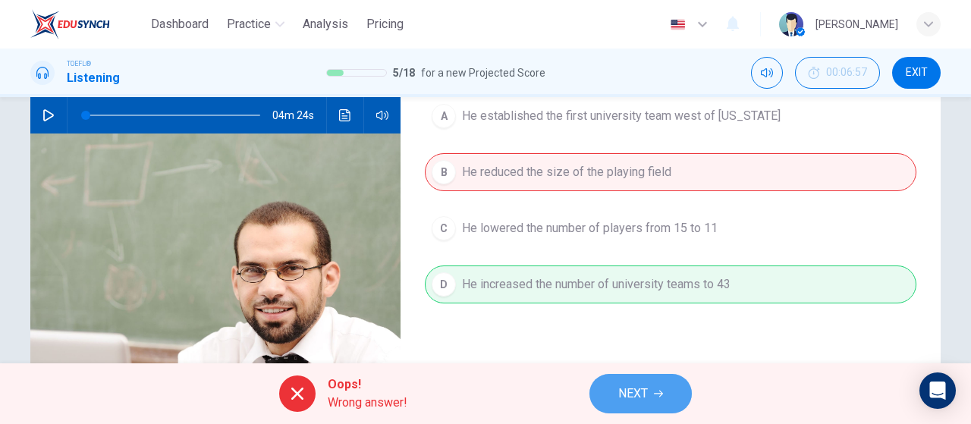
click at [651, 402] on button "NEXT" at bounding box center [640, 393] width 102 height 39
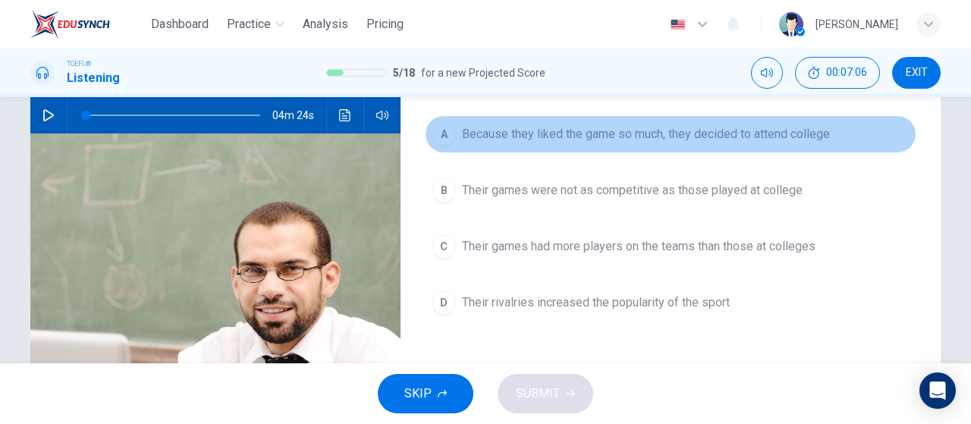
click at [725, 137] on span "Because they liked the game so much, they decided to attend college" at bounding box center [646, 134] width 368 height 18
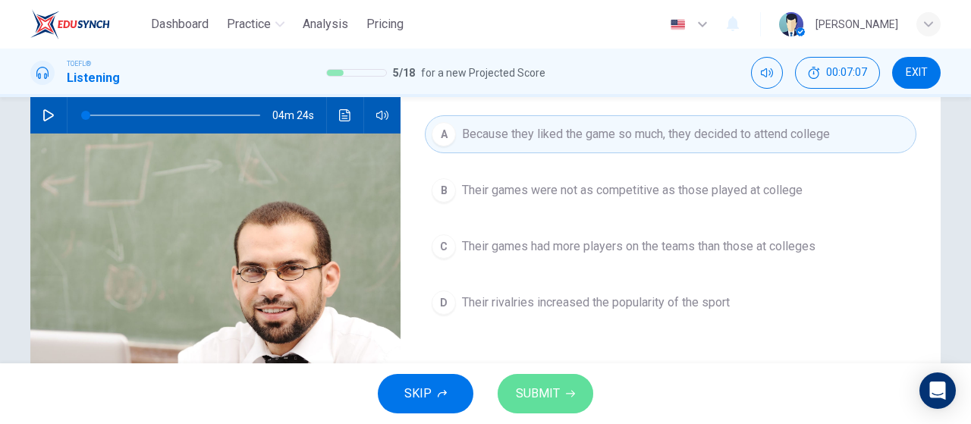
click at [566, 398] on button "SUBMIT" at bounding box center [546, 393] width 96 height 39
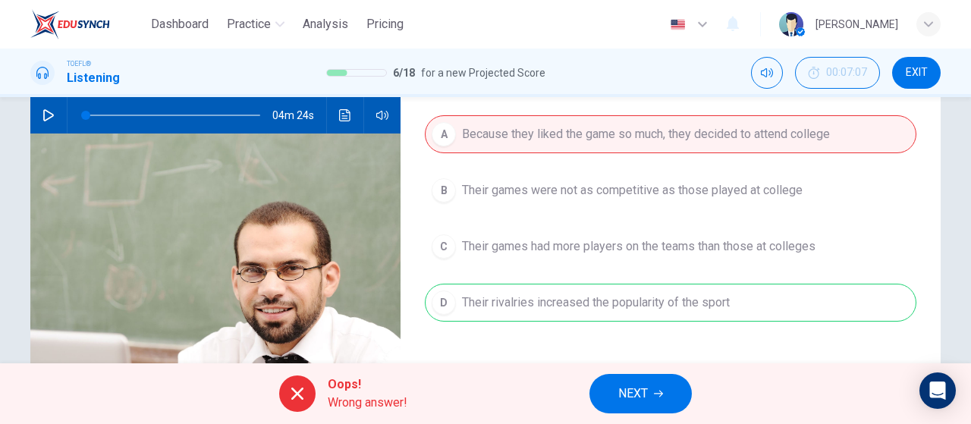
click at [643, 379] on button "NEXT" at bounding box center [640, 393] width 102 height 39
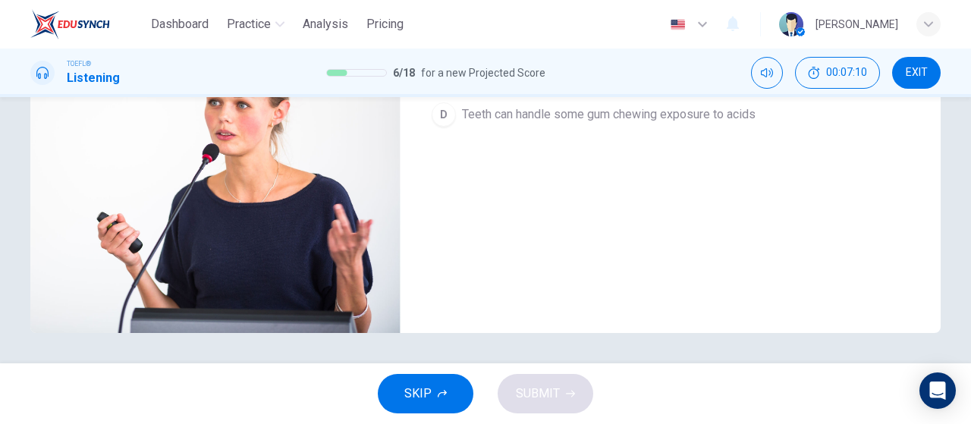
scroll to position [18, 0]
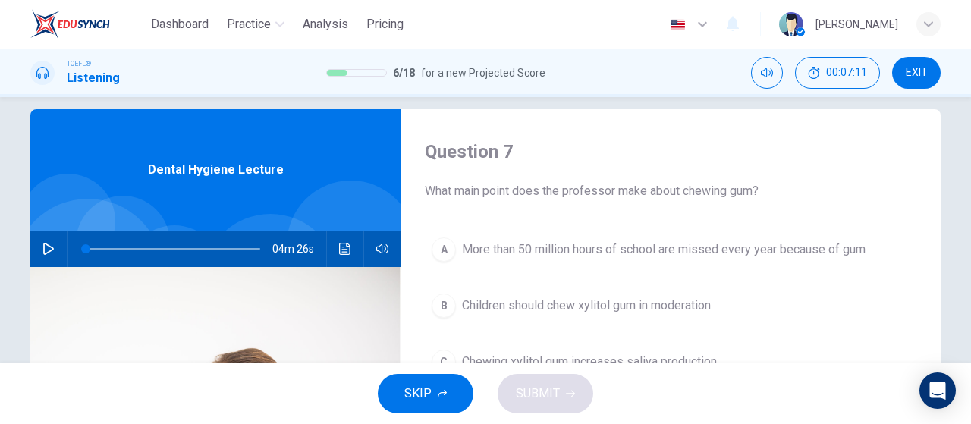
click at [68, 253] on div at bounding box center [170, 249] width 205 height 36
click at [23, 250] on div "Question 7 What main point does the professor make about chewing gum? A More th…" at bounding box center [485, 372] width 959 height 527
click at [36, 251] on button "button" at bounding box center [48, 249] width 24 height 36
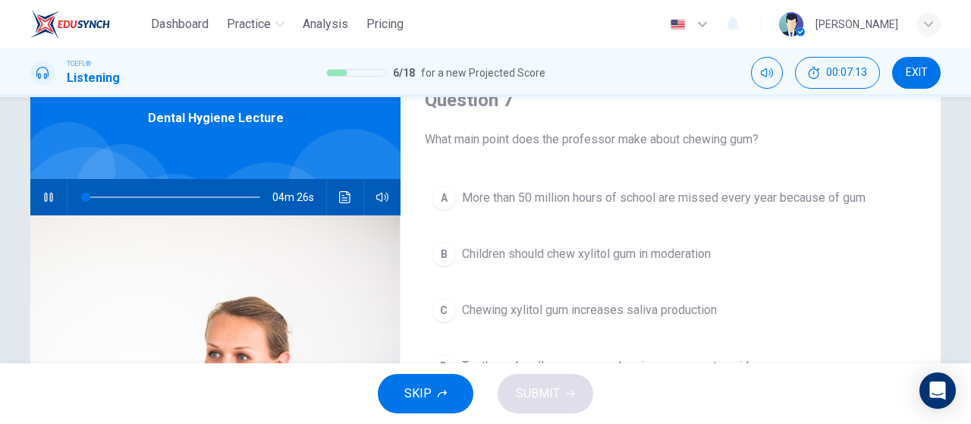
scroll to position [94, 0]
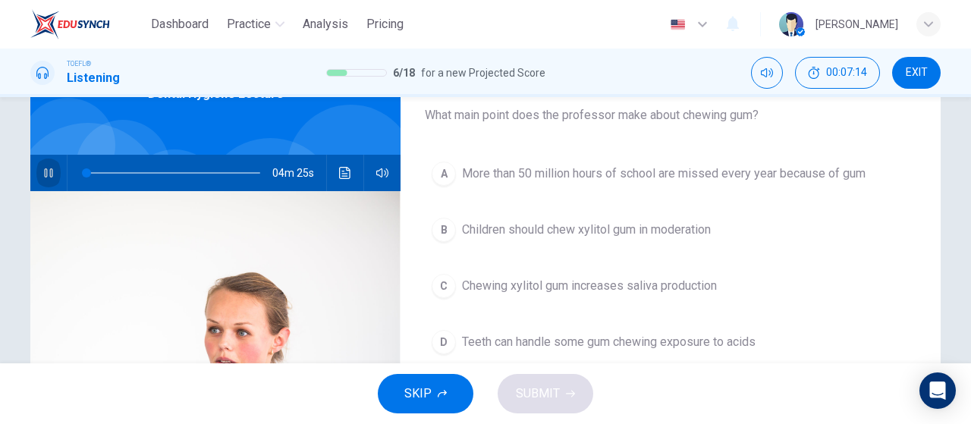
click at [49, 174] on icon "button" at bounding box center [48, 173] width 12 height 12
type input "0"
